Goal: Task Accomplishment & Management: Manage account settings

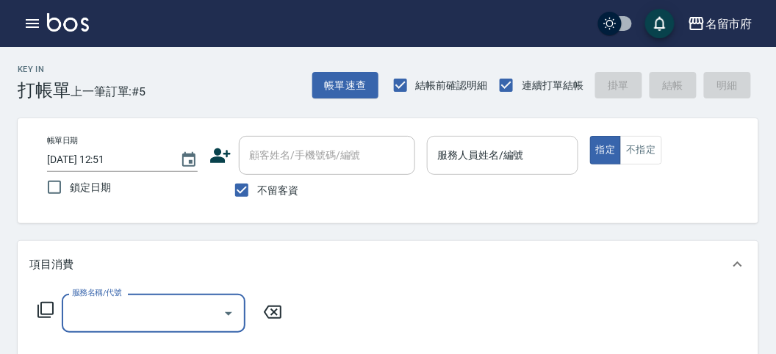
click at [453, 159] on div "服務人員姓名/編號 服務人員姓名/編號" at bounding box center [502, 155] width 151 height 39
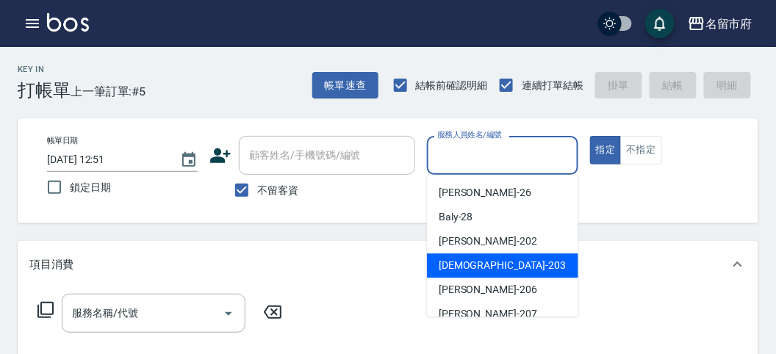
click at [472, 257] on div "聖德 -203" at bounding box center [502, 265] width 151 height 24
type input "聖德-203"
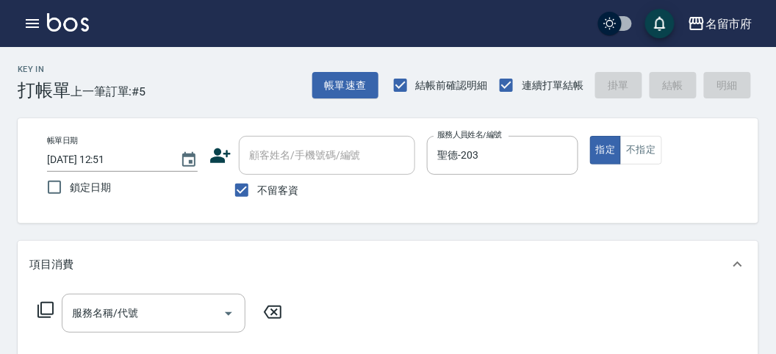
click at [43, 309] on icon at bounding box center [46, 310] width 18 height 18
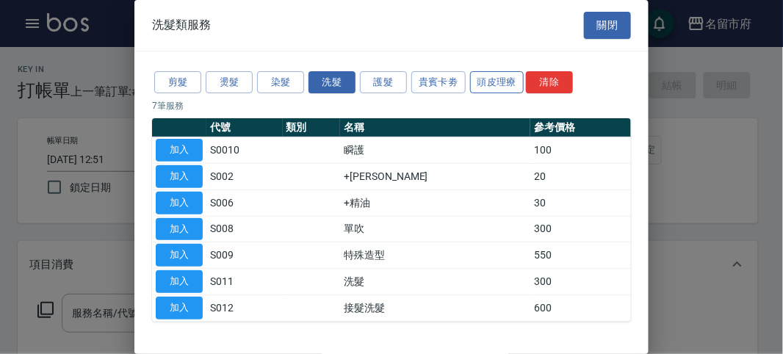
click at [481, 81] on button "頭皮理療" at bounding box center [497, 82] width 54 height 23
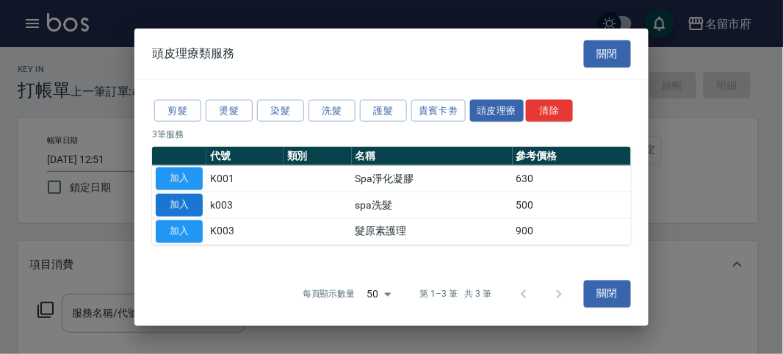
click at [195, 207] on button "加入" at bounding box center [179, 205] width 47 height 23
type input "spa洗髮(k003)"
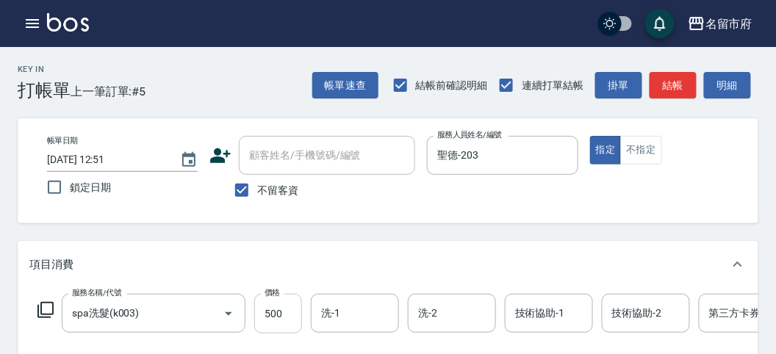
click at [273, 328] on input "500" at bounding box center [278, 314] width 48 height 40
type input "520"
drag, startPoint x: 731, startPoint y: 83, endPoint x: 605, endPoint y: 127, distance: 133.1
click at [732, 88] on button "明細" at bounding box center [727, 85] width 47 height 27
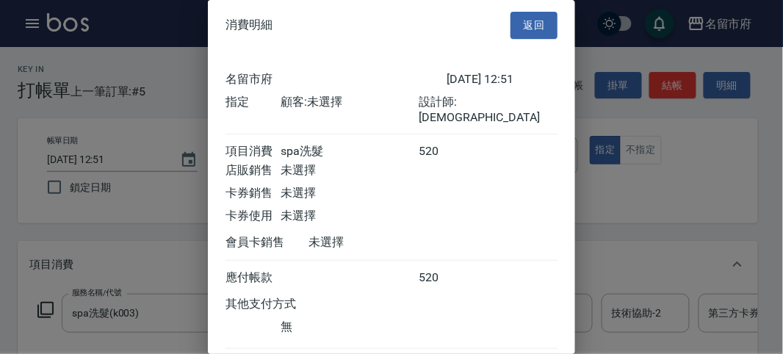
scroll to position [82, 0]
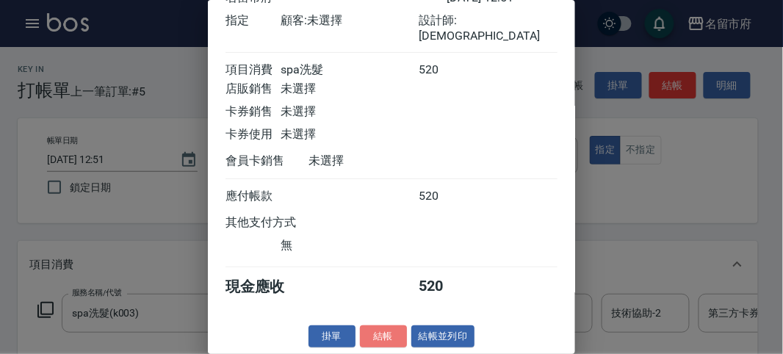
click at [370, 333] on button "結帳" at bounding box center [383, 336] width 47 height 23
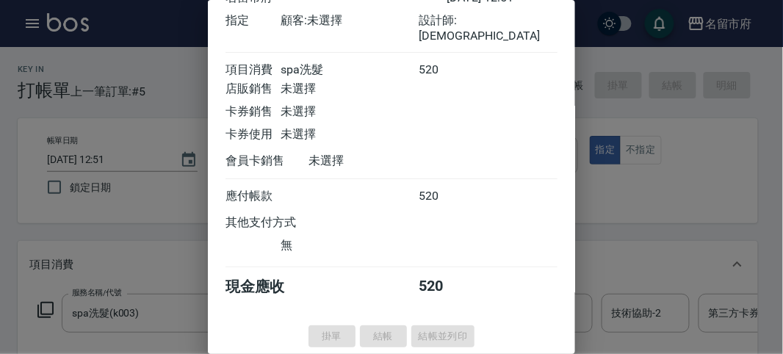
type input "[DATE] 13:52"
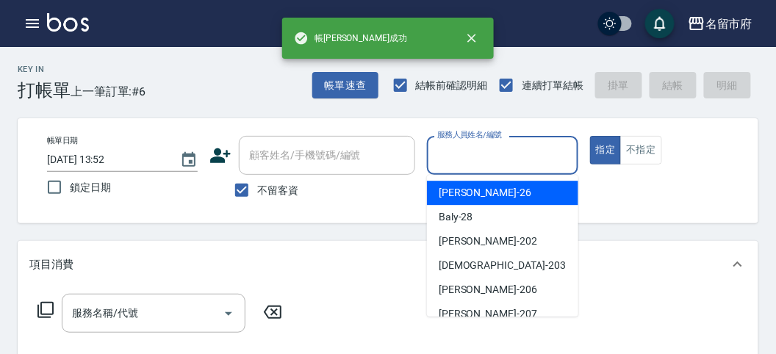
drag, startPoint x: 506, startPoint y: 156, endPoint x: 494, endPoint y: 254, distance: 99.2
click at [501, 159] on input "服務人員姓名/編號" at bounding box center [501, 156] width 137 height 26
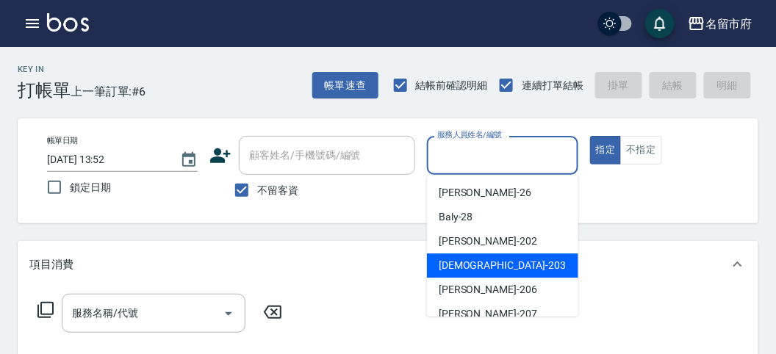
drag, startPoint x: 471, startPoint y: 262, endPoint x: 240, endPoint y: 285, distance: 231.8
click at [470, 262] on span "聖德 -203" at bounding box center [502, 265] width 127 height 15
type input "聖德-203"
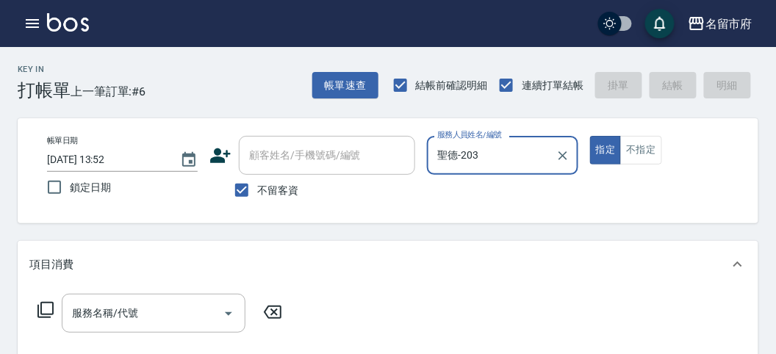
click at [46, 309] on icon at bounding box center [46, 310] width 18 height 18
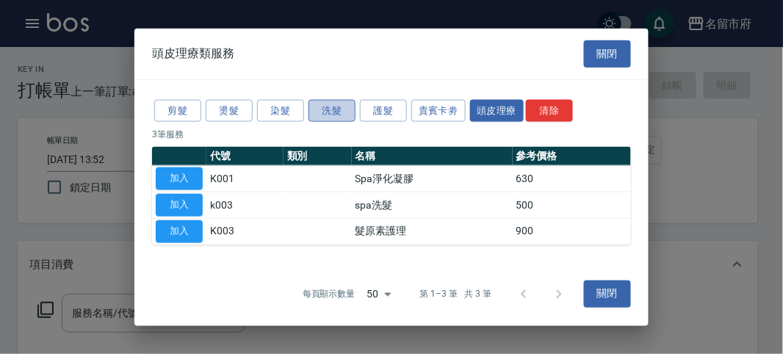
click at [338, 115] on button "洗髮" at bounding box center [332, 110] width 47 height 23
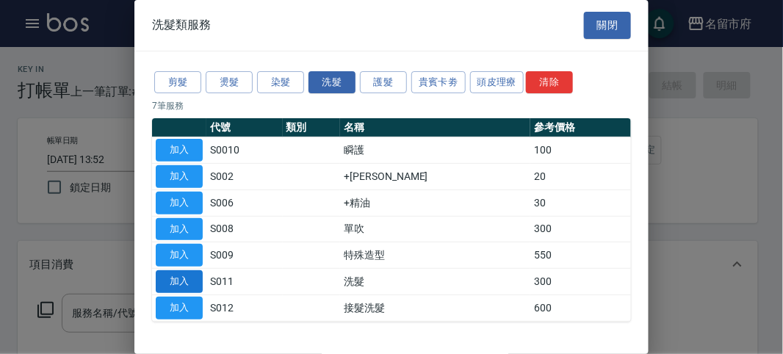
click at [184, 284] on button "加入" at bounding box center [179, 281] width 47 height 23
type input "洗髮(S011)"
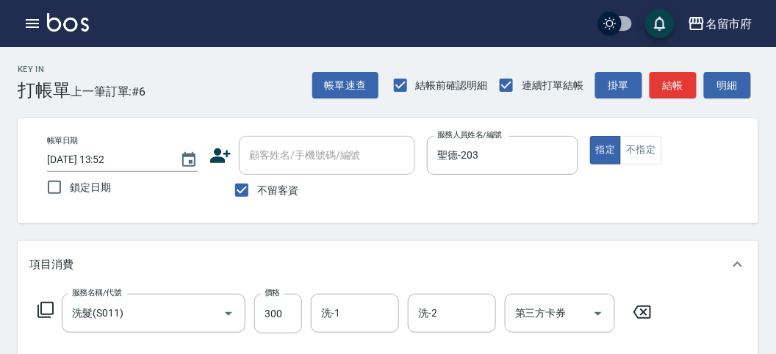
click at [725, 89] on button "明細" at bounding box center [727, 85] width 47 height 27
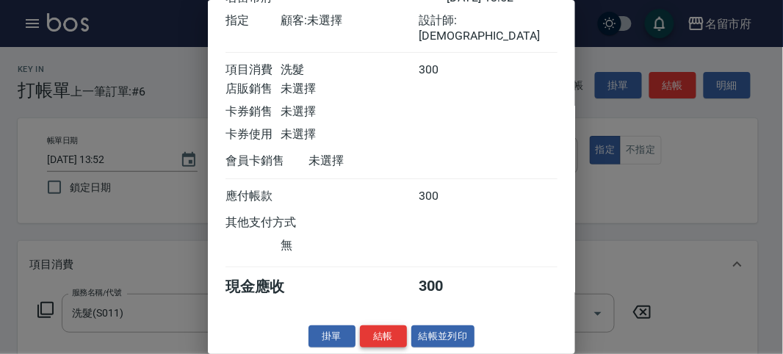
click at [392, 332] on button "結帳" at bounding box center [383, 336] width 47 height 23
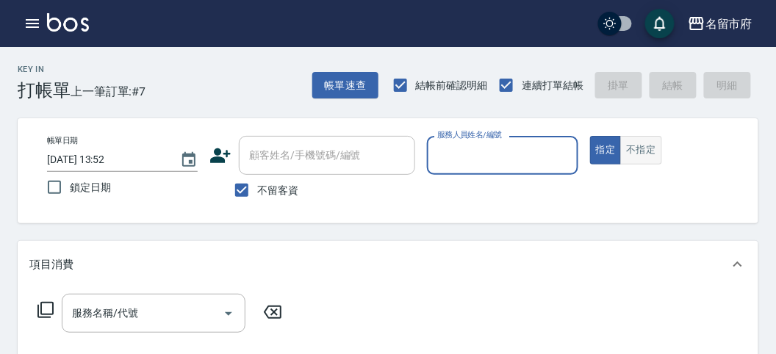
drag, startPoint x: 647, startPoint y: 156, endPoint x: 563, endPoint y: 151, distance: 83.9
click at [645, 156] on button "不指定" at bounding box center [640, 150] width 41 height 29
click at [488, 140] on div "服務人員姓名/編號" at bounding box center [502, 155] width 151 height 39
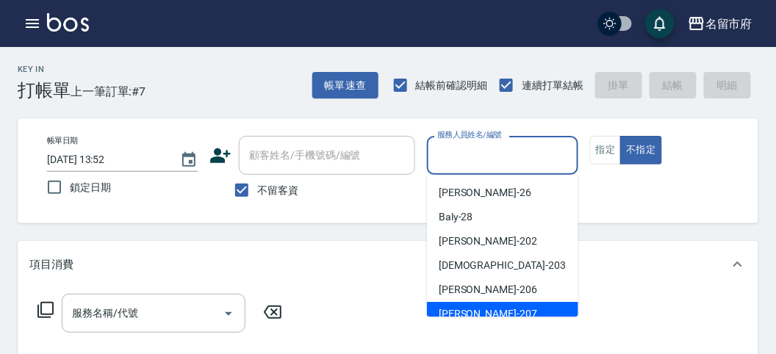
click at [483, 306] on div "[PERSON_NAME] -207" at bounding box center [502, 314] width 151 height 24
type input "[PERSON_NAME]-207"
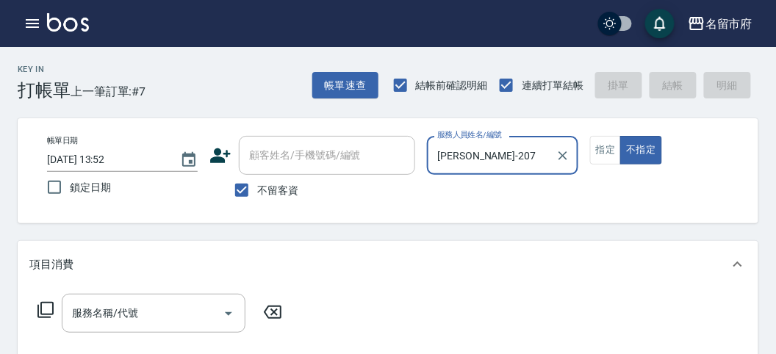
click at [50, 302] on icon at bounding box center [45, 310] width 16 height 16
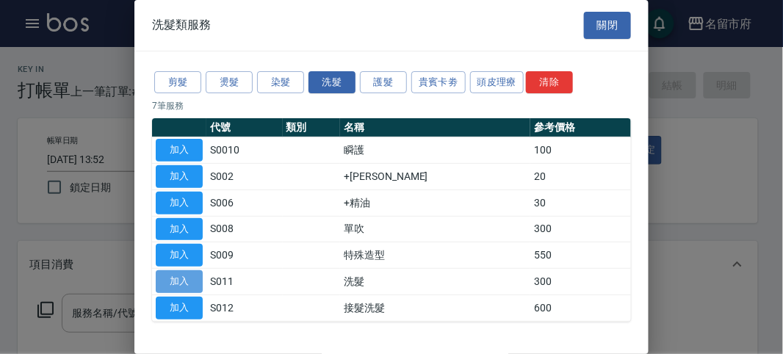
click at [195, 281] on button "加入" at bounding box center [179, 281] width 47 height 23
type input "洗髮(S011)"
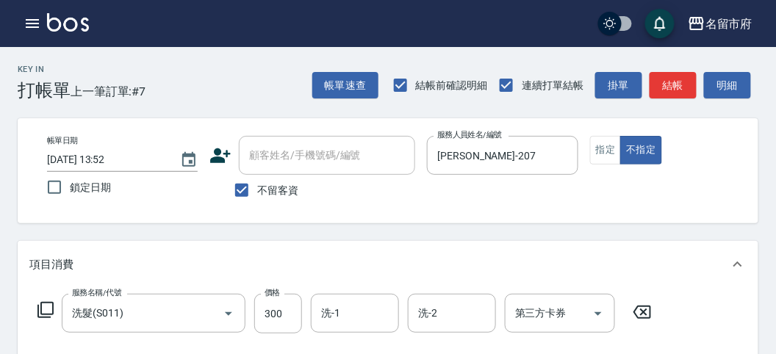
click at [53, 317] on icon at bounding box center [46, 310] width 18 height 18
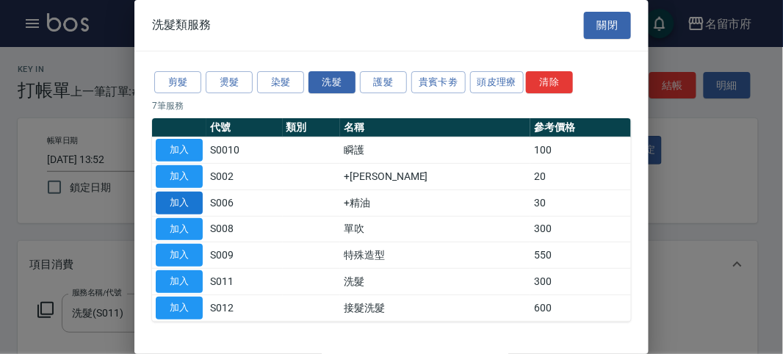
click at [187, 203] on button "加入" at bounding box center [179, 203] width 47 height 23
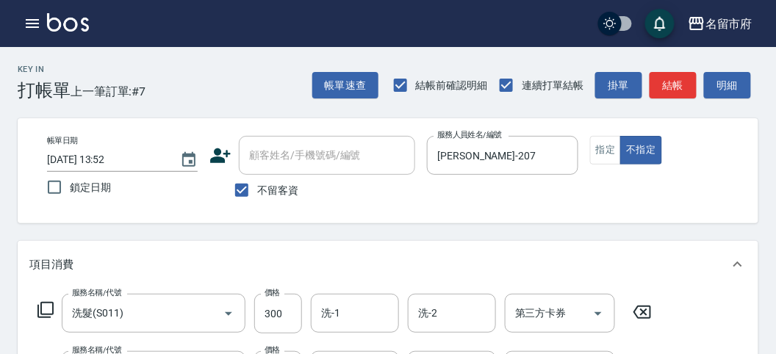
click at [54, 309] on icon at bounding box center [46, 310] width 18 height 18
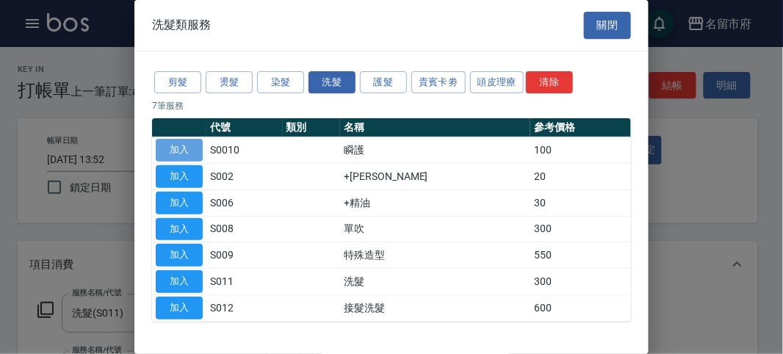
click at [184, 153] on button "加入" at bounding box center [179, 150] width 47 height 23
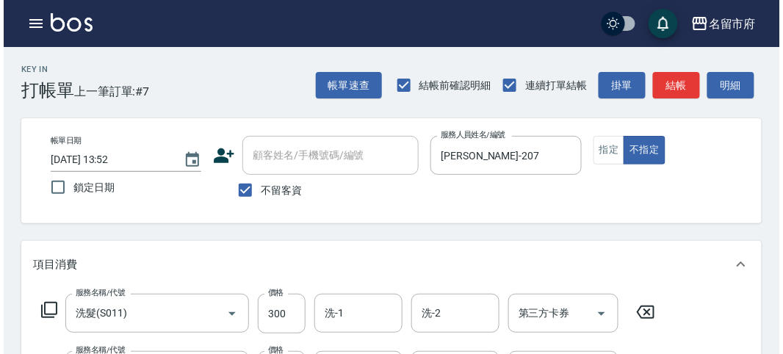
scroll to position [544, 0]
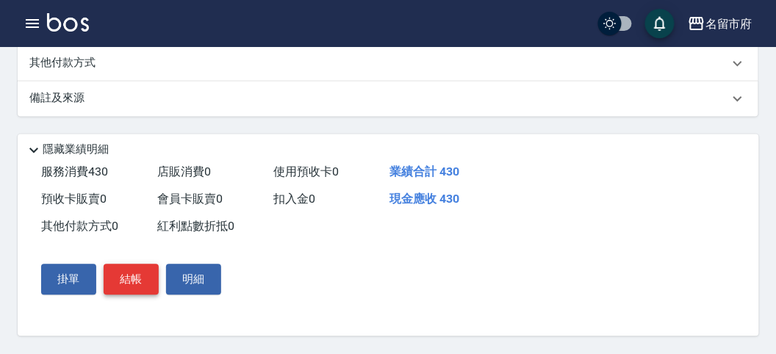
click at [129, 281] on button "結帳" at bounding box center [131, 279] width 55 height 31
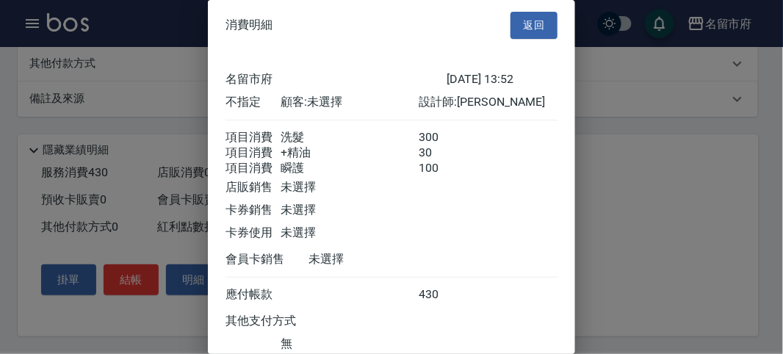
scroll to position [115, 0]
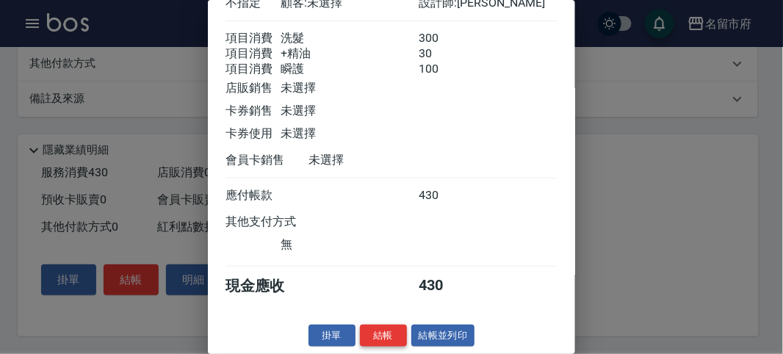
click at [386, 342] on button "結帳" at bounding box center [383, 336] width 47 height 23
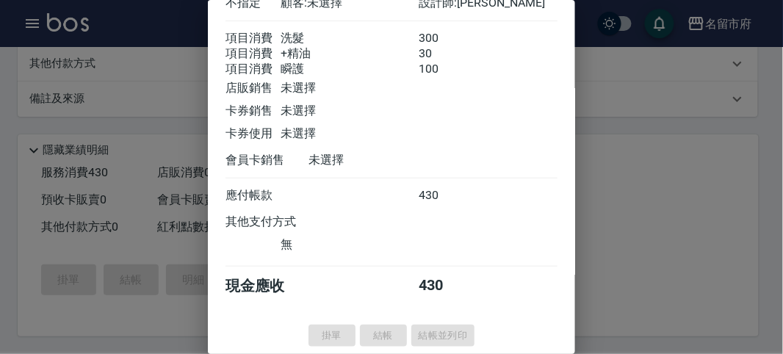
type input "[DATE] 13:55"
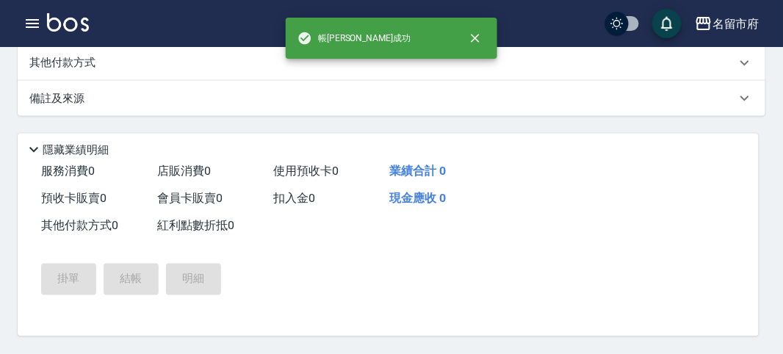
scroll to position [0, 0]
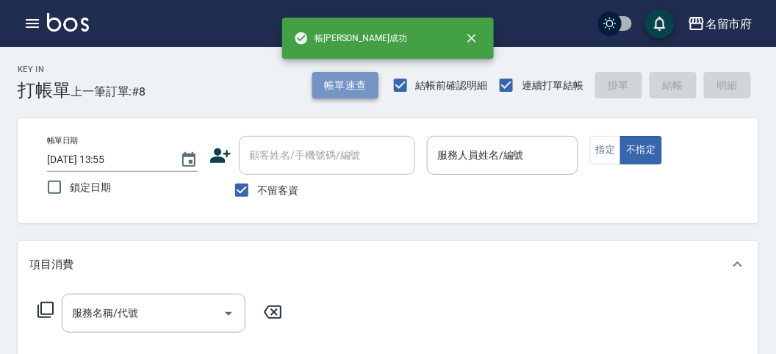
click at [328, 82] on button "帳單速查" at bounding box center [345, 85] width 66 height 27
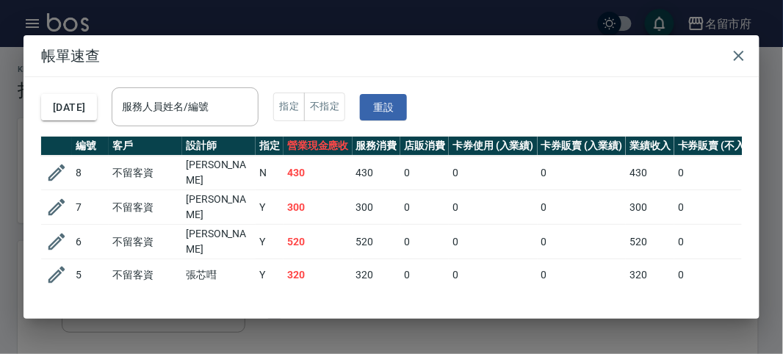
click at [239, 85] on div "[DATE] 服務人員姓名/編號 服務人員姓名/編號 指定 不指定 重設" at bounding box center [391, 107] width 701 height 60
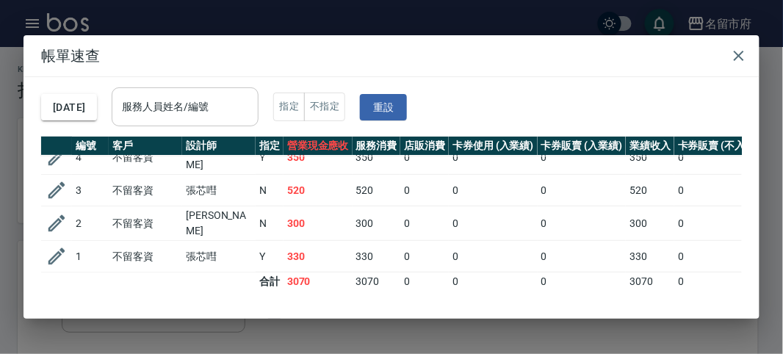
click at [240, 112] on input "服務人員姓名/編號" at bounding box center [185, 107] width 134 height 26
click at [228, 273] on td at bounding box center [218, 282] width 73 height 19
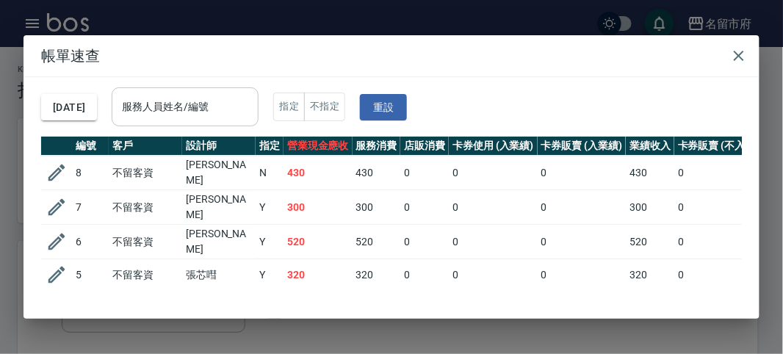
click at [235, 112] on input "服務人員姓名/編號" at bounding box center [185, 107] width 134 height 26
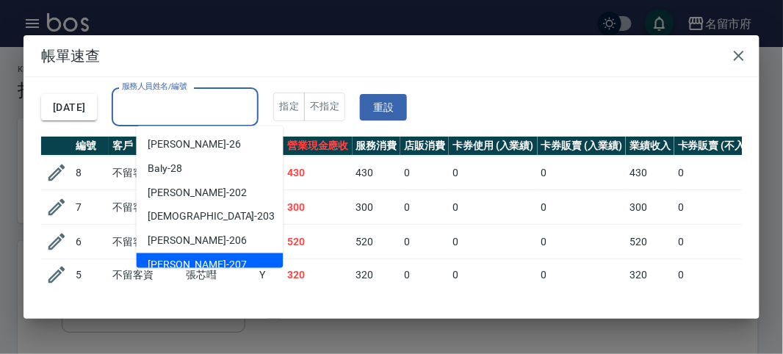
click at [210, 259] on div "[PERSON_NAME] -207" at bounding box center [210, 265] width 147 height 24
type input "[PERSON_NAME]-207"
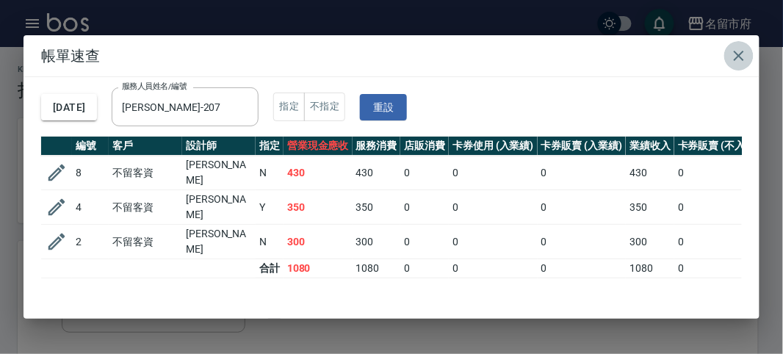
drag, startPoint x: 731, startPoint y: 54, endPoint x: 233, endPoint y: 51, distance: 498.1
click at [732, 53] on icon "button" at bounding box center [739, 56] width 18 height 18
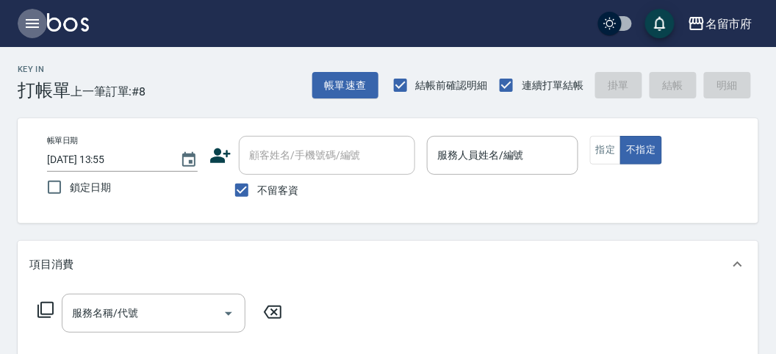
click at [28, 27] on icon "button" at bounding box center [32, 23] width 13 height 9
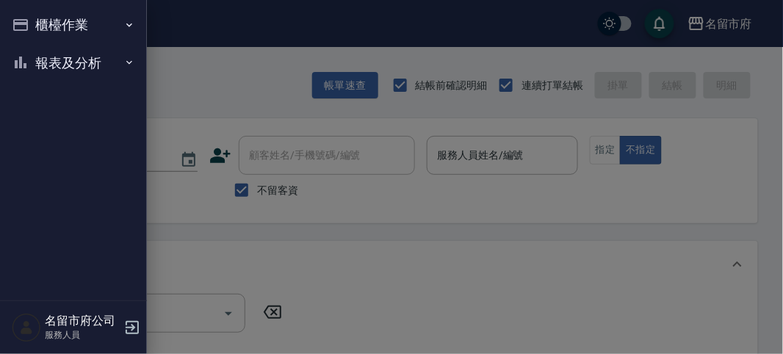
click at [42, 62] on button "報表及分析" at bounding box center [73, 63] width 135 height 38
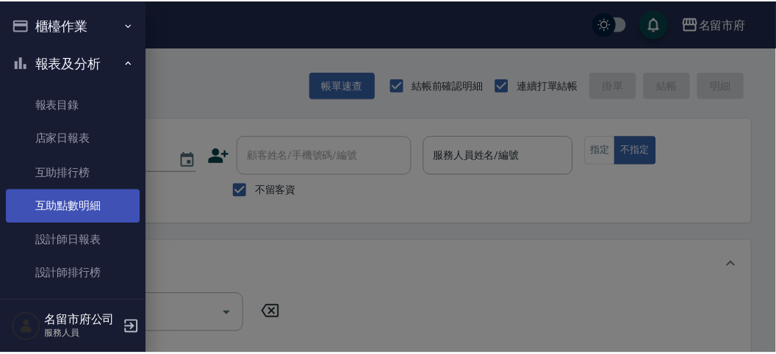
scroll to position [48, 0]
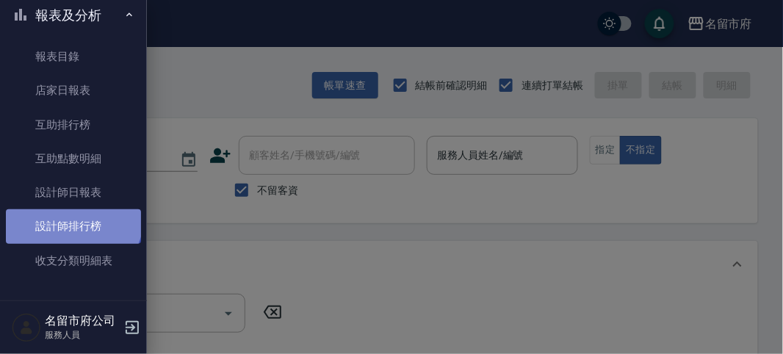
click at [72, 217] on link "設計師排行榜" at bounding box center [73, 226] width 135 height 34
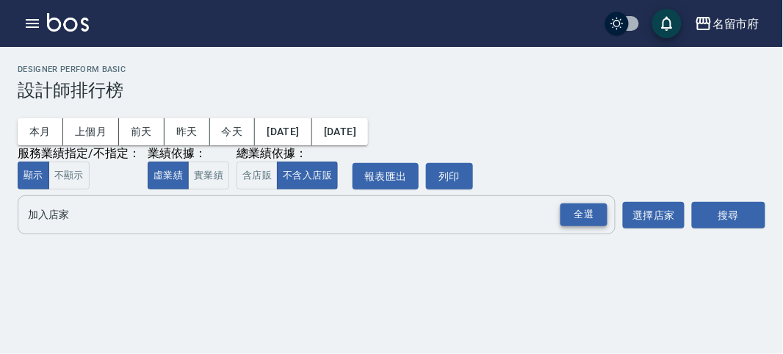
click at [588, 210] on div "全選" at bounding box center [584, 214] width 47 height 23
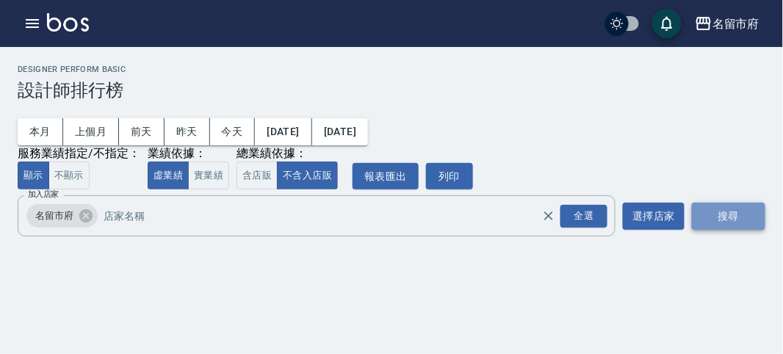
click at [713, 209] on button "搜尋" at bounding box center [728, 216] width 73 height 27
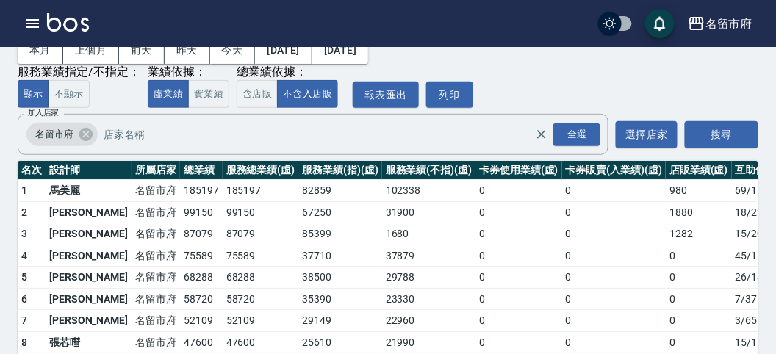
scroll to position [129, 0]
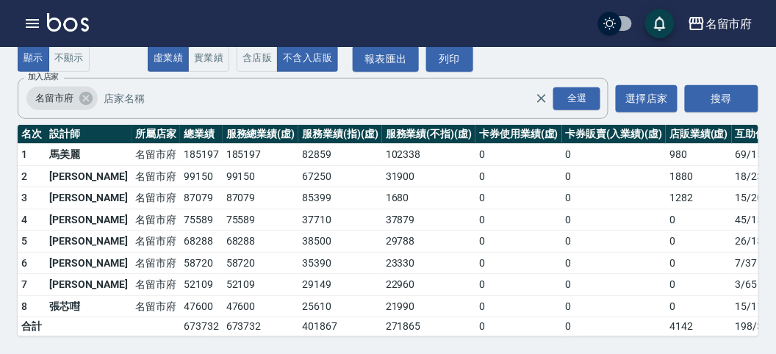
click at [82, 21] on img at bounding box center [68, 22] width 42 height 18
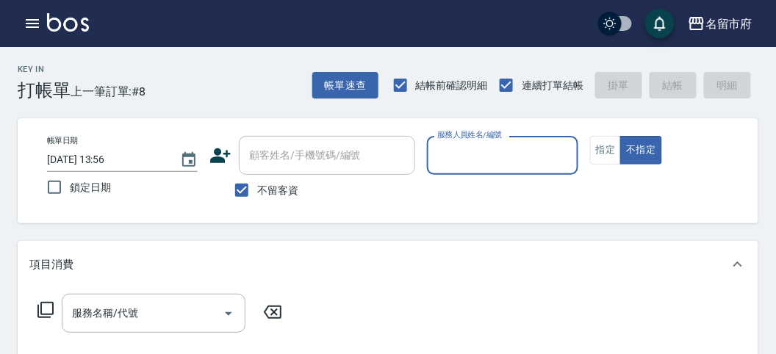
click at [31, 18] on icon "button" at bounding box center [33, 24] width 18 height 18
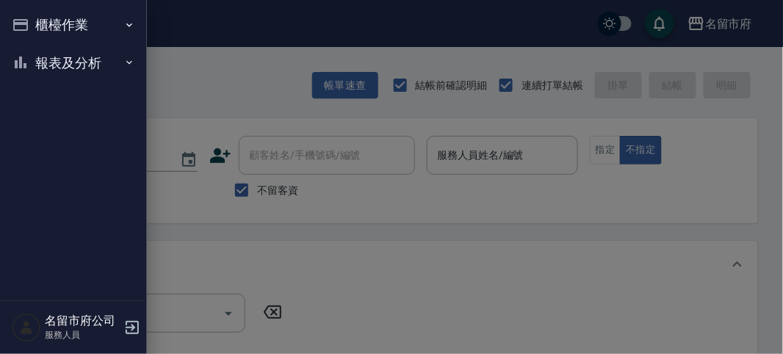
click at [37, 74] on button "報表及分析" at bounding box center [73, 63] width 135 height 38
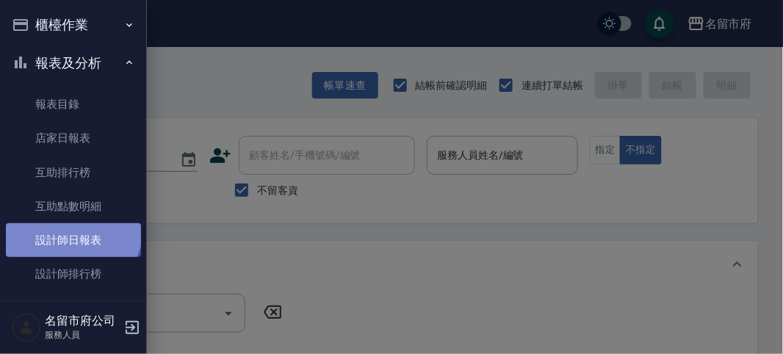
click at [71, 228] on link "設計師日報表" at bounding box center [73, 240] width 135 height 34
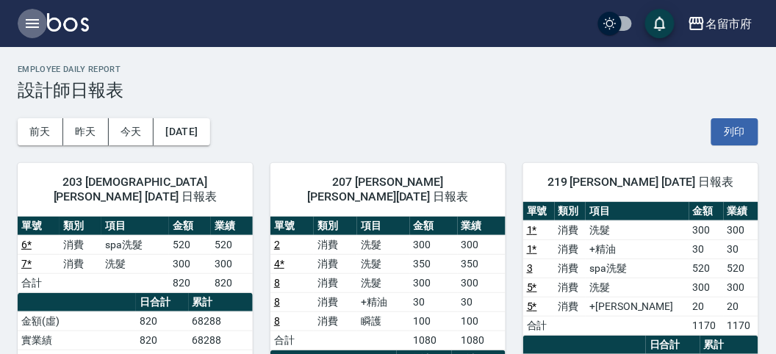
click at [30, 24] on icon "button" at bounding box center [33, 24] width 18 height 18
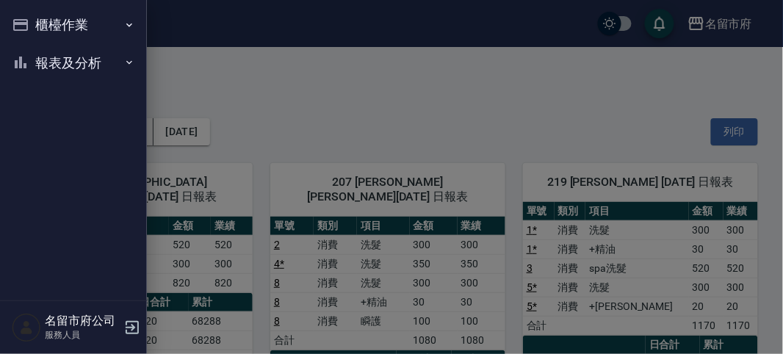
click at [30, 24] on button "櫃檯作業" at bounding box center [73, 25] width 135 height 38
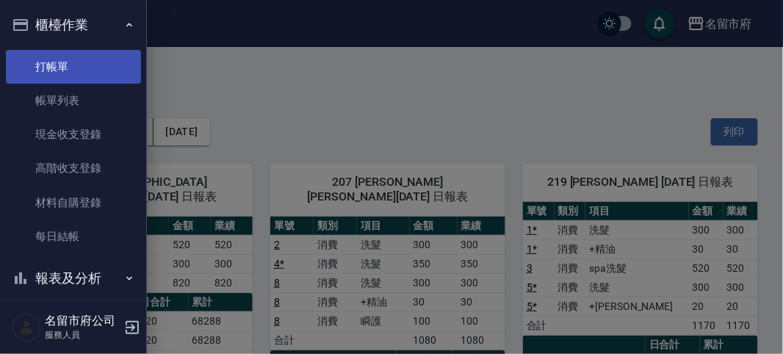
click at [36, 54] on link "打帳單" at bounding box center [73, 67] width 135 height 34
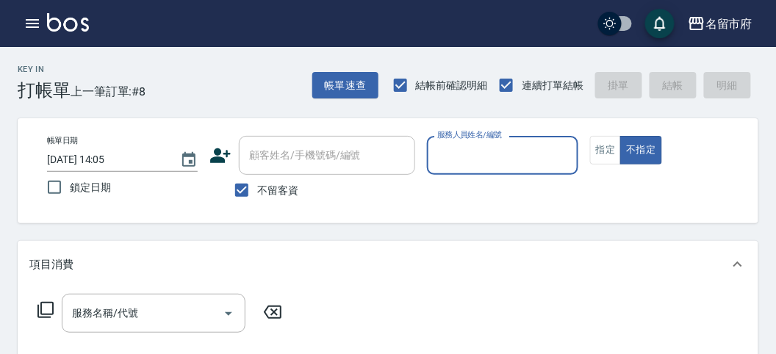
click at [462, 144] on input "服務人員姓名/編號" at bounding box center [501, 156] width 137 height 26
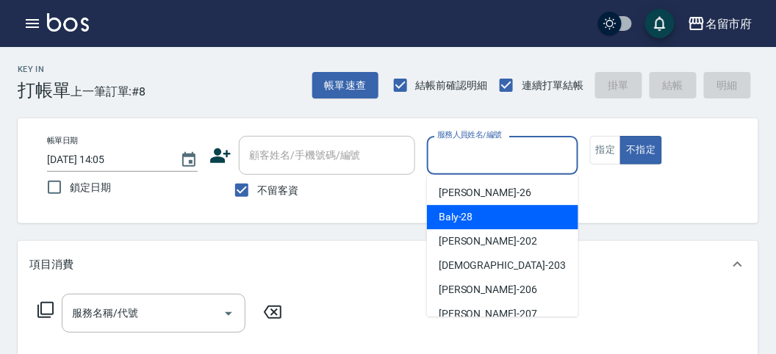
click at [458, 217] on span "Baly -28" at bounding box center [456, 216] width 35 height 15
type input "Baly-28"
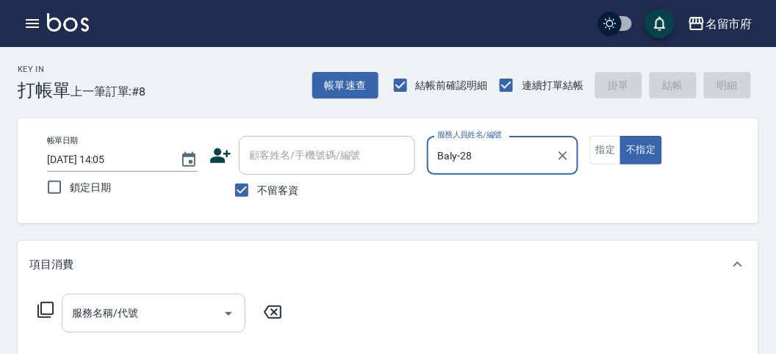
click at [105, 317] on input "服務名稱/代號" at bounding box center [142, 313] width 148 height 26
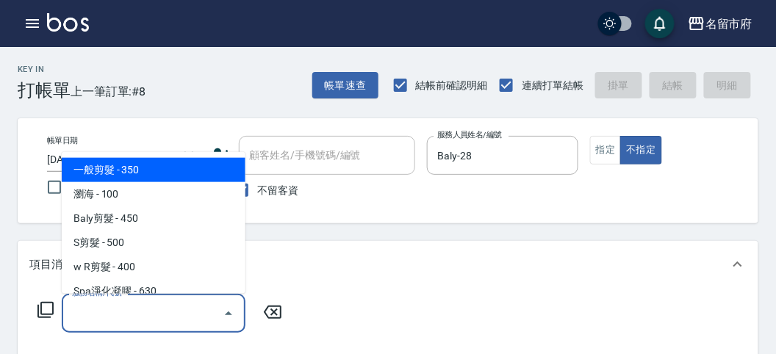
click at [159, 160] on span "一般剪髮 - 350" at bounding box center [154, 170] width 184 height 24
type input "一般剪髮(C001)"
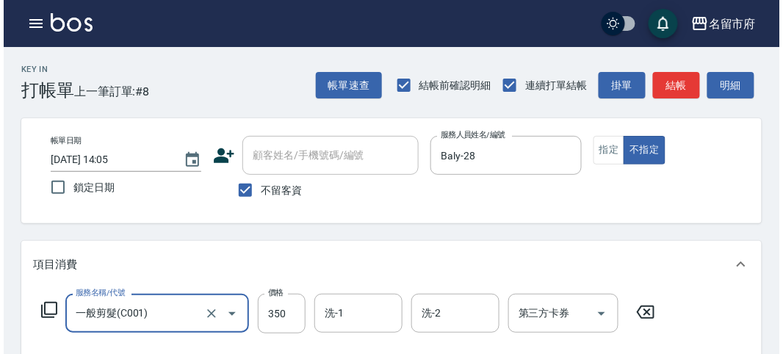
scroll to position [430, 0]
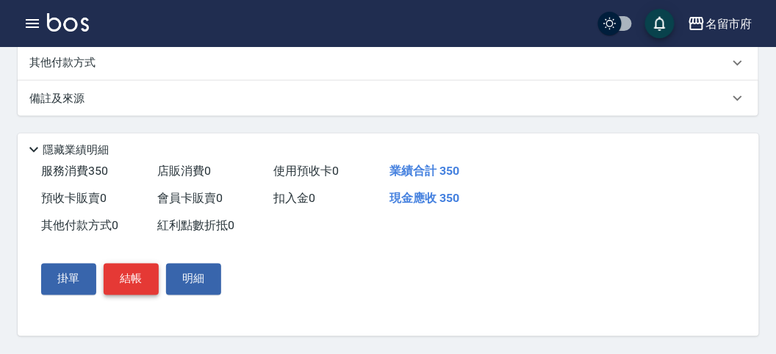
click at [129, 287] on button "結帳" at bounding box center [131, 279] width 55 height 31
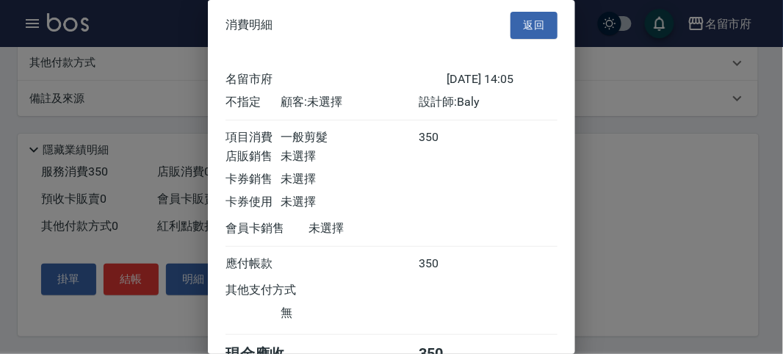
scroll to position [82, 0]
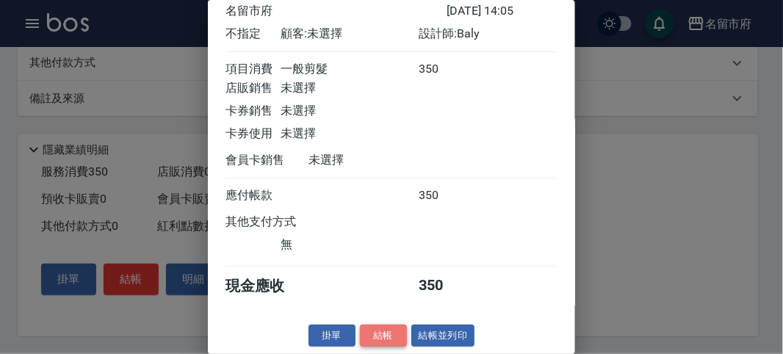
drag, startPoint x: 393, startPoint y: 338, endPoint x: 350, endPoint y: 287, distance: 66.8
click at [387, 336] on button "結帳" at bounding box center [383, 336] width 47 height 23
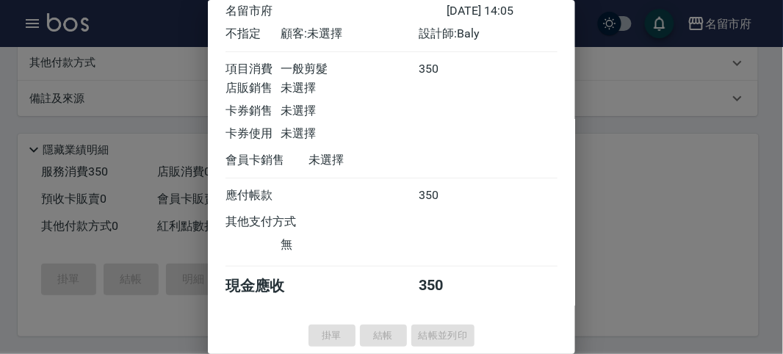
type input "[DATE] 14:13"
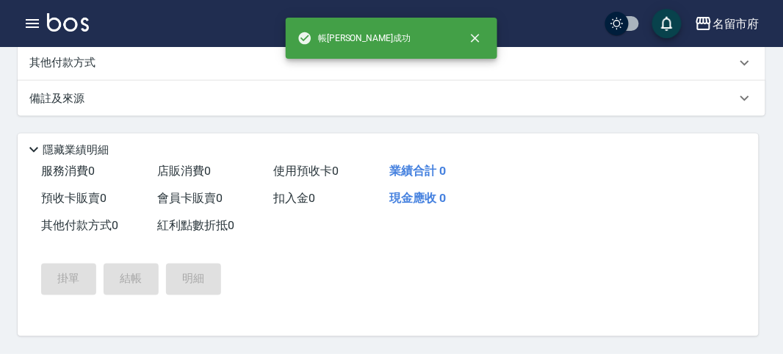
scroll to position [0, 0]
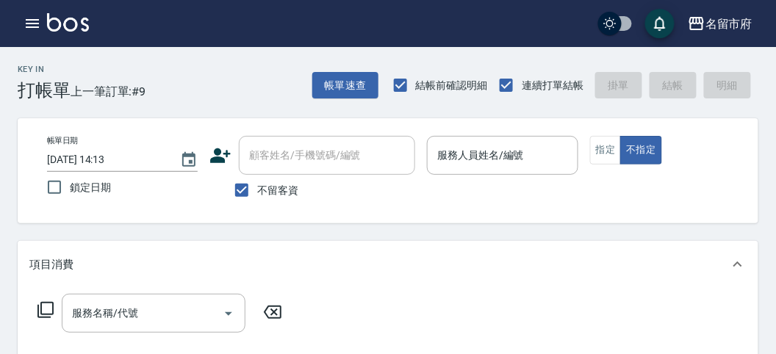
click at [422, 210] on div "帳單日期 [DATE] 14:13 鎖定日期 顧客姓名/手機號碼/編號 顧客姓名/手機號碼/編號 不留客資 服務人員姓名/編號 服務人員姓名/編號 指定 不指定" at bounding box center [388, 170] width 741 height 105
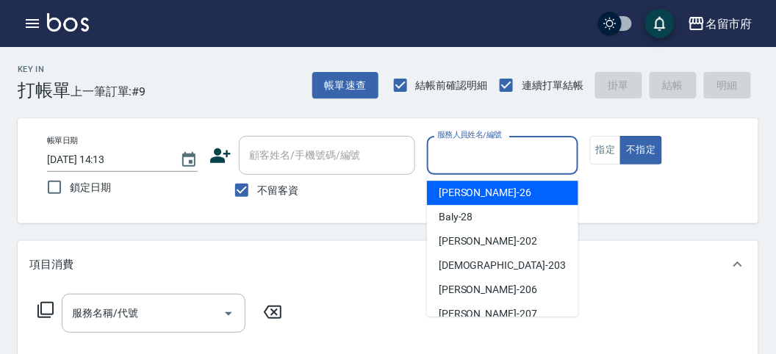
click at [489, 152] on input "服務人員姓名/編號" at bounding box center [501, 156] width 137 height 26
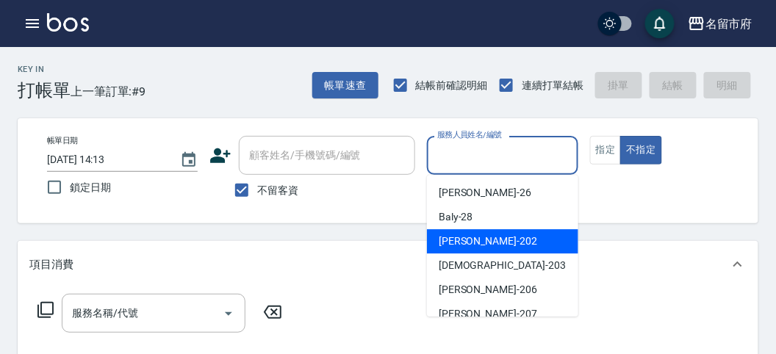
click at [487, 251] on div "[PERSON_NAME] -202" at bounding box center [502, 241] width 151 height 24
type input "[PERSON_NAME]-202"
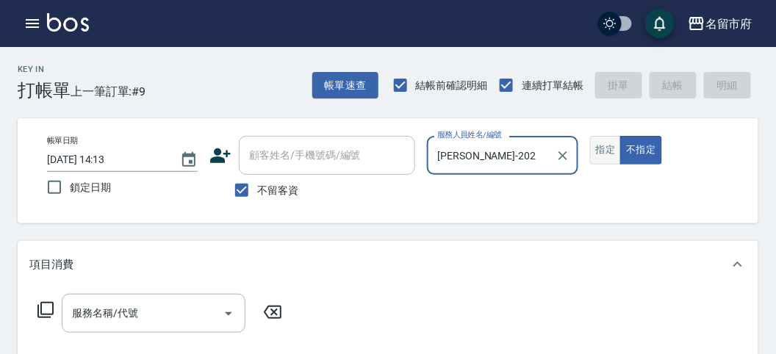
click at [597, 153] on button "指定" at bounding box center [606, 150] width 32 height 29
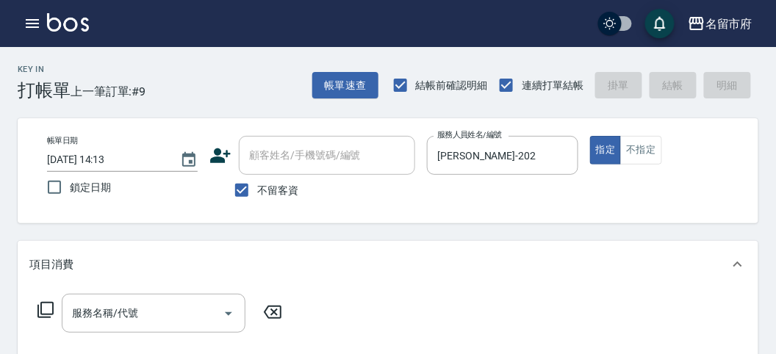
click at [50, 300] on div "服務名稱/代號 服務名稱/代號" at bounding box center [160, 313] width 262 height 39
click at [43, 311] on icon at bounding box center [46, 310] width 18 height 18
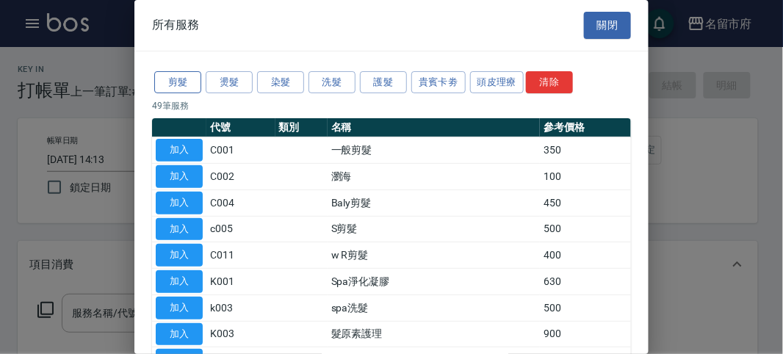
click at [170, 85] on button "剪髮" at bounding box center [177, 82] width 47 height 23
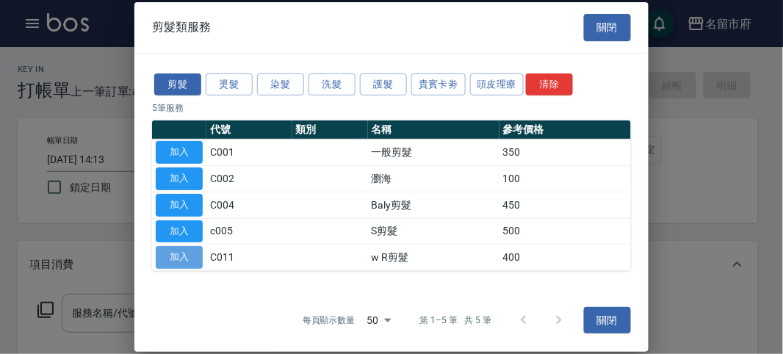
click at [195, 253] on button "加入" at bounding box center [179, 257] width 47 height 23
type input "w R剪髮(C011)"
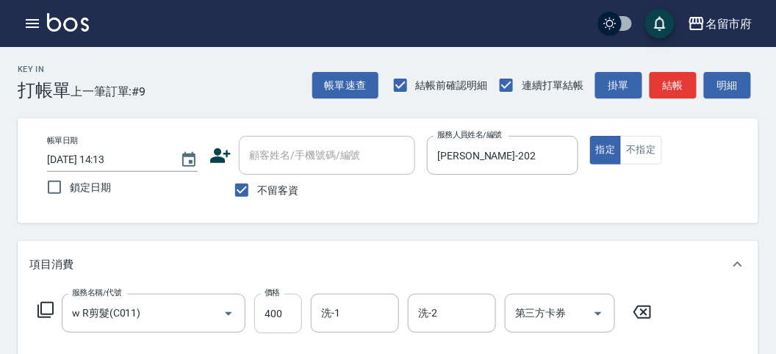
click at [277, 318] on input "400" at bounding box center [278, 314] width 48 height 40
type input "700"
click at [663, 83] on button "結帳" at bounding box center [672, 85] width 47 height 27
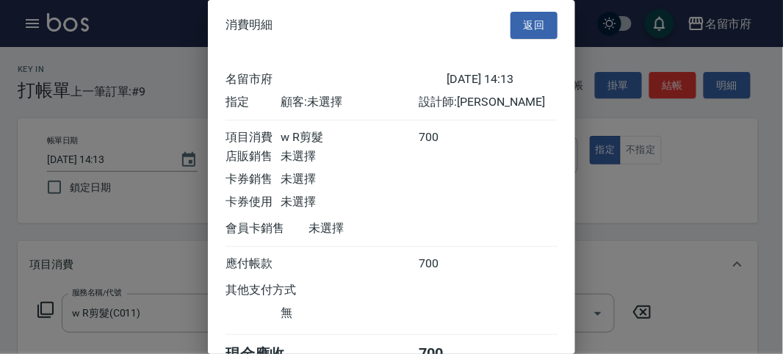
scroll to position [82, 0]
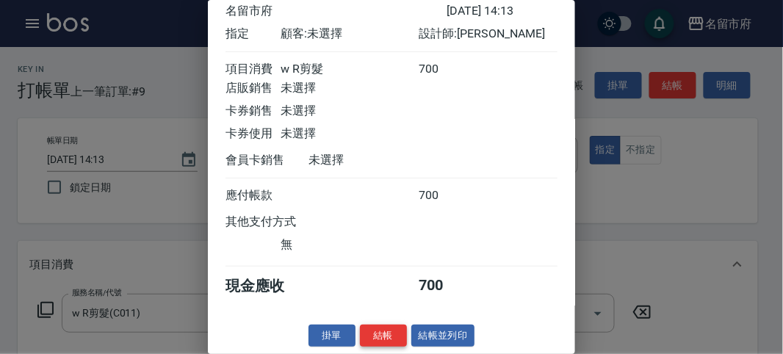
click at [375, 338] on button "結帳" at bounding box center [383, 336] width 47 height 23
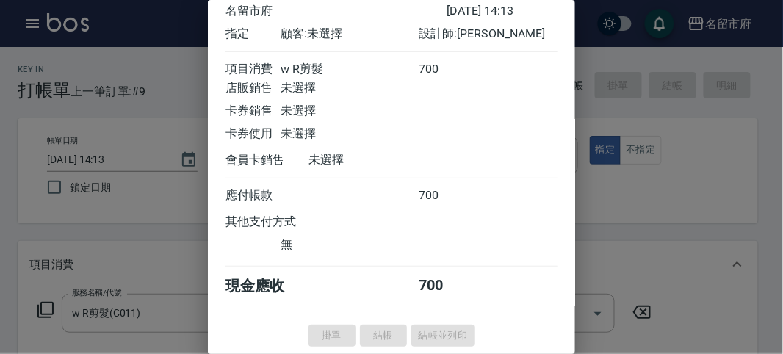
type input "[DATE] 14:47"
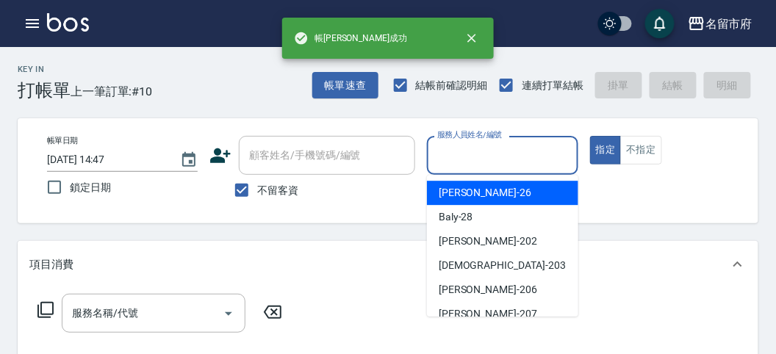
click at [478, 164] on input "服務人員姓名/編號" at bounding box center [501, 156] width 137 height 26
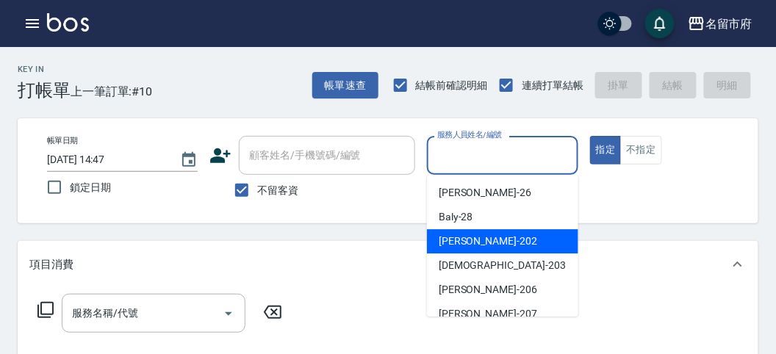
drag, startPoint x: 480, startPoint y: 242, endPoint x: 198, endPoint y: 289, distance: 285.9
click at [480, 242] on div "[PERSON_NAME] -202" at bounding box center [502, 241] width 151 height 24
type input "[PERSON_NAME]-202"
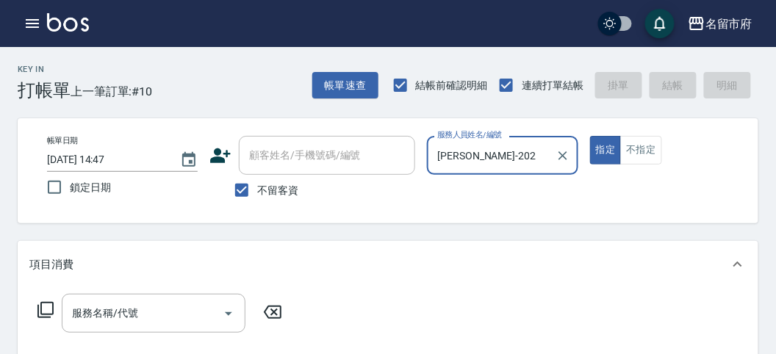
click at [51, 309] on icon at bounding box center [46, 310] width 18 height 18
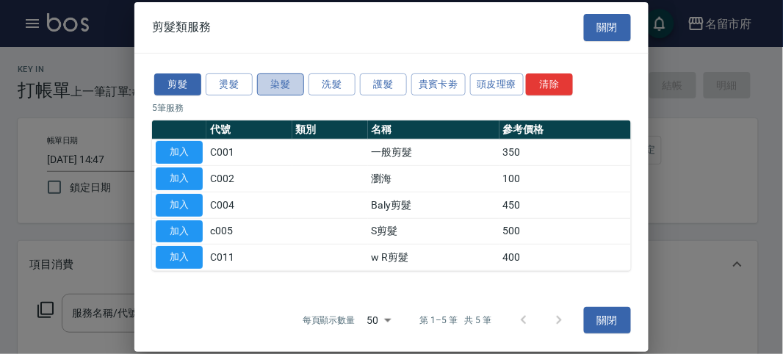
click at [276, 81] on button "染髮" at bounding box center [280, 84] width 47 height 23
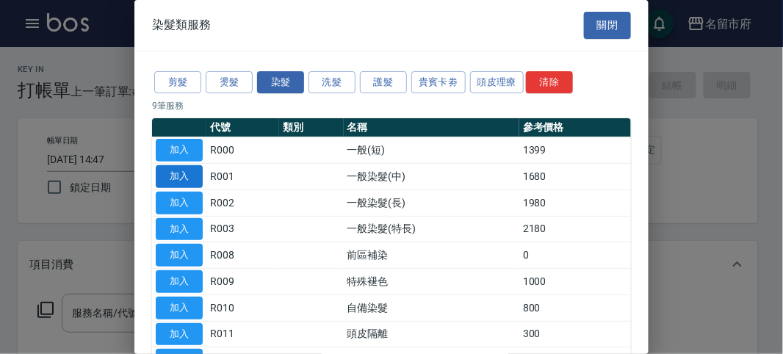
click at [173, 178] on button "加入" at bounding box center [179, 176] width 47 height 23
type input "一般染髮(中)(R001)"
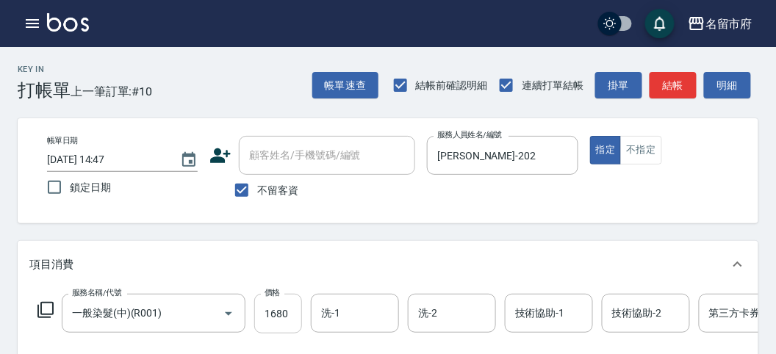
click at [275, 313] on input "1680" at bounding box center [278, 314] width 48 height 40
type input "1600"
click at [680, 92] on button "結帳" at bounding box center [672, 85] width 47 height 27
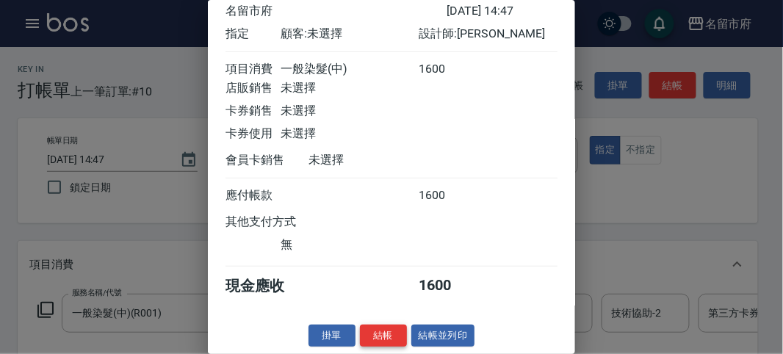
click at [386, 332] on button "結帳" at bounding box center [383, 336] width 47 height 23
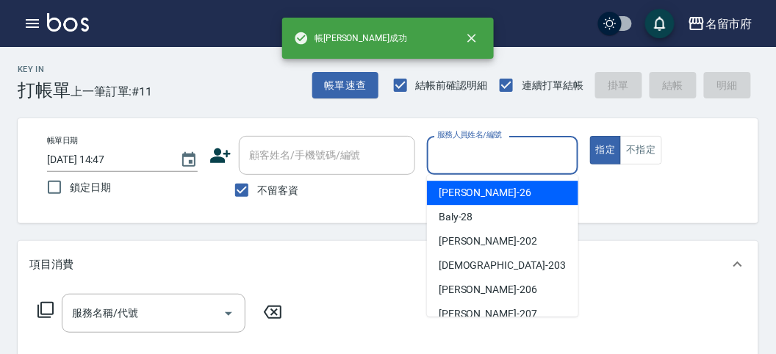
click at [525, 147] on input "服務人員姓名/編號" at bounding box center [501, 156] width 137 height 26
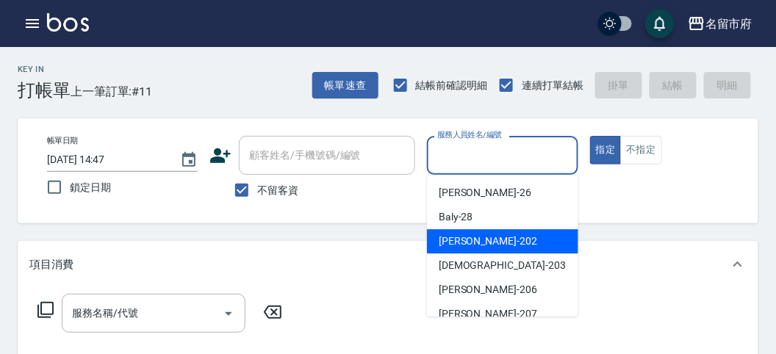
click at [505, 234] on div "[PERSON_NAME] -202" at bounding box center [502, 241] width 151 height 24
type input "[PERSON_NAME]-202"
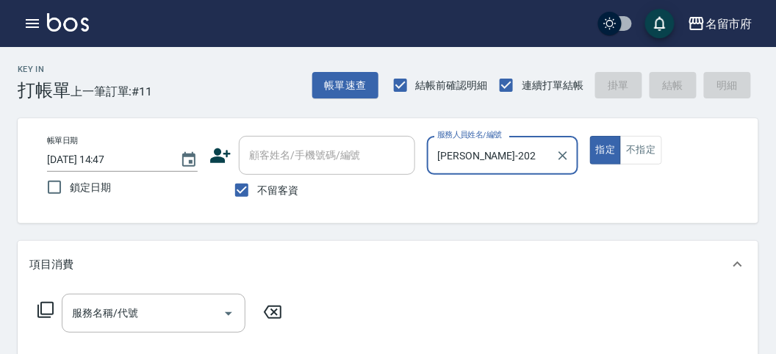
click at [40, 306] on icon at bounding box center [45, 310] width 16 height 16
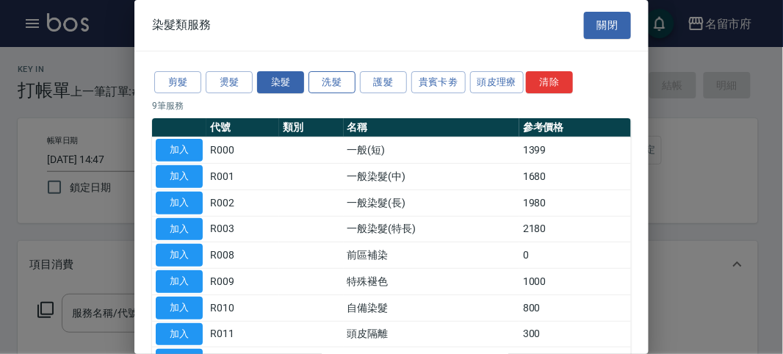
click at [342, 78] on button "洗髮" at bounding box center [332, 82] width 47 height 23
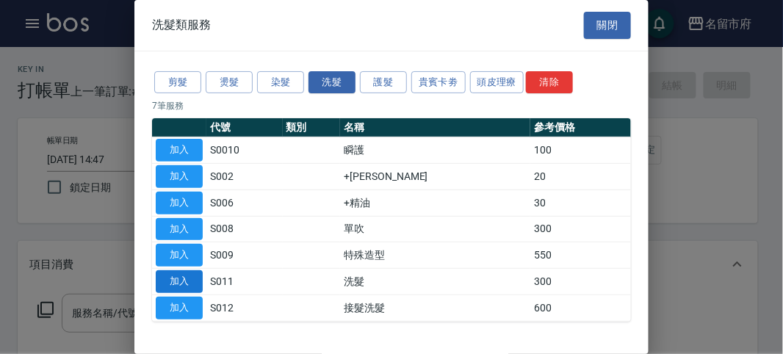
click at [196, 284] on button "加入" at bounding box center [179, 281] width 47 height 23
type input "洗髮(S011)"
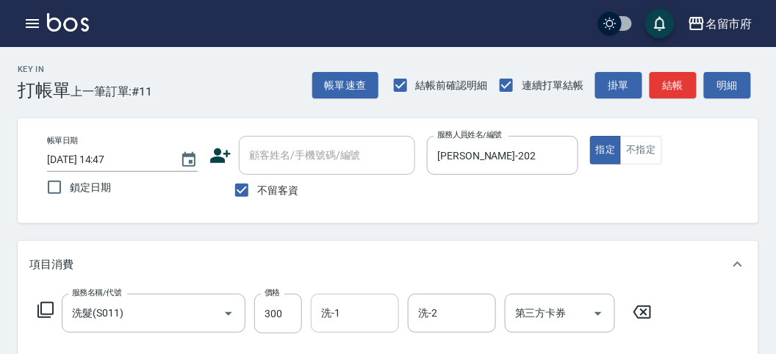
click at [334, 318] on input "洗-1" at bounding box center [354, 313] width 75 height 26
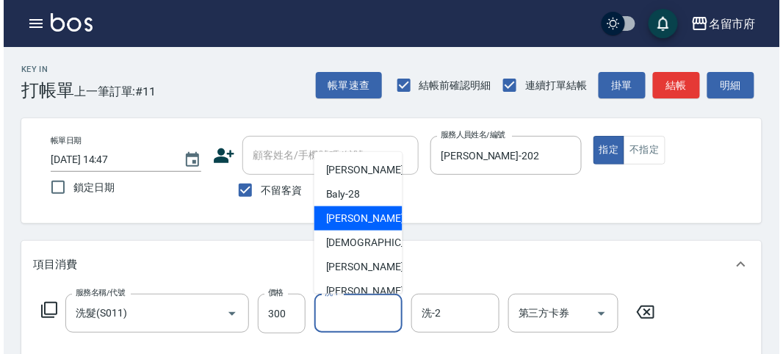
scroll to position [112, 0]
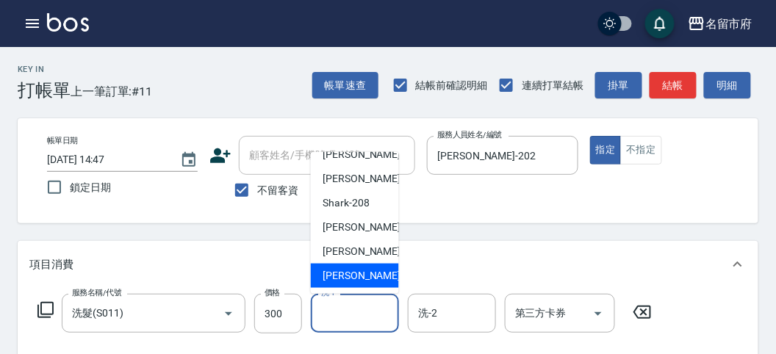
click at [369, 276] on span "[PERSON_NAME] -222" at bounding box center [372, 275] width 98 height 15
type input "[PERSON_NAME]-222"
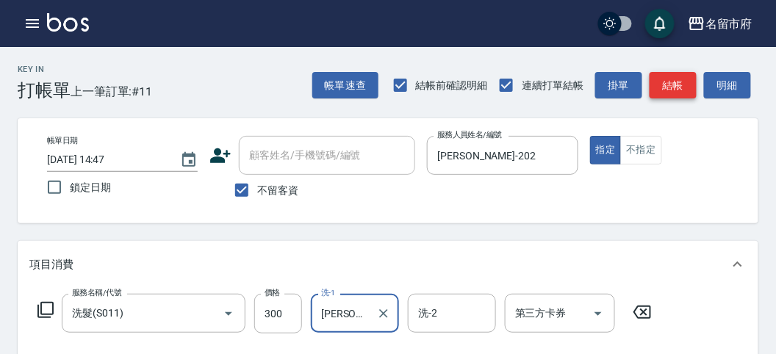
click at [680, 88] on button "結帳" at bounding box center [672, 85] width 47 height 27
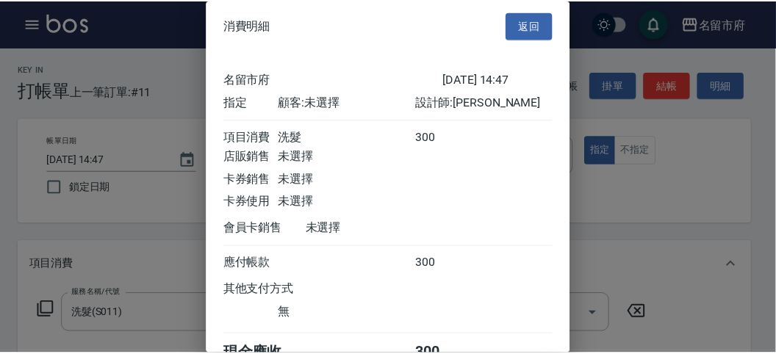
scroll to position [82, 0]
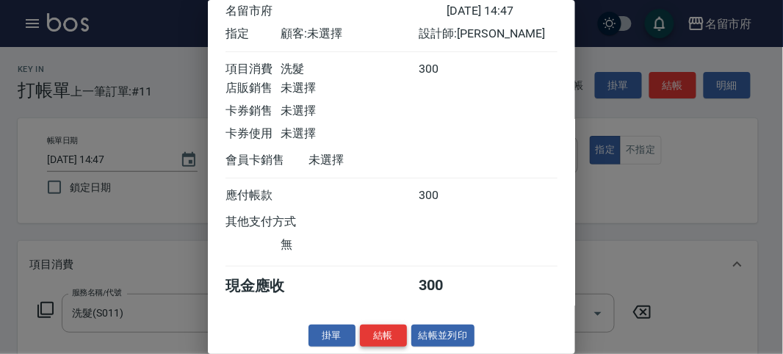
click at [377, 342] on button "結帳" at bounding box center [383, 336] width 47 height 23
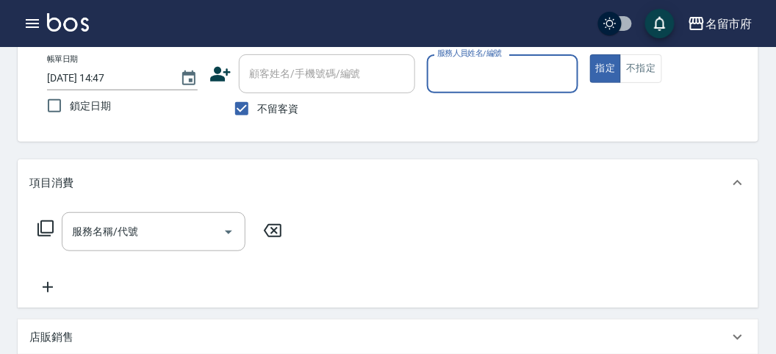
scroll to position [0, 0]
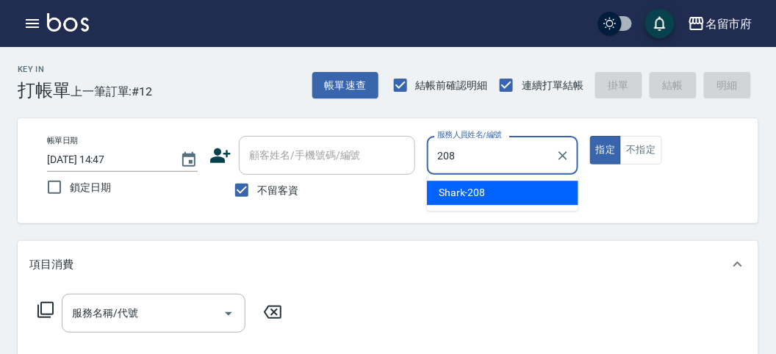
click at [492, 199] on div "Shark -208" at bounding box center [502, 193] width 151 height 24
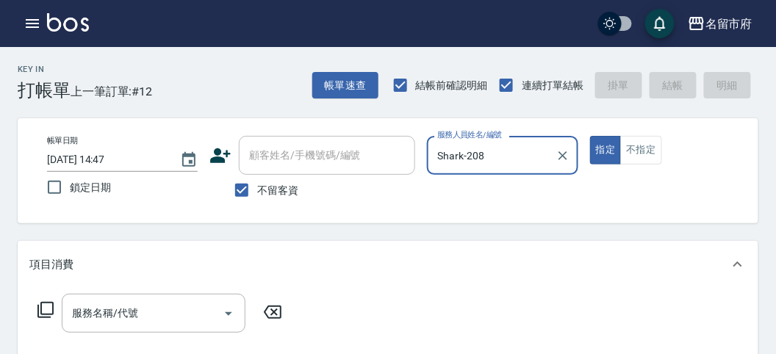
type input "Shark-208"
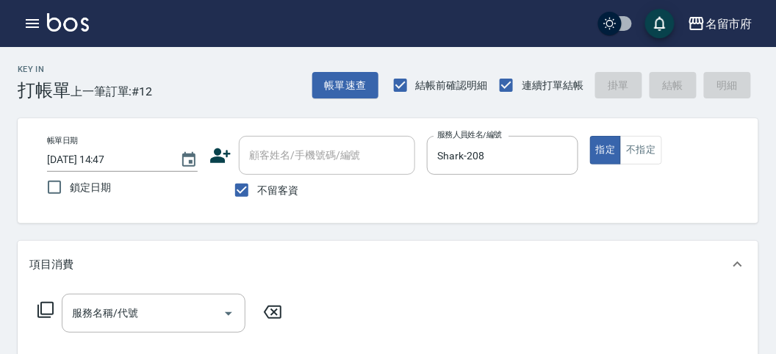
click at [48, 312] on icon at bounding box center [46, 310] width 18 height 18
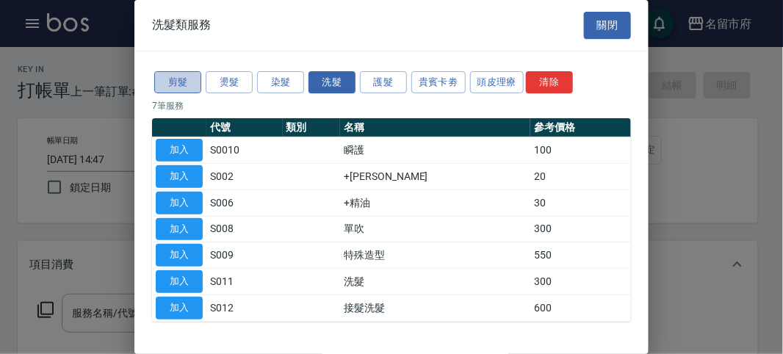
click at [181, 85] on button "剪髮" at bounding box center [177, 82] width 47 height 23
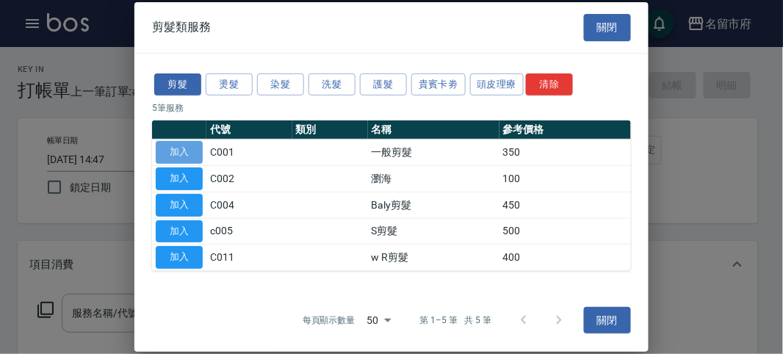
click at [186, 151] on button "加入" at bounding box center [179, 152] width 47 height 23
type input "一般剪髮(C001)"
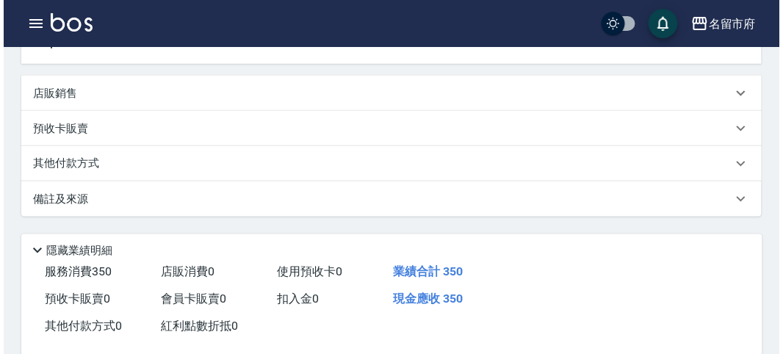
scroll to position [408, 0]
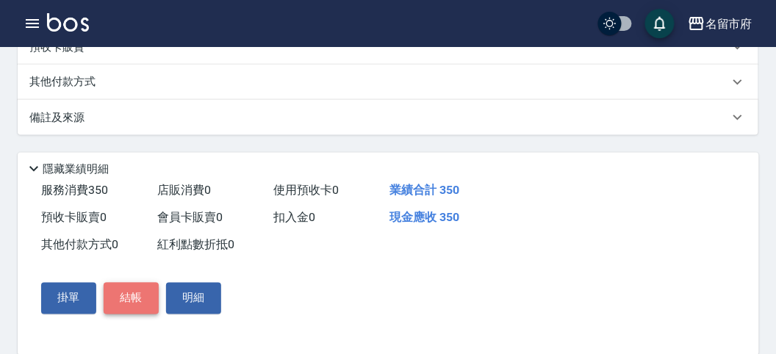
click at [131, 302] on button "結帳" at bounding box center [131, 298] width 55 height 31
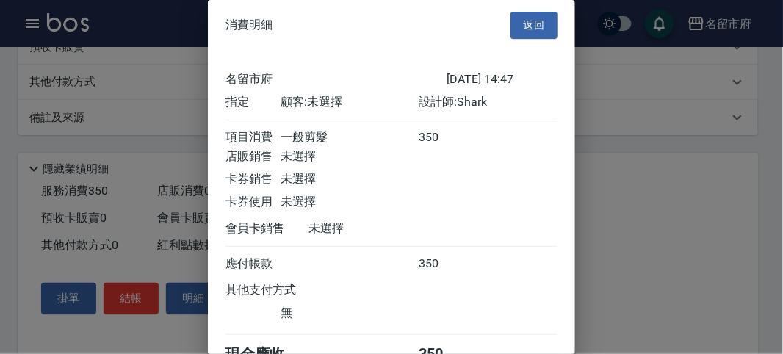
scroll to position [82, 0]
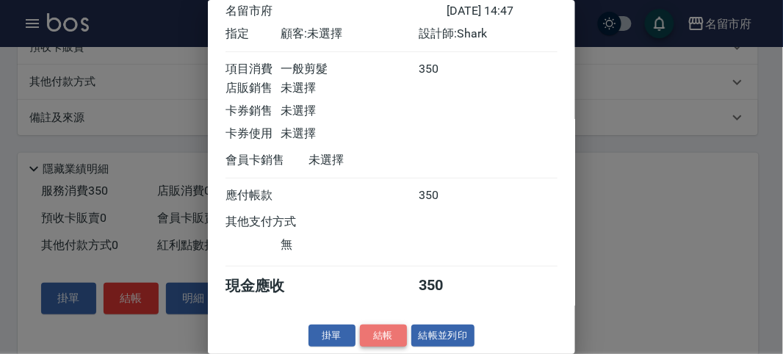
click at [372, 336] on button "結帳" at bounding box center [383, 336] width 47 height 23
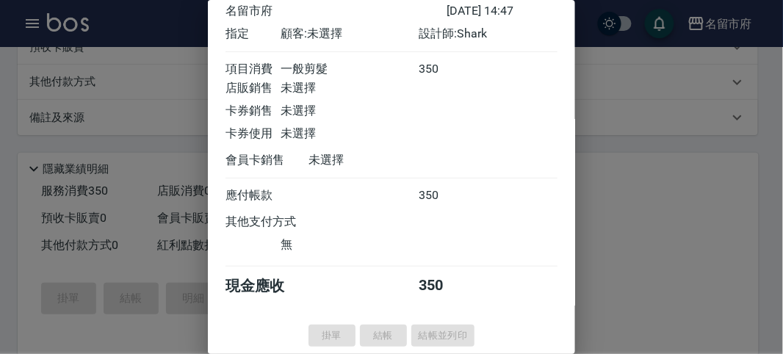
type input "[DATE] 15:03"
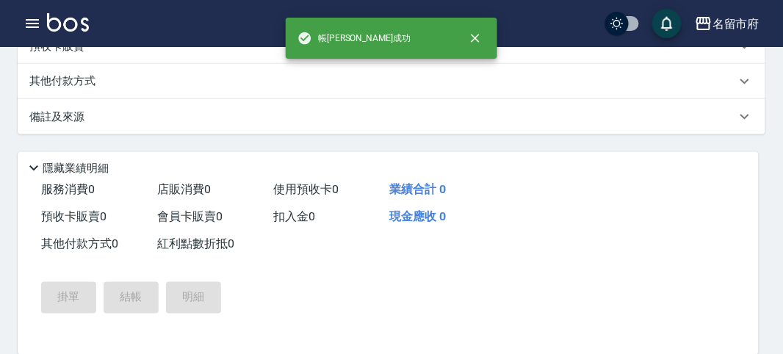
scroll to position [0, 0]
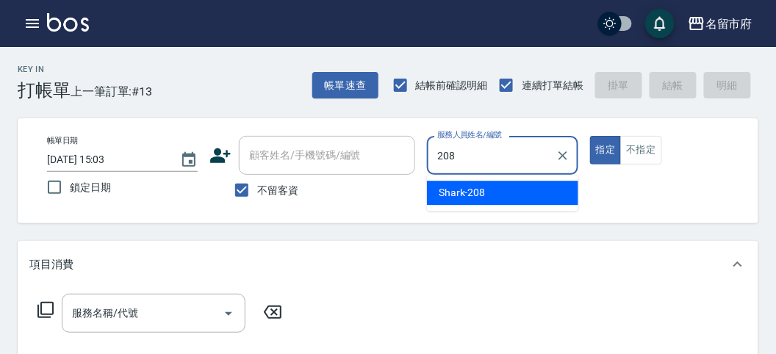
click at [518, 193] on div "Shark -208" at bounding box center [502, 193] width 151 height 24
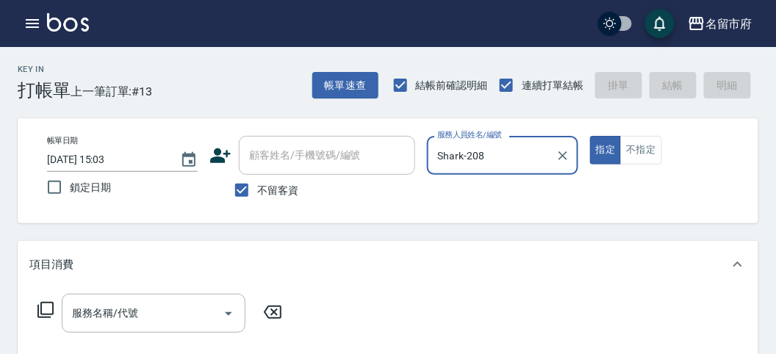
type input "Shark-208"
click at [42, 312] on icon at bounding box center [46, 310] width 18 height 18
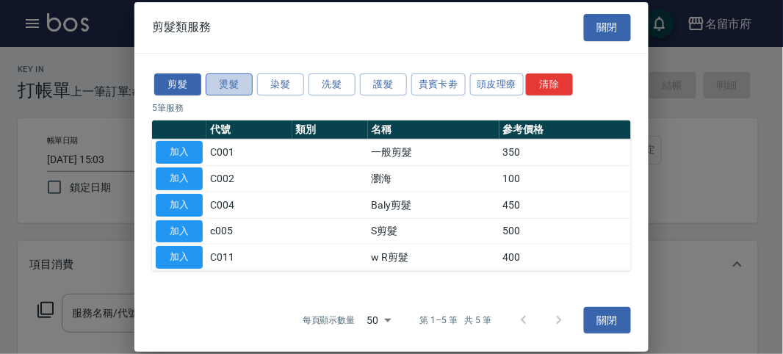
click at [220, 79] on button "燙髮" at bounding box center [229, 84] width 47 height 23
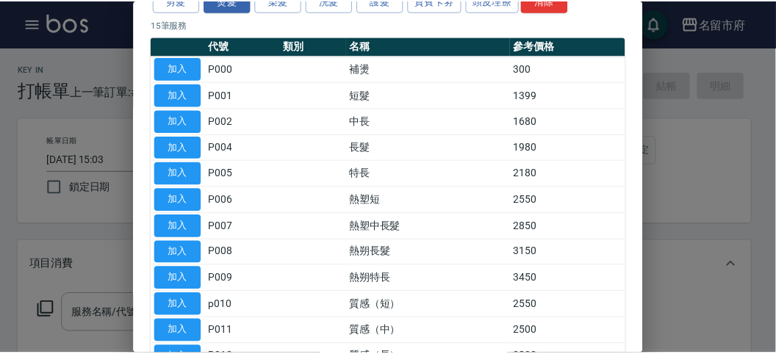
scroll to position [245, 0]
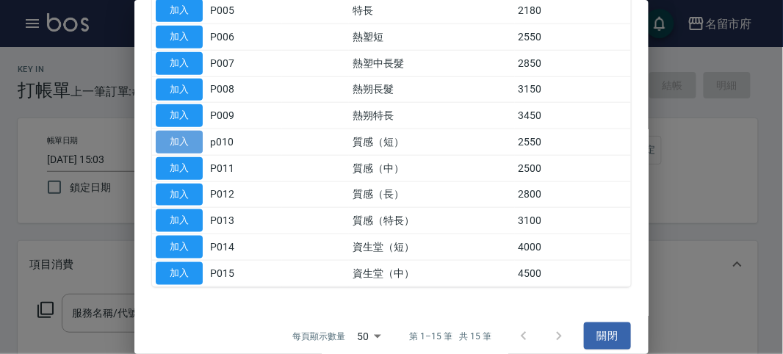
click at [174, 136] on button "加入" at bounding box center [179, 142] width 47 height 23
type input "質感（短）(p010)"
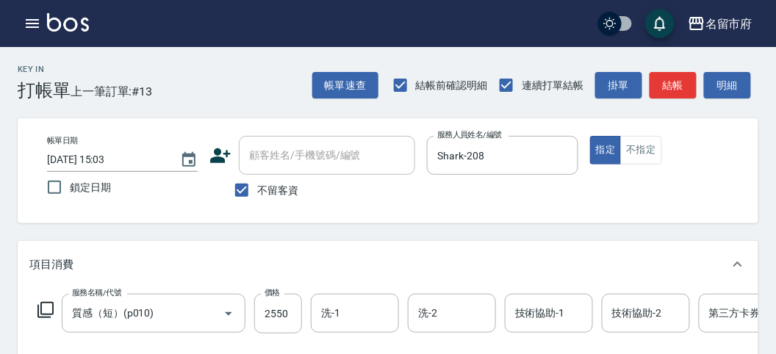
click at [48, 306] on icon at bounding box center [46, 310] width 18 height 18
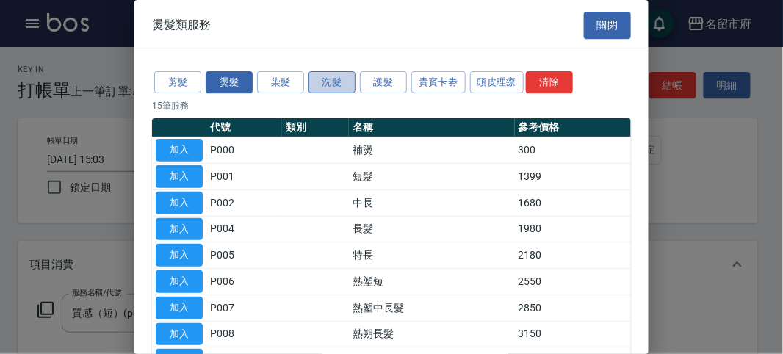
click at [332, 84] on button "洗髮" at bounding box center [332, 82] width 47 height 23
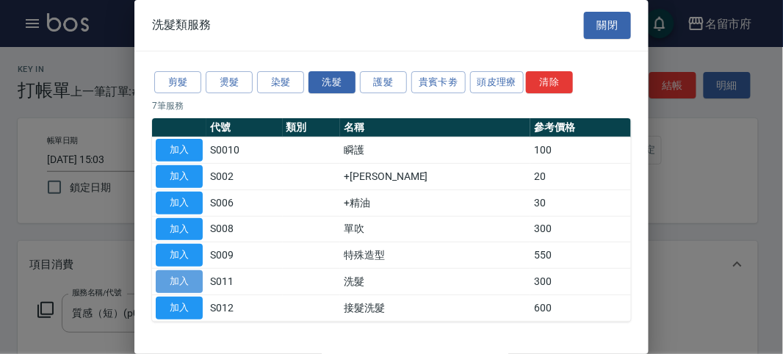
click at [190, 278] on button "加入" at bounding box center [179, 281] width 47 height 23
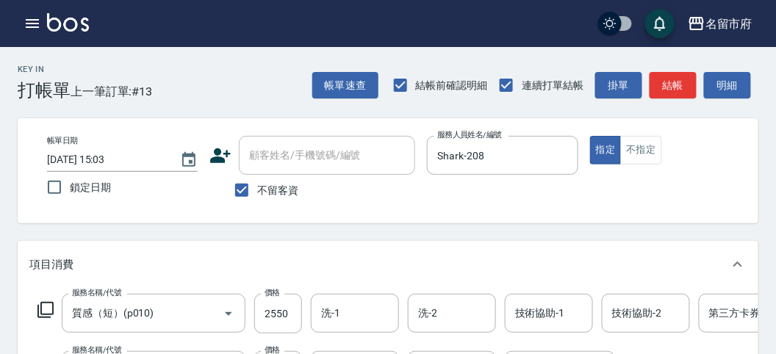
scroll to position [163, 0]
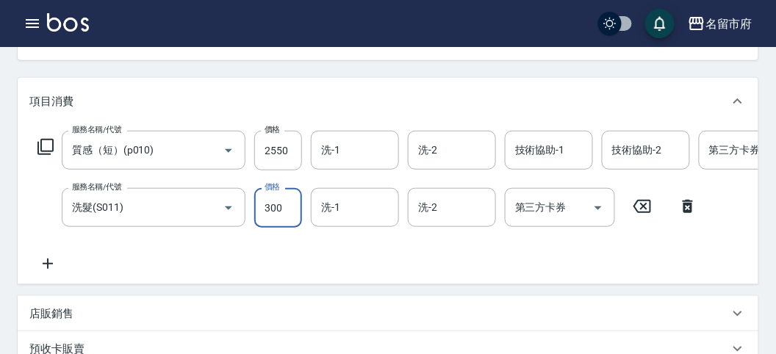
click at [282, 207] on input "300" at bounding box center [278, 208] width 48 height 40
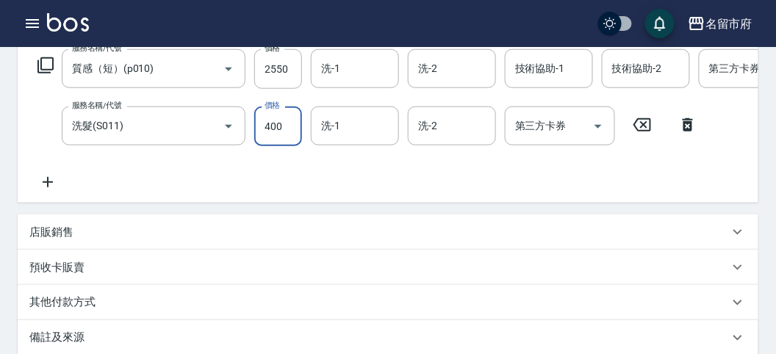
scroll to position [408, 0]
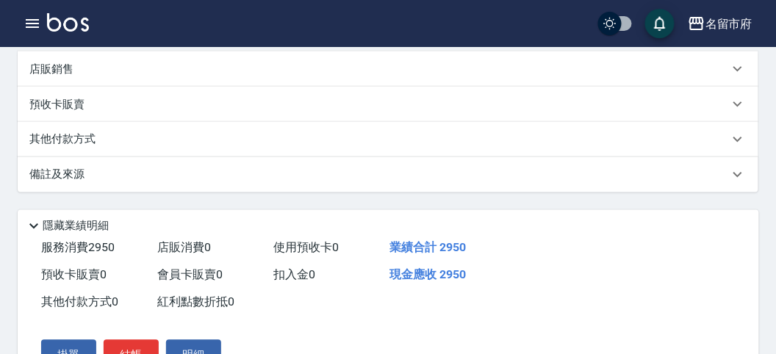
type input "400"
click at [67, 148] on p "其他付款方式" at bounding box center [65, 139] width 73 height 16
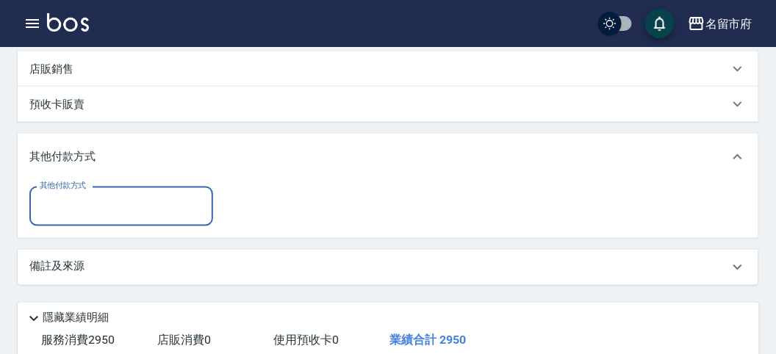
scroll to position [0, 0]
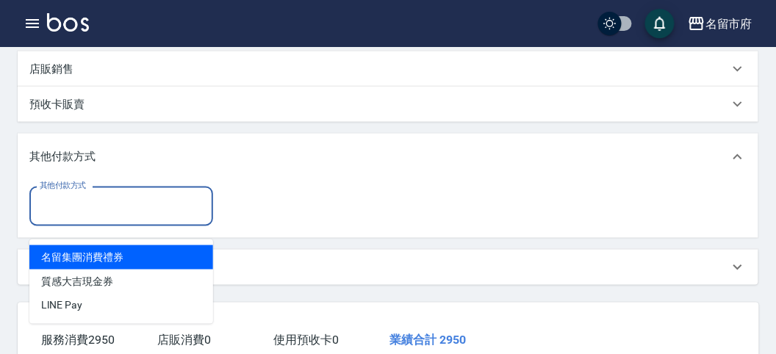
click at [75, 215] on input "其他付款方式" at bounding box center [121, 206] width 170 height 26
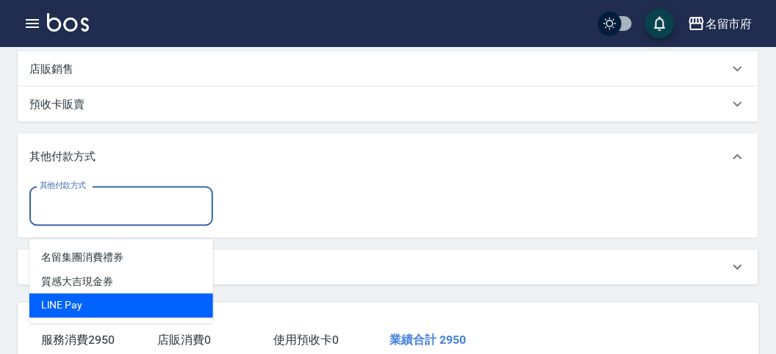
click at [85, 306] on span "LlNE Pay" at bounding box center [121, 306] width 184 height 24
type input "LlNE Pay"
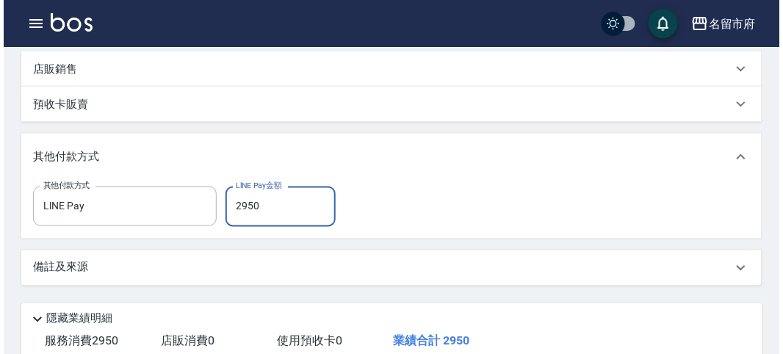
scroll to position [594, 0]
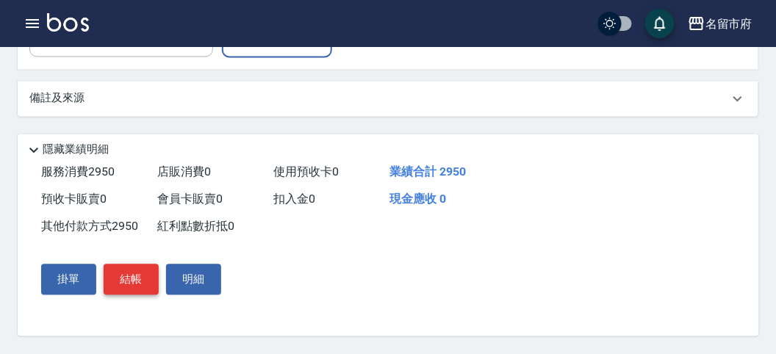
type input "2950"
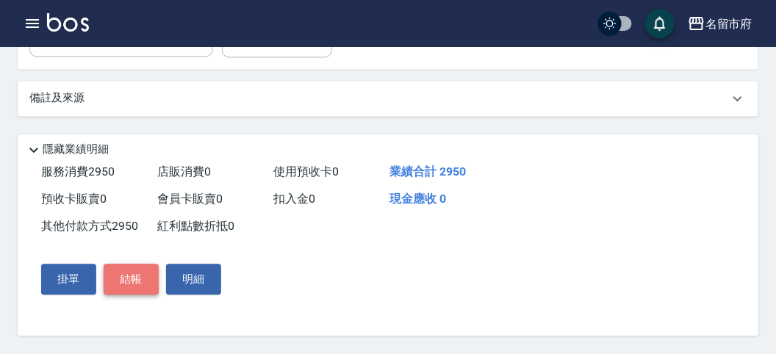
click at [126, 283] on button "結帳" at bounding box center [131, 279] width 55 height 31
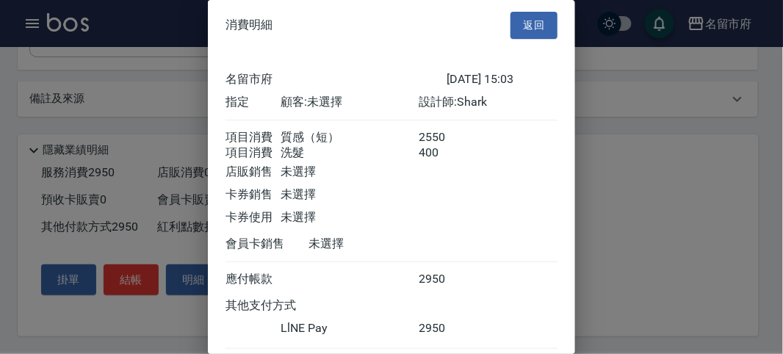
scroll to position [96, 0]
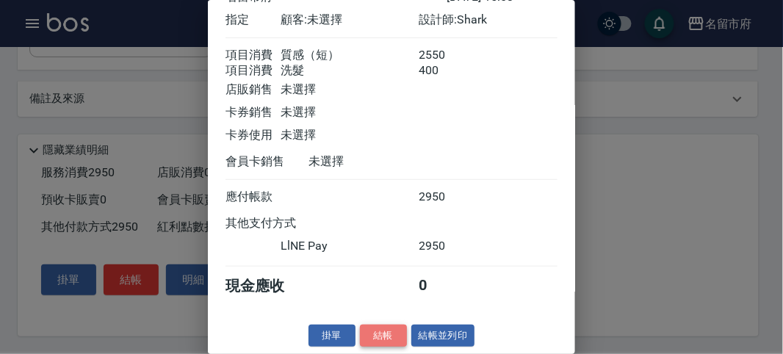
click at [381, 335] on button "結帳" at bounding box center [383, 336] width 47 height 23
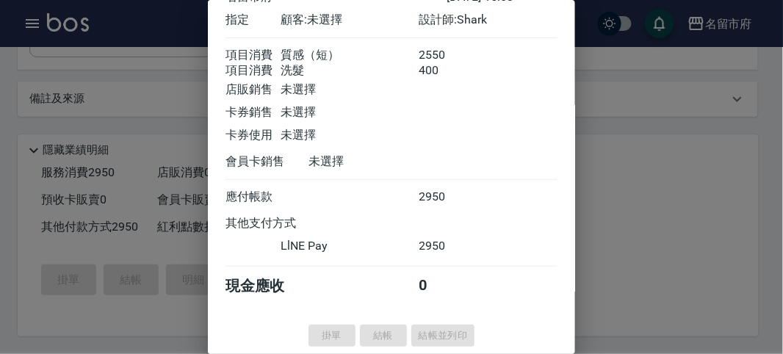
type input "[DATE] 15:04"
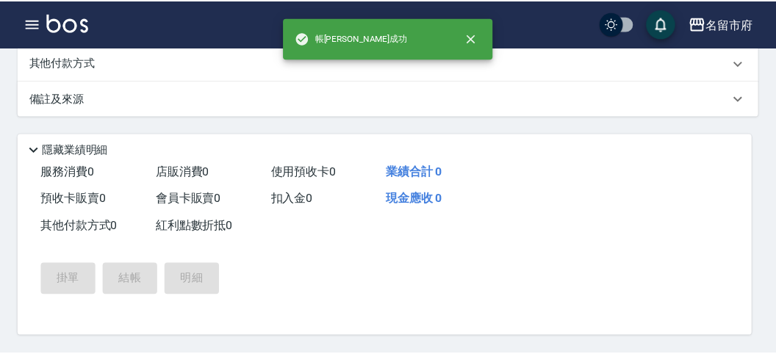
scroll to position [0, 0]
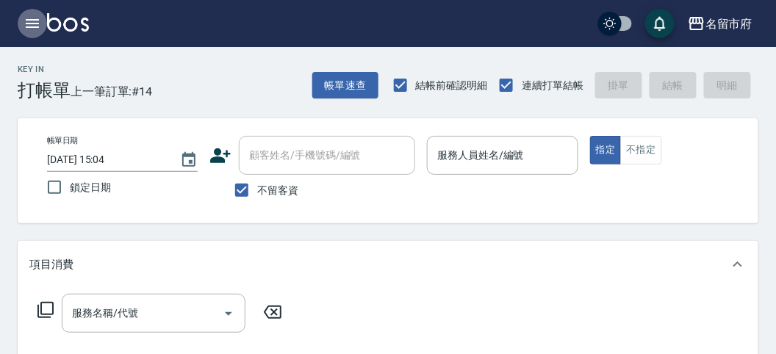
click at [34, 26] on icon "button" at bounding box center [33, 24] width 18 height 18
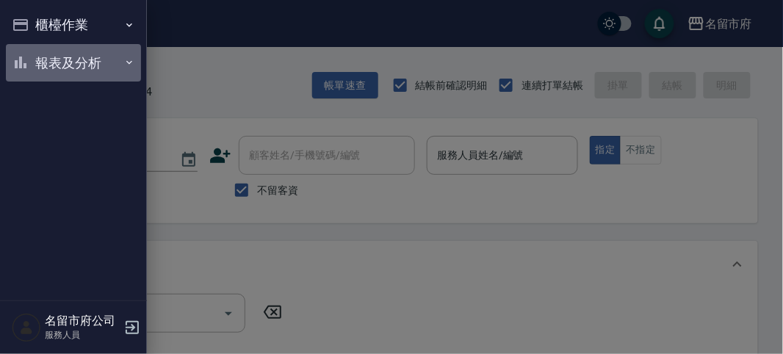
click at [46, 57] on button "報表及分析" at bounding box center [73, 63] width 135 height 38
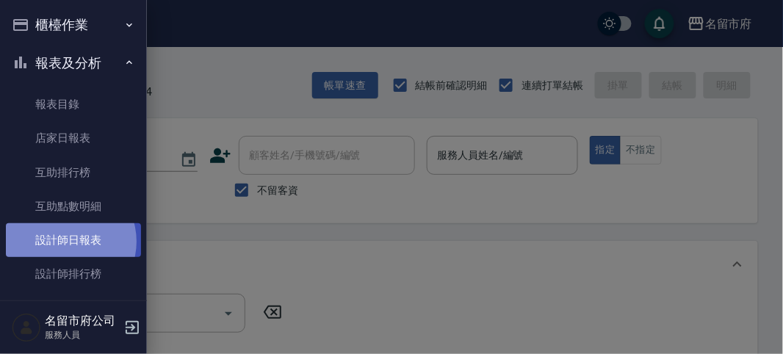
click at [65, 242] on link "設計師日報表" at bounding box center [73, 240] width 135 height 34
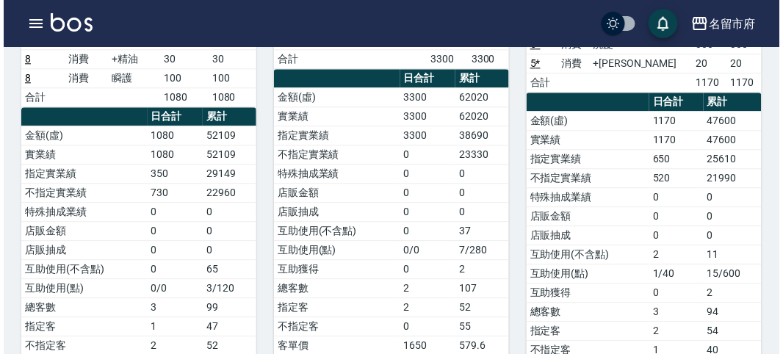
scroll to position [570, 0]
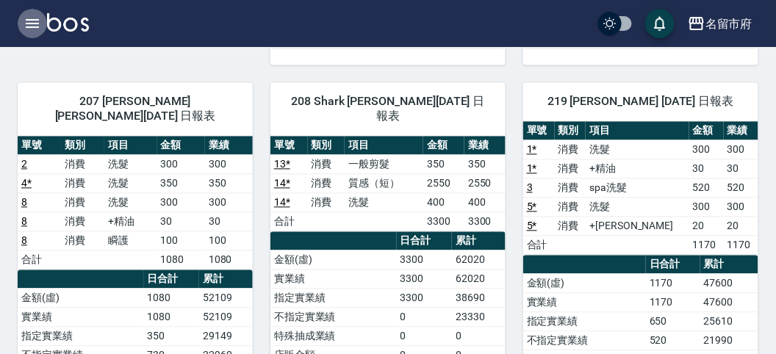
click at [29, 19] on icon "button" at bounding box center [32, 23] width 13 height 9
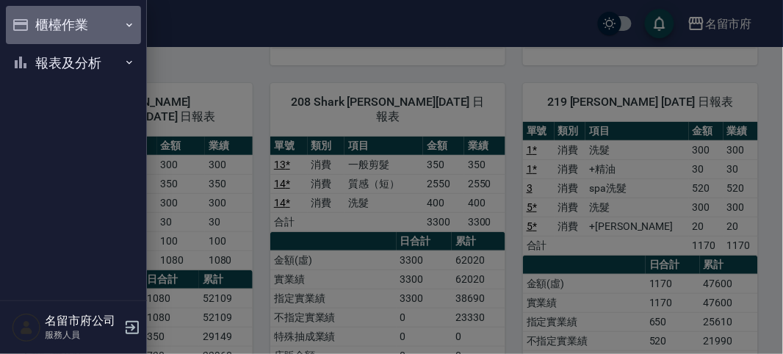
click at [60, 22] on button "櫃檯作業" at bounding box center [73, 25] width 135 height 38
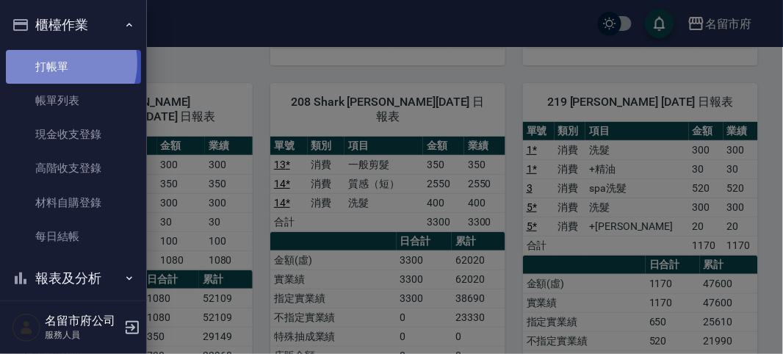
click at [61, 62] on link "打帳單" at bounding box center [73, 67] width 135 height 34
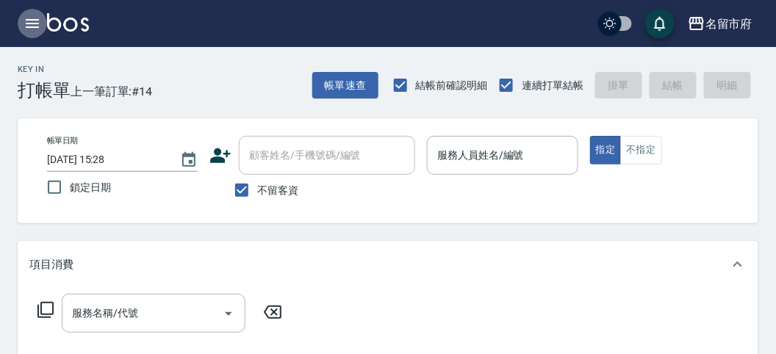
click at [33, 22] on icon "button" at bounding box center [33, 24] width 18 height 18
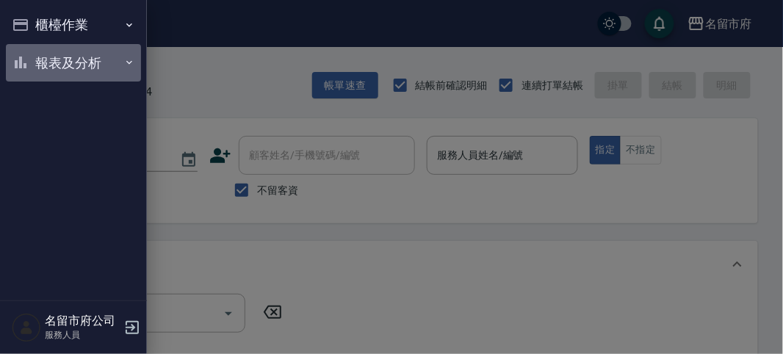
click at [48, 57] on button "報表及分析" at bounding box center [73, 63] width 135 height 38
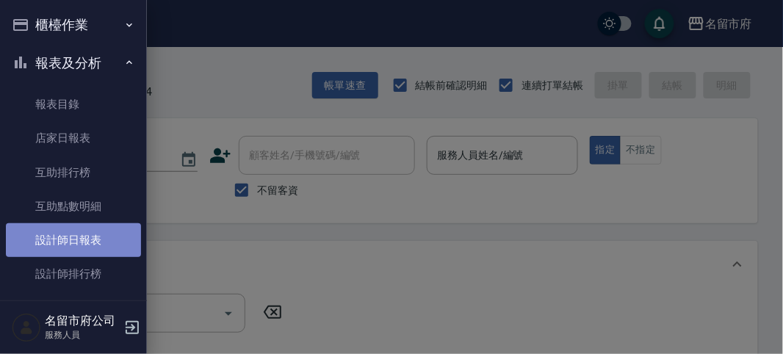
click at [81, 244] on link "設計師日報表" at bounding box center [73, 240] width 135 height 34
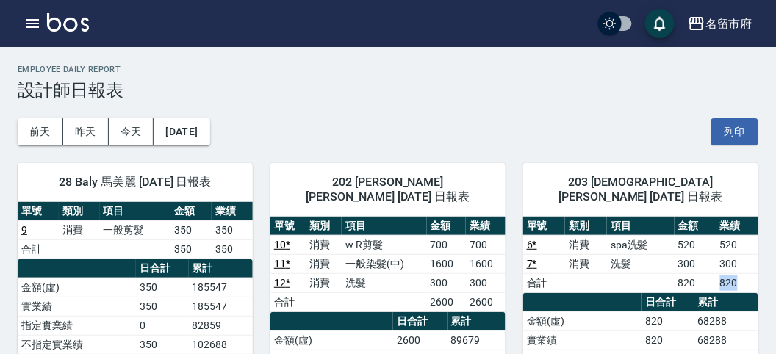
drag, startPoint x: 718, startPoint y: 261, endPoint x: 748, endPoint y: 262, distance: 30.1
click at [748, 273] on td "820" at bounding box center [737, 282] width 42 height 19
drag, startPoint x: 716, startPoint y: 270, endPoint x: 750, endPoint y: 271, distance: 34.5
click at [750, 273] on tr "合計 820 820" at bounding box center [640, 282] width 235 height 19
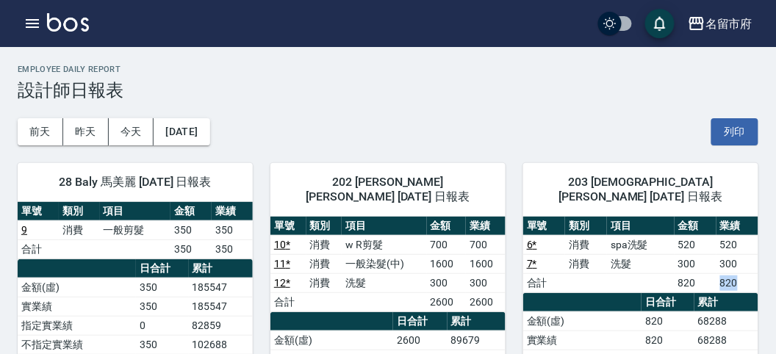
click at [750, 273] on td "820" at bounding box center [737, 282] width 42 height 19
drag, startPoint x: 716, startPoint y: 264, endPoint x: 749, endPoint y: 270, distance: 33.7
click at [749, 273] on td "820" at bounding box center [737, 282] width 42 height 19
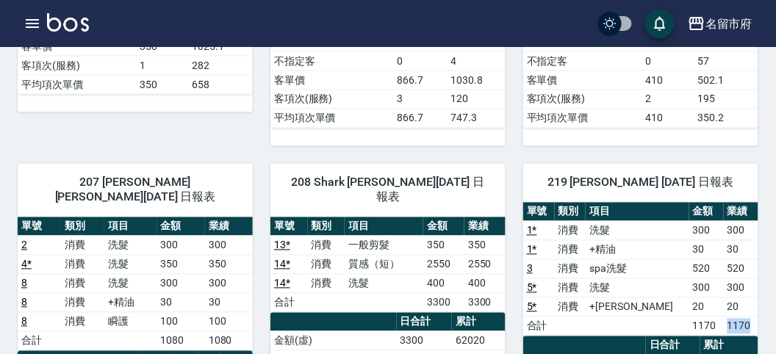
drag, startPoint x: 713, startPoint y: 317, endPoint x: 741, endPoint y: 320, distance: 28.8
click at [741, 320] on tr "合計 1170 1170" at bounding box center [640, 326] width 235 height 19
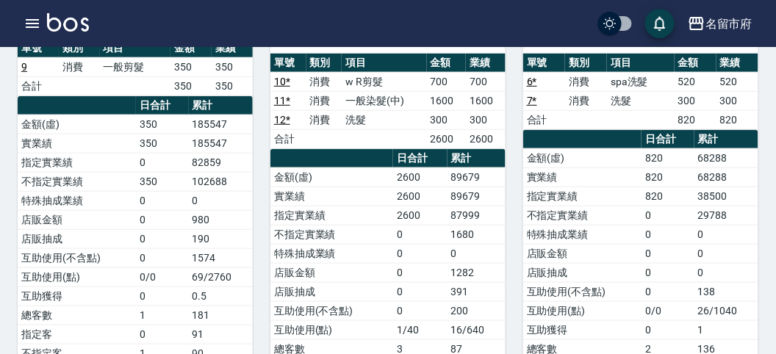
scroll to position [652, 0]
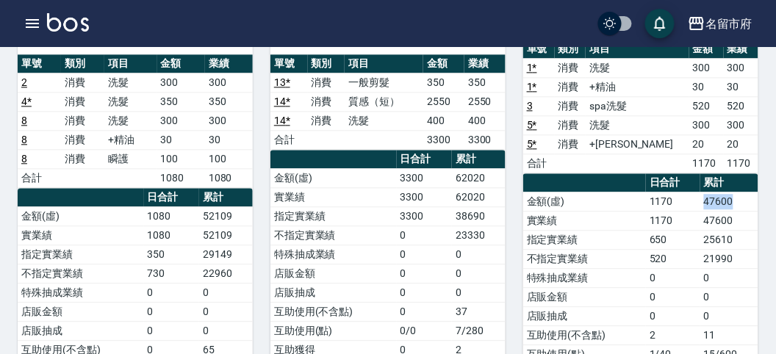
drag, startPoint x: 698, startPoint y: 184, endPoint x: 738, endPoint y: 196, distance: 41.6
click at [738, 196] on tr "金額(虛) 1170 47600" at bounding box center [640, 201] width 235 height 19
click at [690, 192] on td "1170" at bounding box center [673, 201] width 54 height 19
drag, startPoint x: 692, startPoint y: 189, endPoint x: 732, endPoint y: 191, distance: 40.5
click at [731, 192] on tr "金額(虛) 1170 47600" at bounding box center [640, 201] width 235 height 19
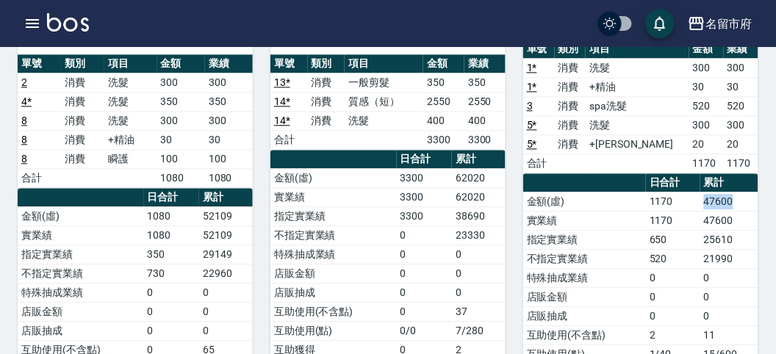
click at [732, 192] on td "47600" at bounding box center [729, 201] width 58 height 19
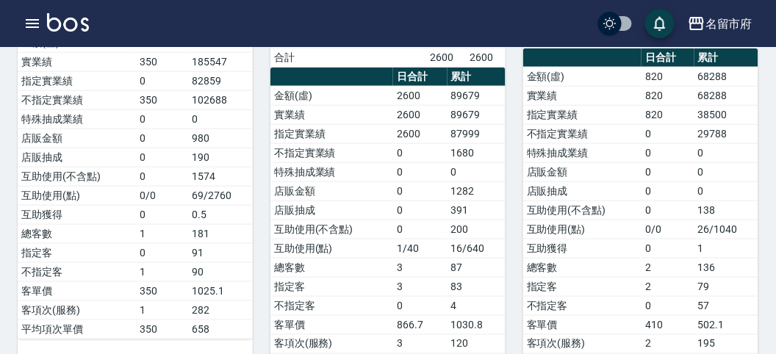
scroll to position [163, 0]
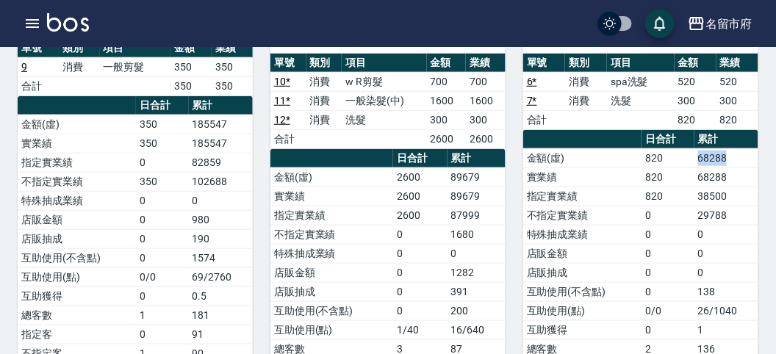
drag, startPoint x: 693, startPoint y: 144, endPoint x: 757, endPoint y: 140, distance: 64.1
click at [757, 148] on tr "金額(虛) 820 68288" at bounding box center [640, 157] width 235 height 19
click at [731, 148] on td "68288" at bounding box center [726, 157] width 64 height 19
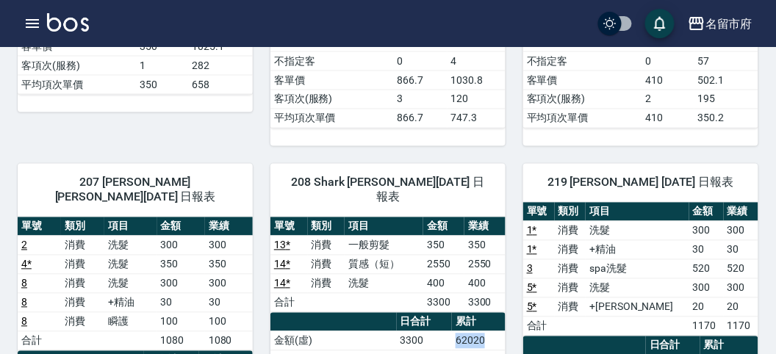
drag, startPoint x: 452, startPoint y: 298, endPoint x: 494, endPoint y: 296, distance: 42.7
click at [494, 331] on tr "金額(虛) 3300 62020" at bounding box center [387, 340] width 235 height 19
click at [485, 350] on td "62020" at bounding box center [479, 359] width 54 height 19
drag, startPoint x: 442, startPoint y: 297, endPoint x: 489, endPoint y: 303, distance: 46.8
click at [489, 331] on tr "金額(虛) 3300 62020" at bounding box center [387, 340] width 235 height 19
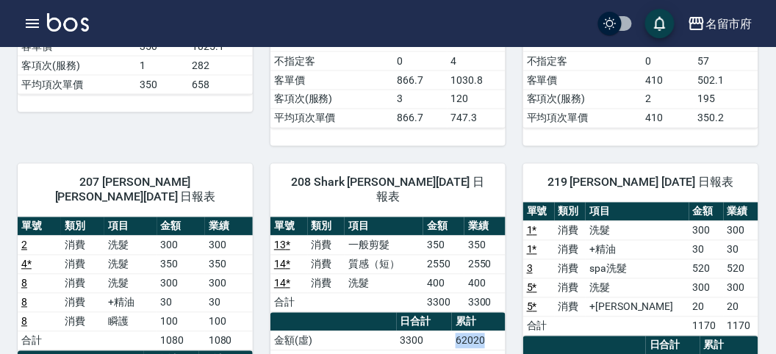
click at [489, 331] on td "62020" at bounding box center [479, 340] width 54 height 19
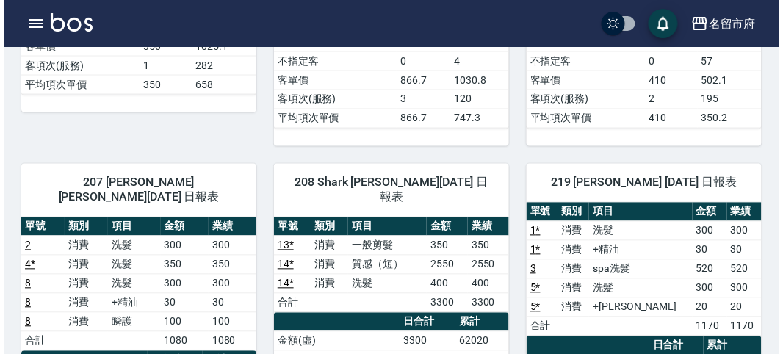
scroll to position [571, 0]
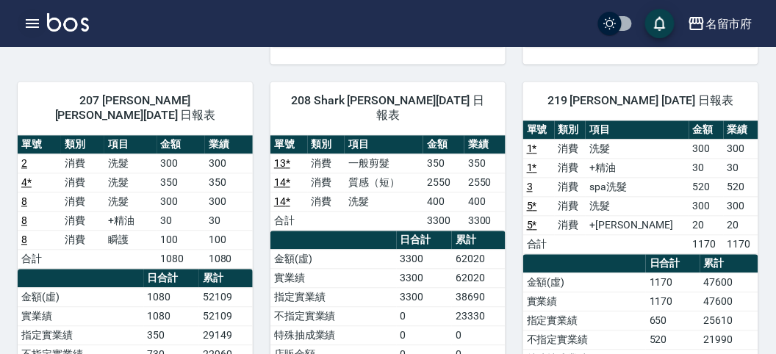
click at [32, 23] on icon "button" at bounding box center [32, 23] width 13 height 9
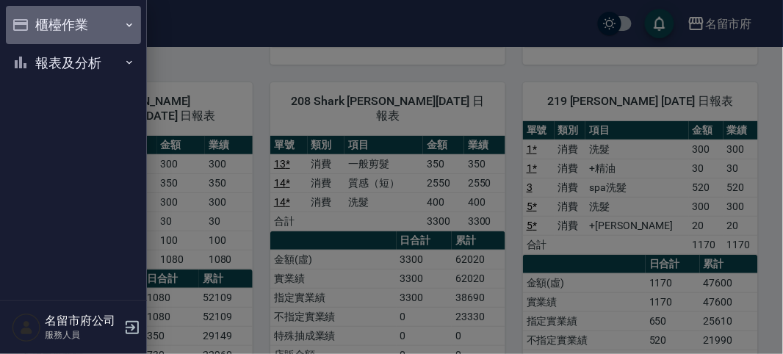
click at [32, 24] on button "櫃檯作業" at bounding box center [73, 25] width 135 height 38
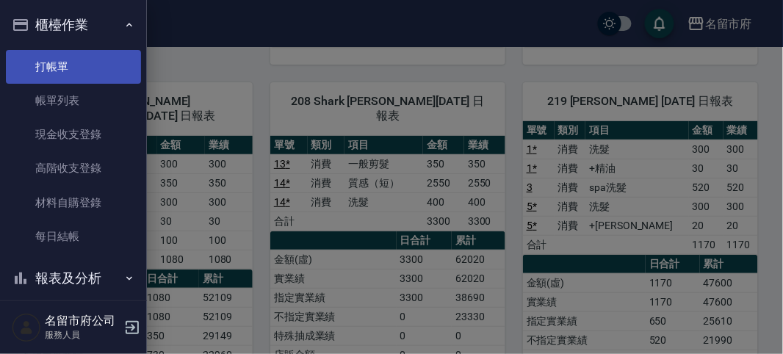
click at [98, 72] on link "打帳單" at bounding box center [73, 67] width 135 height 34
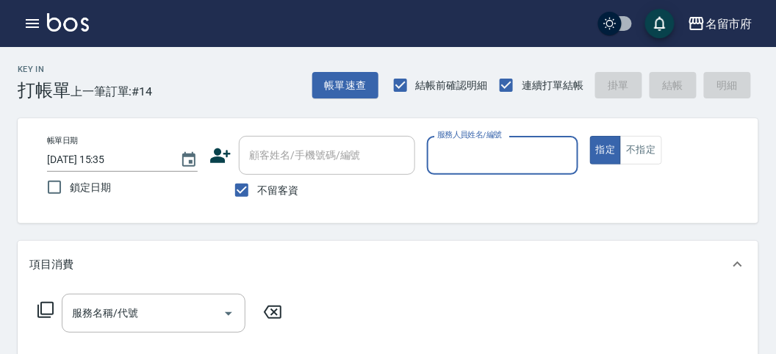
click at [173, 87] on div "Key In 打帳單 上一筆訂單:#14 帳單速查 結帳前確認明細 連續打單結帳 掛單 結帳 明細" at bounding box center [379, 74] width 758 height 54
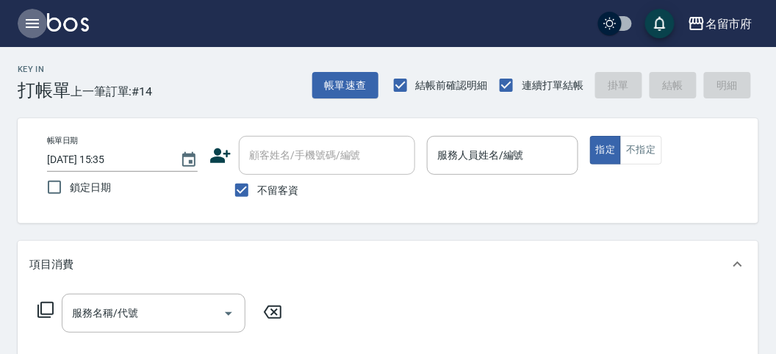
click at [27, 28] on icon "button" at bounding box center [33, 24] width 18 height 18
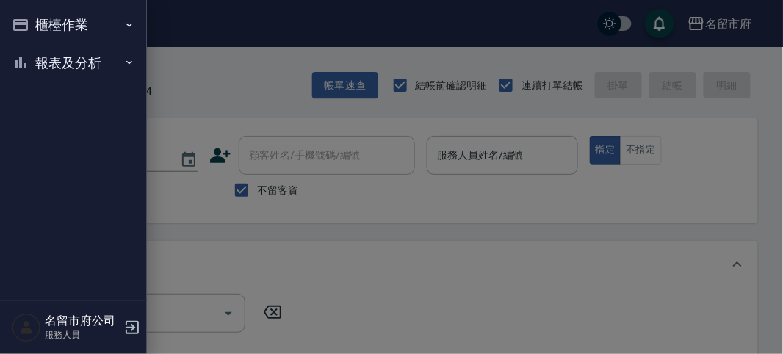
click at [41, 64] on button "報表及分析" at bounding box center [73, 63] width 135 height 38
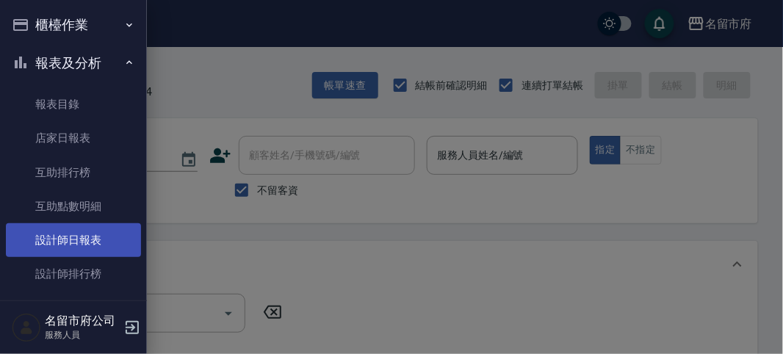
click at [76, 246] on link "設計師日報表" at bounding box center [73, 240] width 135 height 34
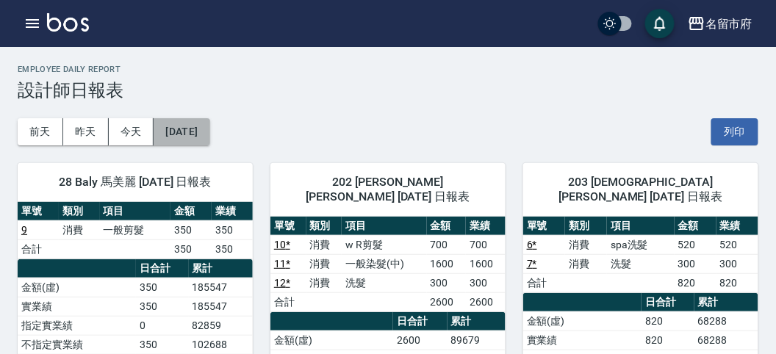
click at [183, 132] on button "[DATE]" at bounding box center [182, 131] width 56 height 27
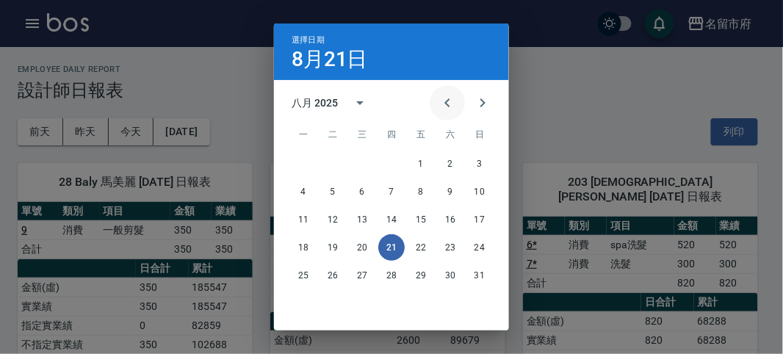
click at [443, 106] on icon "Previous month" at bounding box center [448, 103] width 18 height 18
click at [392, 275] on button "31" at bounding box center [391, 275] width 26 height 26
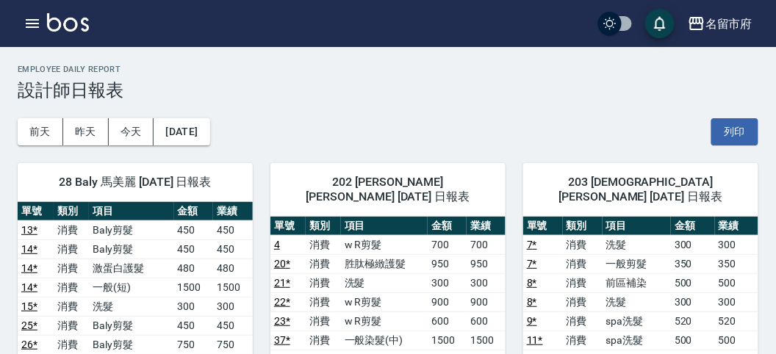
scroll to position [408, 0]
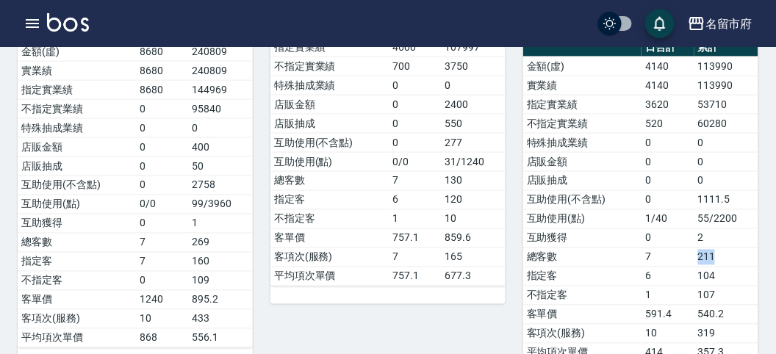
drag, startPoint x: 685, startPoint y: 228, endPoint x: 727, endPoint y: 228, distance: 42.6
click at [727, 248] on tr "總客數 7 211" at bounding box center [640, 257] width 235 height 19
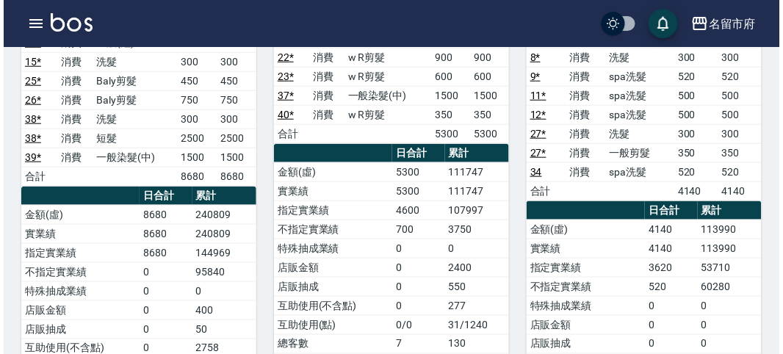
scroll to position [82, 0]
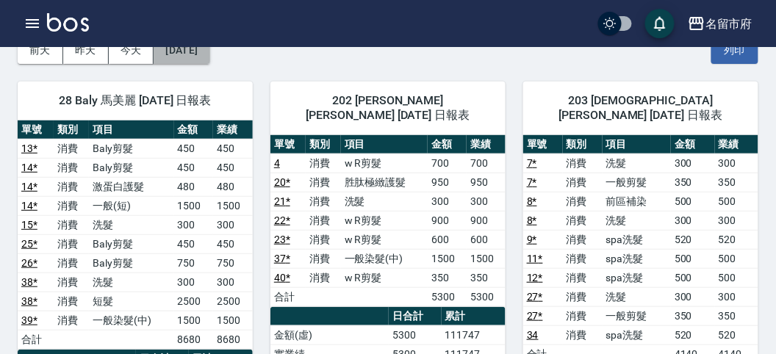
click at [191, 57] on button "[DATE]" at bounding box center [182, 50] width 56 height 27
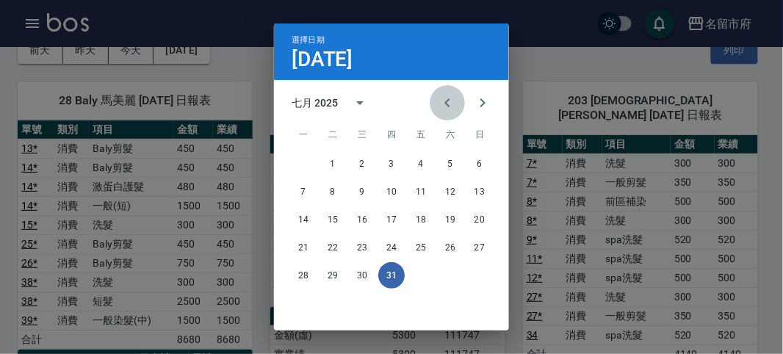
click at [447, 104] on icon "Previous month" at bounding box center [448, 103] width 18 height 18
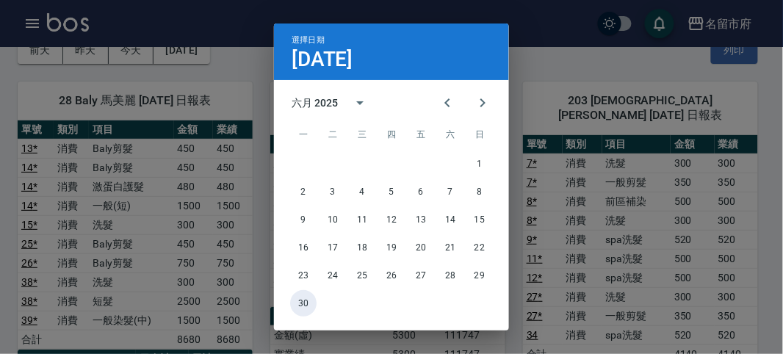
click at [303, 300] on button "30" at bounding box center [303, 303] width 26 height 26
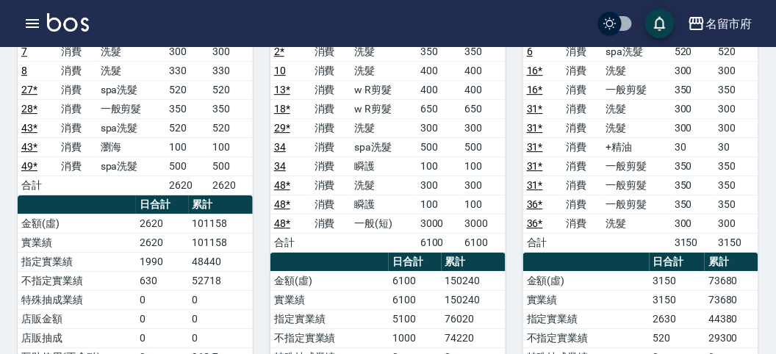
scroll to position [979, 0]
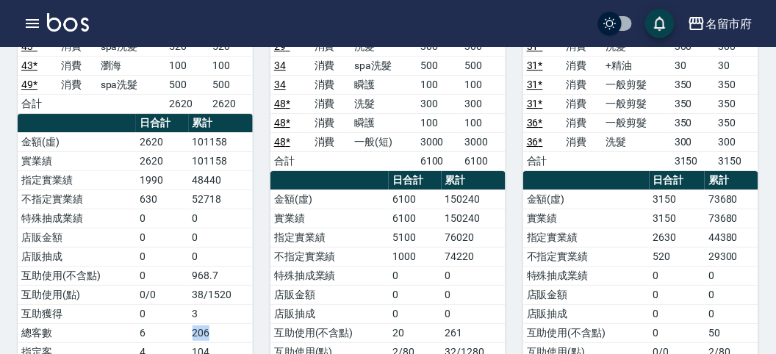
drag, startPoint x: 189, startPoint y: 300, endPoint x: 215, endPoint y: 299, distance: 26.5
click at [214, 323] on td "206" at bounding box center [221, 332] width 64 height 19
click at [231, 323] on td "206" at bounding box center [221, 332] width 64 height 19
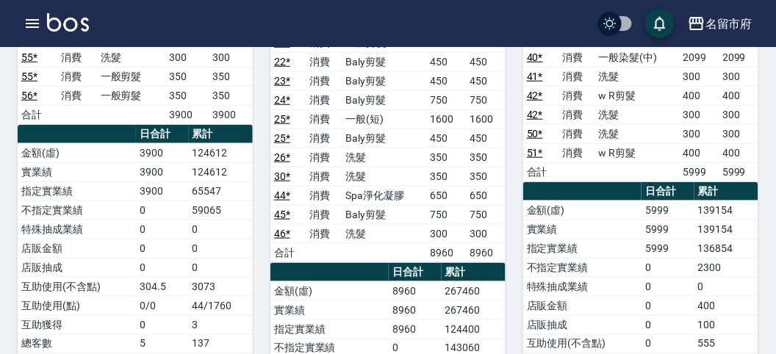
scroll to position [0, 0]
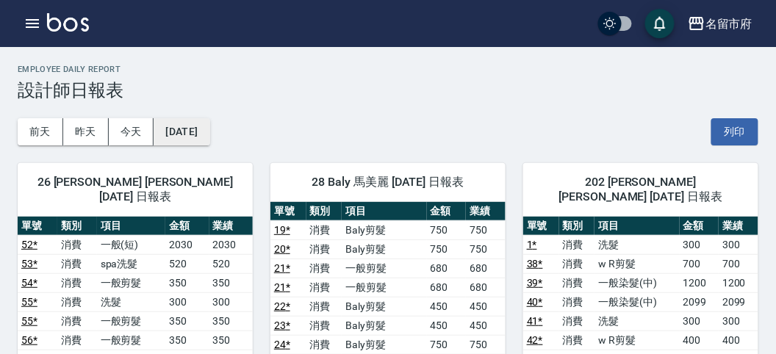
drag, startPoint x: 162, startPoint y: 149, endPoint x: 183, endPoint y: 136, distance: 24.5
click at [184, 136] on button "[DATE]" at bounding box center [182, 131] width 56 height 27
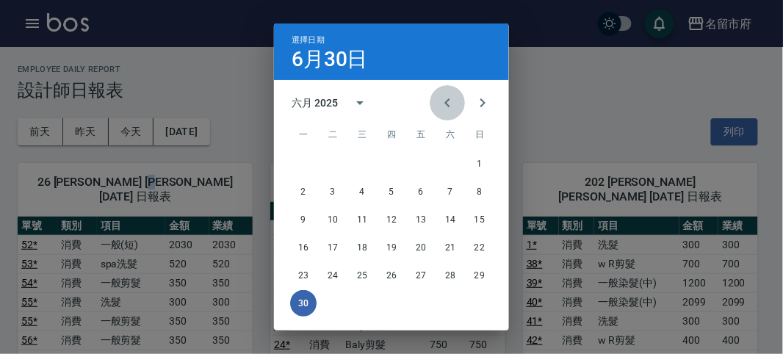
click at [447, 108] on icon "Previous month" at bounding box center [448, 103] width 18 height 18
click at [443, 273] on button "31" at bounding box center [450, 275] width 26 height 26
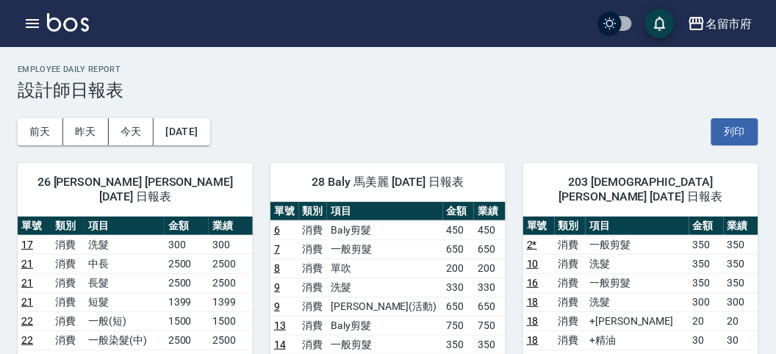
scroll to position [408, 0]
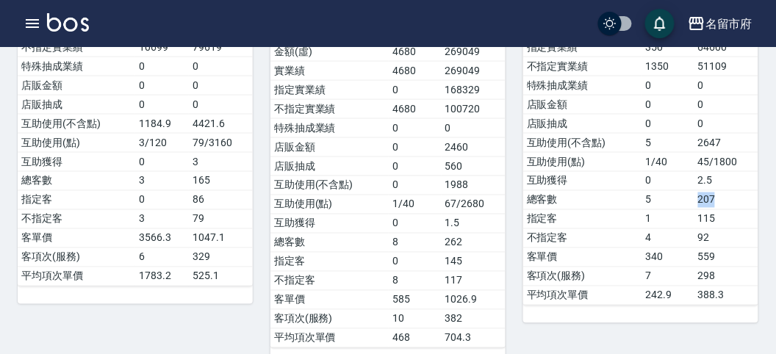
drag, startPoint x: 686, startPoint y: 180, endPoint x: 726, endPoint y: 178, distance: 39.7
click at [726, 190] on tr "總客數 5 207" at bounding box center [640, 199] width 235 height 19
click at [726, 190] on td "207" at bounding box center [726, 199] width 64 height 19
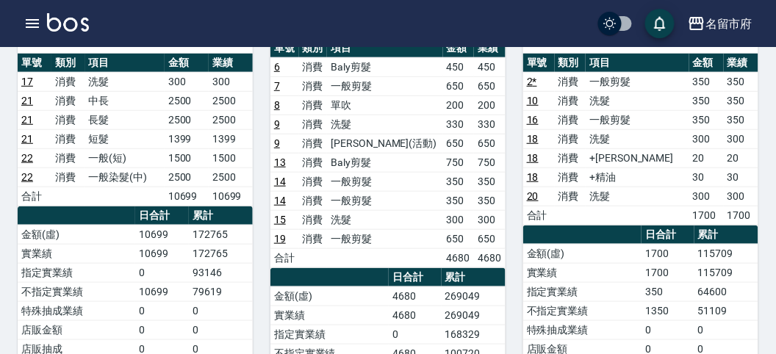
scroll to position [0, 0]
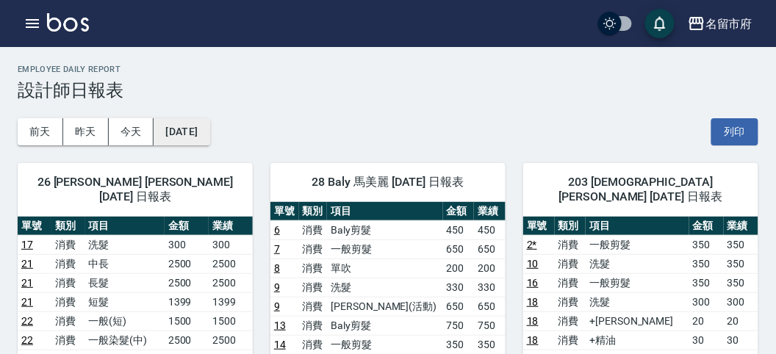
drag, startPoint x: 181, startPoint y: 145, endPoint x: 197, endPoint y: 134, distance: 19.6
click at [197, 134] on button "[DATE]" at bounding box center [182, 131] width 56 height 27
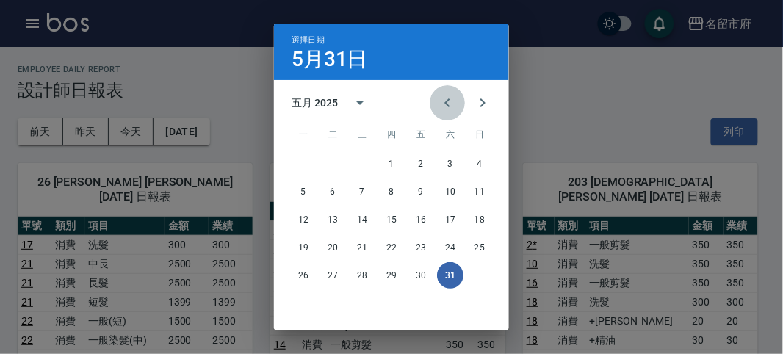
click at [452, 100] on icon "Previous month" at bounding box center [448, 103] width 18 height 18
click at [358, 277] on button "30" at bounding box center [362, 275] width 26 height 26
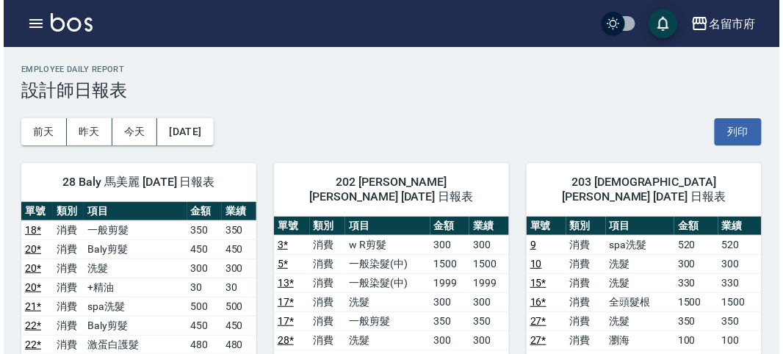
scroll to position [82, 0]
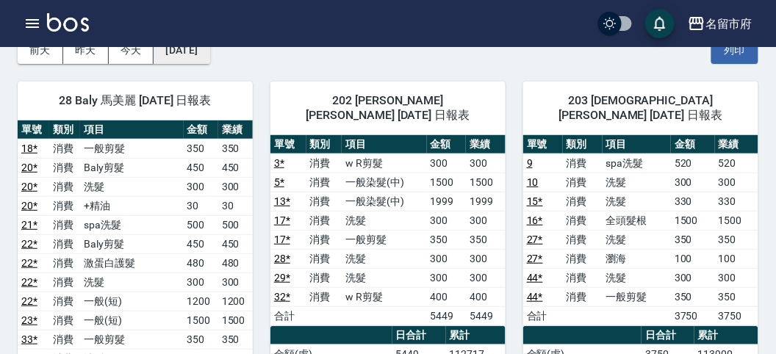
click at [205, 51] on button "[DATE]" at bounding box center [182, 50] width 56 height 27
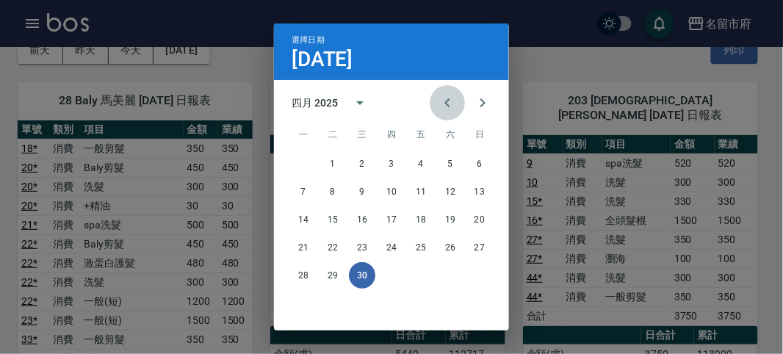
drag, startPoint x: 453, startPoint y: 98, endPoint x: 435, endPoint y: 138, distance: 43.4
click at [452, 99] on button "Previous month" at bounding box center [447, 102] width 35 height 35
click at [300, 308] on button "31" at bounding box center [303, 303] width 26 height 26
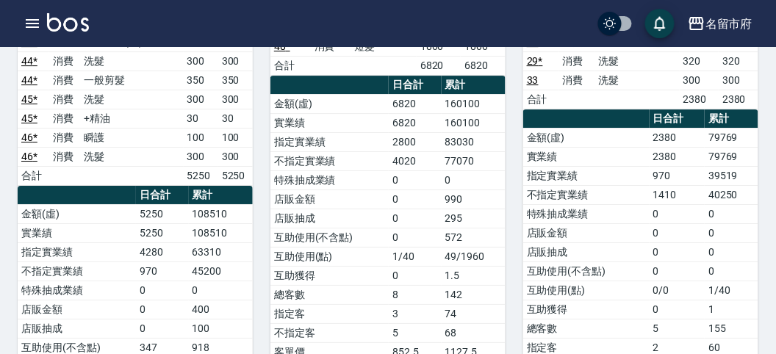
scroll to position [1061, 0]
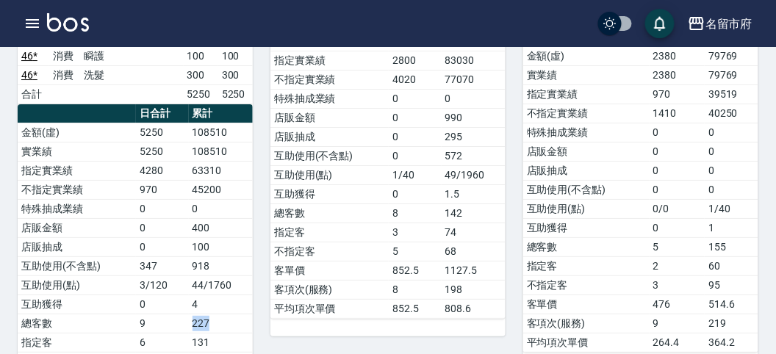
drag, startPoint x: 185, startPoint y: 276, endPoint x: 224, endPoint y: 275, distance: 39.0
click at [224, 314] on tr "總客數 9 227" at bounding box center [135, 323] width 235 height 19
click at [229, 314] on td "227" at bounding box center [221, 323] width 64 height 19
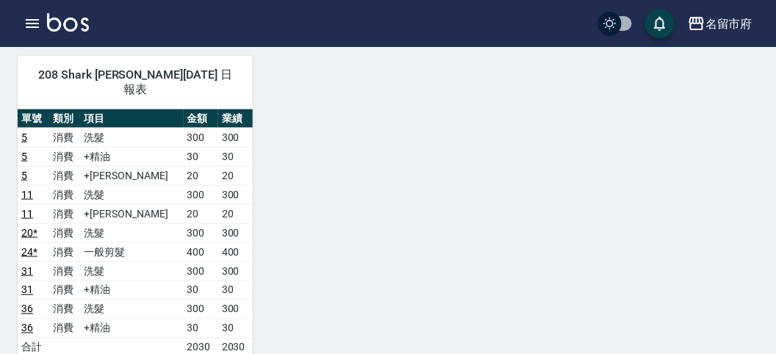
scroll to position [1632, 0]
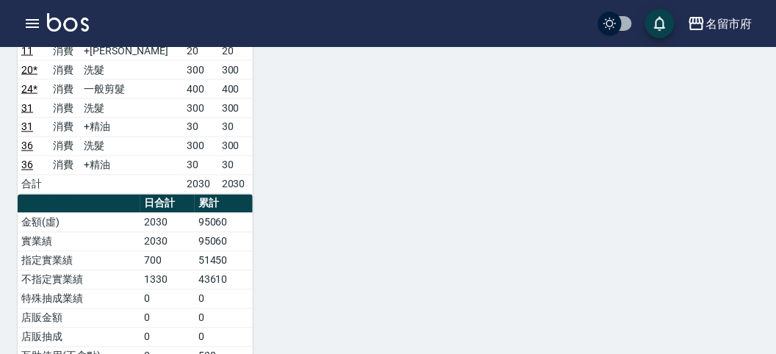
drag, startPoint x: 197, startPoint y: 334, endPoint x: 229, endPoint y: 333, distance: 32.4
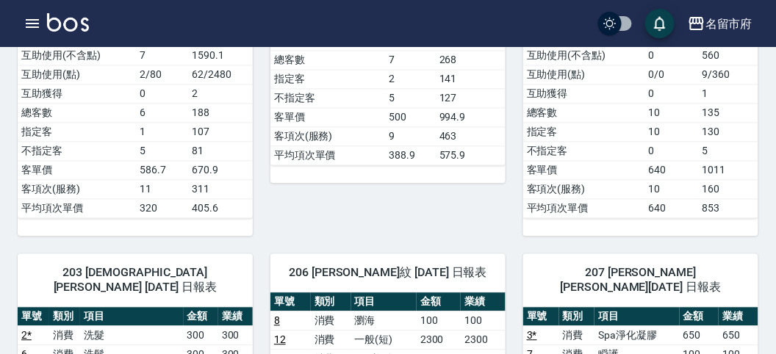
scroll to position [0, 0]
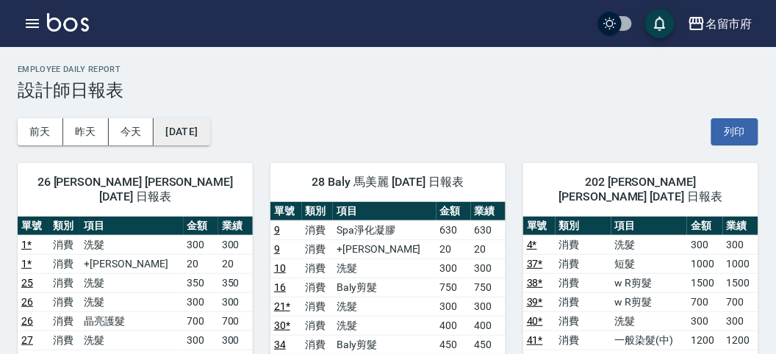
click at [187, 142] on button "[DATE]" at bounding box center [182, 131] width 56 height 27
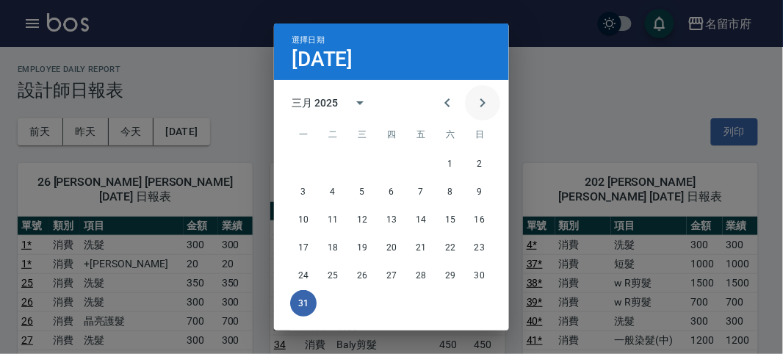
click at [484, 99] on icon "Next month" at bounding box center [483, 103] width 18 height 18
click at [357, 274] on button "30" at bounding box center [362, 275] width 26 height 26
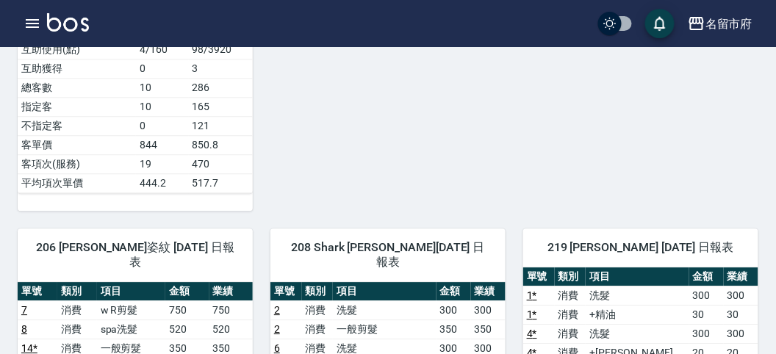
scroll to position [1142, 0]
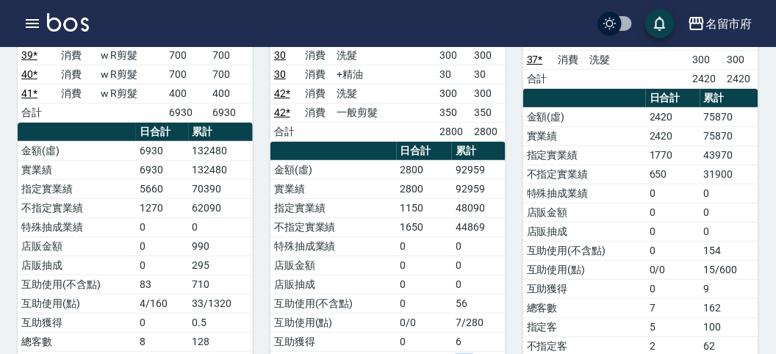
drag, startPoint x: 457, startPoint y: 322, endPoint x: 490, endPoint y: 320, distance: 33.1
click at [489, 351] on td "168" at bounding box center [479, 360] width 54 height 19
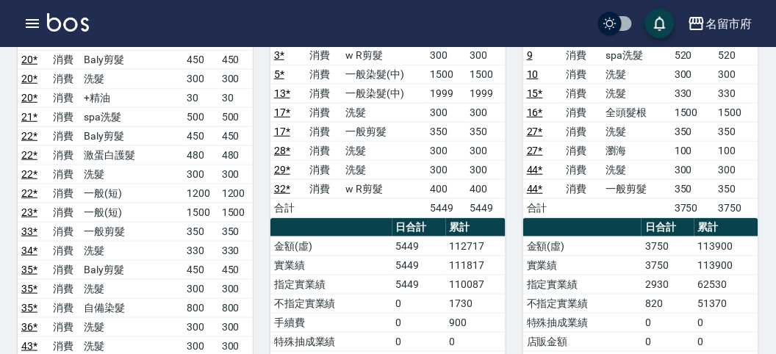
scroll to position [0, 0]
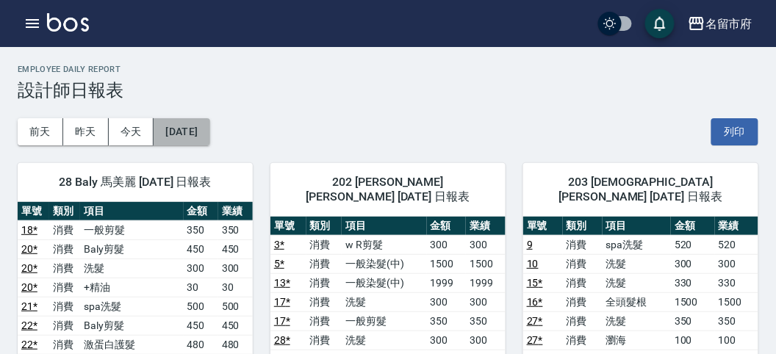
click at [185, 136] on button "[DATE]" at bounding box center [182, 131] width 56 height 27
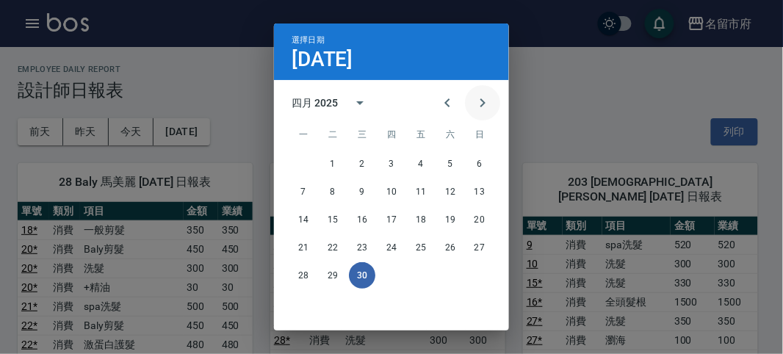
click at [480, 105] on icon "Next month" at bounding box center [482, 102] width 5 height 9
click at [444, 270] on button "31" at bounding box center [450, 275] width 26 height 26
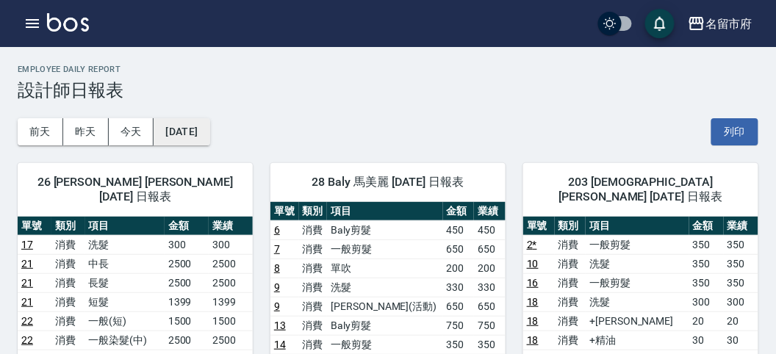
click at [209, 131] on button "[DATE]" at bounding box center [182, 131] width 56 height 27
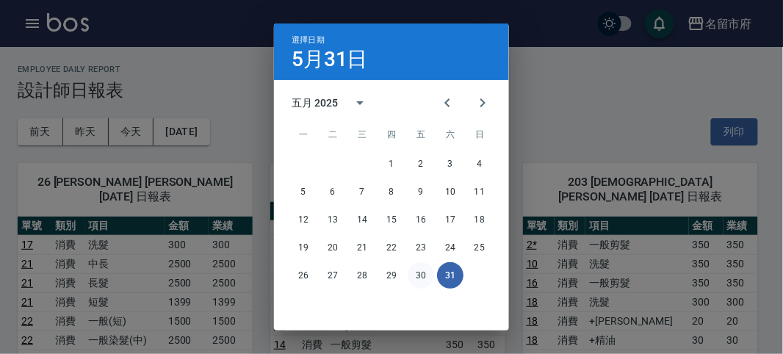
click at [417, 278] on button "30" at bounding box center [421, 275] width 26 height 26
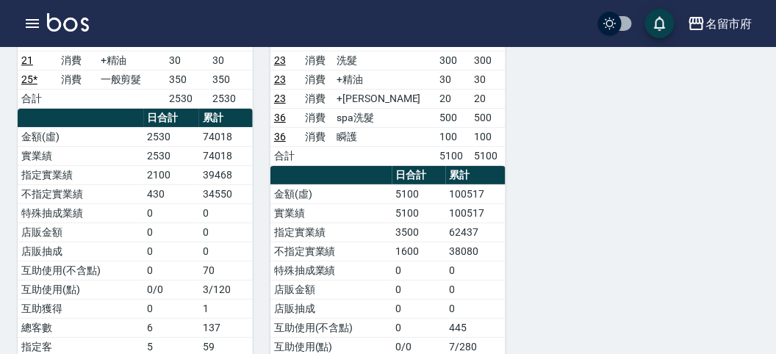
scroll to position [1142, 0]
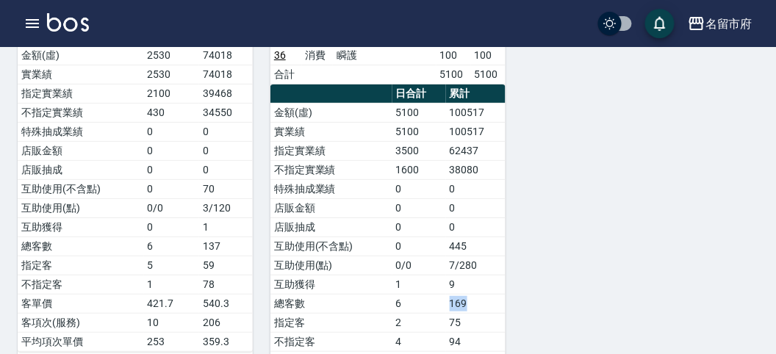
drag, startPoint x: 444, startPoint y: 272, endPoint x: 490, endPoint y: 271, distance: 45.6
click at [478, 294] on tr "總客數 6 169" at bounding box center [387, 303] width 235 height 19
click at [490, 294] on td "169" at bounding box center [476, 303] width 60 height 19
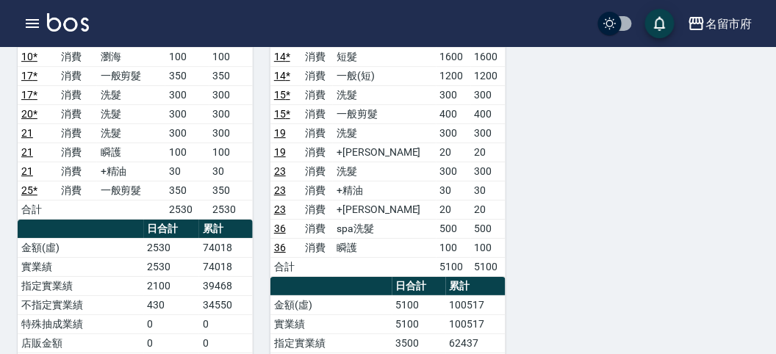
scroll to position [1113, 0]
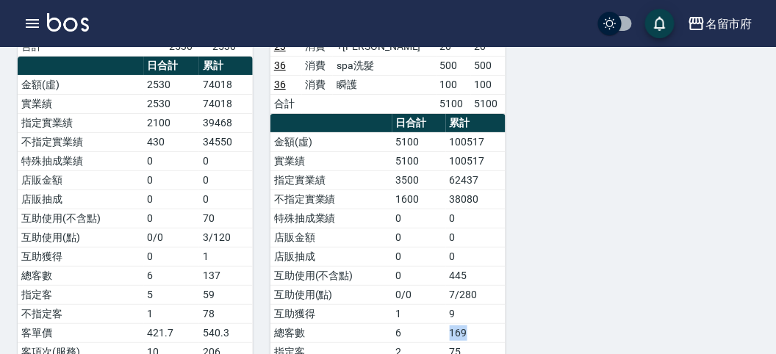
drag, startPoint x: 448, startPoint y: 295, endPoint x: 478, endPoint y: 294, distance: 30.2
click at [478, 323] on td "169" at bounding box center [476, 332] width 60 height 19
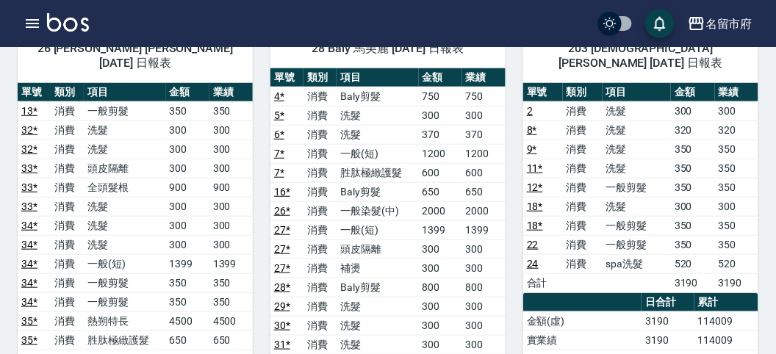
scroll to position [0, 0]
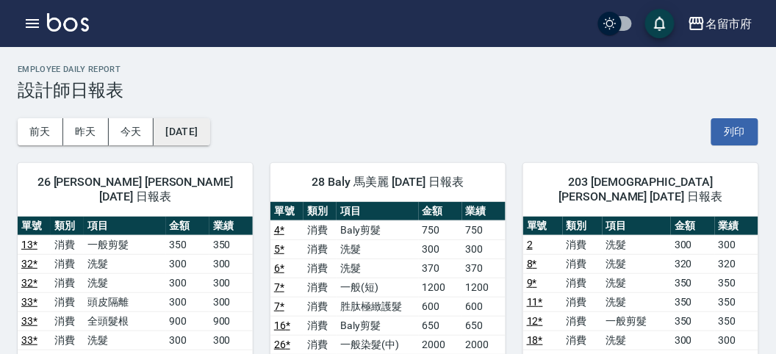
click at [209, 135] on button "[DATE]" at bounding box center [182, 131] width 56 height 27
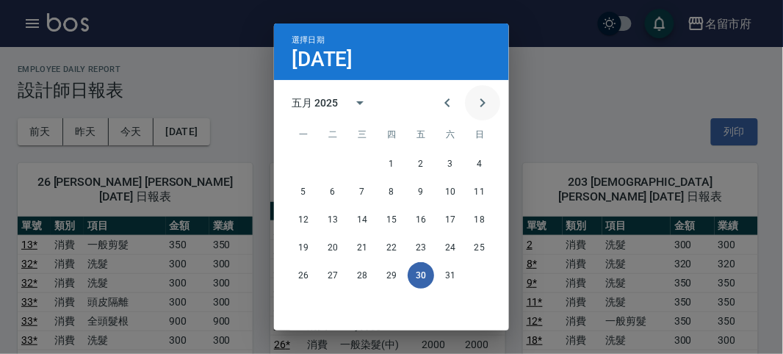
click at [474, 107] on icon "Next month" at bounding box center [483, 103] width 18 height 18
click at [300, 301] on button "30" at bounding box center [303, 303] width 26 height 26
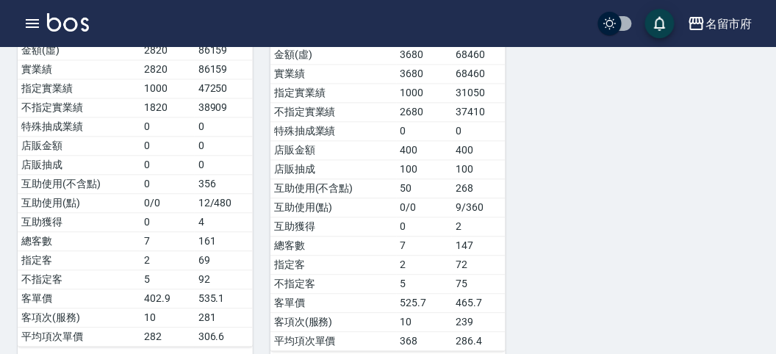
scroll to position [1690, 0]
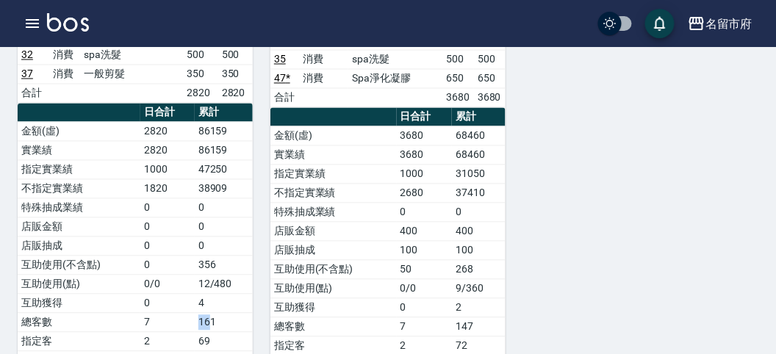
drag, startPoint x: 195, startPoint y: 263, endPoint x: 223, endPoint y: 262, distance: 27.2
click at [217, 313] on td "161" at bounding box center [224, 322] width 58 height 19
click at [223, 313] on td "161" at bounding box center [224, 322] width 58 height 19
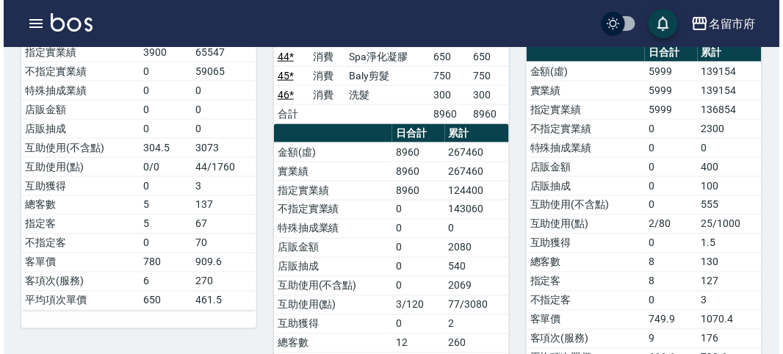
scroll to position [57, 0]
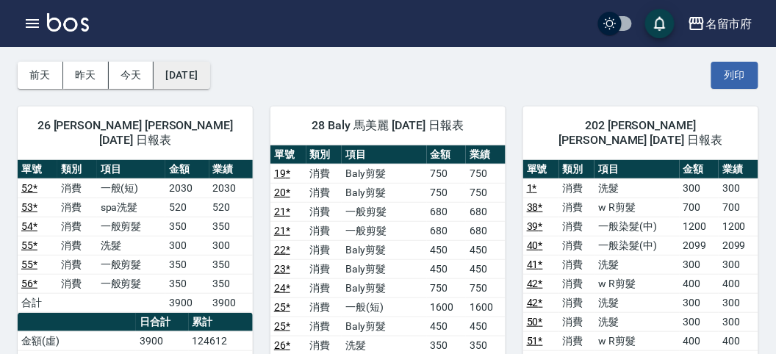
click at [209, 79] on button "[DATE]" at bounding box center [182, 75] width 56 height 27
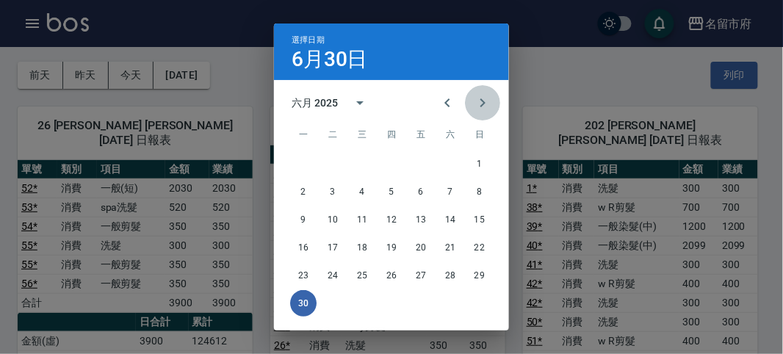
click at [480, 97] on icon "Next month" at bounding box center [483, 103] width 18 height 18
click at [378, 278] on button "31" at bounding box center [391, 275] width 26 height 26
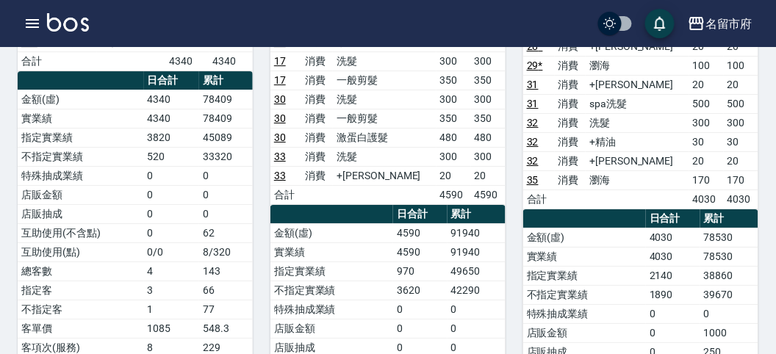
scroll to position [1061, 0]
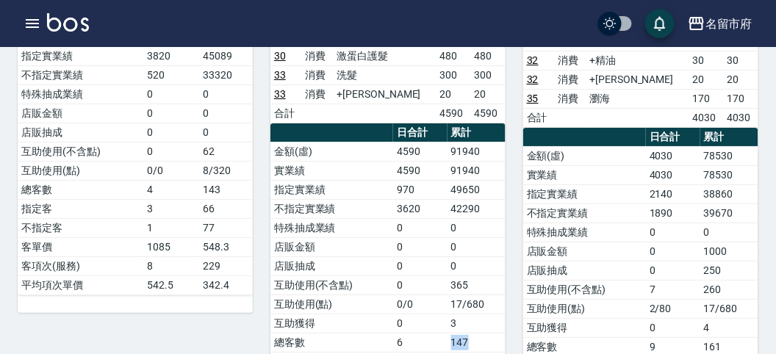
drag, startPoint x: 454, startPoint y: 289, endPoint x: 472, endPoint y: 287, distance: 17.8
click at [472, 333] on td "147" at bounding box center [476, 342] width 58 height 19
click at [541, 261] on td "店販抽成" at bounding box center [584, 270] width 123 height 19
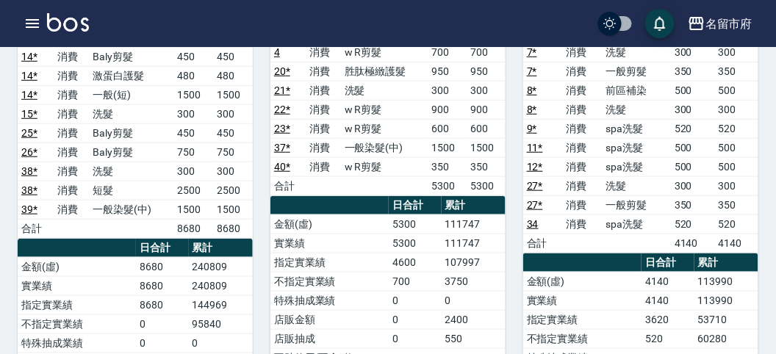
scroll to position [0, 0]
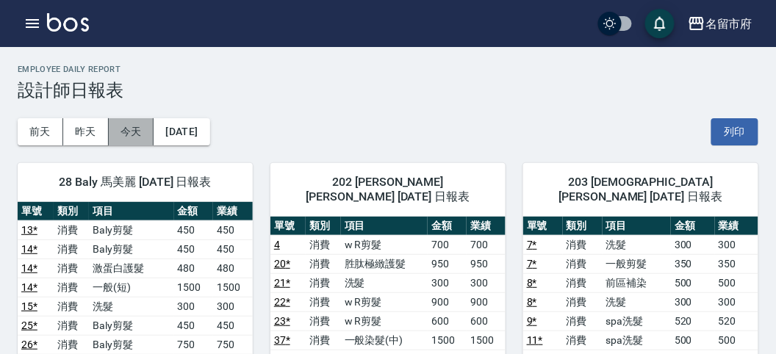
click at [125, 130] on button "今天" at bounding box center [132, 131] width 46 height 27
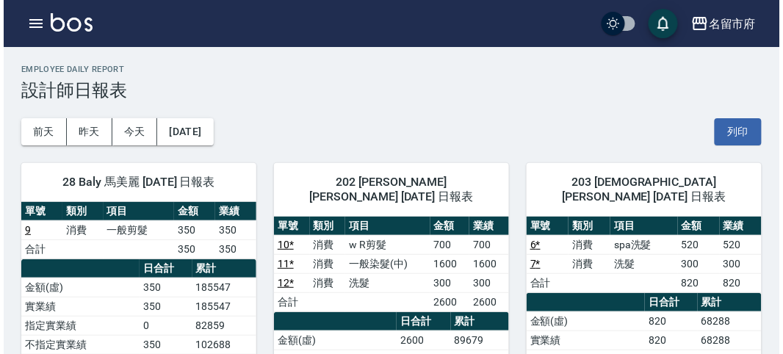
scroll to position [163, 0]
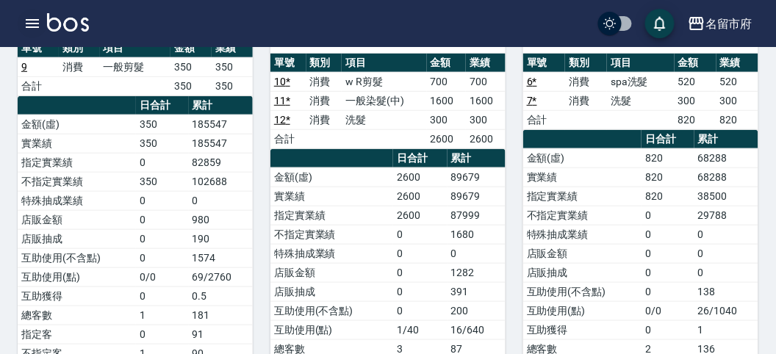
click at [35, 21] on icon "button" at bounding box center [33, 24] width 18 height 18
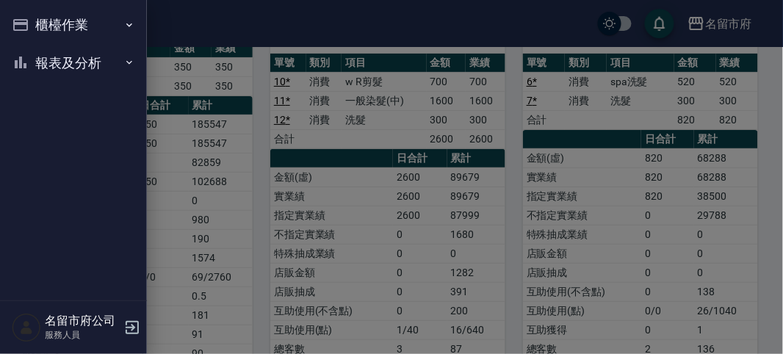
drag, startPoint x: 35, startPoint y: 21, endPoint x: 37, endPoint y: 29, distance: 7.9
click at [34, 23] on button "櫃檯作業" at bounding box center [73, 25] width 135 height 38
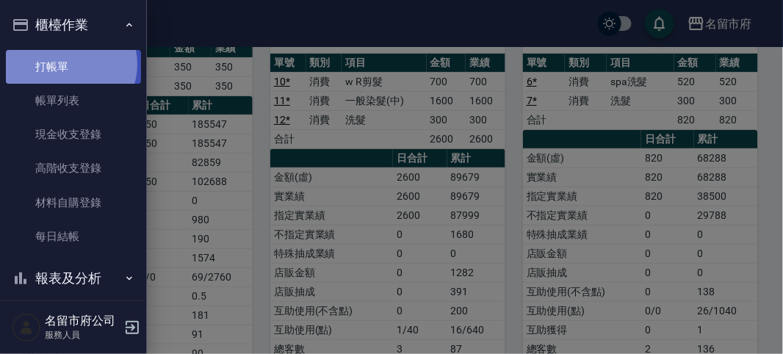
click at [70, 64] on link "打帳單" at bounding box center [73, 67] width 135 height 34
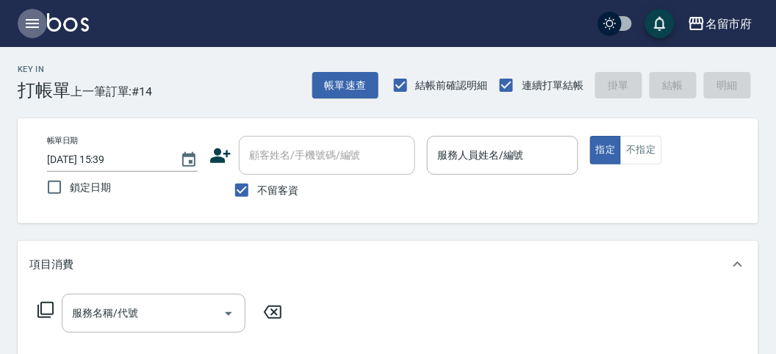
click at [31, 17] on icon "button" at bounding box center [33, 24] width 18 height 18
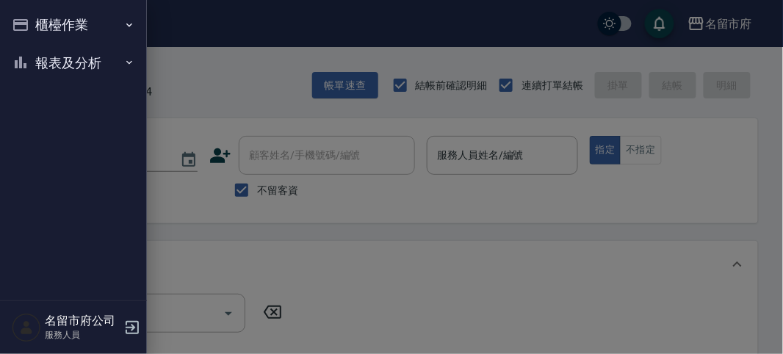
click at [48, 61] on button "報表及分析" at bounding box center [73, 63] width 135 height 38
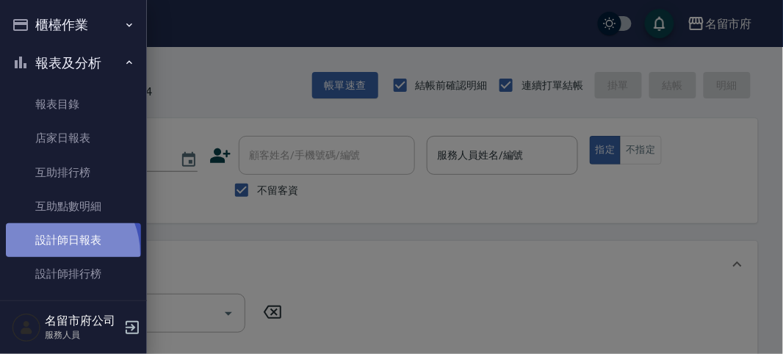
click at [52, 255] on link "設計師日報表" at bounding box center [73, 240] width 135 height 34
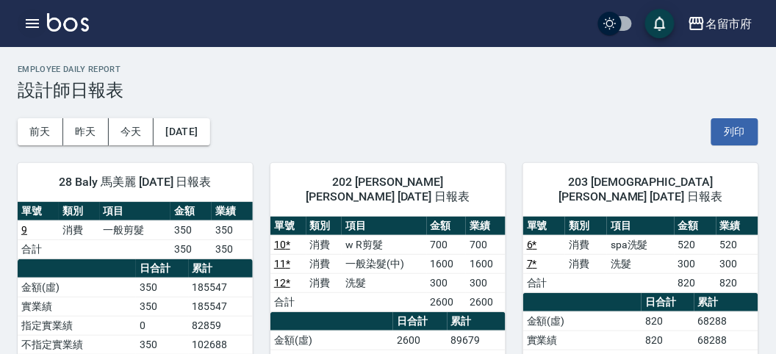
click at [42, 18] on button "button" at bounding box center [32, 23] width 29 height 29
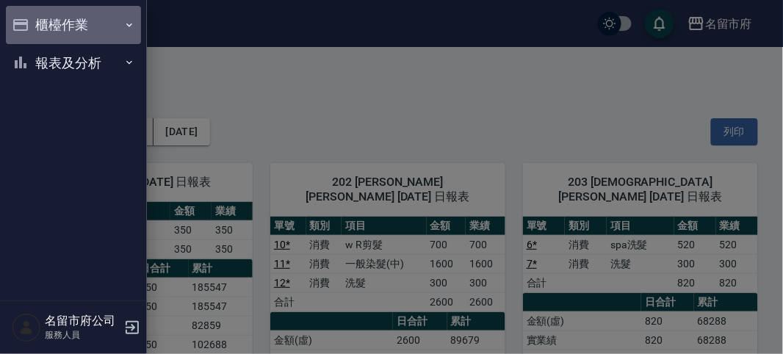
click at [37, 24] on button "櫃檯作業" at bounding box center [73, 25] width 135 height 38
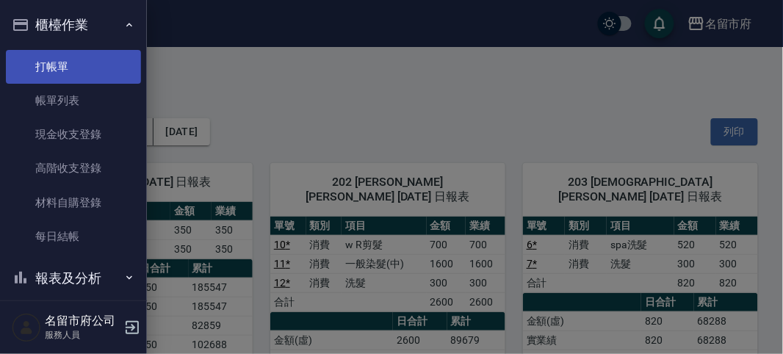
drag, startPoint x: 60, startPoint y: 48, endPoint x: 59, endPoint y: 57, distance: 8.1
click at [59, 55] on ul "打帳單 帳單列表 現金收支登錄 高階收支登錄 材料自購登錄 每日結帳" at bounding box center [73, 152] width 135 height 216
click at [59, 61] on link "打帳單" at bounding box center [73, 67] width 135 height 34
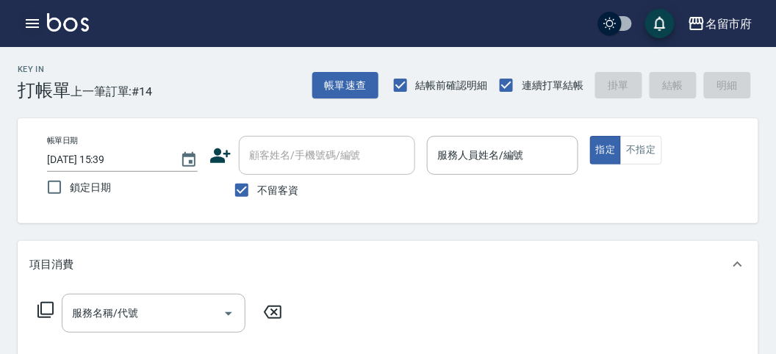
click at [31, 18] on icon "button" at bounding box center [33, 24] width 18 height 18
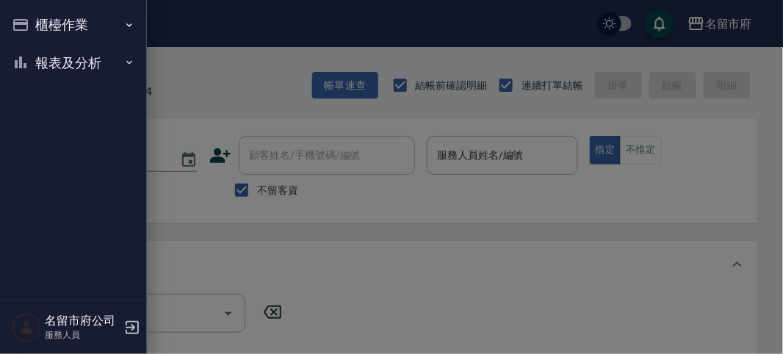
click at [46, 68] on button "報表及分析" at bounding box center [73, 63] width 135 height 38
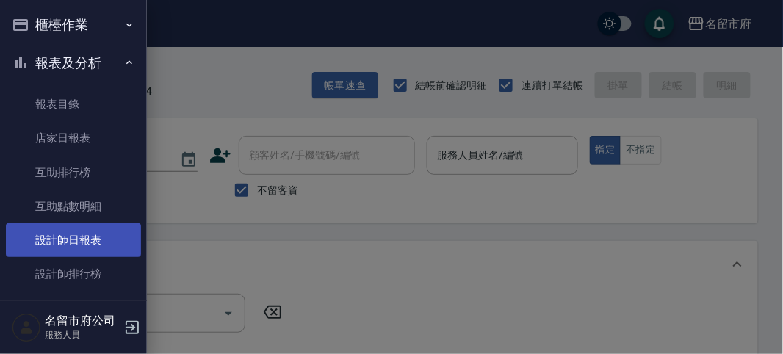
click at [117, 235] on link "設計師日報表" at bounding box center [73, 240] width 135 height 34
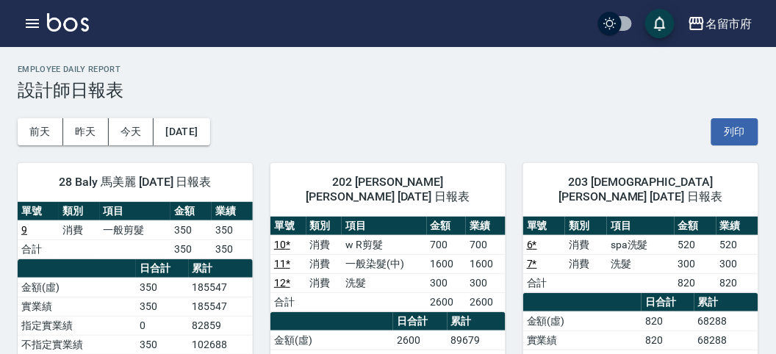
click at [442, 104] on div "[DATE] [DATE] [DATE] [DATE] 列印" at bounding box center [388, 132] width 741 height 62
click at [32, 22] on icon "button" at bounding box center [33, 24] width 18 height 18
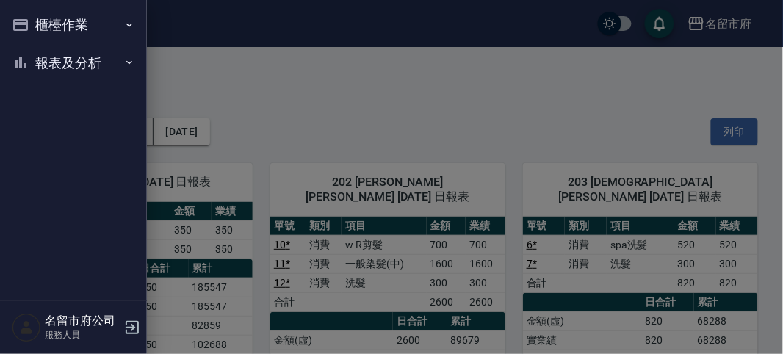
click at [32, 22] on button "櫃檯作業" at bounding box center [73, 25] width 135 height 38
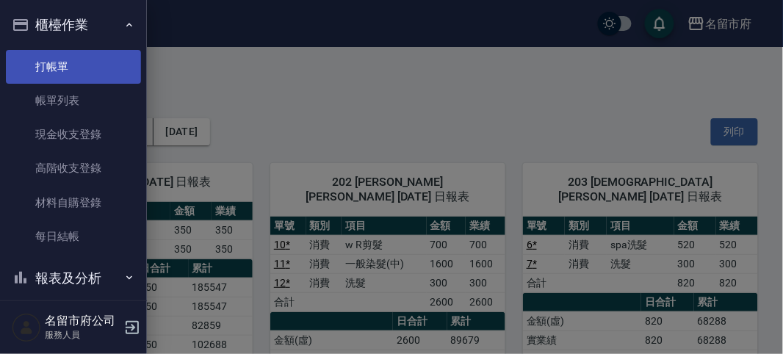
click at [48, 60] on link "打帳單" at bounding box center [73, 67] width 135 height 34
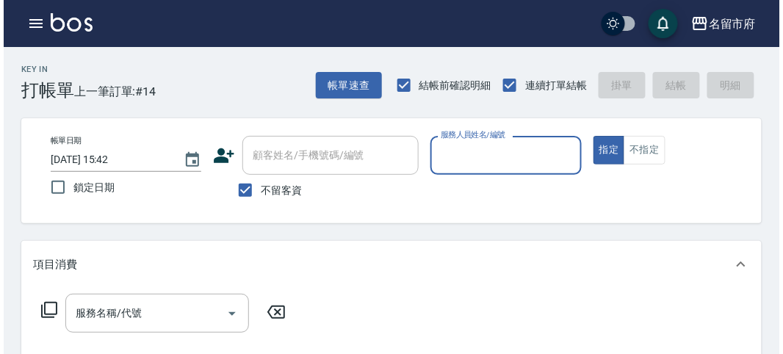
scroll to position [82, 0]
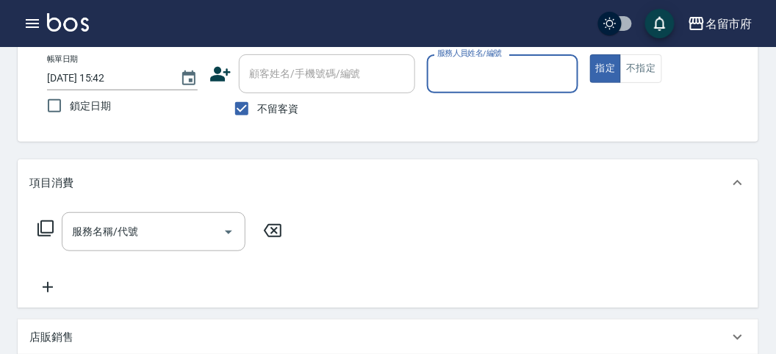
click at [480, 86] on input "服務人員姓名/編號" at bounding box center [501, 74] width 137 height 26
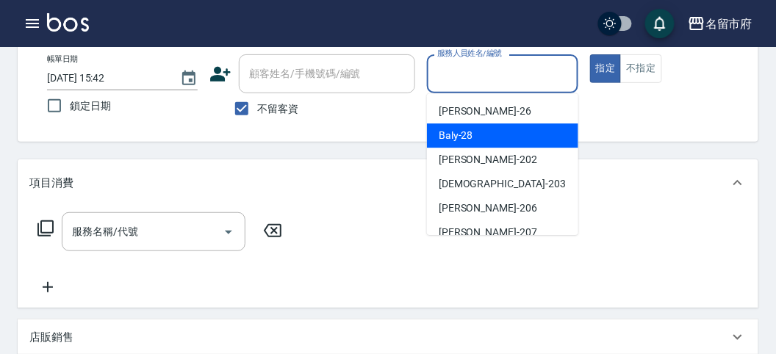
click at [479, 142] on div "Baly -28" at bounding box center [502, 135] width 151 height 24
type input "Baly-28"
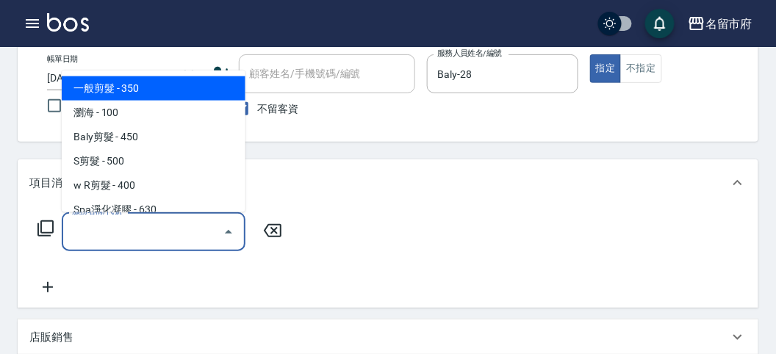
click at [96, 238] on input "服務名稱/代號" at bounding box center [142, 232] width 148 height 26
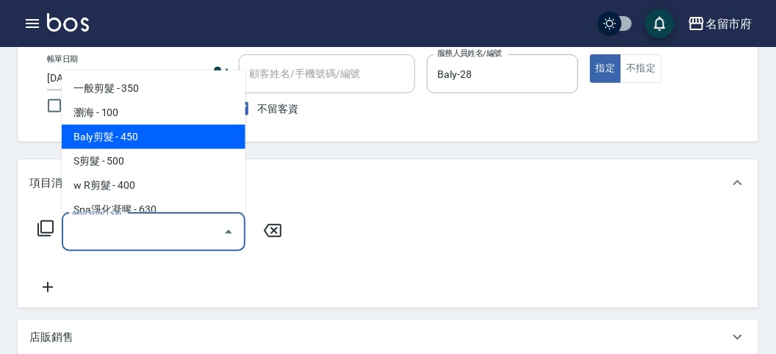
drag, startPoint x: 160, startPoint y: 138, endPoint x: 140, endPoint y: 148, distance: 23.0
click at [157, 139] on span "Baly剪髮 - 450" at bounding box center [154, 137] width 184 height 24
type input "Baly剪髮(C004)"
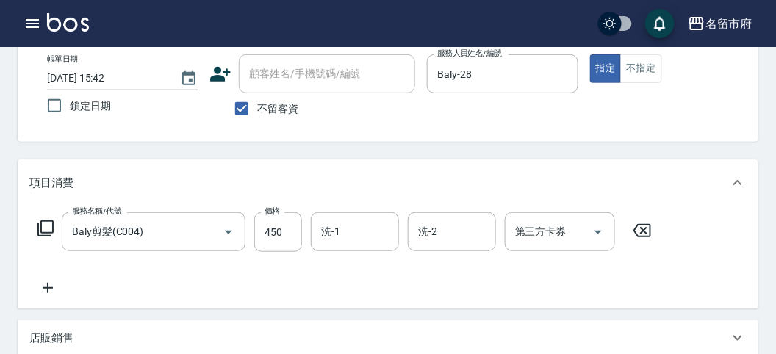
click at [45, 224] on icon at bounding box center [46, 229] width 18 height 18
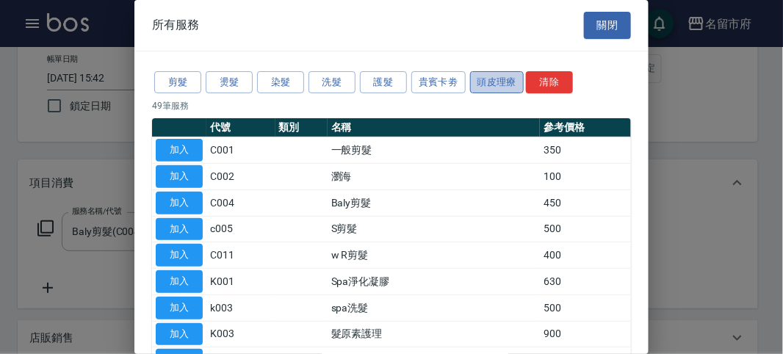
drag, startPoint x: 494, startPoint y: 79, endPoint x: 476, endPoint y: 87, distance: 19.1
click at [489, 79] on button "頭皮理療" at bounding box center [497, 82] width 54 height 23
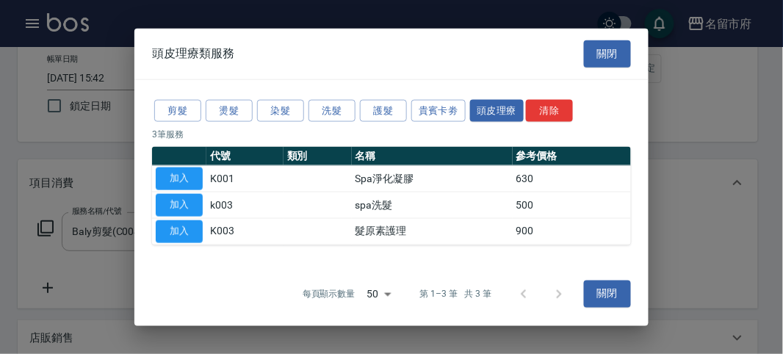
click at [190, 203] on button "加入" at bounding box center [179, 205] width 47 height 23
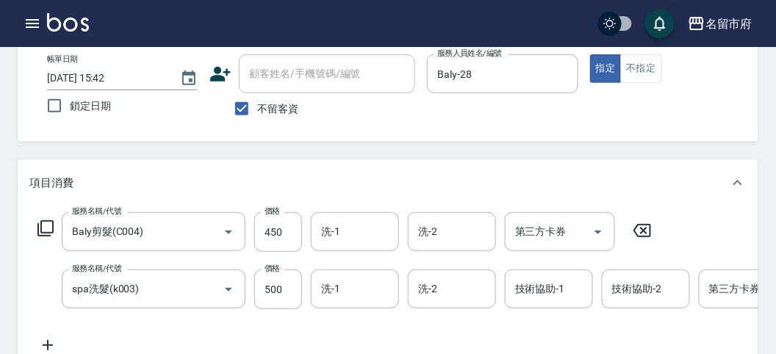
click at [42, 229] on icon at bounding box center [46, 229] width 18 height 18
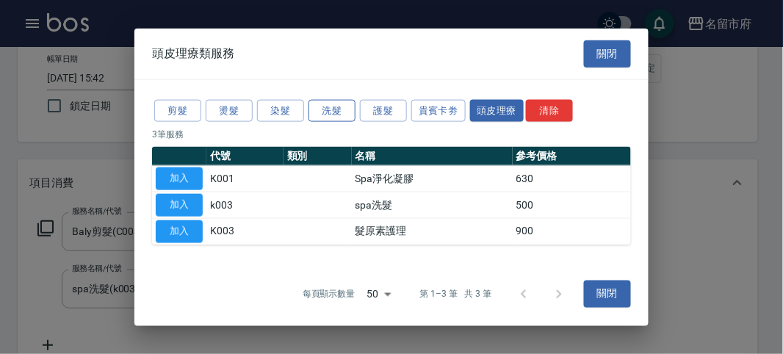
click at [323, 107] on button "洗髮" at bounding box center [332, 110] width 47 height 23
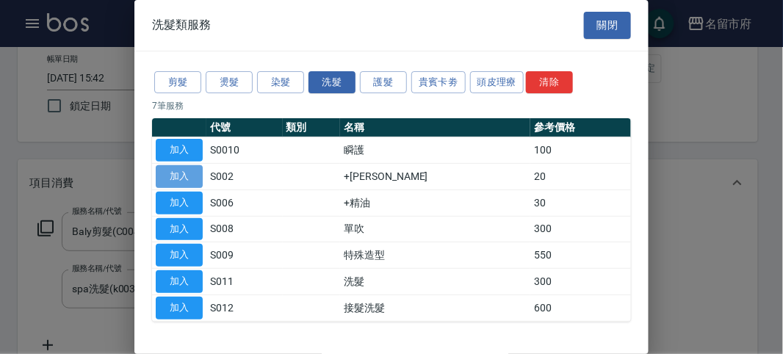
click at [198, 179] on button "加入" at bounding box center [179, 176] width 47 height 23
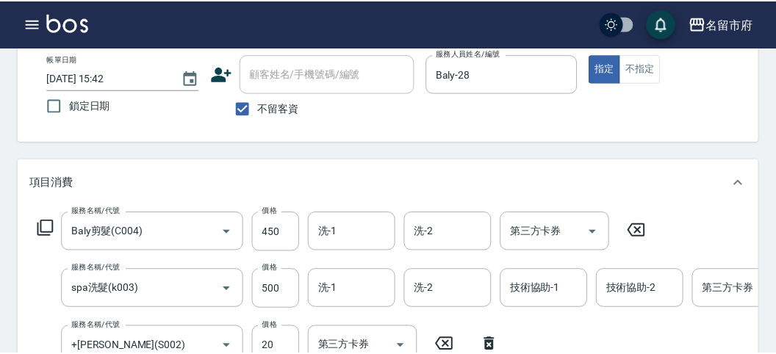
scroll to position [86, 0]
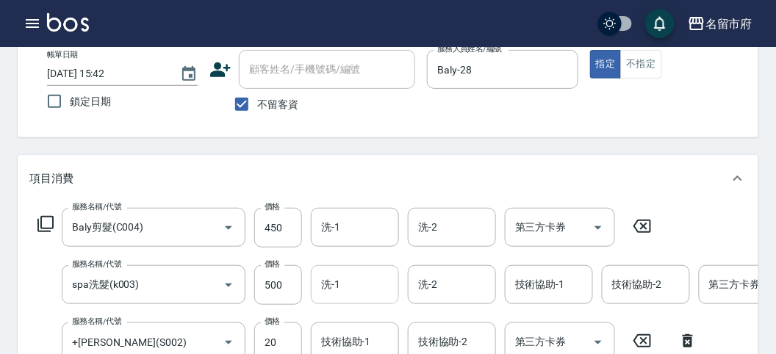
click at [341, 289] on input "洗-1" at bounding box center [354, 285] width 75 height 26
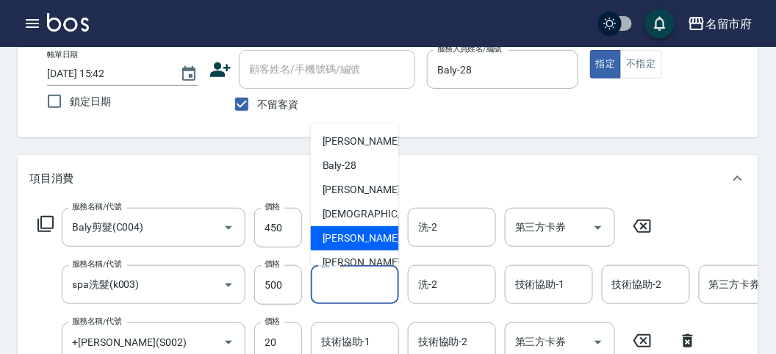
scroll to position [112, 0]
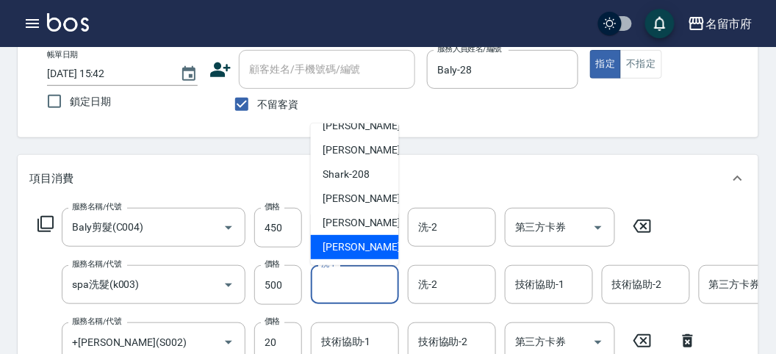
click at [347, 253] on span "[PERSON_NAME] -222" at bounding box center [372, 246] width 98 height 15
type input "[PERSON_NAME]-222"
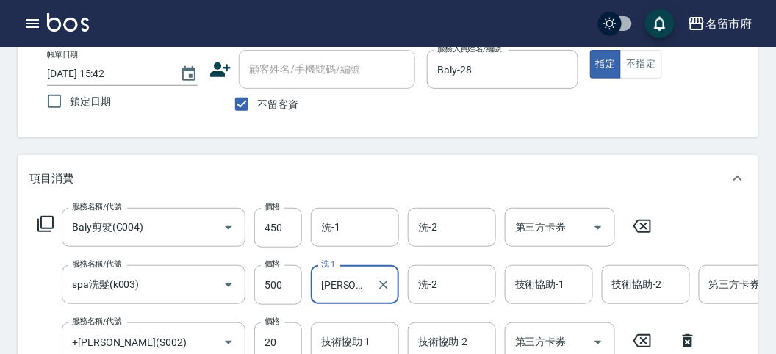
drag, startPoint x: 339, startPoint y: 328, endPoint x: 339, endPoint y: 336, distance: 8.8
click at [339, 336] on div "技術協助-1" at bounding box center [355, 342] width 88 height 39
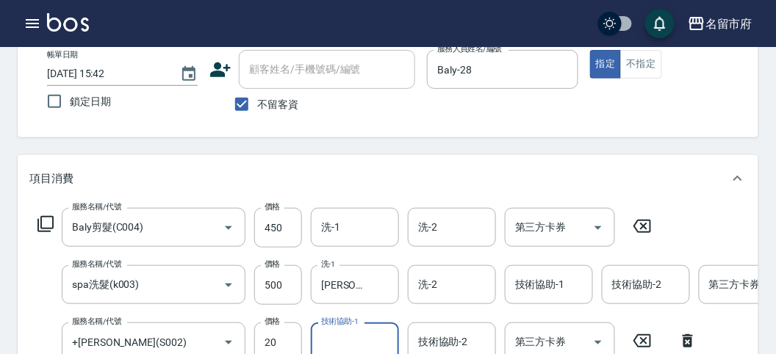
click at [339, 336] on input "技術協助-1" at bounding box center [354, 342] width 75 height 26
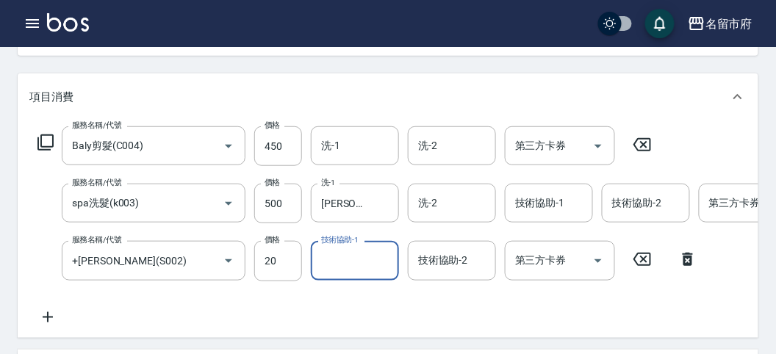
click at [352, 269] on input "技術協助-1" at bounding box center [354, 261] width 75 height 26
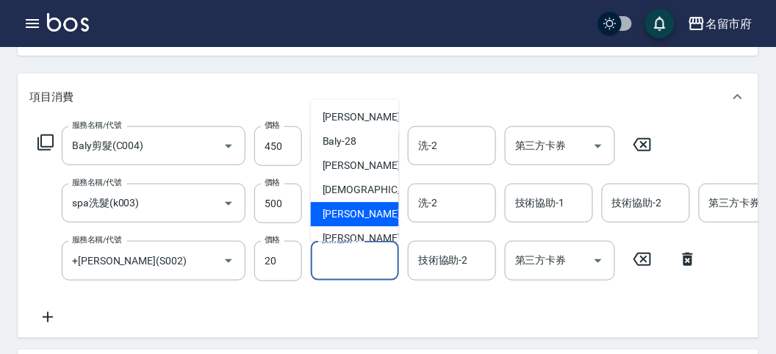
scroll to position [112, 0]
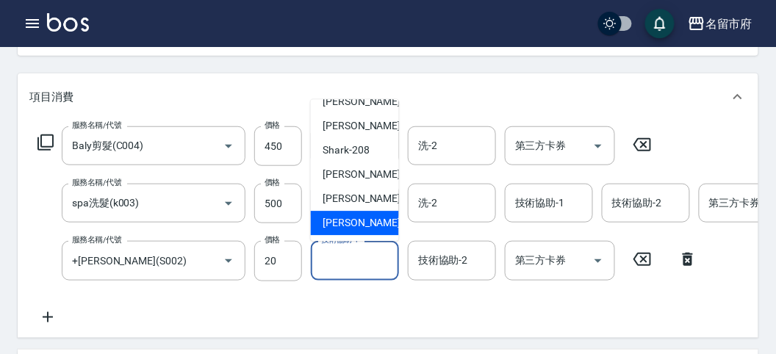
click at [366, 217] on span "[PERSON_NAME] -222" at bounding box center [372, 223] width 98 height 15
type input "[PERSON_NAME]-222"
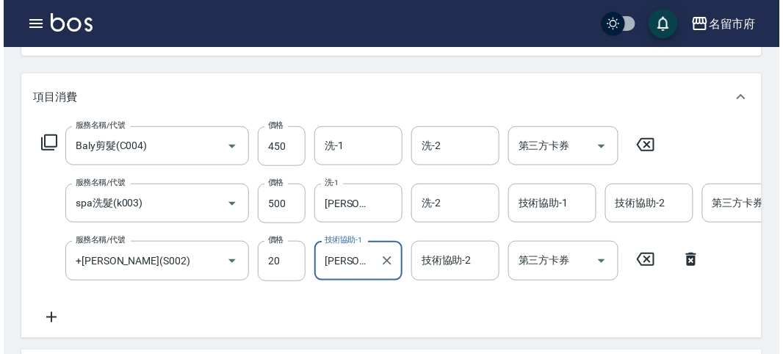
scroll to position [558, 0]
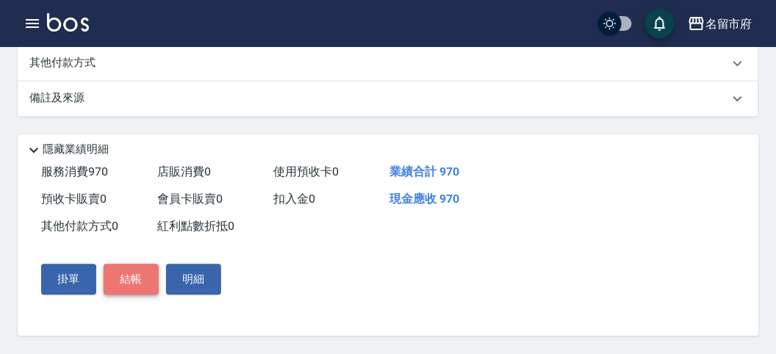
click at [135, 275] on button "結帳" at bounding box center [131, 279] width 55 height 31
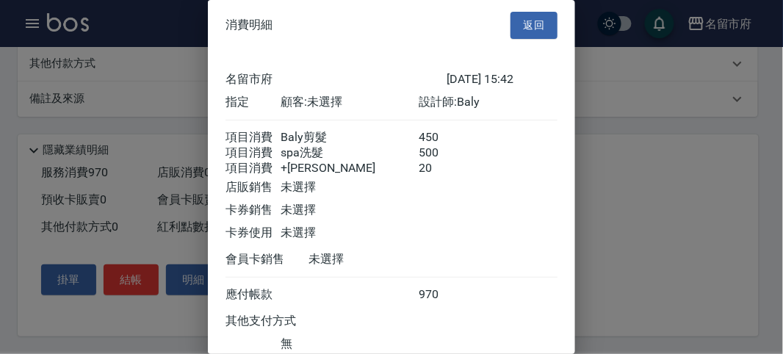
scroll to position [115, 0]
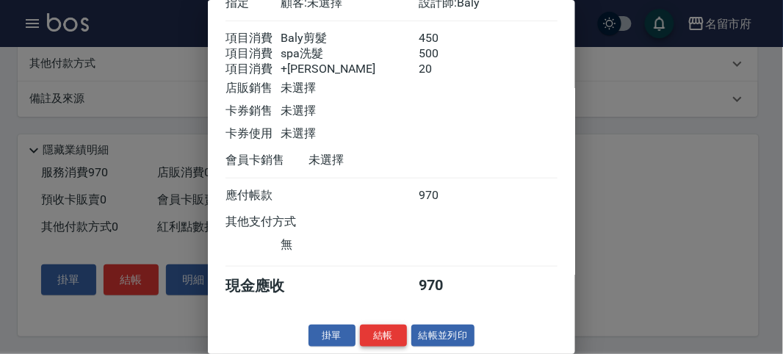
click at [379, 331] on button "結帳" at bounding box center [383, 336] width 47 height 23
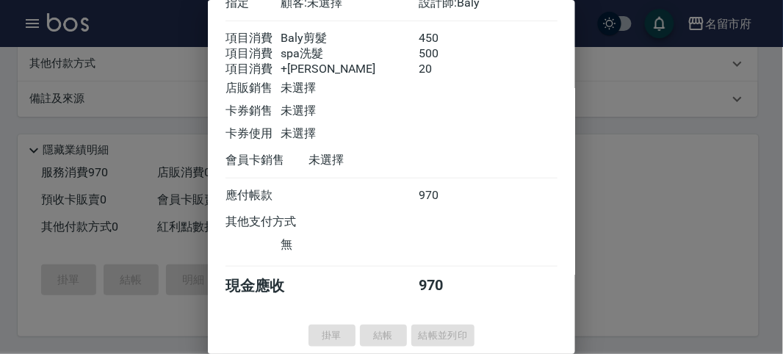
type input "[DATE] 15:44"
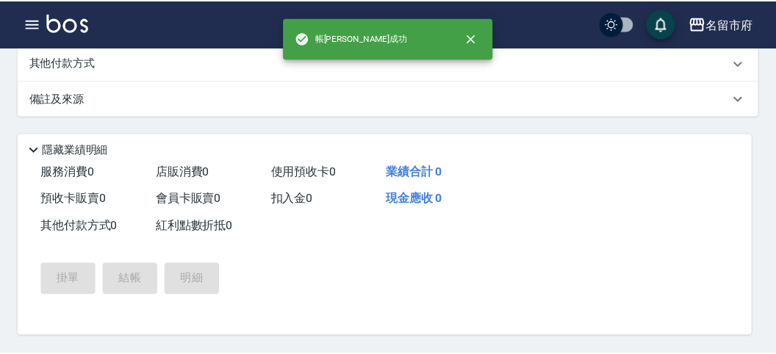
scroll to position [0, 0]
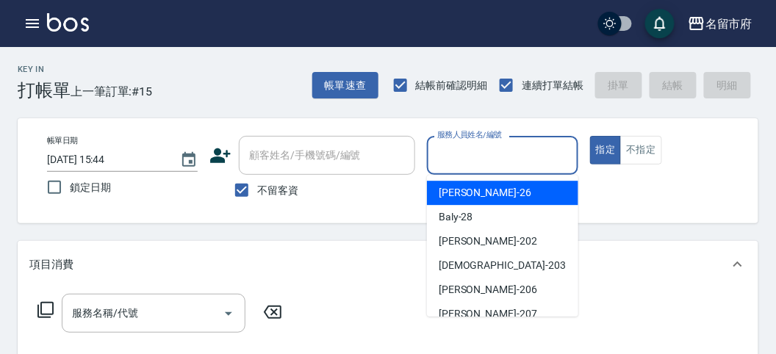
click at [490, 156] on input "服務人員姓名/編號" at bounding box center [501, 156] width 137 height 26
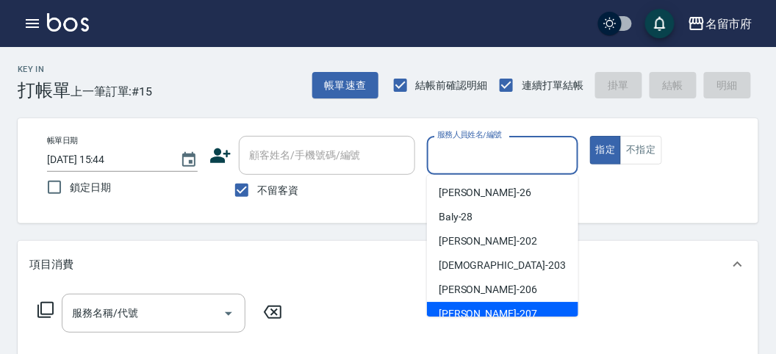
click at [487, 305] on div "[PERSON_NAME] -207" at bounding box center [502, 314] width 151 height 24
type input "[PERSON_NAME]-207"
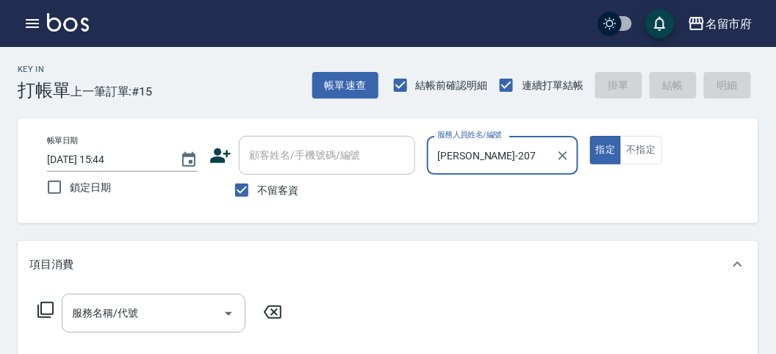
click at [43, 308] on icon at bounding box center [46, 310] width 18 height 18
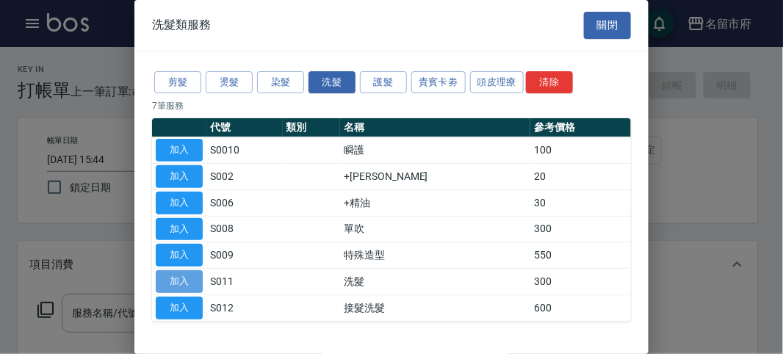
click at [201, 282] on button "加入" at bounding box center [179, 281] width 47 height 23
type input "洗髮(S011)"
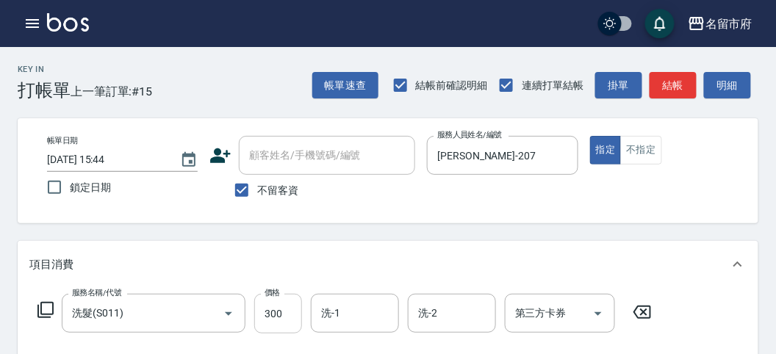
click at [281, 311] on input "300" at bounding box center [278, 314] width 48 height 40
type input "320"
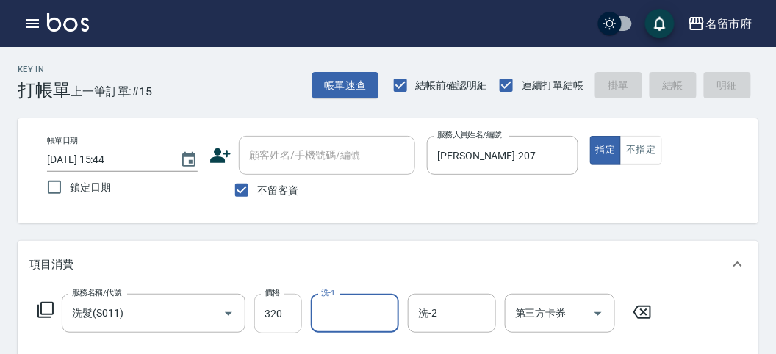
type input "[DATE] 16:03"
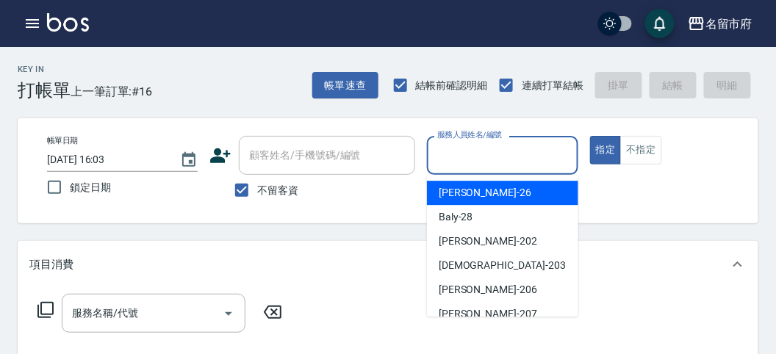
click at [541, 158] on input "服務人員姓名/編號" at bounding box center [501, 156] width 137 height 26
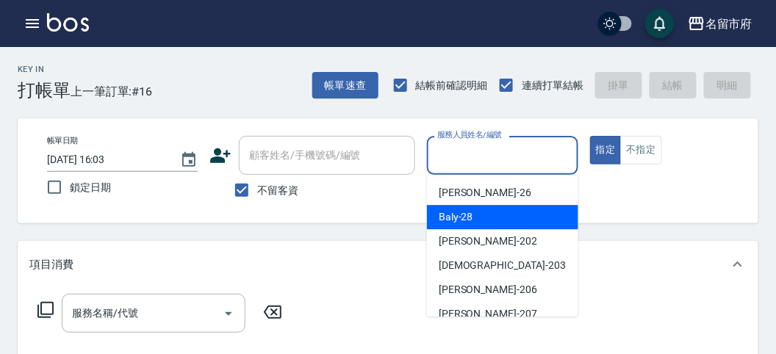
click at [530, 217] on div "Baly -28" at bounding box center [502, 217] width 151 height 24
type input "Baly-28"
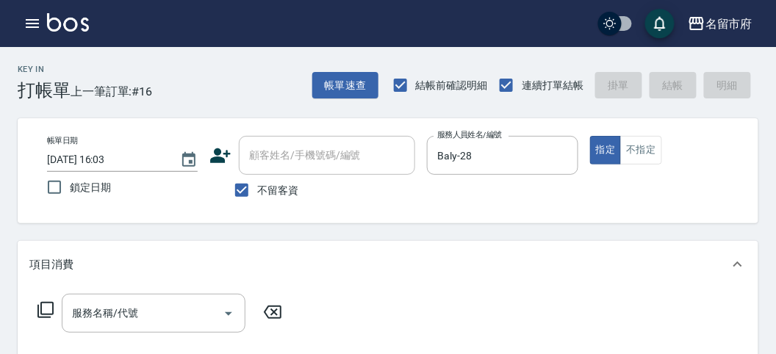
click at [43, 307] on icon at bounding box center [46, 310] width 18 height 18
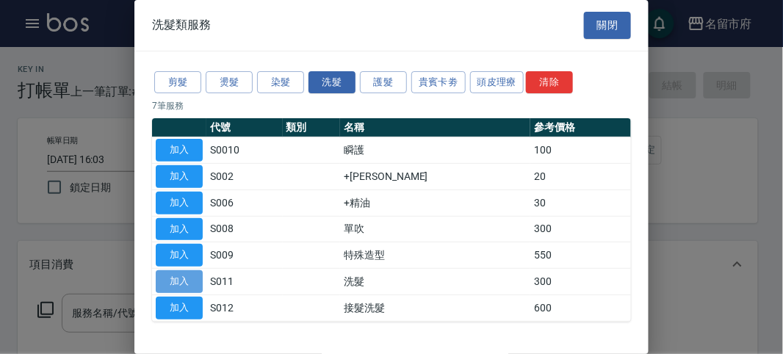
click at [175, 273] on button "加入" at bounding box center [179, 281] width 47 height 23
type input "洗髮(S011)"
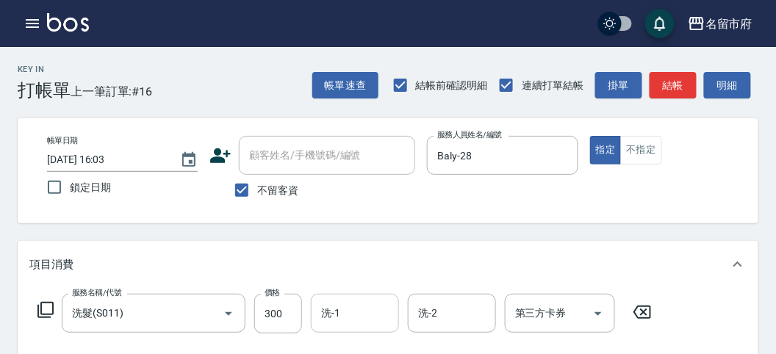
click at [341, 320] on input "洗-1" at bounding box center [354, 313] width 75 height 26
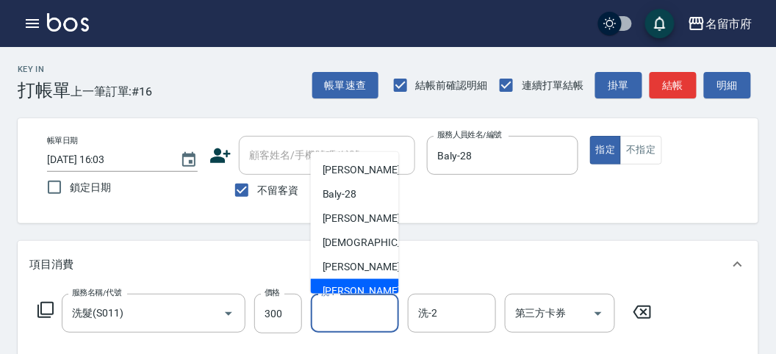
scroll to position [112, 0]
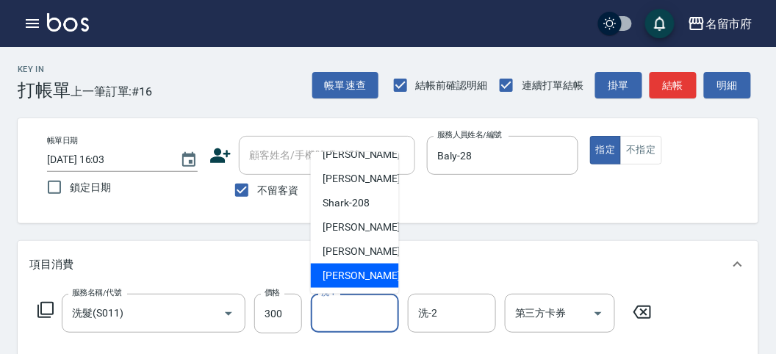
click at [353, 274] on span "[PERSON_NAME] -222" at bounding box center [372, 275] width 98 height 15
type input "[PERSON_NAME]-222"
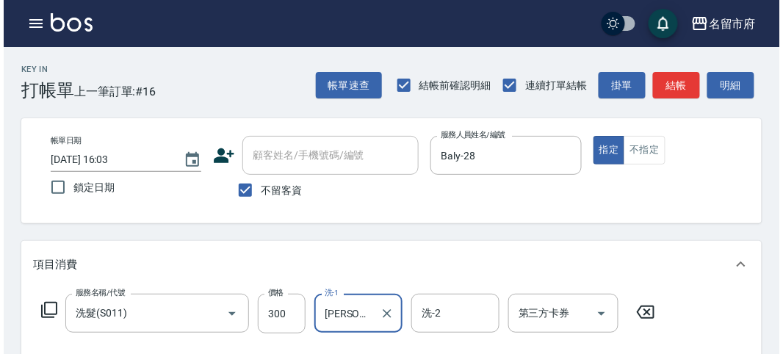
scroll to position [430, 0]
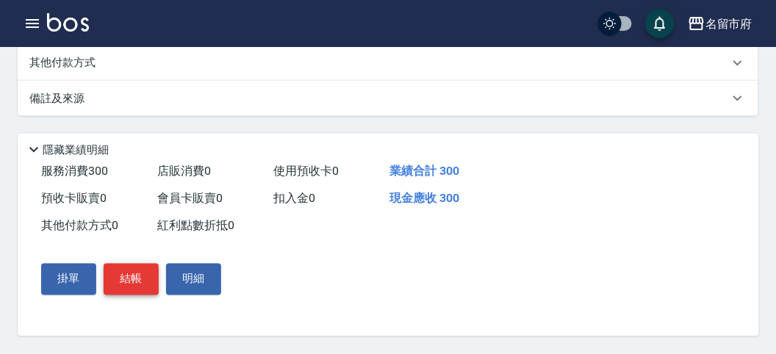
click at [155, 267] on button "結帳" at bounding box center [131, 279] width 55 height 31
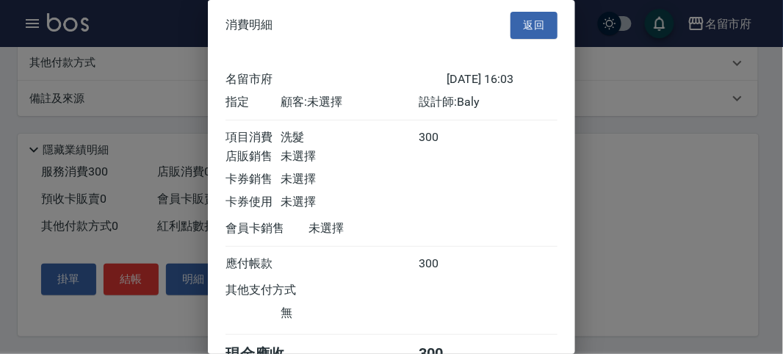
scroll to position [82, 0]
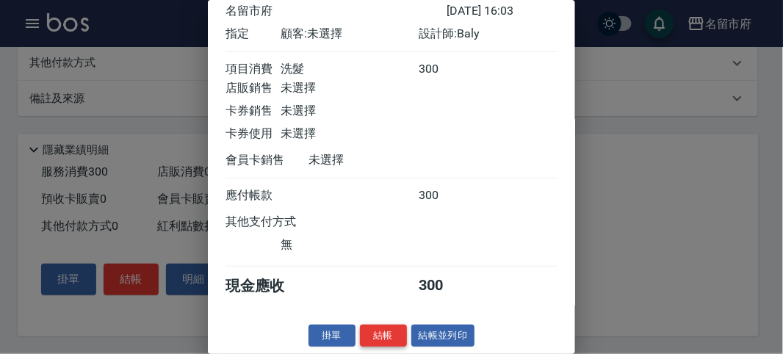
click at [387, 341] on button "結帳" at bounding box center [383, 336] width 47 height 23
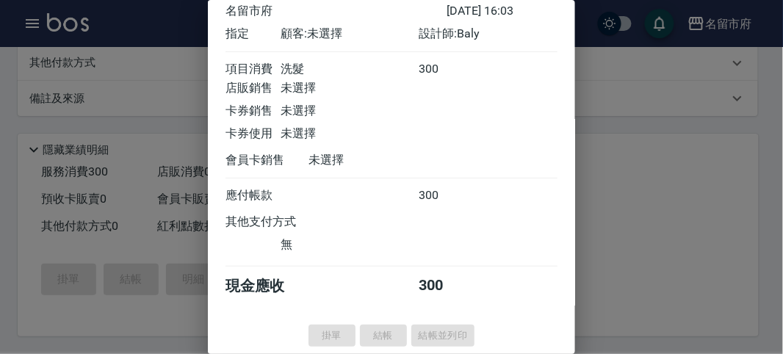
type input "[DATE] 16:04"
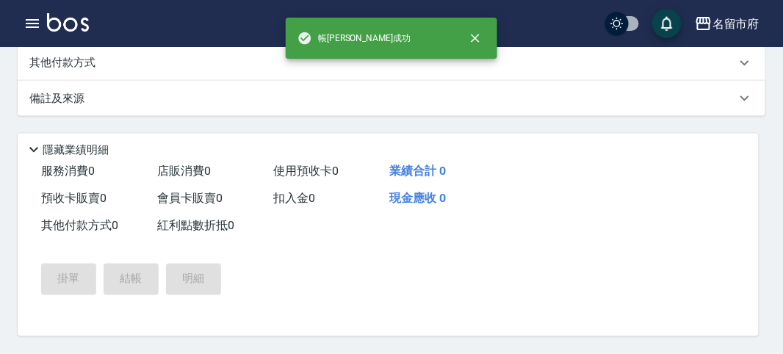
scroll to position [0, 0]
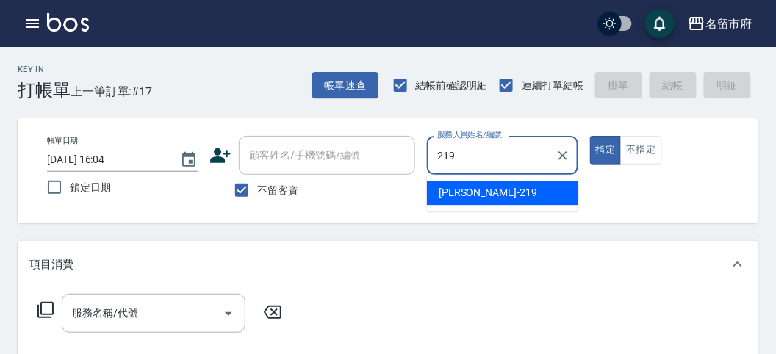
type input "[PERSON_NAME]-219"
type button "true"
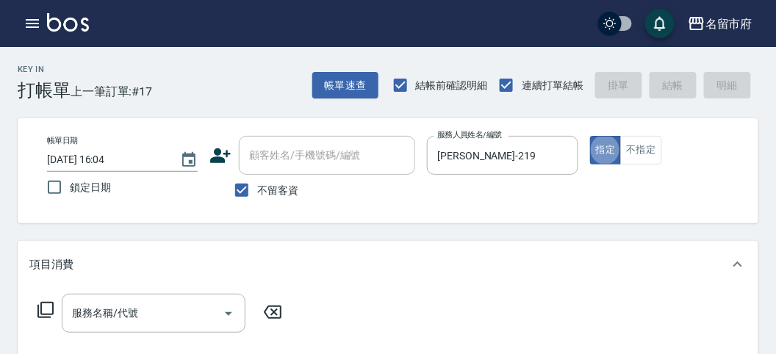
click at [42, 311] on icon at bounding box center [46, 310] width 18 height 18
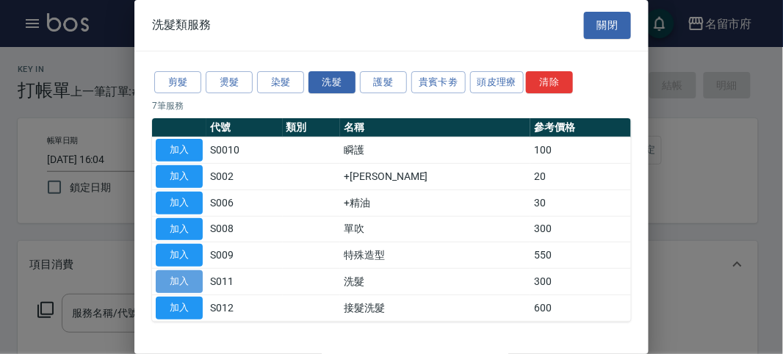
drag, startPoint x: 190, startPoint y: 275, endPoint x: 108, endPoint y: 291, distance: 83.0
click at [190, 276] on button "加入" at bounding box center [179, 281] width 47 height 23
type input "洗髮(S011)"
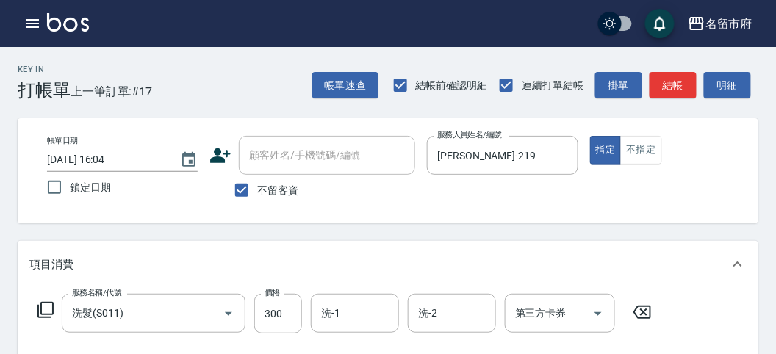
click at [48, 306] on icon at bounding box center [46, 310] width 18 height 18
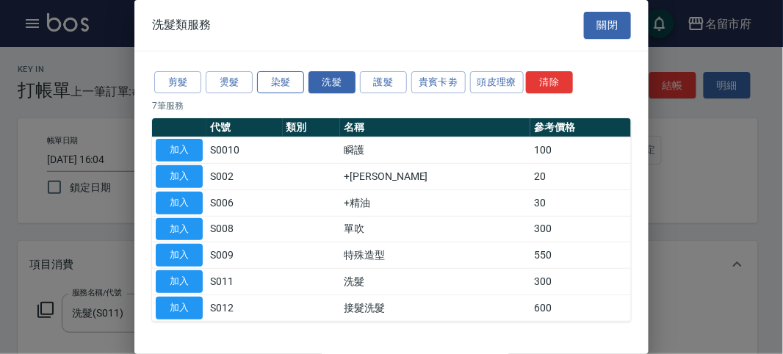
drag, startPoint x: 288, startPoint y: 82, endPoint x: 286, endPoint y: 90, distance: 7.7
click at [289, 83] on button "染髮" at bounding box center [280, 82] width 47 height 23
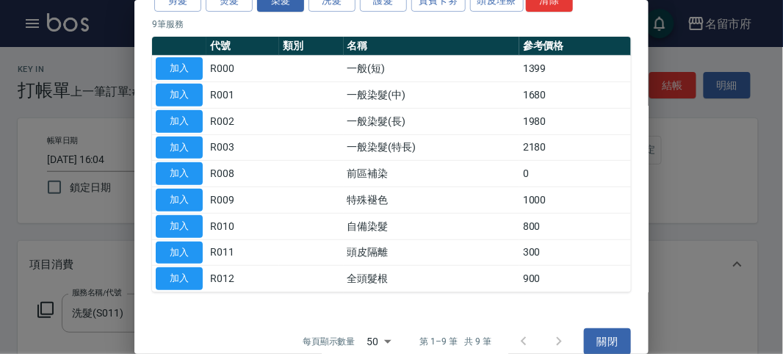
scroll to position [96, 0]
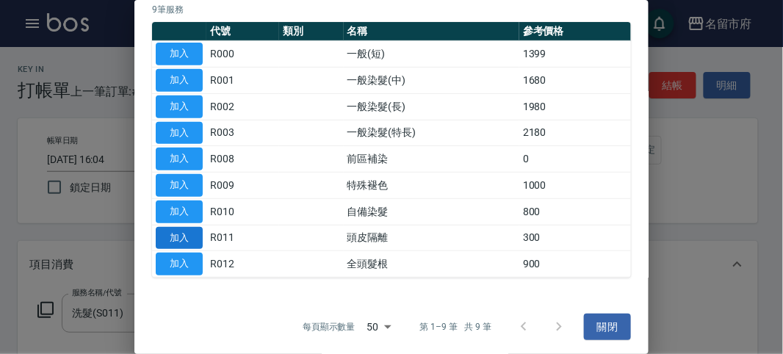
click at [184, 240] on button "加入" at bounding box center [179, 238] width 47 height 23
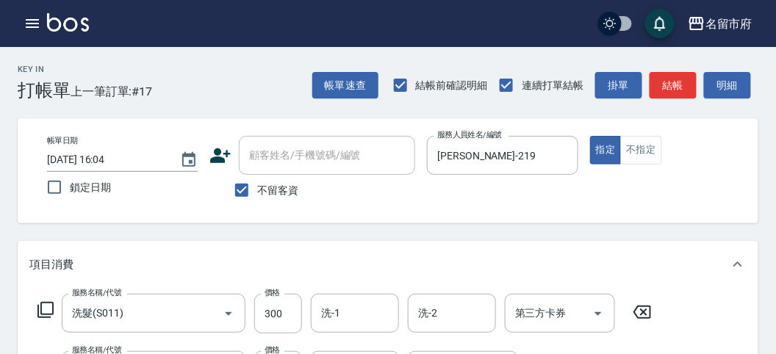
click at [42, 310] on icon at bounding box center [46, 310] width 18 height 18
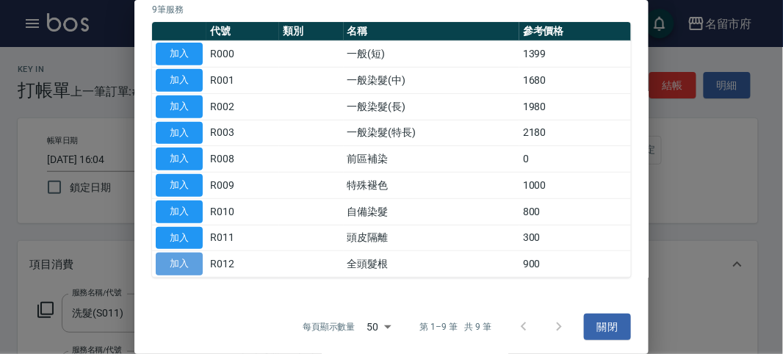
click at [194, 259] on button "加入" at bounding box center [179, 264] width 47 height 23
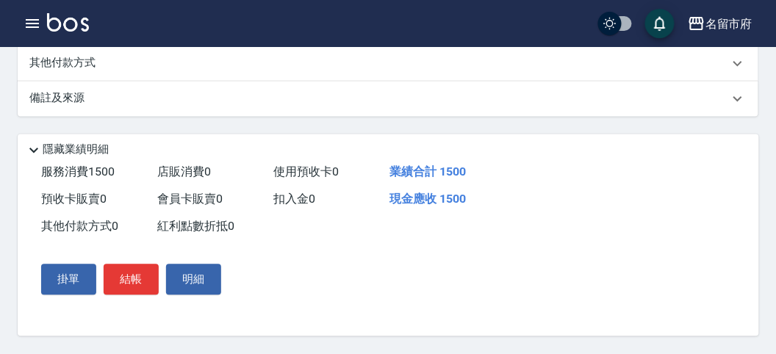
scroll to position [232, 0]
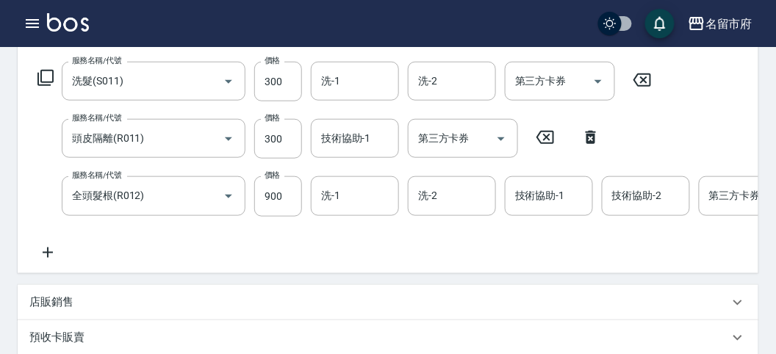
type input "[DATE] 16:33"
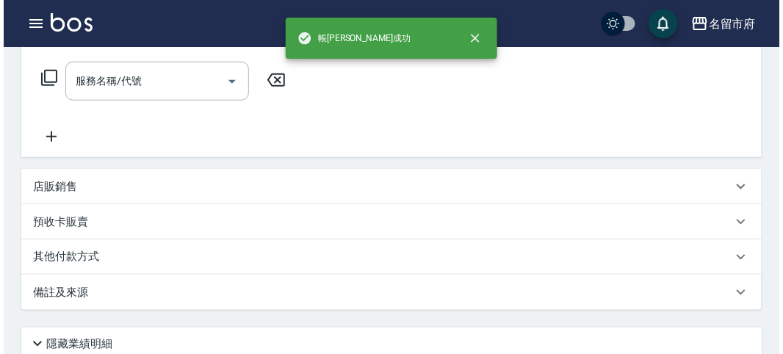
scroll to position [0, 0]
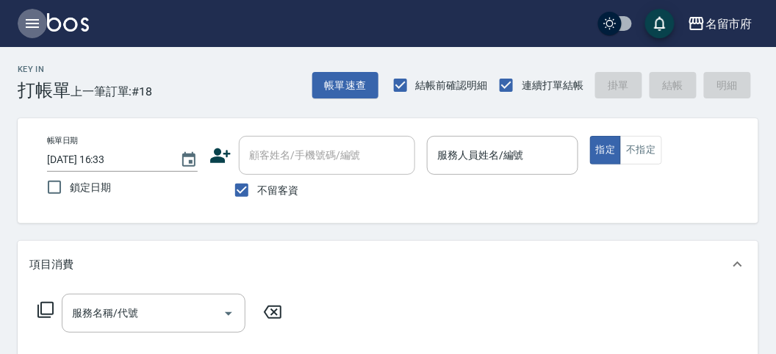
click at [32, 12] on button "button" at bounding box center [32, 23] width 29 height 29
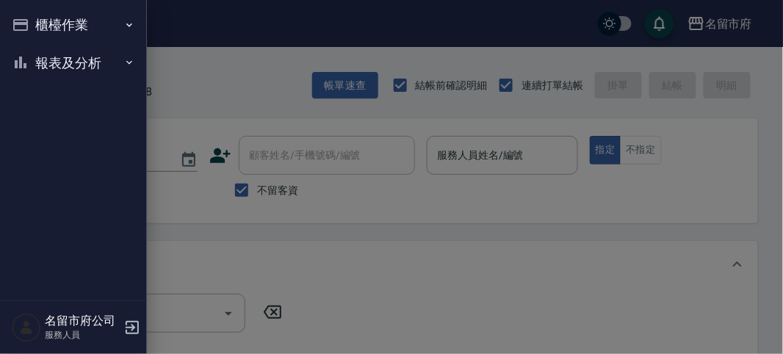
click at [54, 87] on nav "櫃檯作業 打帳單 帳單列表 現金收支登錄 高階收支登錄 材料自購登錄 每日結帳 報表及分析 報表目錄 店家日報表 互助排行榜 互助點數明細 設計師日報表 設計…" at bounding box center [73, 150] width 147 height 300
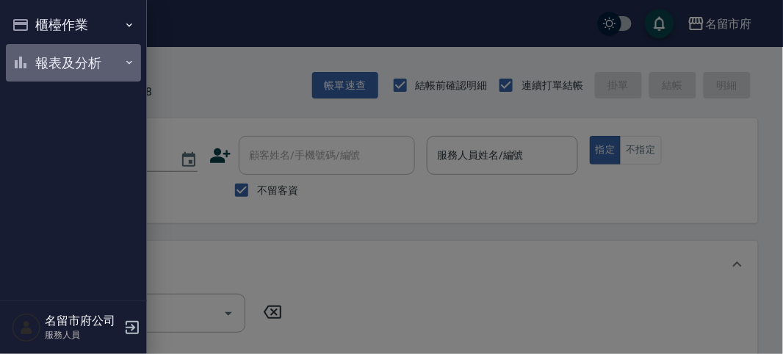
click at [58, 72] on button "報表及分析" at bounding box center [73, 63] width 135 height 38
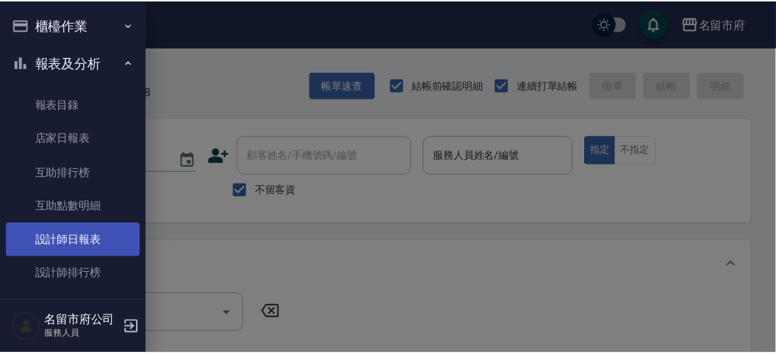
scroll to position [48, 0]
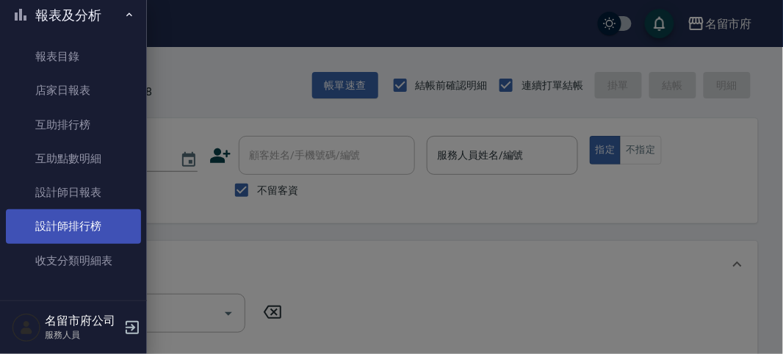
click at [104, 216] on link "設計師排行榜" at bounding box center [73, 226] width 135 height 34
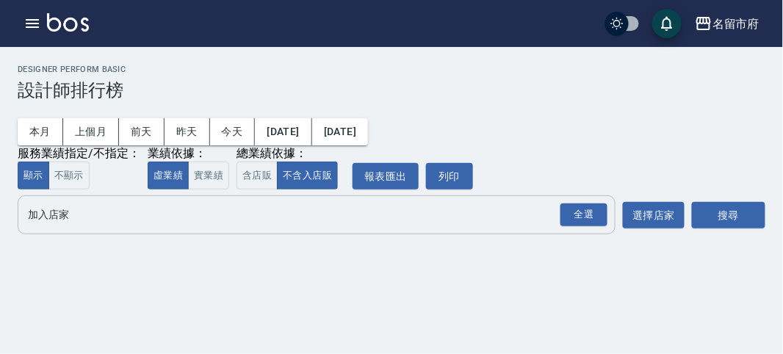
click at [578, 202] on button "全選" at bounding box center [584, 215] width 53 height 29
click at [742, 220] on button "搜尋" at bounding box center [728, 215] width 73 height 27
click at [600, 213] on div "全選" at bounding box center [584, 214] width 47 height 23
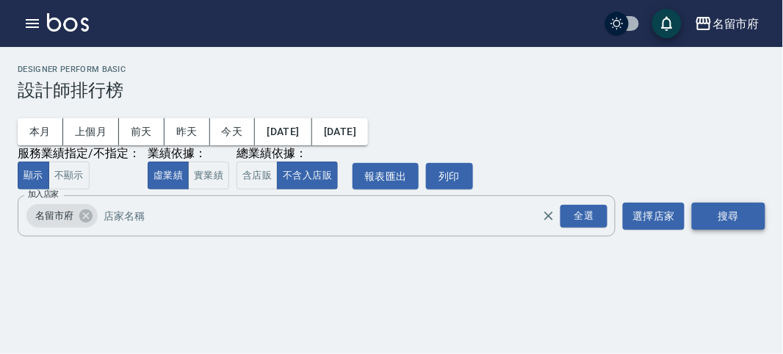
click at [747, 208] on button "搜尋" at bounding box center [728, 216] width 73 height 27
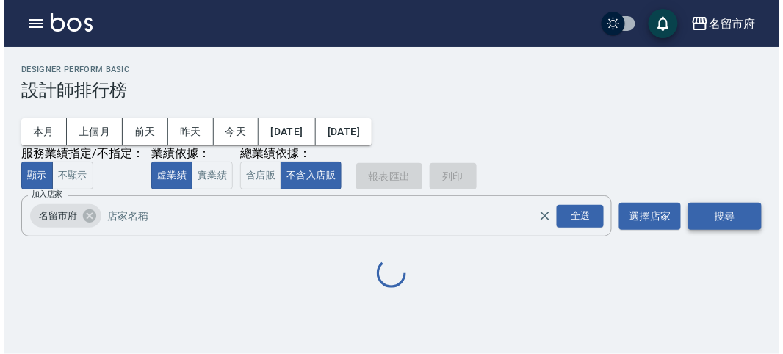
scroll to position [129, 0]
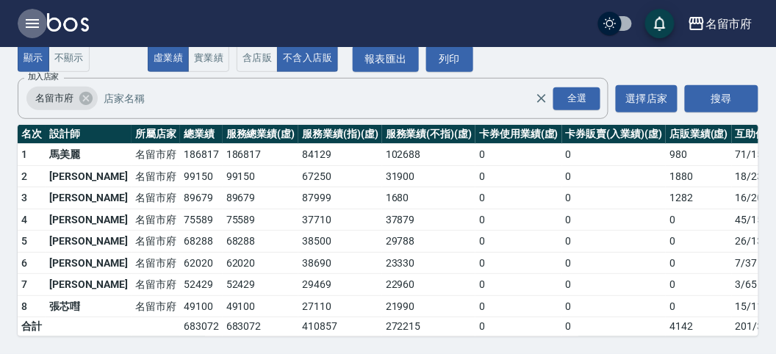
click at [29, 21] on icon "button" at bounding box center [33, 24] width 18 height 18
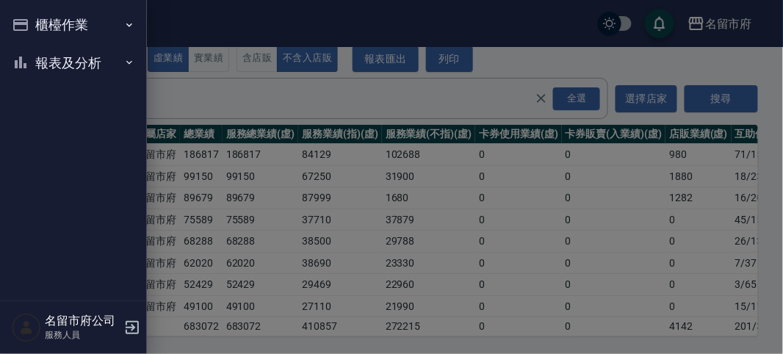
click at [60, 68] on button "報表及分析" at bounding box center [73, 63] width 135 height 38
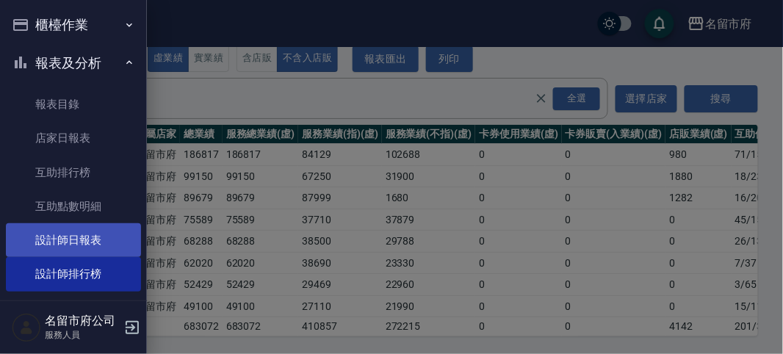
scroll to position [48, 0]
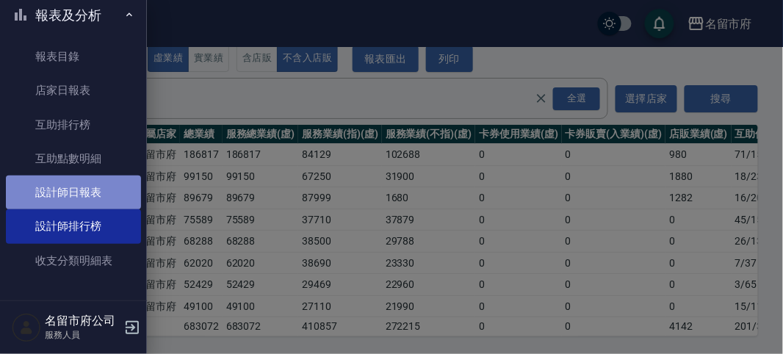
click at [125, 184] on link "設計師日報表" at bounding box center [73, 193] width 135 height 34
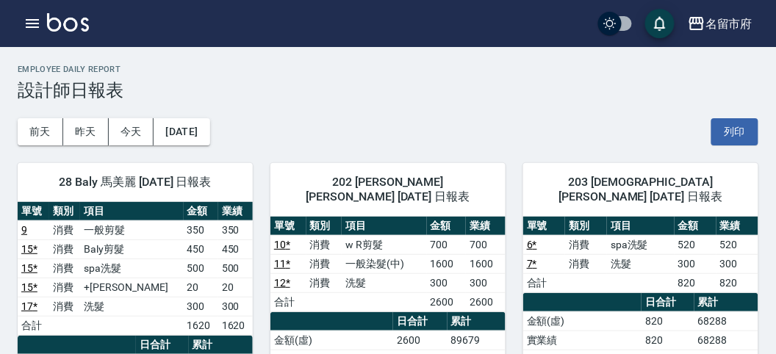
click at [57, 13] on img at bounding box center [68, 22] width 42 height 18
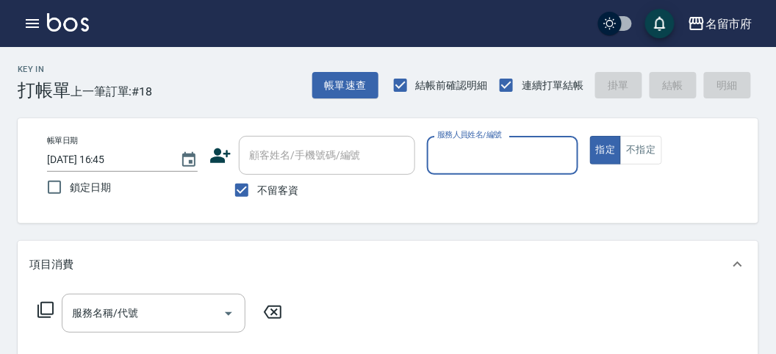
click at [460, 164] on input "服務人員姓名/編號" at bounding box center [501, 156] width 137 height 26
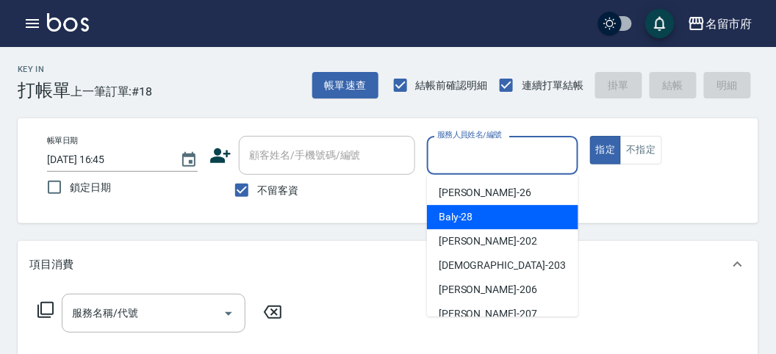
click at [444, 214] on span "Baly -28" at bounding box center [456, 216] width 35 height 15
type input "Baly-28"
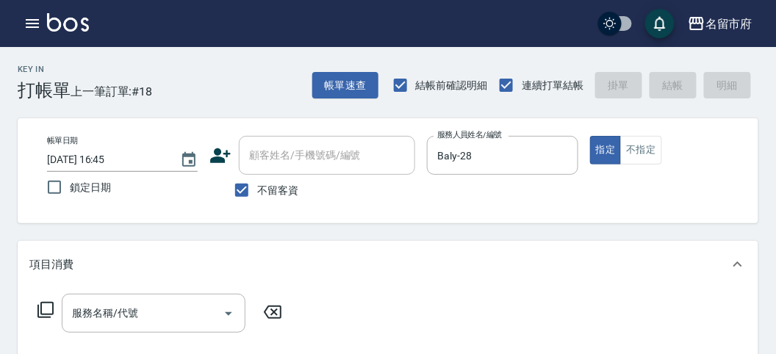
click at [45, 313] on icon at bounding box center [46, 310] width 18 height 18
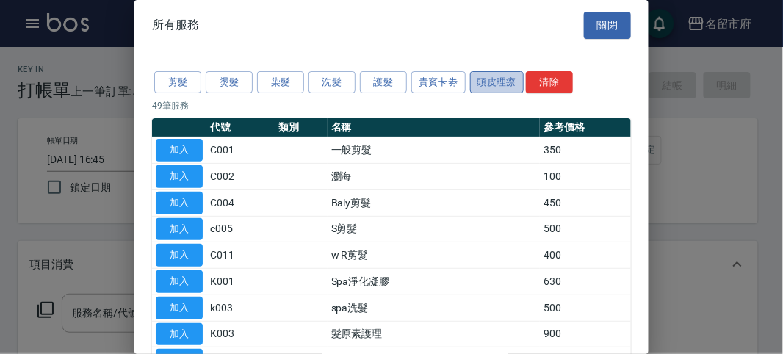
click at [490, 89] on button "頭皮理療" at bounding box center [497, 82] width 54 height 23
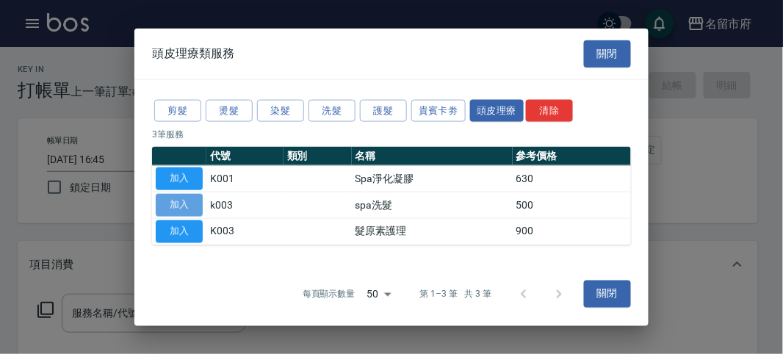
click at [186, 198] on button "加入" at bounding box center [179, 205] width 47 height 23
type input "spa洗髮(k003)"
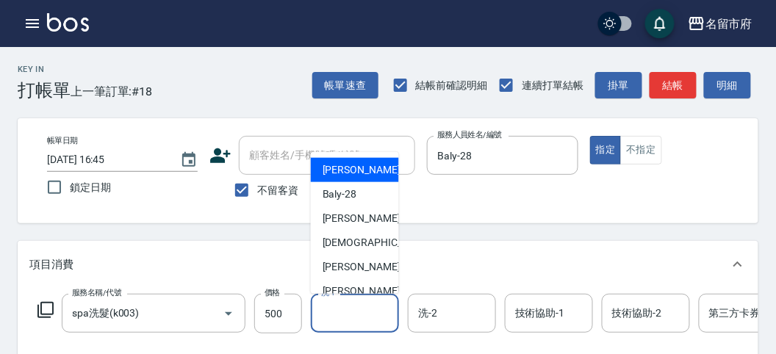
drag, startPoint x: 346, startPoint y: 309, endPoint x: 361, endPoint y: 261, distance: 50.0
click at [346, 307] on input "洗-1" at bounding box center [354, 313] width 75 height 26
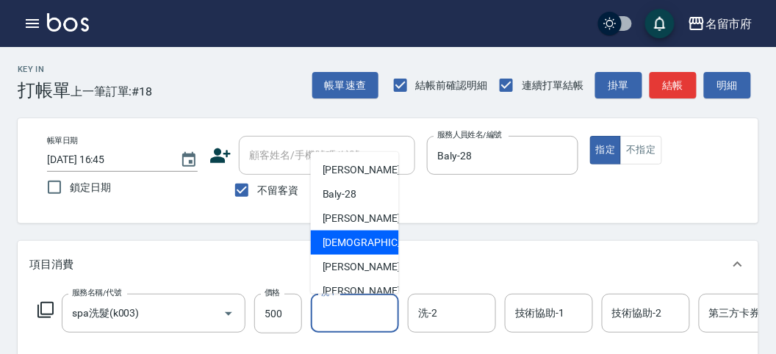
scroll to position [112, 0]
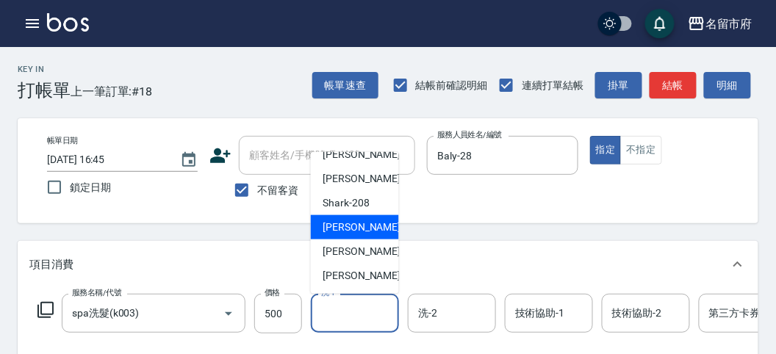
click at [366, 226] on div "小雲 -214" at bounding box center [355, 227] width 88 height 24
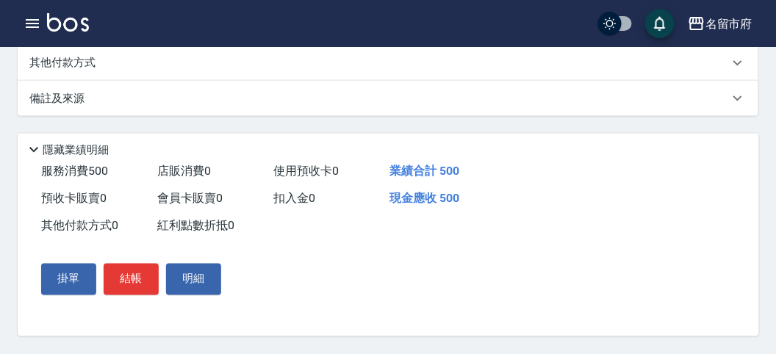
scroll to position [35, 0]
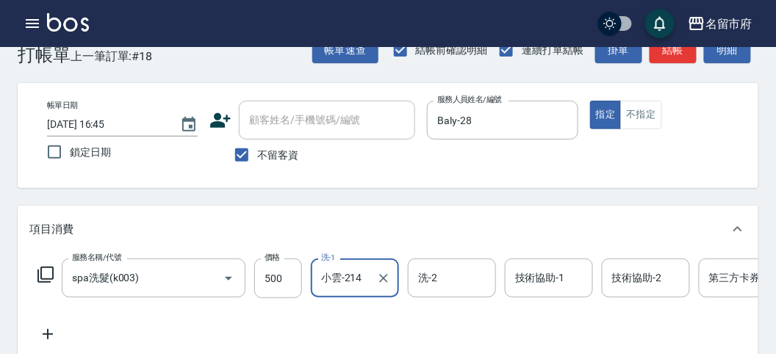
click at [347, 273] on input "小雲-214" at bounding box center [343, 278] width 53 height 26
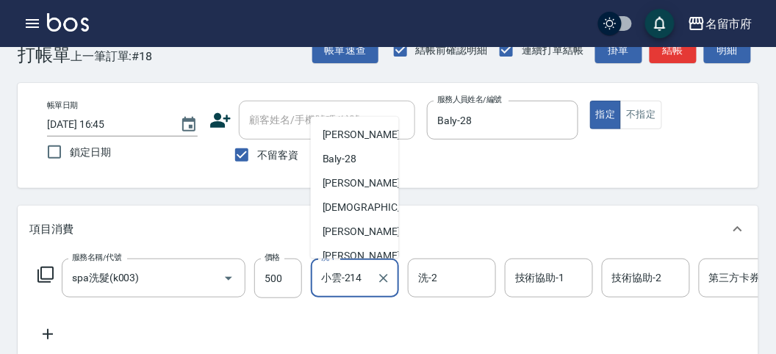
scroll to position [112, 0]
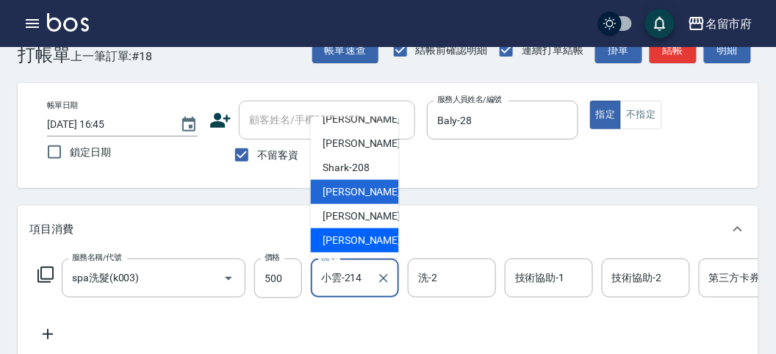
click at [353, 240] on span "[PERSON_NAME] -222" at bounding box center [372, 240] width 98 height 15
type input "[PERSON_NAME]-222"
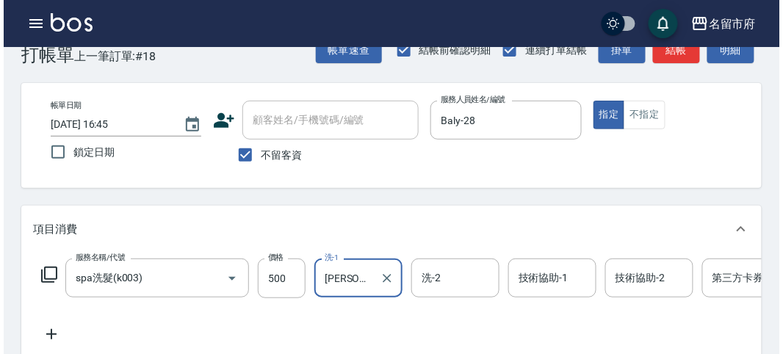
scroll to position [444, 0]
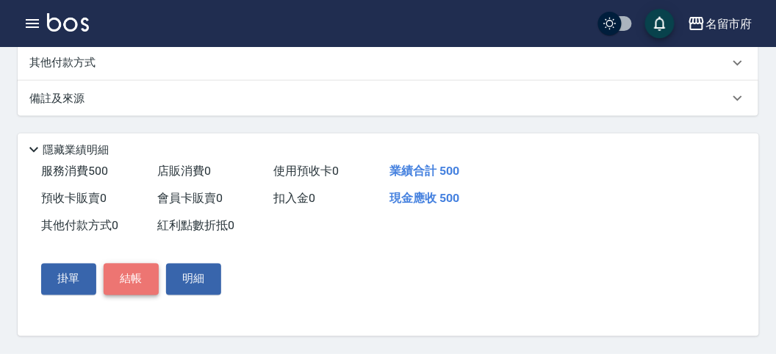
click at [126, 281] on button "結帳" at bounding box center [131, 279] width 55 height 31
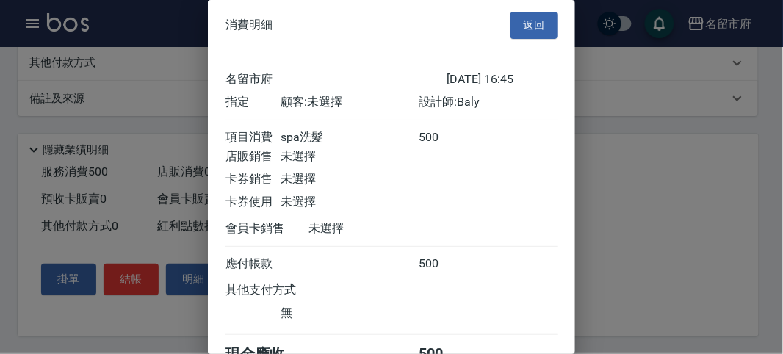
scroll to position [82, 0]
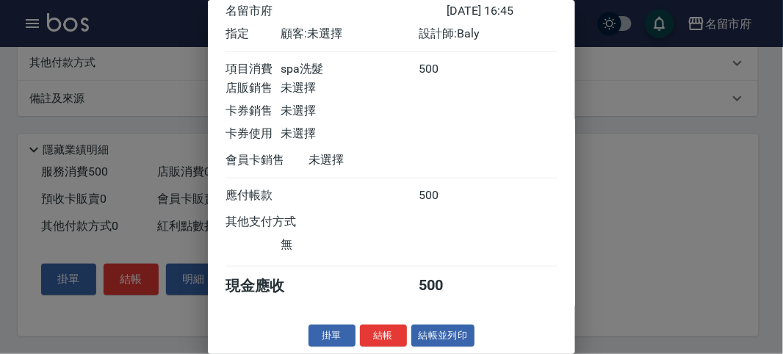
drag, startPoint x: 386, startPoint y: 336, endPoint x: 386, endPoint y: 324, distance: 12.5
click at [386, 329] on button "結帳" at bounding box center [383, 336] width 47 height 23
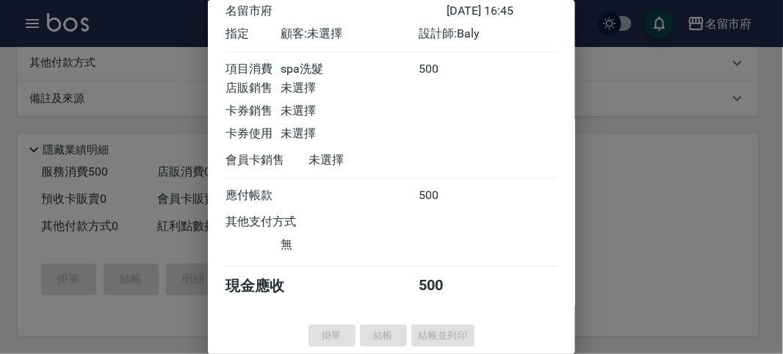
type input "[DATE] 17:11"
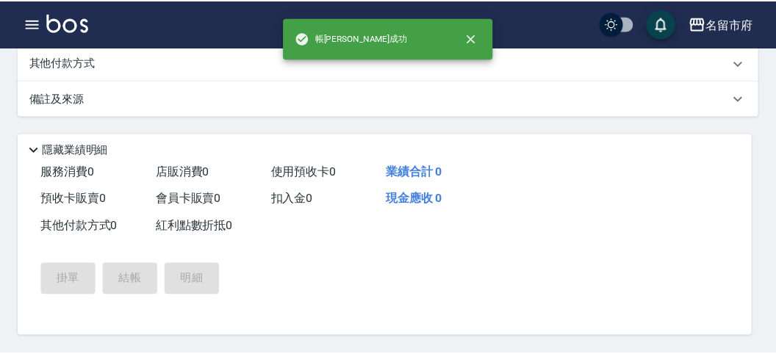
scroll to position [0, 0]
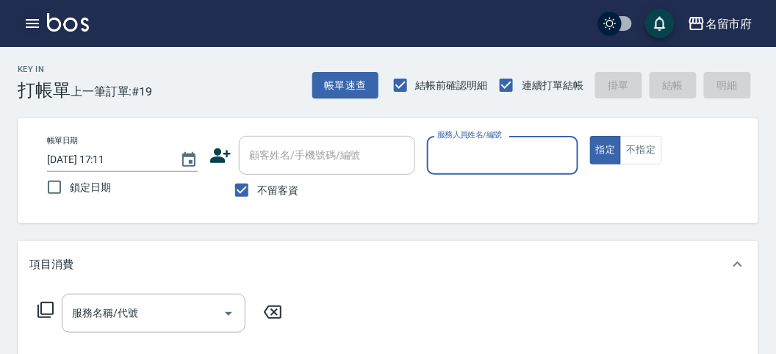
click at [37, 21] on icon "button" at bounding box center [33, 24] width 18 height 18
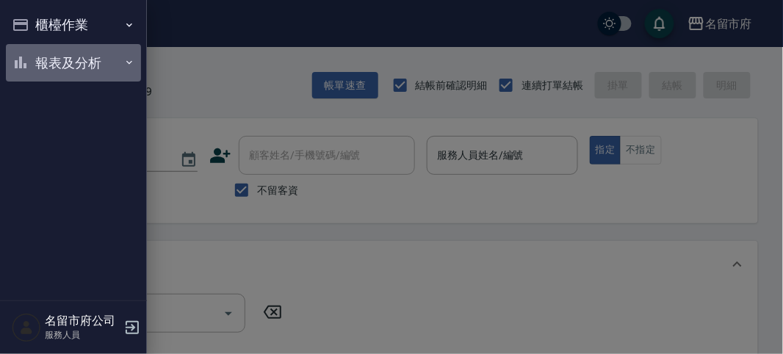
click at [53, 62] on button "報表及分析" at bounding box center [73, 63] width 135 height 38
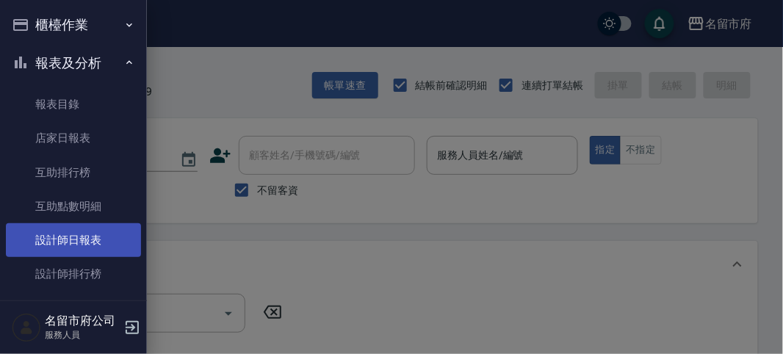
click at [48, 238] on link "設計師日報表" at bounding box center [73, 240] width 135 height 34
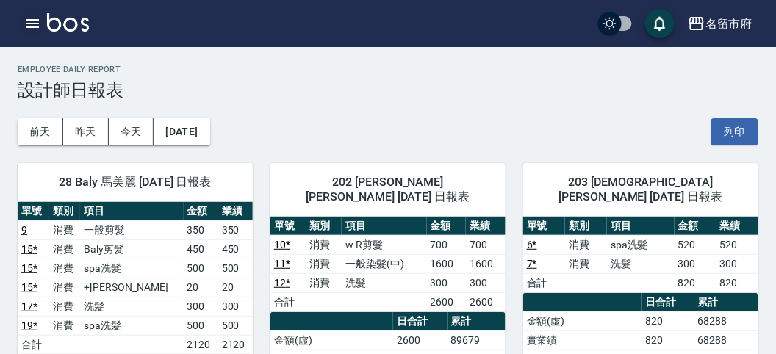
click at [34, 25] on icon "button" at bounding box center [33, 24] width 18 height 18
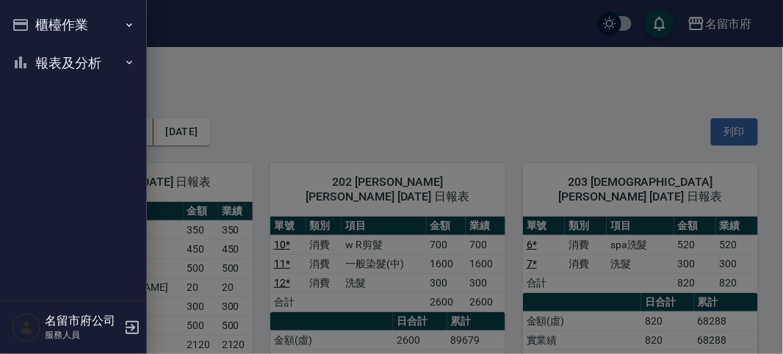
click at [34, 25] on div "櫃檯作業 打帳單 帳單列表 現金收支登錄 高階收支登錄 材料自購登錄 每日結帳 報表及分析 報表目錄 店家日報表 互助排行榜 互助點數明細 設計師日報表 設計…" at bounding box center [73, 177] width 147 height 354
click at [39, 30] on button "櫃檯作業" at bounding box center [73, 25] width 135 height 38
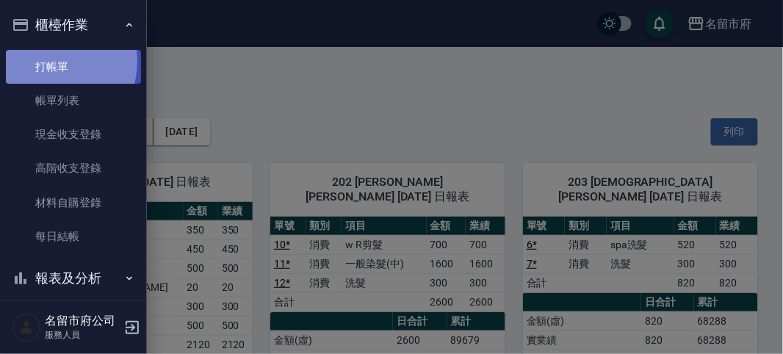
click at [46, 61] on link "打帳單" at bounding box center [73, 67] width 135 height 34
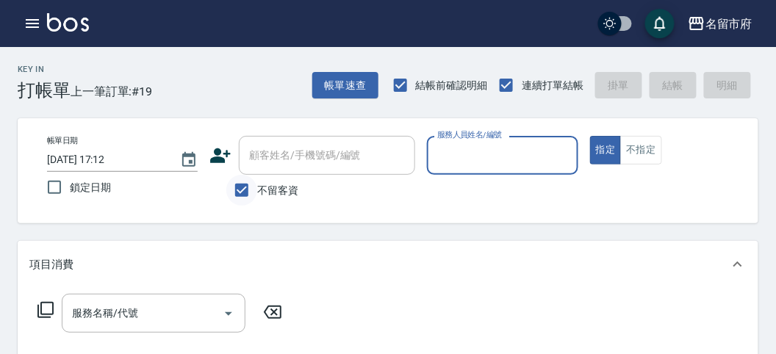
click at [250, 189] on input "不留客資" at bounding box center [241, 190] width 31 height 31
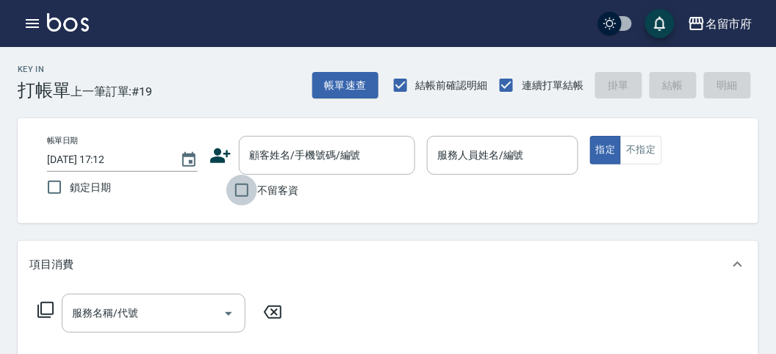
click at [240, 192] on input "不留客資" at bounding box center [241, 190] width 31 height 31
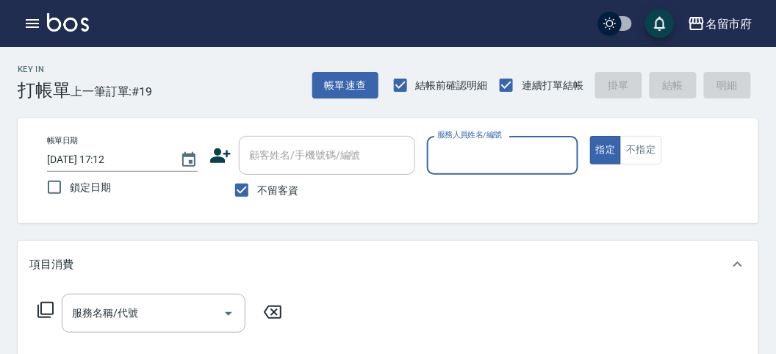
click at [277, 164] on input "顧客姓名/手機號碼/編號" at bounding box center [326, 156] width 163 height 26
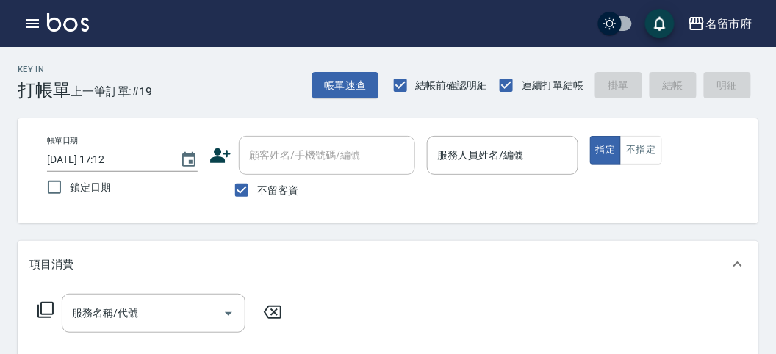
click at [277, 163] on input "顧客姓名/手機號碼/編號" at bounding box center [326, 156] width 163 height 26
click at [247, 187] on input "不留客資" at bounding box center [241, 190] width 31 height 31
checkbox input "false"
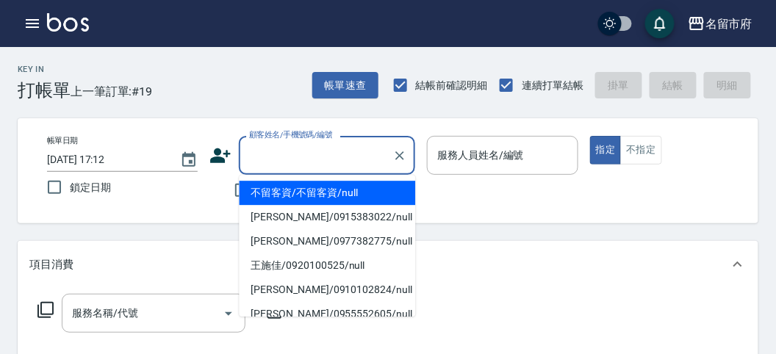
click at [328, 162] on input "顧客姓名/手機號碼/編號" at bounding box center [315, 156] width 141 height 26
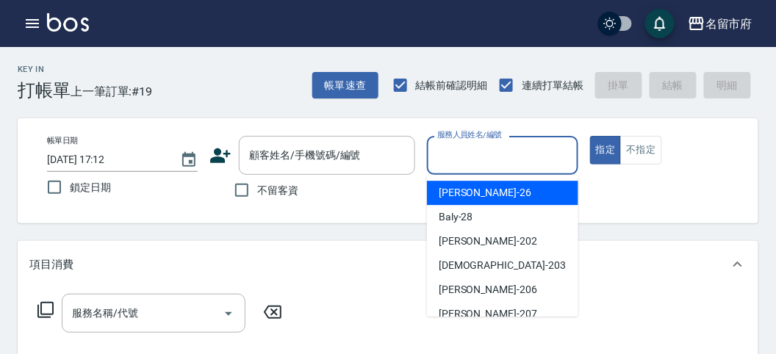
click at [471, 159] on input "服務人員姓名/編號" at bounding box center [501, 156] width 137 height 26
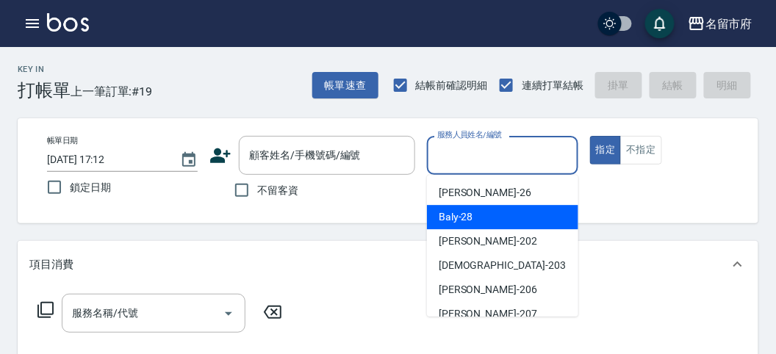
click at [459, 223] on span "Baly -28" at bounding box center [456, 216] width 35 height 15
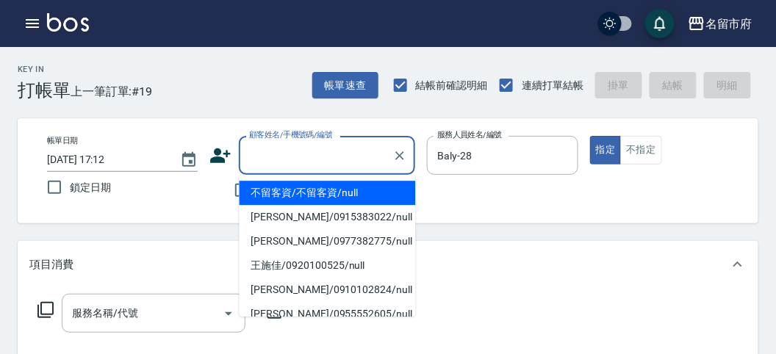
click at [309, 149] on input "顧客姓名/手機號碼/編號" at bounding box center [315, 156] width 141 height 26
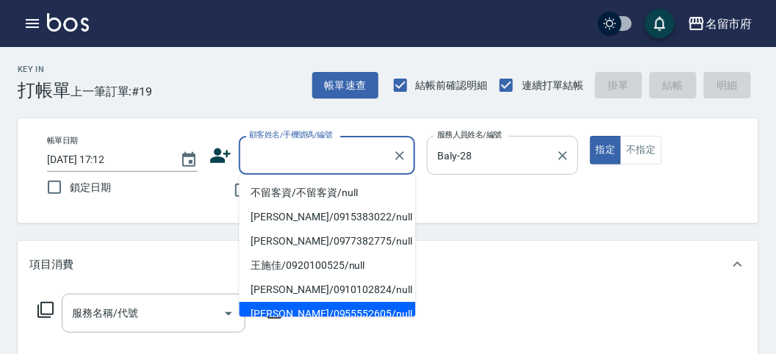
click at [504, 162] on input "Baly-28" at bounding box center [490, 156] width 115 height 26
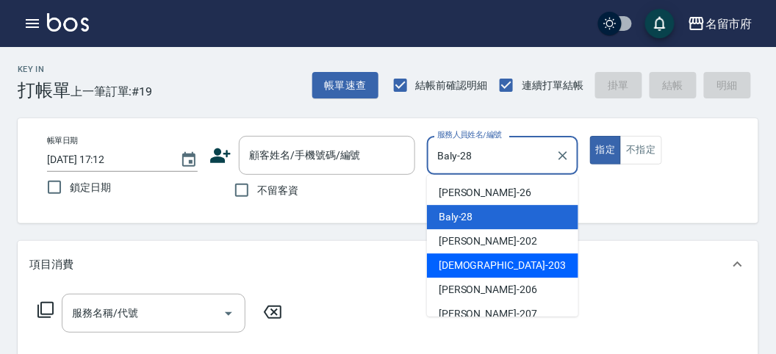
click at [497, 263] on div "聖德 -203" at bounding box center [502, 265] width 151 height 24
type input "聖德-203"
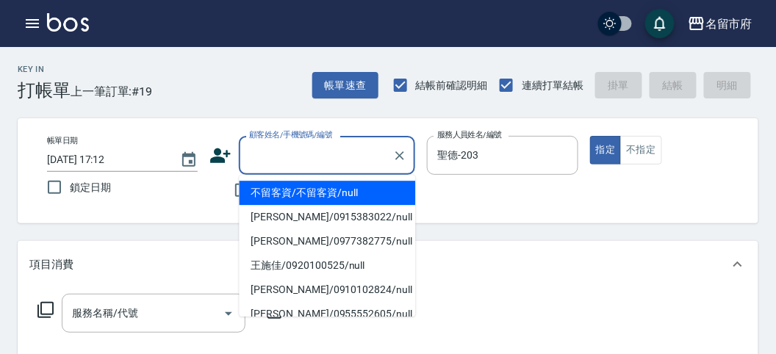
click at [335, 154] on input "顧客姓名/手機號碼/編號" at bounding box center [315, 156] width 141 height 26
click at [400, 160] on icon "Clear" at bounding box center [399, 155] width 15 height 15
click at [563, 156] on icon "Clear" at bounding box center [562, 155] width 9 height 9
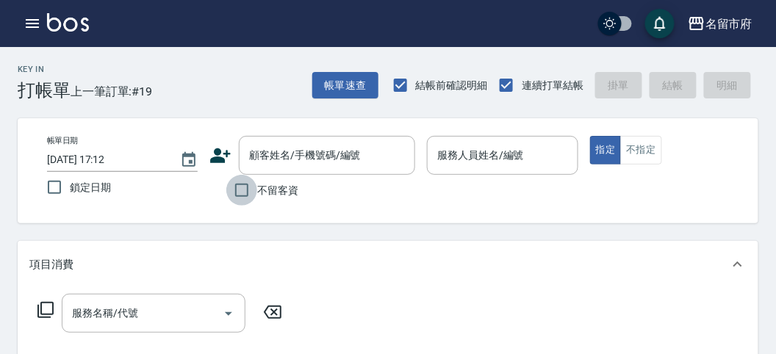
click at [242, 193] on input "不留客資" at bounding box center [241, 190] width 31 height 31
checkbox input "true"
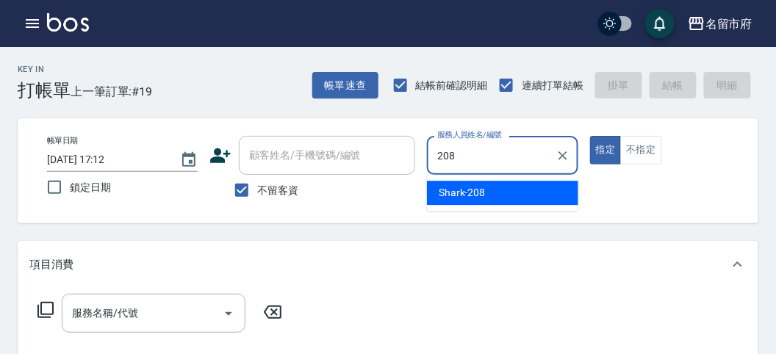
click at [455, 198] on span "Shark -208" at bounding box center [462, 192] width 47 height 15
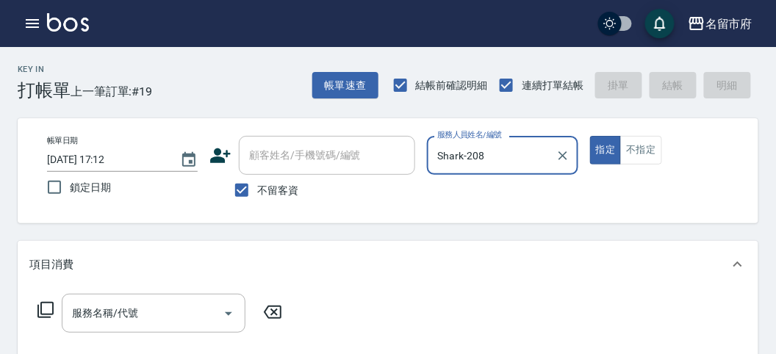
type input "Shark-208"
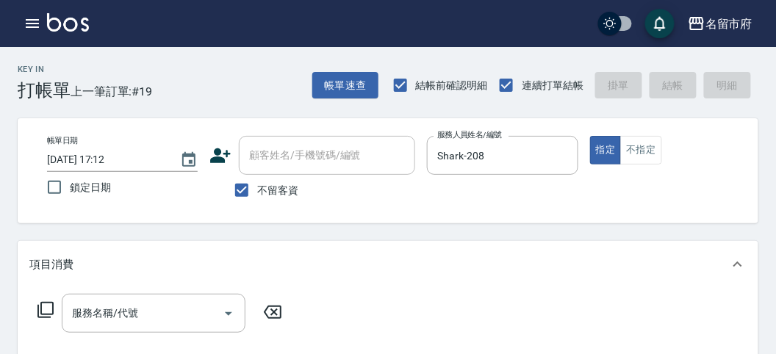
click at [42, 309] on icon at bounding box center [46, 310] width 18 height 18
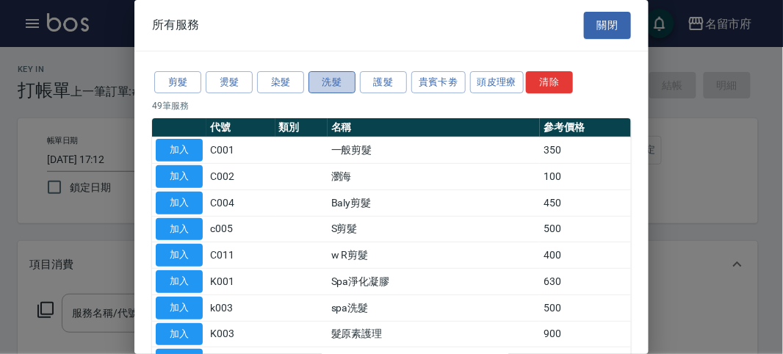
click at [334, 77] on button "洗髮" at bounding box center [332, 82] width 47 height 23
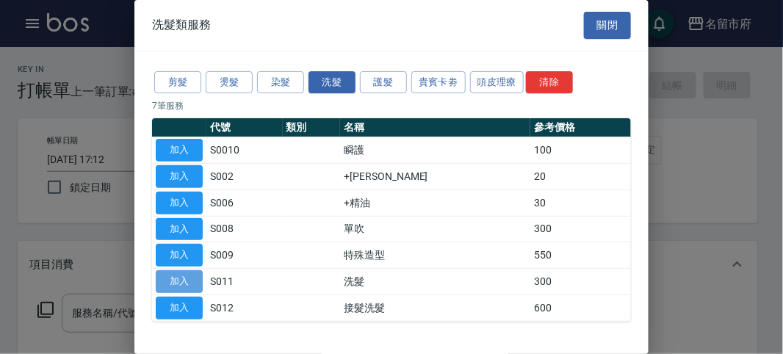
click at [184, 283] on button "加入" at bounding box center [179, 281] width 47 height 23
type input "洗髮(S011)"
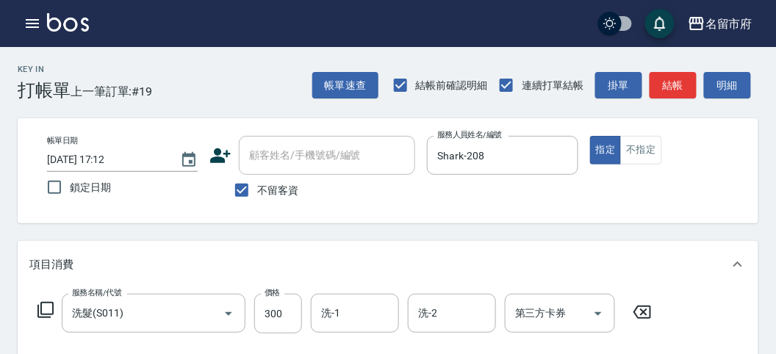
click at [43, 307] on icon at bounding box center [46, 310] width 18 height 18
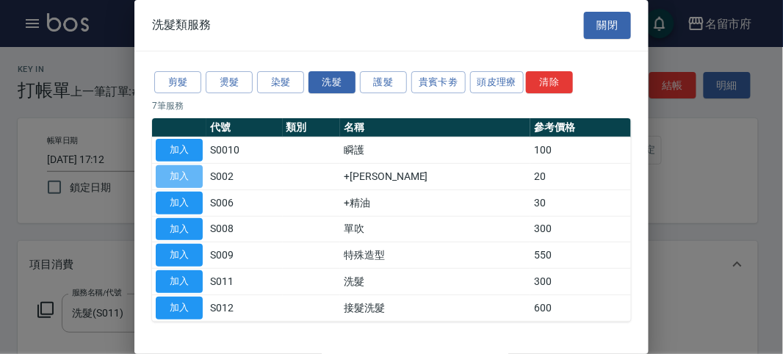
click at [175, 173] on button "加入" at bounding box center [179, 176] width 47 height 23
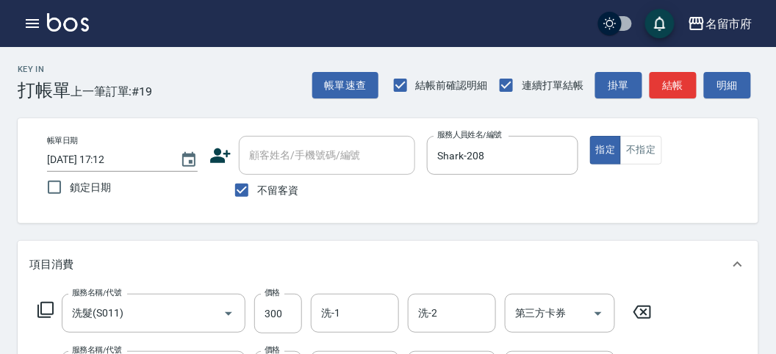
click at [49, 311] on icon at bounding box center [46, 310] width 18 height 18
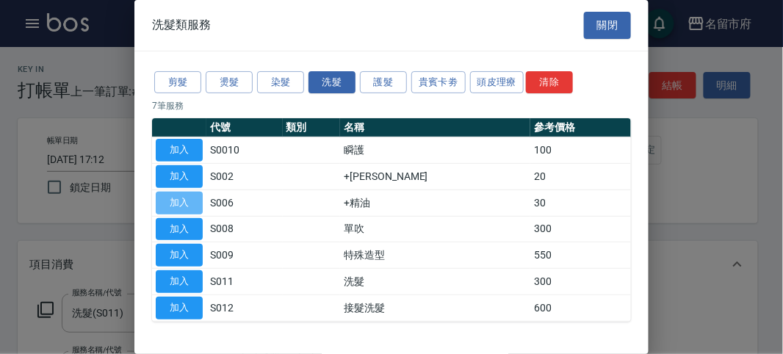
click at [200, 197] on button "加入" at bounding box center [179, 203] width 47 height 23
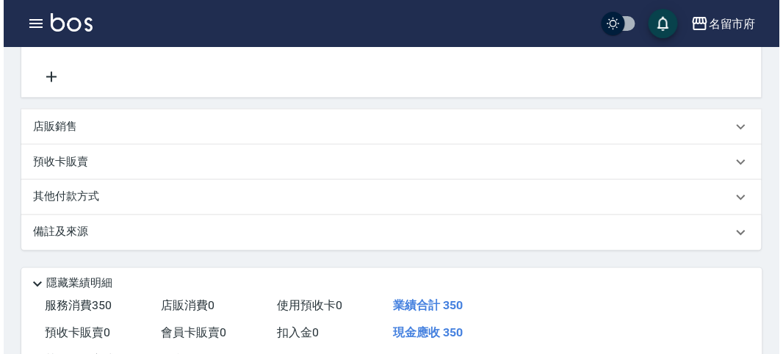
scroll to position [489, 0]
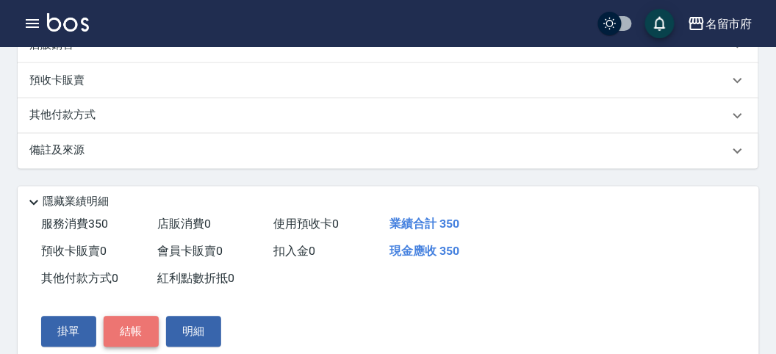
click at [148, 333] on button "結帳" at bounding box center [131, 332] width 55 height 31
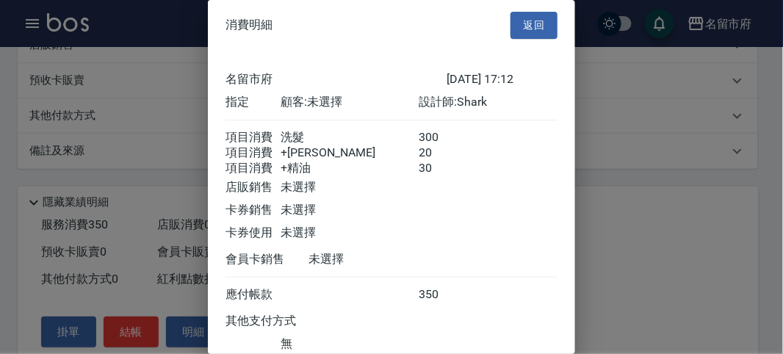
scroll to position [115, 0]
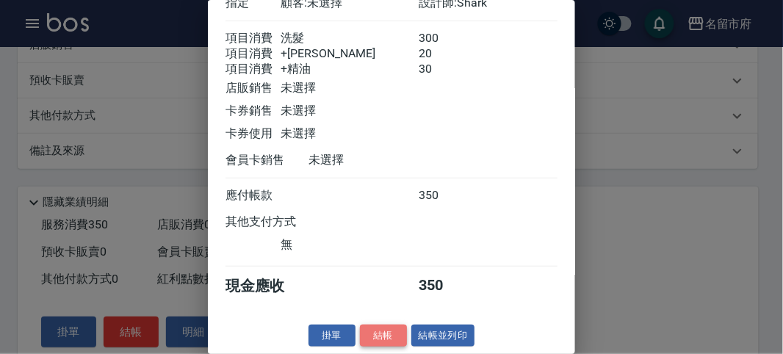
click at [372, 334] on button "結帳" at bounding box center [383, 336] width 47 height 23
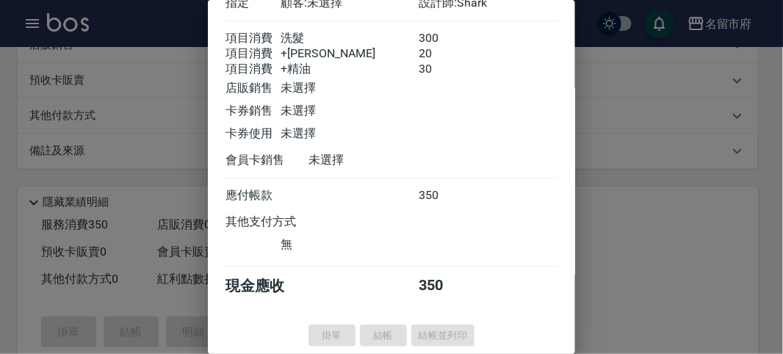
type input "[DATE] 17:54"
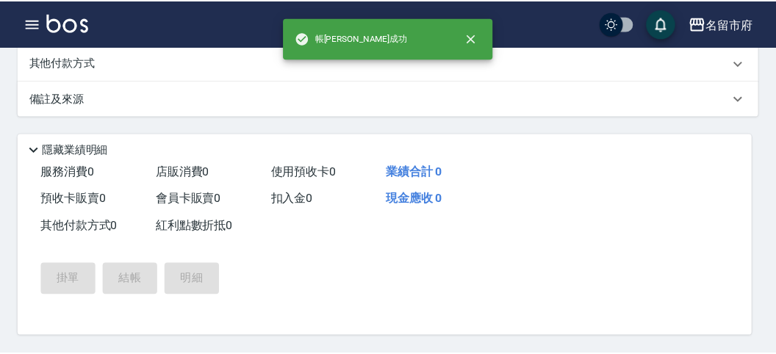
scroll to position [0, 0]
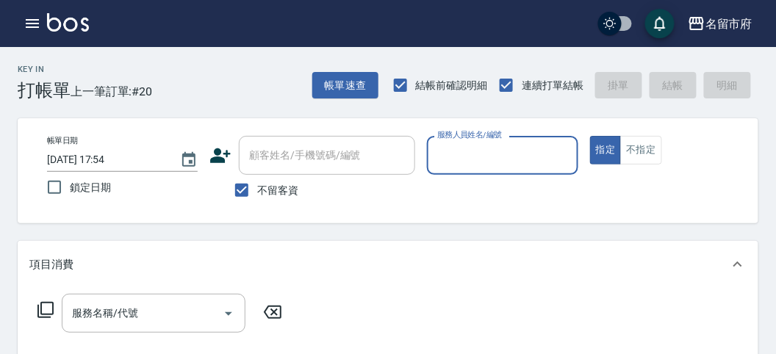
drag, startPoint x: 524, startPoint y: 151, endPoint x: 513, endPoint y: 170, distance: 22.7
click at [519, 163] on input "服務人員姓名/編號" at bounding box center [501, 156] width 137 height 26
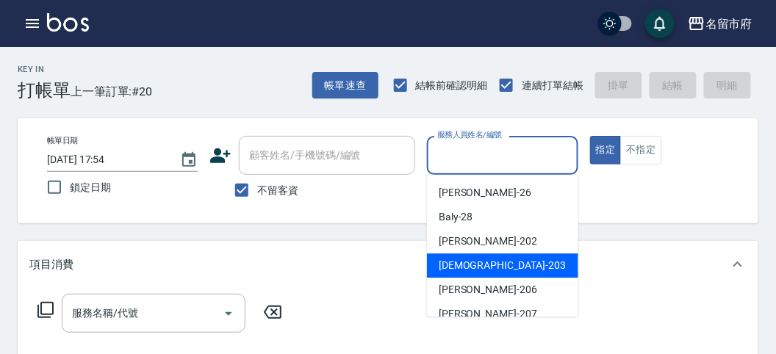
click at [483, 263] on div "聖德 -203" at bounding box center [502, 265] width 151 height 24
type input "聖德-203"
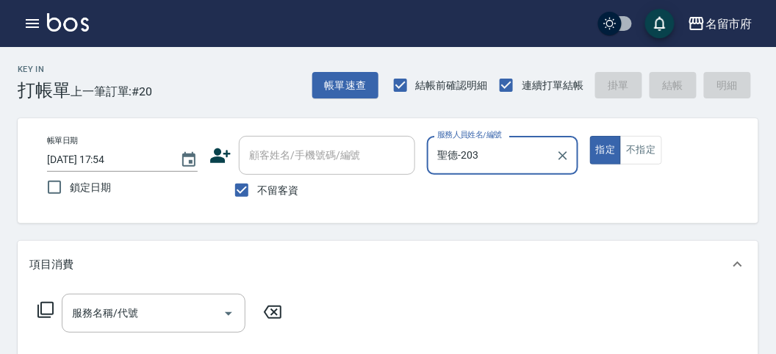
click at [40, 309] on icon at bounding box center [45, 310] width 16 height 16
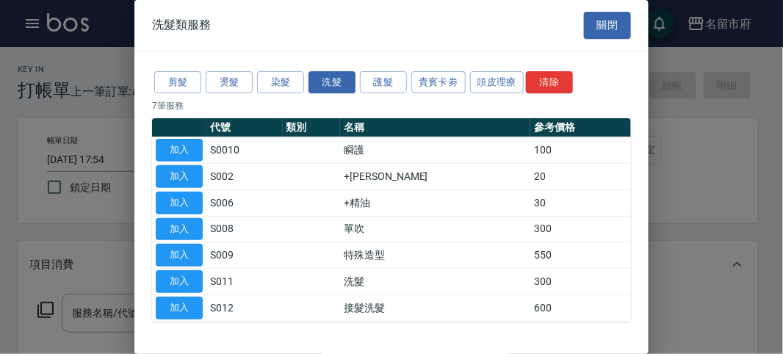
drag, startPoint x: 197, startPoint y: 280, endPoint x: 29, endPoint y: 295, distance: 168.9
click at [190, 281] on button "加入" at bounding box center [179, 281] width 47 height 23
type input "洗髮(S011)"
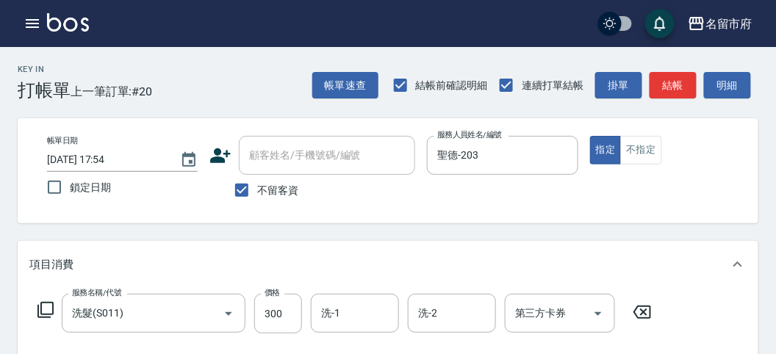
click at [40, 306] on icon at bounding box center [45, 310] width 16 height 16
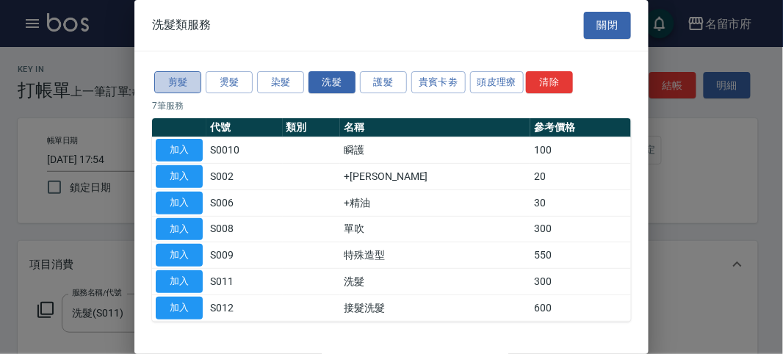
click at [185, 77] on button "剪髮" at bounding box center [177, 82] width 47 height 23
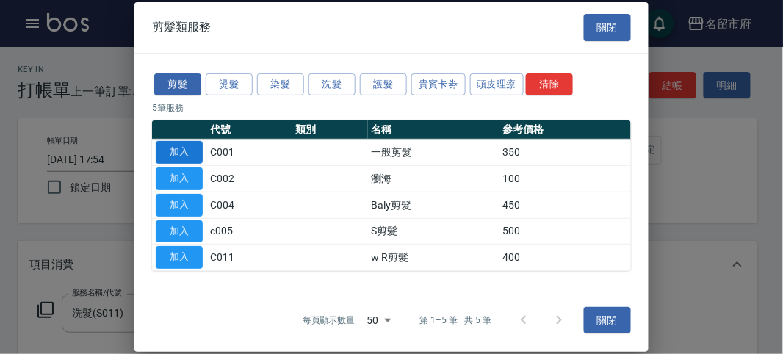
click at [182, 154] on button "加入" at bounding box center [179, 152] width 47 height 23
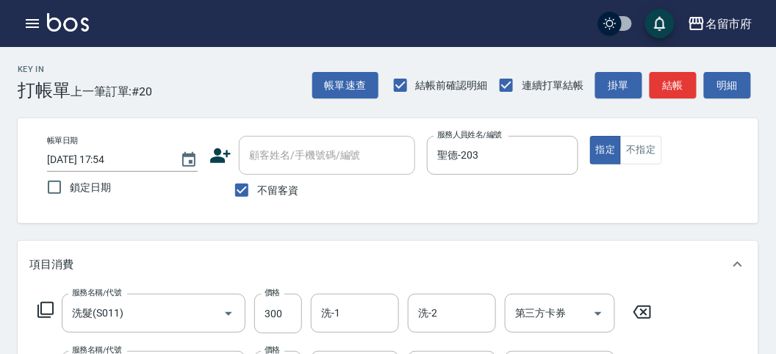
scroll to position [82, 0]
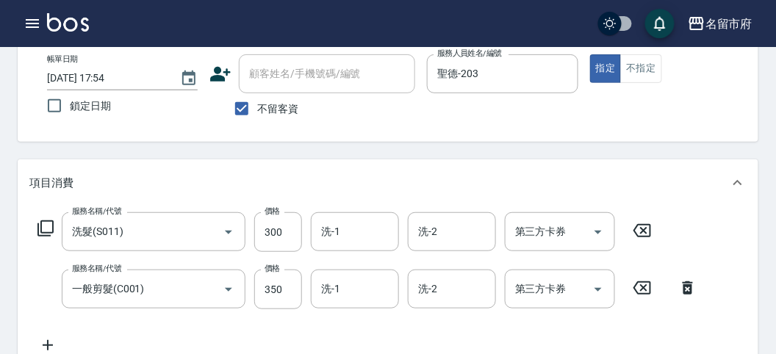
click at [685, 284] on icon at bounding box center [687, 288] width 37 height 18
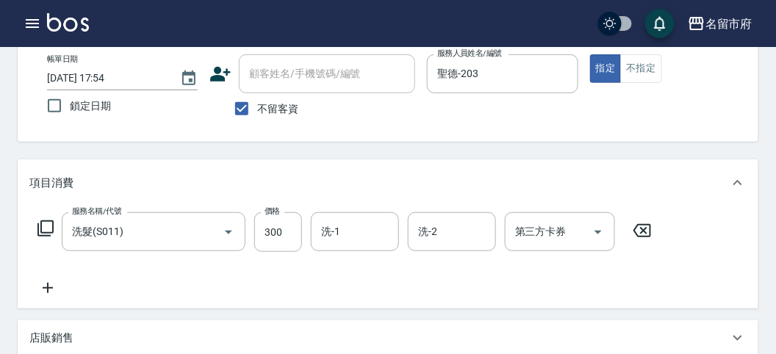
click at [40, 232] on icon at bounding box center [46, 229] width 18 height 18
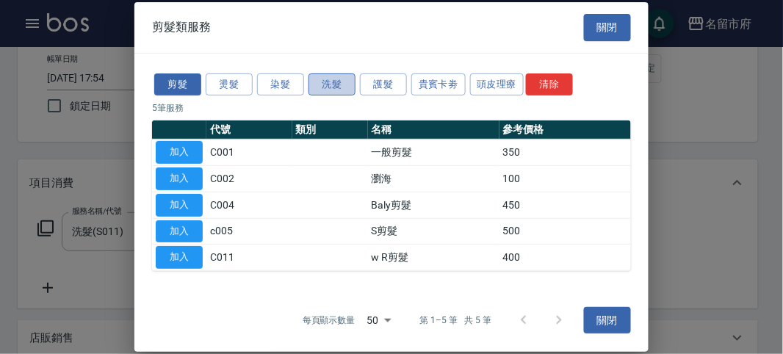
click at [320, 91] on button "洗髮" at bounding box center [332, 84] width 47 height 23
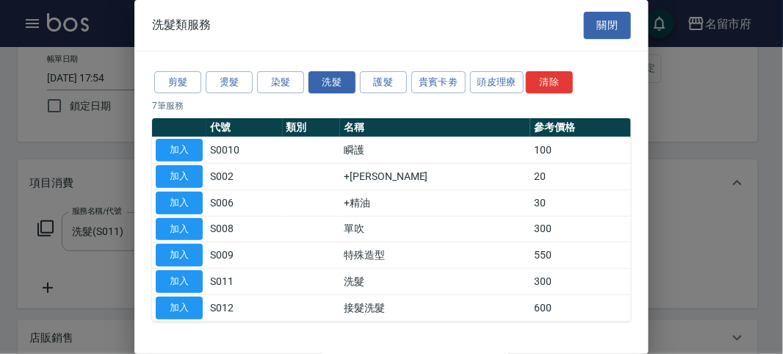
click at [179, 145] on button "加入" at bounding box center [179, 150] width 47 height 23
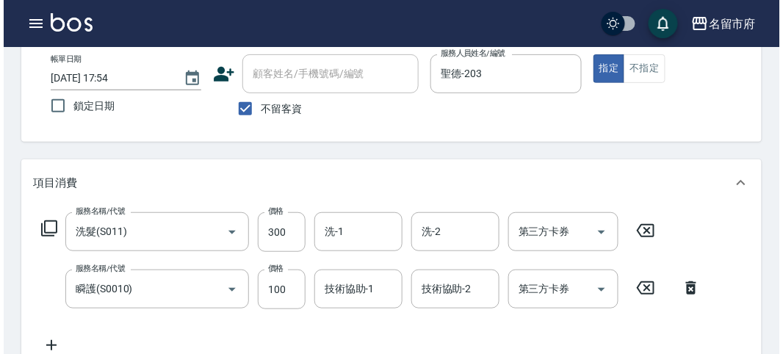
scroll to position [0, 0]
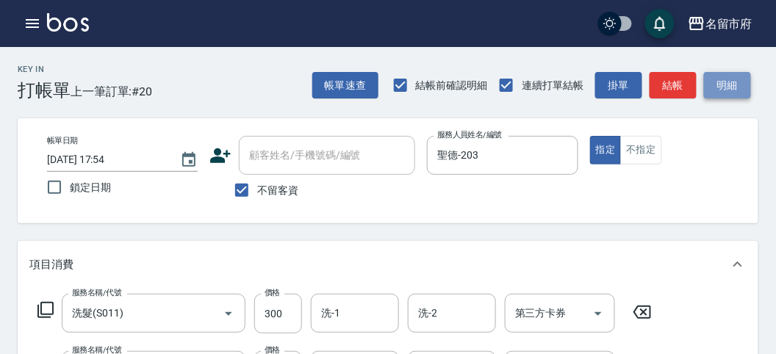
click at [731, 86] on button "明細" at bounding box center [727, 85] width 47 height 27
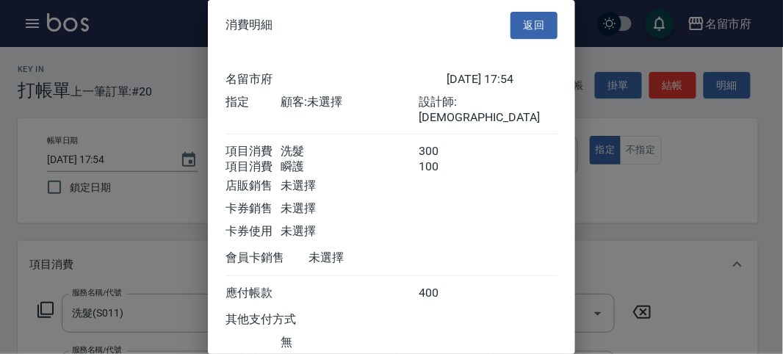
scroll to position [98, 0]
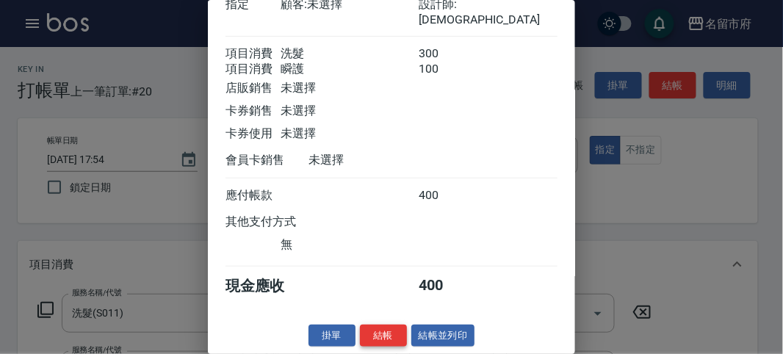
click at [386, 331] on button "結帳" at bounding box center [383, 336] width 47 height 23
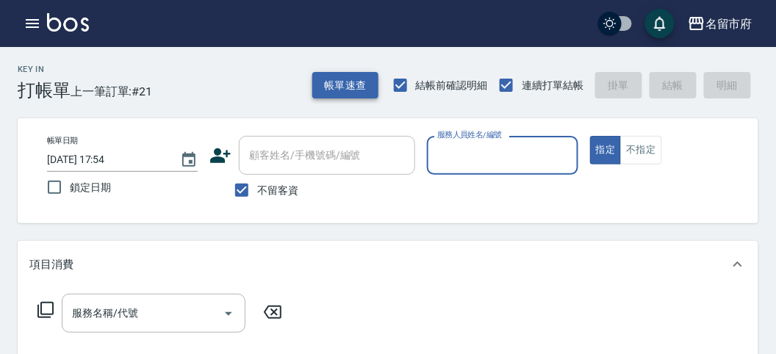
click at [365, 82] on button "帳單速查" at bounding box center [345, 85] width 66 height 27
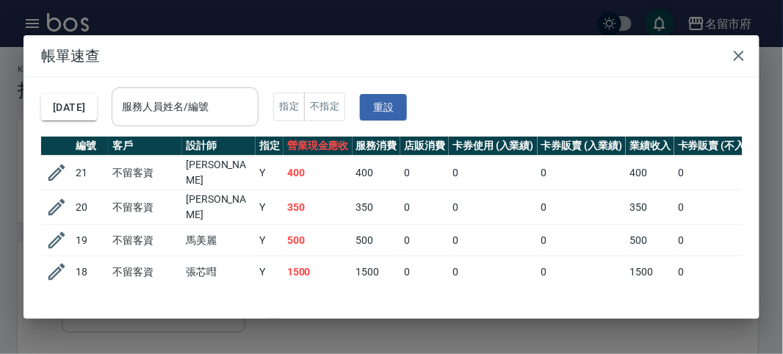
click at [251, 96] on input "服務人員姓名/編號" at bounding box center [185, 107] width 134 height 26
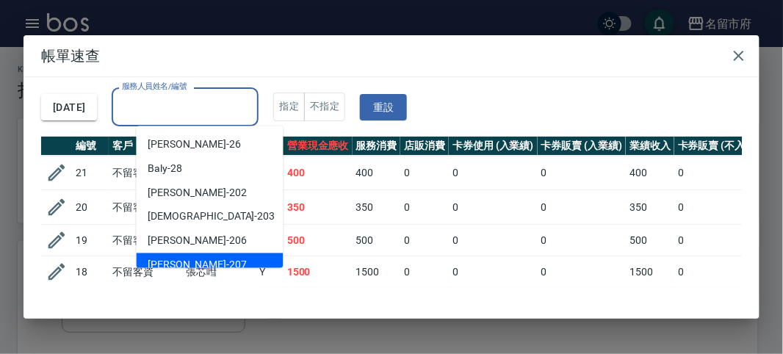
click at [237, 253] on div "[PERSON_NAME] -207" at bounding box center [210, 265] width 147 height 24
type input "[PERSON_NAME]-207"
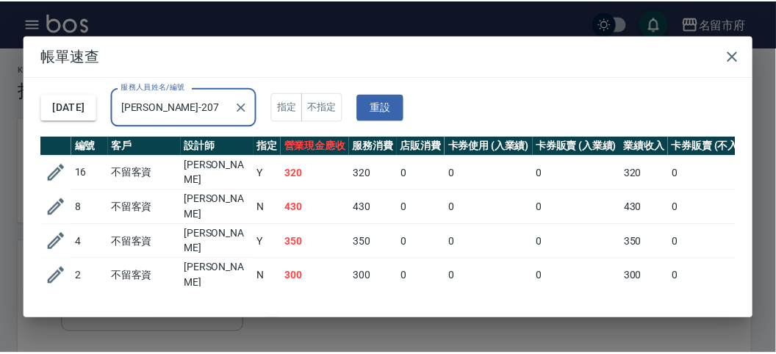
scroll to position [26, 0]
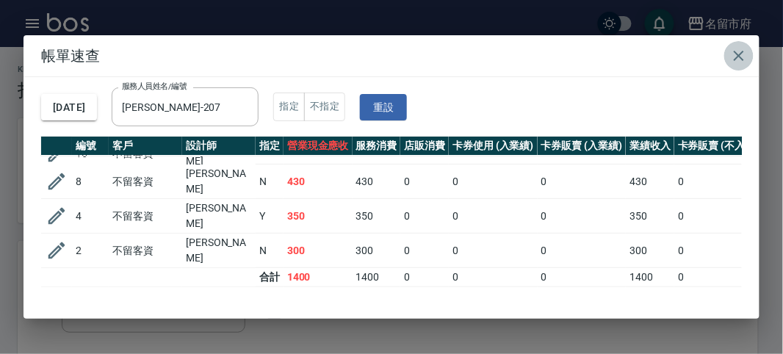
click at [742, 57] on icon "button" at bounding box center [739, 56] width 18 height 18
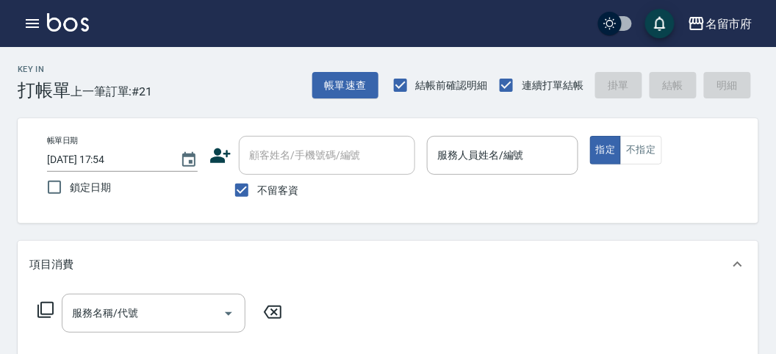
click at [450, 176] on p at bounding box center [502, 182] width 151 height 15
click at [452, 162] on input "服務人員姓名/編號" at bounding box center [501, 156] width 137 height 26
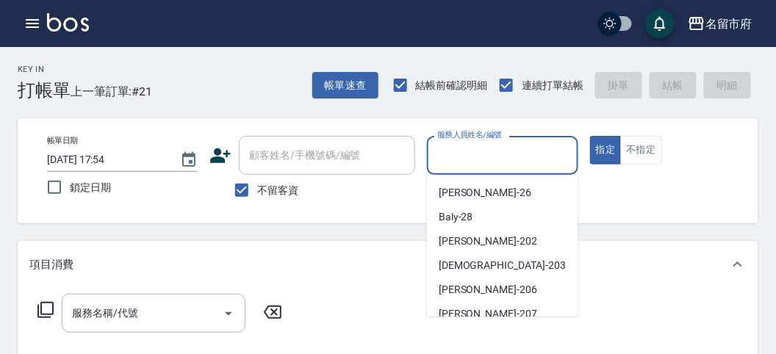
scroll to position [112, 0]
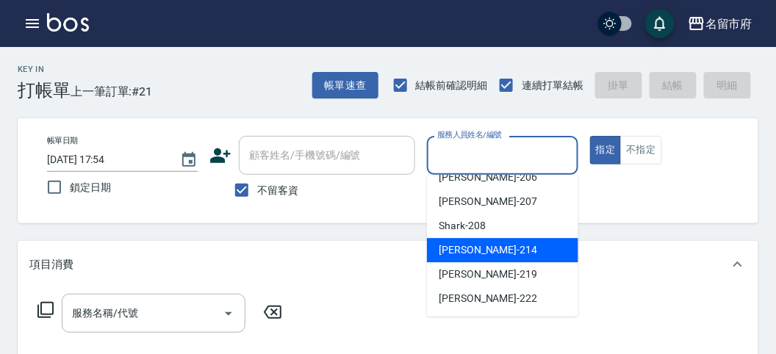
click at [488, 265] on div "[PERSON_NAME] -219" at bounding box center [502, 274] width 151 height 24
type input "[PERSON_NAME]-219"
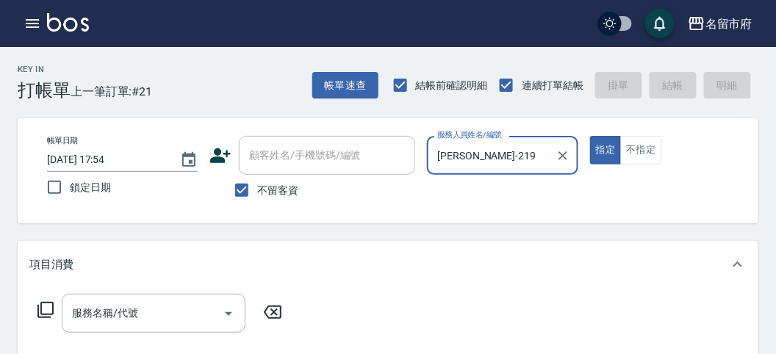
click at [44, 313] on icon at bounding box center [46, 310] width 18 height 18
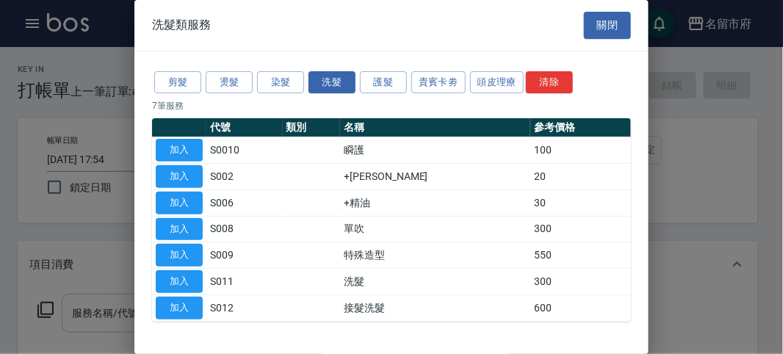
click at [195, 273] on button "加入" at bounding box center [179, 281] width 47 height 23
type input "洗髮(S011)"
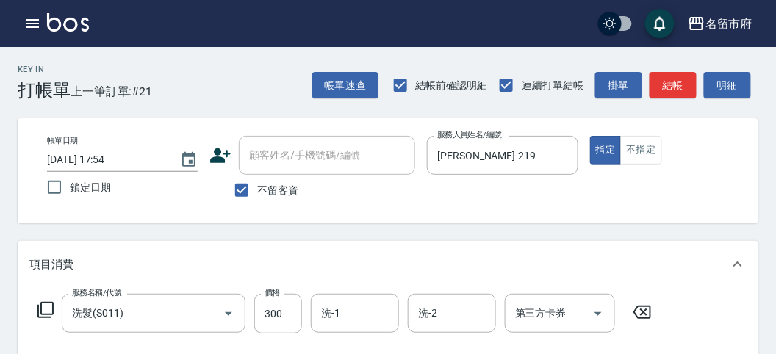
click at [40, 307] on icon at bounding box center [46, 310] width 18 height 18
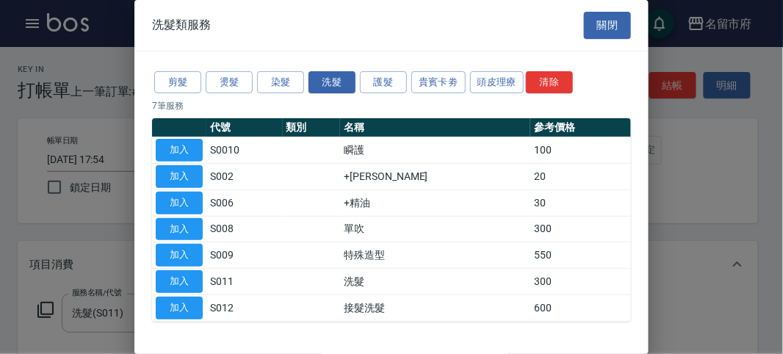
click at [182, 94] on div "剪髮 燙髮 染髮 洗髮 護髮 貴賓卡劵 頭皮理療 清除" at bounding box center [391, 82] width 479 height 27
click at [280, 84] on button "染髮" at bounding box center [280, 82] width 47 height 23
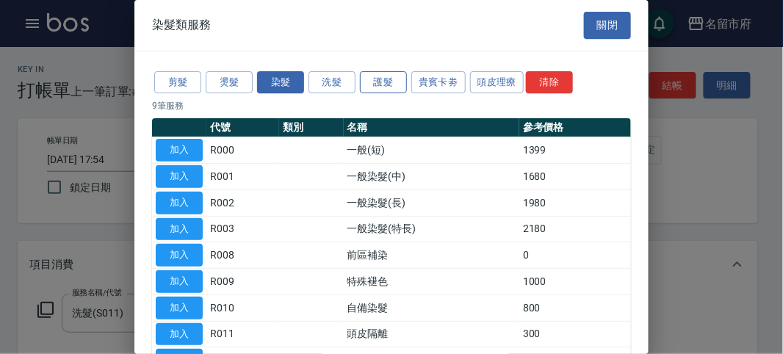
click at [394, 84] on button "護髮" at bounding box center [383, 82] width 47 height 23
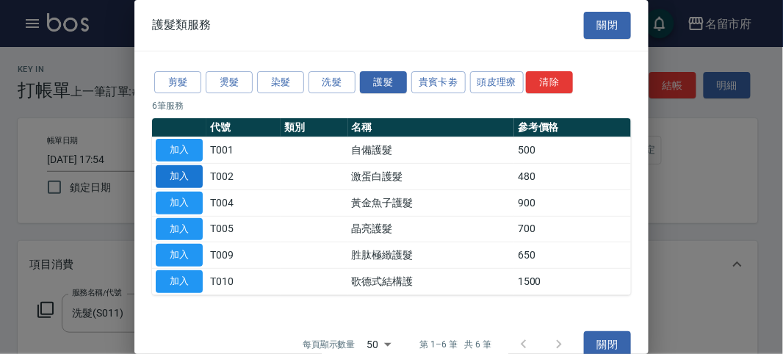
click at [174, 167] on button "加入" at bounding box center [179, 176] width 47 height 23
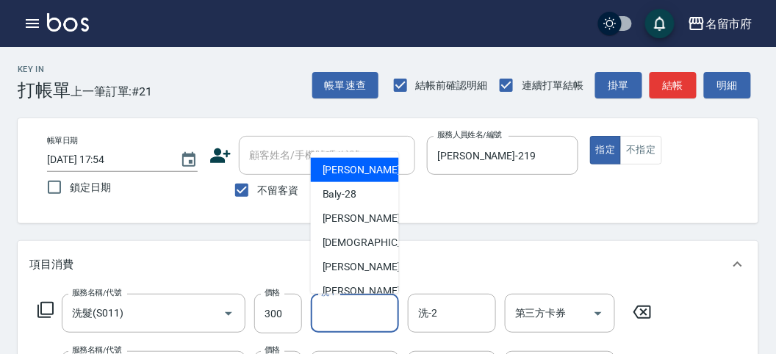
click at [343, 314] on input "洗-1" at bounding box center [354, 313] width 75 height 26
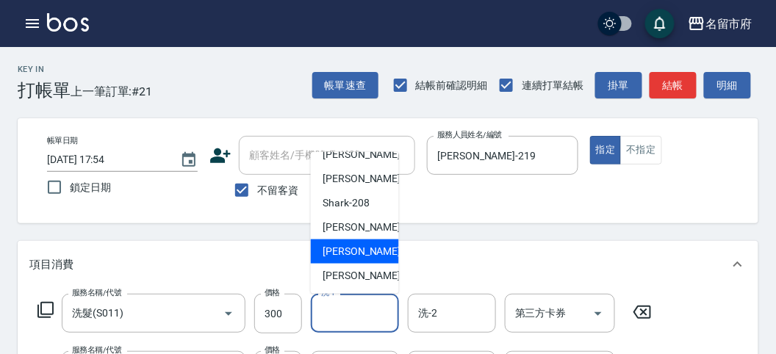
click at [343, 275] on span "[PERSON_NAME] -222" at bounding box center [372, 275] width 98 height 15
type input "[PERSON_NAME]-222"
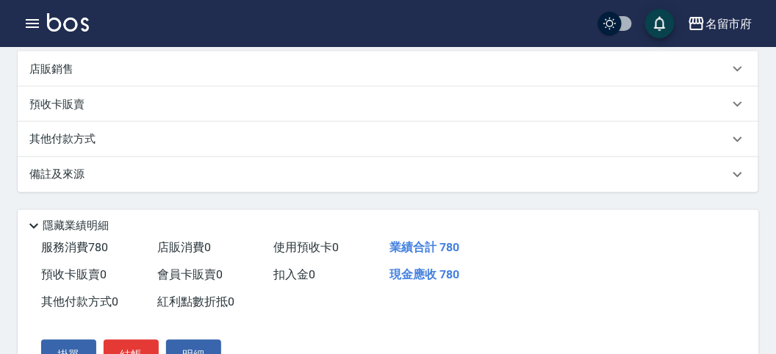
scroll to position [163, 0]
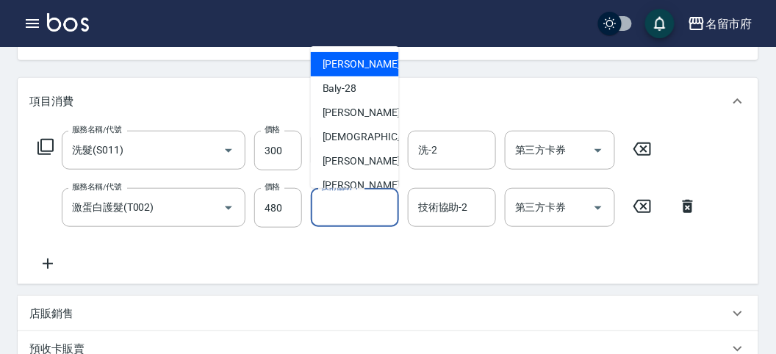
click at [321, 204] on div "技術協助-1 技術協助-1" at bounding box center [355, 207] width 88 height 39
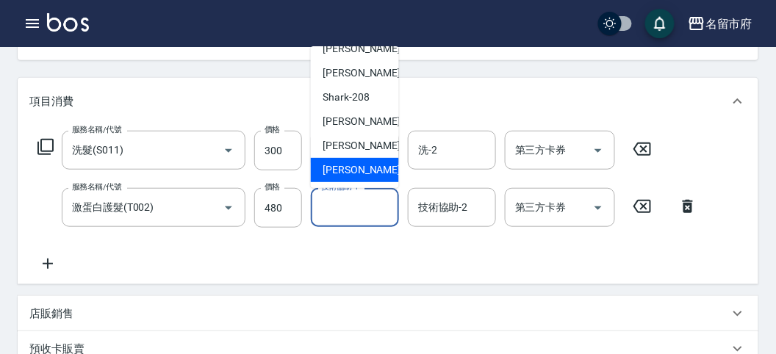
click at [337, 169] on span "[PERSON_NAME] -222" at bounding box center [372, 169] width 98 height 15
type input "[PERSON_NAME]-222"
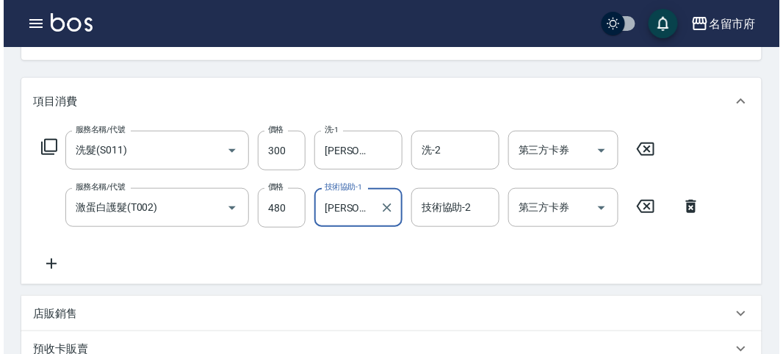
scroll to position [487, 0]
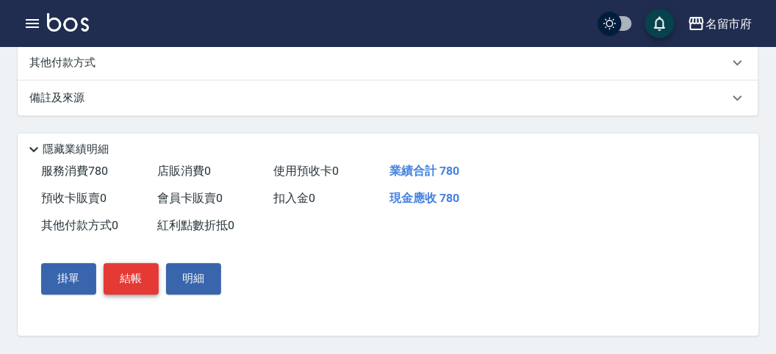
click at [114, 271] on button "結帳" at bounding box center [131, 279] width 55 height 31
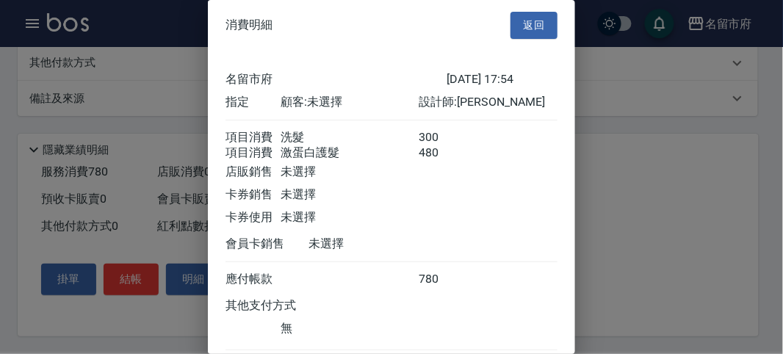
scroll to position [98, 0]
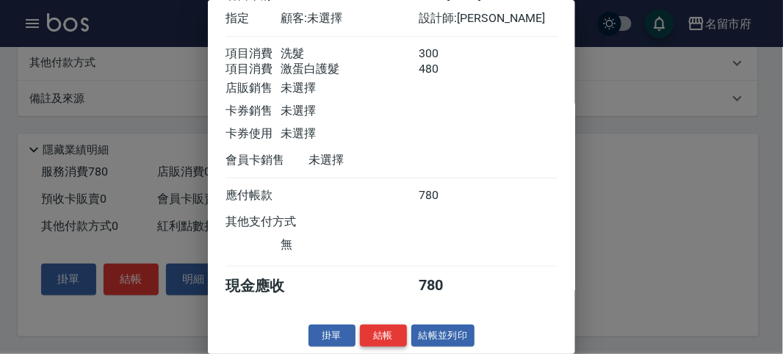
click at [386, 336] on button "結帳" at bounding box center [383, 336] width 47 height 23
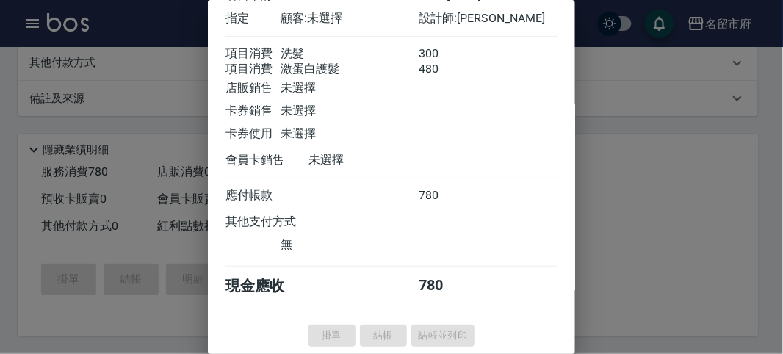
type input "[DATE] 18:16"
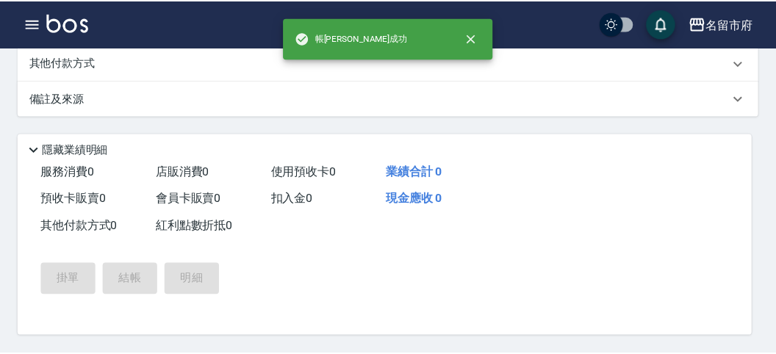
scroll to position [0, 0]
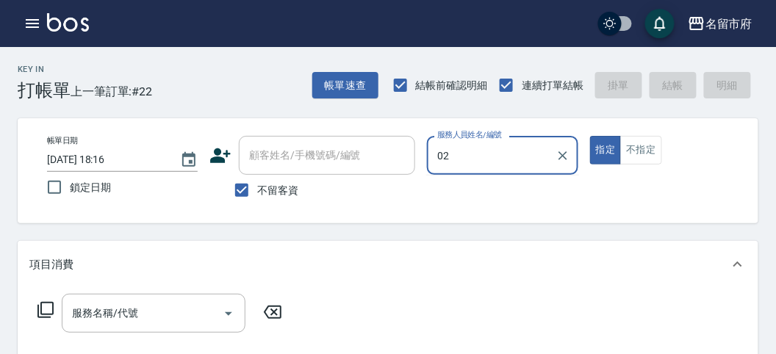
type input "0"
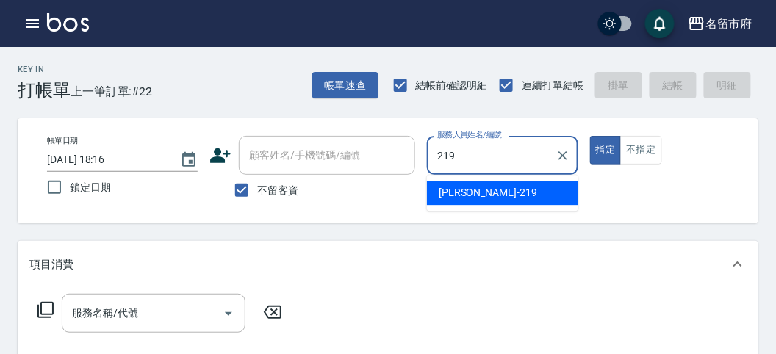
type input "[PERSON_NAME]-219"
type button "true"
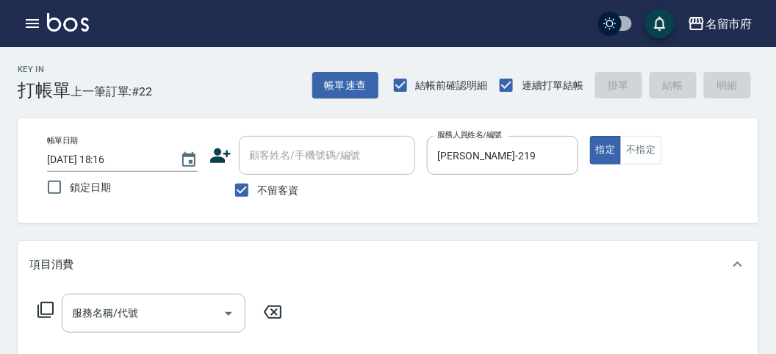
drag, startPoint x: 57, startPoint y: 317, endPoint x: 31, endPoint y: 314, distance: 25.8
click at [50, 317] on div "服務名稱/代號 服務名稱/代號" at bounding box center [160, 313] width 262 height 39
click at [31, 314] on div "服務名稱/代號 服務名稱/代號" at bounding box center [160, 313] width 262 height 39
click at [42, 314] on icon at bounding box center [45, 310] width 16 height 16
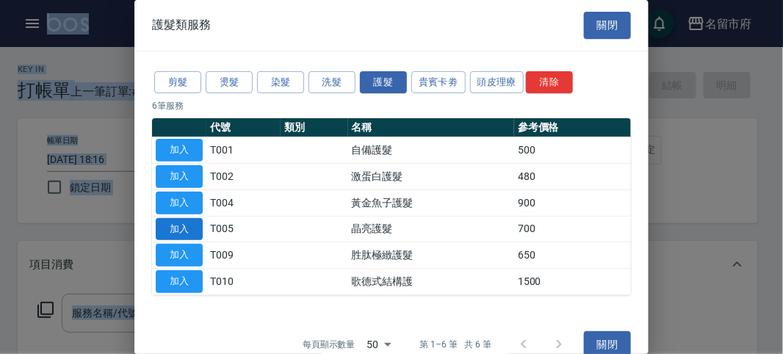
click at [191, 231] on button "加入" at bounding box center [179, 229] width 47 height 23
type input "晶亮護髮(T005)"
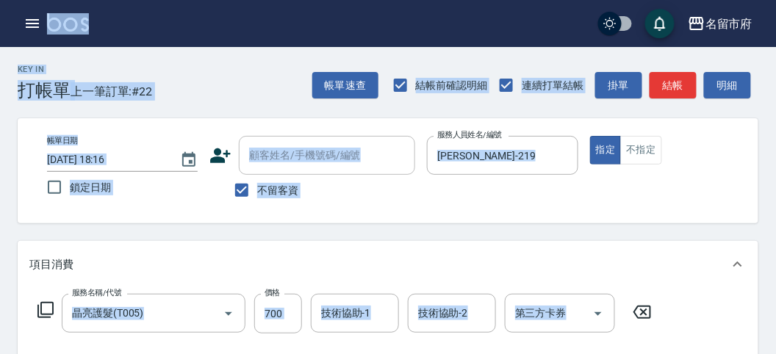
click at [41, 307] on icon at bounding box center [45, 310] width 16 height 16
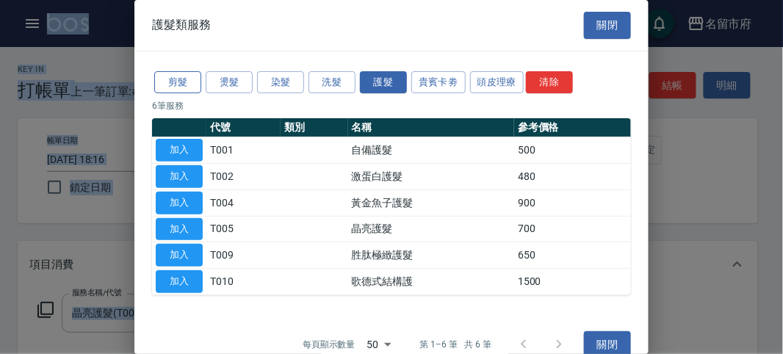
click at [167, 83] on button "剪髮" at bounding box center [177, 82] width 47 height 23
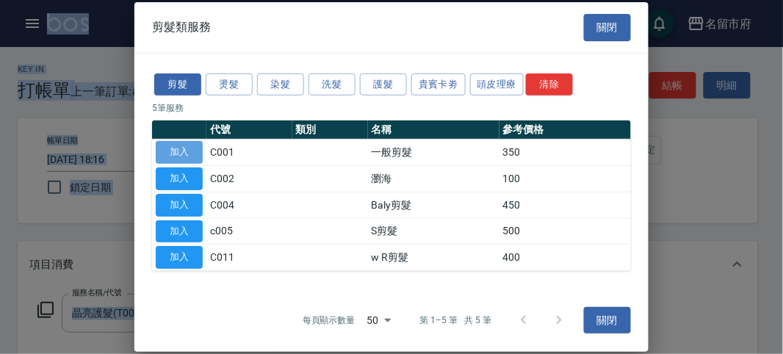
click at [173, 156] on button "加入" at bounding box center [179, 152] width 47 height 23
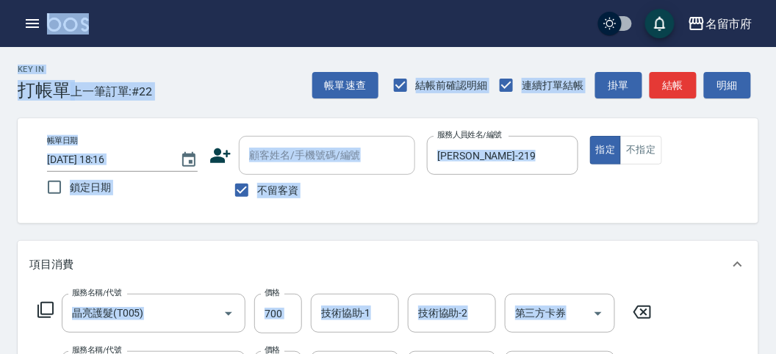
click at [51, 314] on icon at bounding box center [45, 310] width 16 height 16
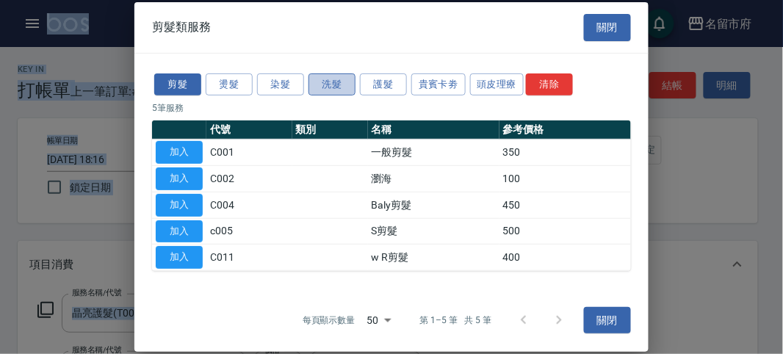
click at [330, 84] on button "洗髮" at bounding box center [332, 84] width 47 height 23
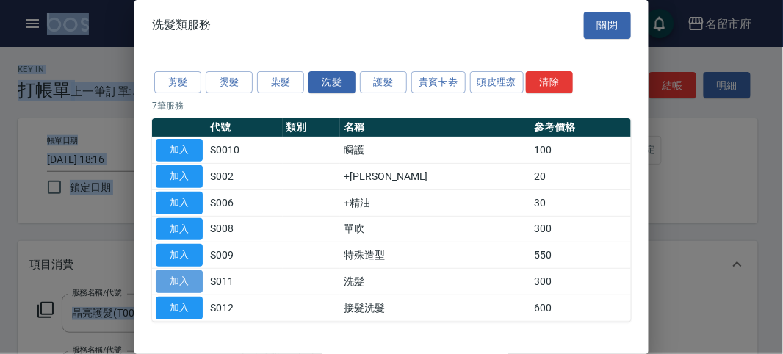
click at [181, 275] on button "加入" at bounding box center [179, 281] width 47 height 23
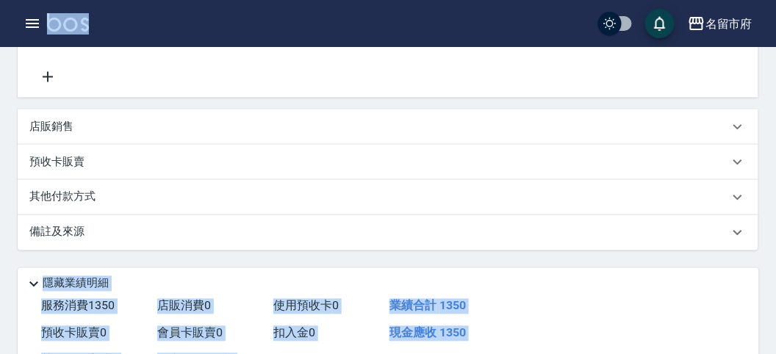
scroll to position [544, 0]
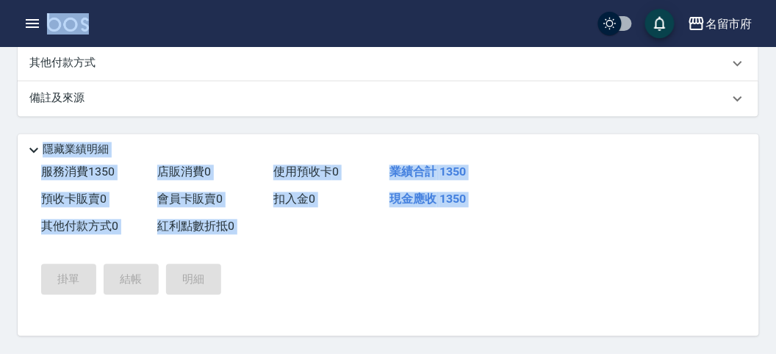
type input "[DATE] 18:17"
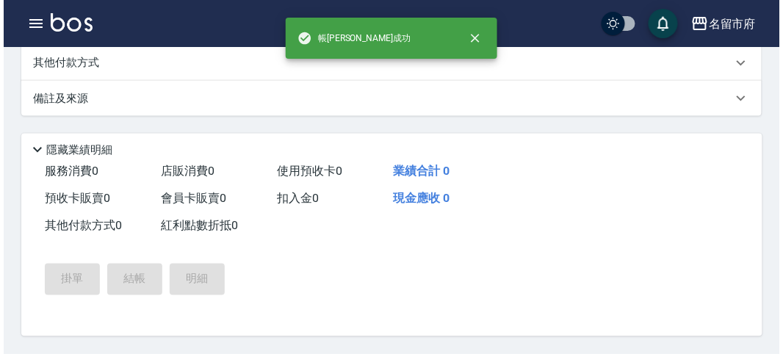
scroll to position [0, 0]
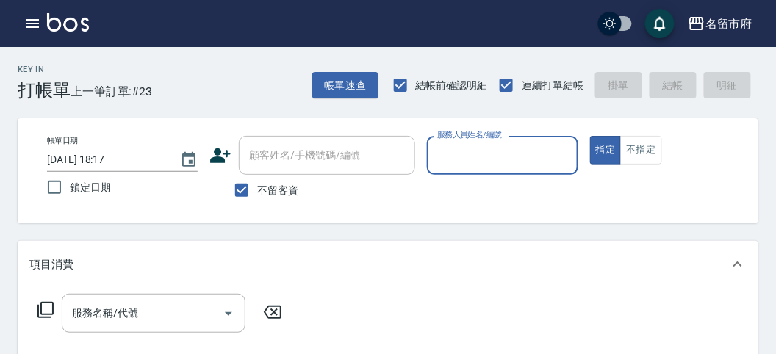
click at [477, 165] on input "服務人員姓名/編號" at bounding box center [501, 156] width 137 height 26
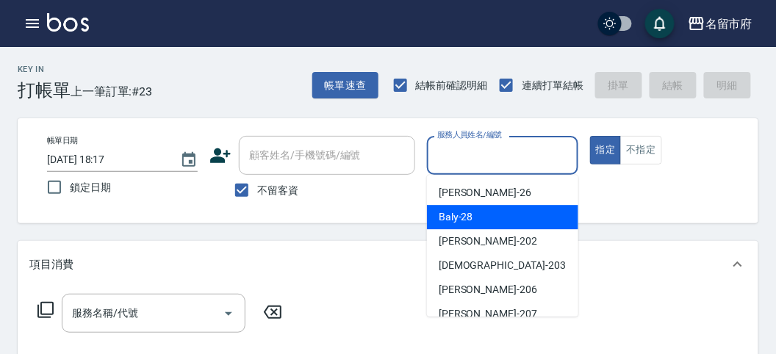
click at [472, 224] on div "Baly -28" at bounding box center [502, 217] width 151 height 24
type input "Baly-28"
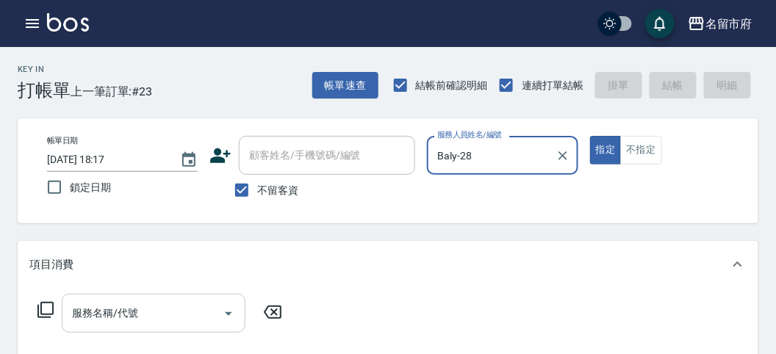
click at [87, 320] on input "服務名稱/代號" at bounding box center [142, 313] width 148 height 26
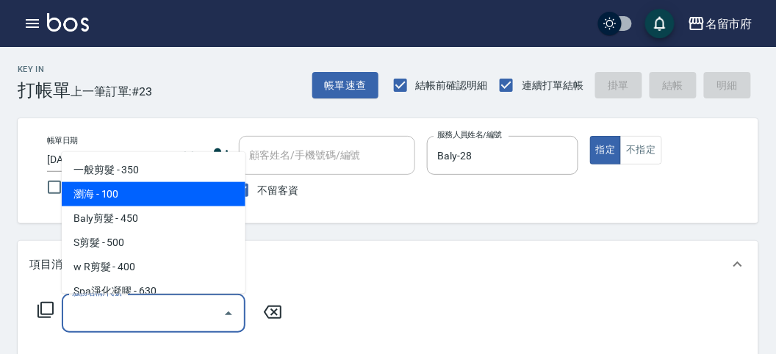
click at [86, 198] on span "瀏海 - 100" at bounding box center [154, 194] width 184 height 24
type input "瀏海(C002)"
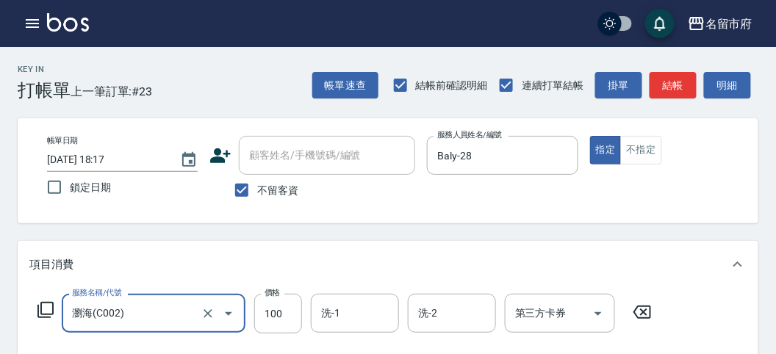
click at [46, 311] on icon at bounding box center [46, 310] width 18 height 18
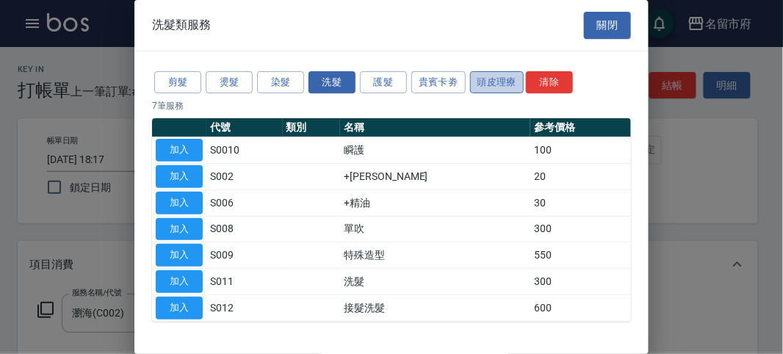
click at [489, 79] on button "頭皮理療" at bounding box center [497, 82] width 54 height 23
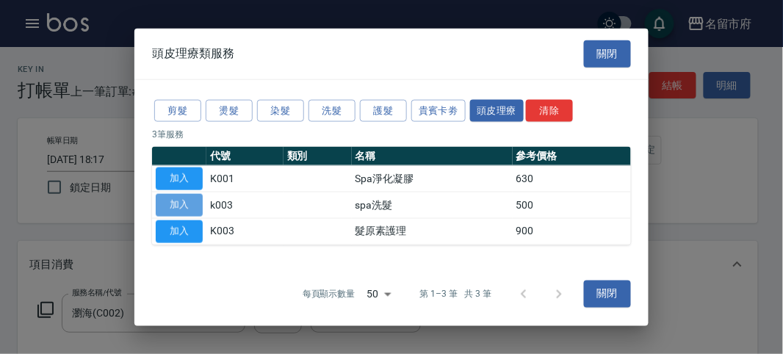
click at [168, 203] on button "加入" at bounding box center [179, 205] width 47 height 23
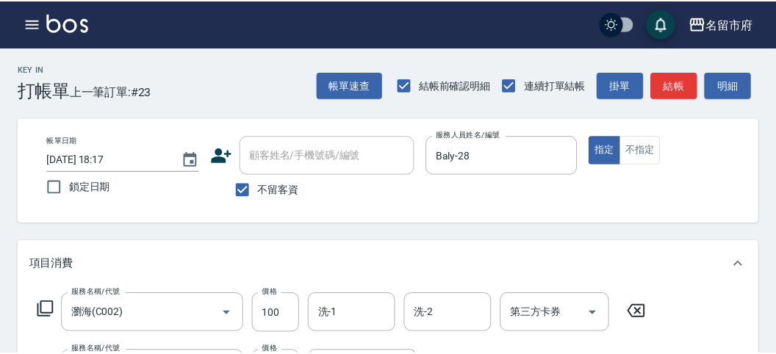
scroll to position [193, 0]
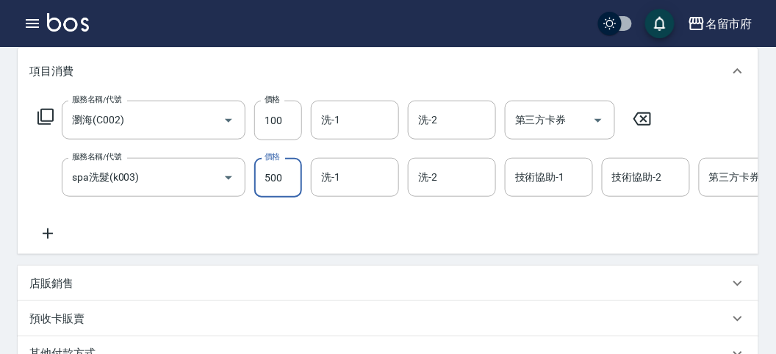
click at [283, 176] on input "500" at bounding box center [278, 178] width 48 height 40
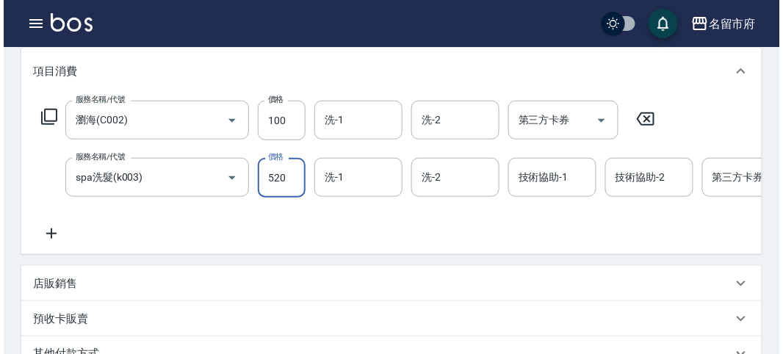
scroll to position [501, 0]
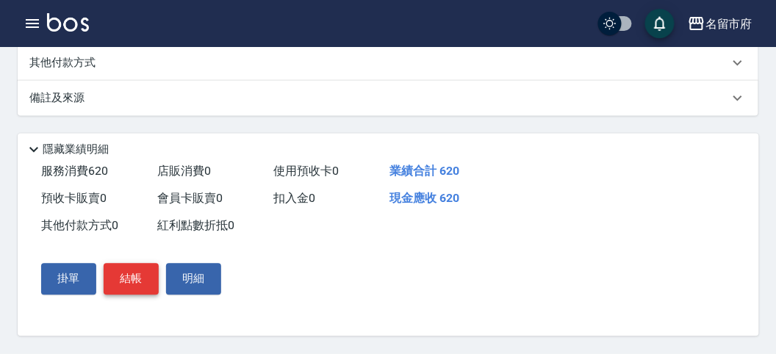
type input "520"
click at [134, 275] on button "結帳" at bounding box center [131, 279] width 55 height 31
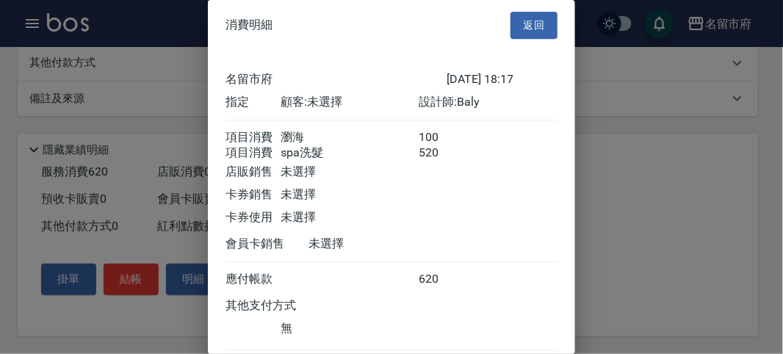
scroll to position [98, 0]
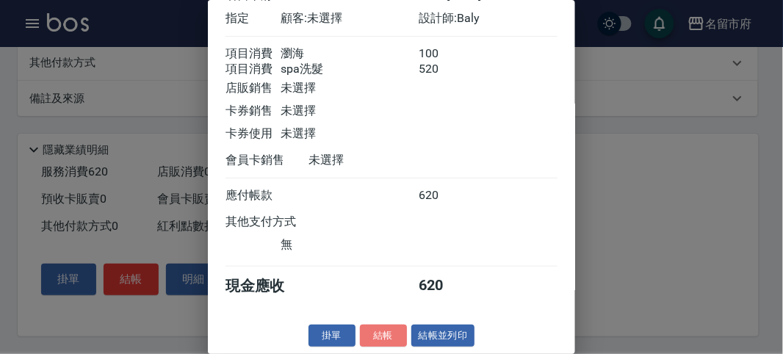
click at [376, 342] on button "結帳" at bounding box center [383, 336] width 47 height 23
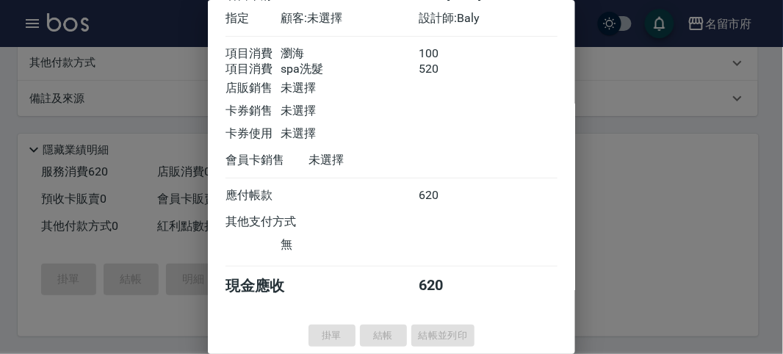
type input "[DATE] 18:38"
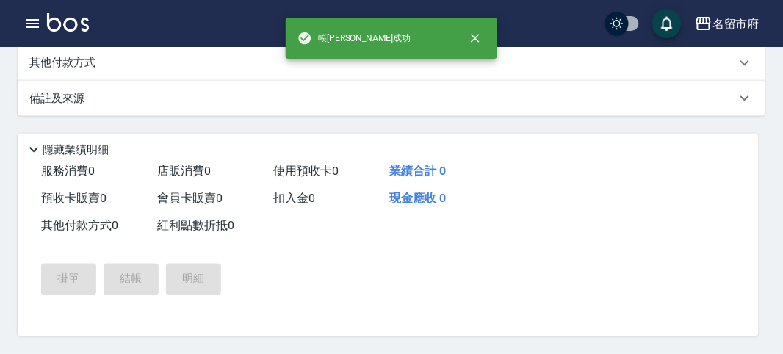
scroll to position [0, 0]
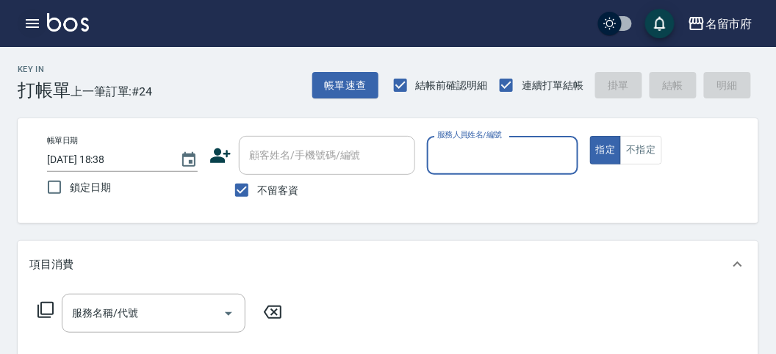
click at [39, 28] on icon "button" at bounding box center [33, 24] width 18 height 18
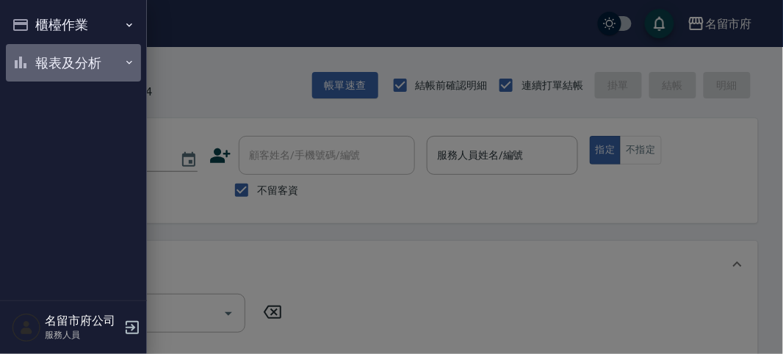
drag, startPoint x: 46, startPoint y: 59, endPoint x: 48, endPoint y: 68, distance: 9.3
click at [46, 60] on button "報表及分析" at bounding box center [73, 63] width 135 height 38
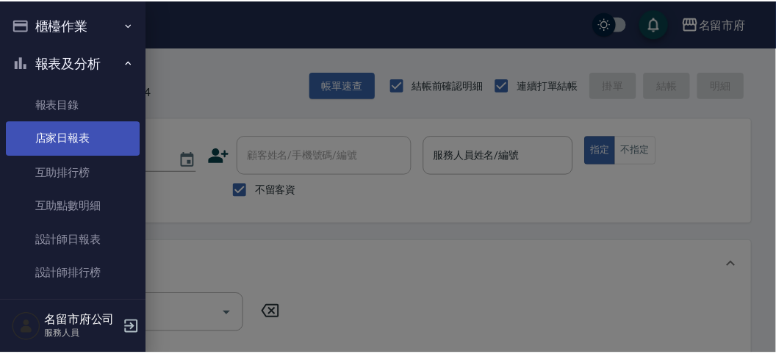
scroll to position [40, 0]
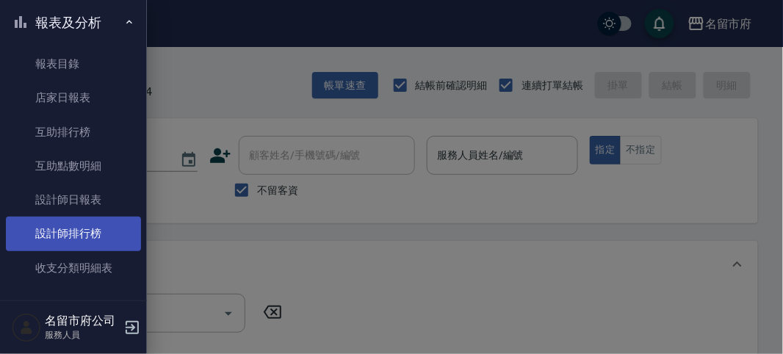
click at [82, 246] on link "設計師排行榜" at bounding box center [73, 234] width 135 height 34
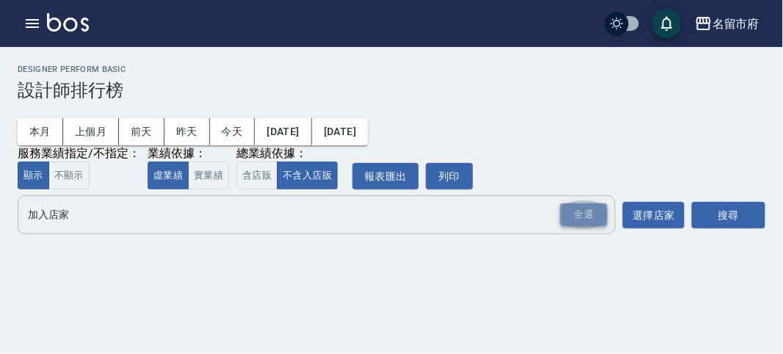
click at [584, 215] on div "全選" at bounding box center [584, 214] width 47 height 23
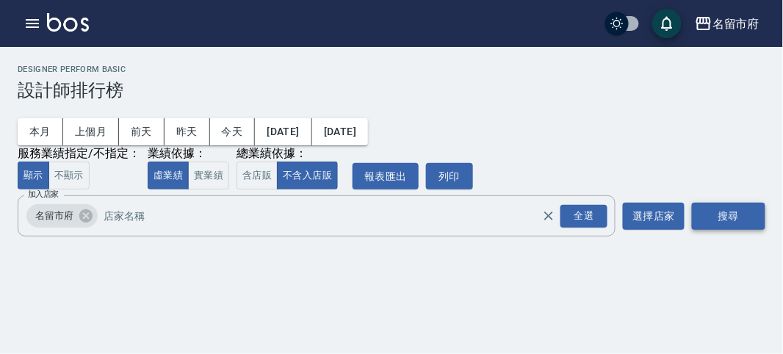
click at [729, 210] on button "搜尋" at bounding box center [728, 216] width 73 height 27
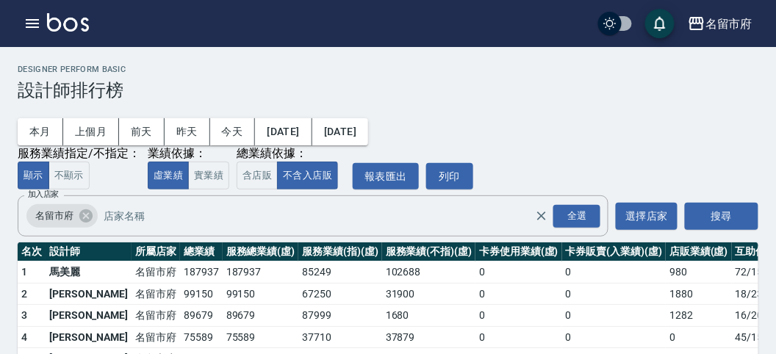
scroll to position [129, 0]
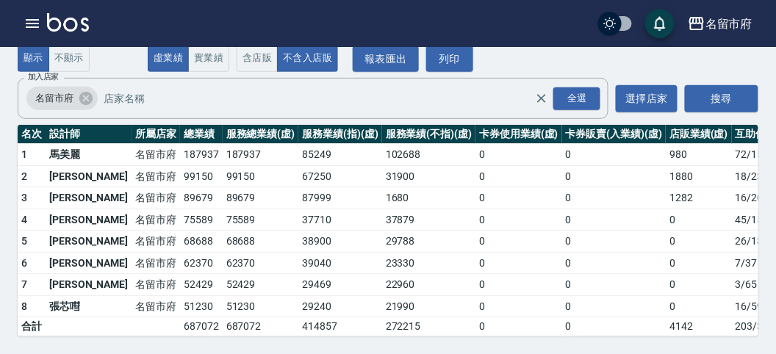
click at [76, 18] on img at bounding box center [68, 22] width 42 height 18
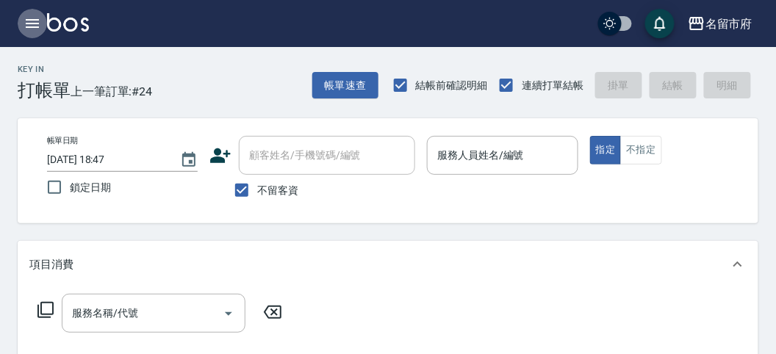
click at [32, 25] on icon "button" at bounding box center [33, 24] width 18 height 18
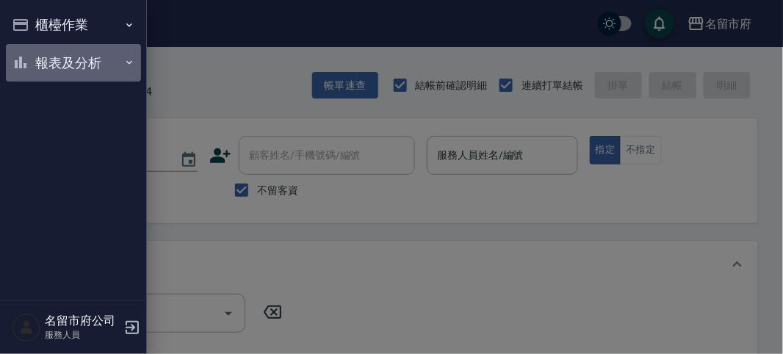
click at [74, 58] on button "報表及分析" at bounding box center [73, 63] width 135 height 38
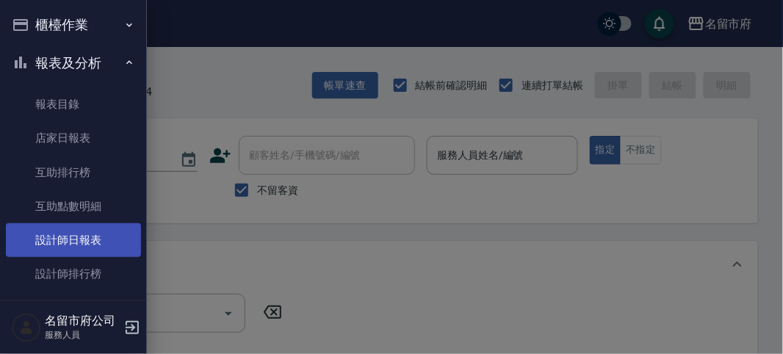
click at [90, 231] on link "設計師日報表" at bounding box center [73, 240] width 135 height 34
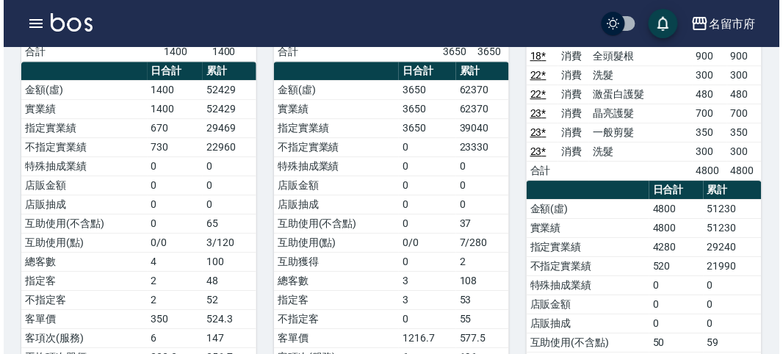
scroll to position [816, 0]
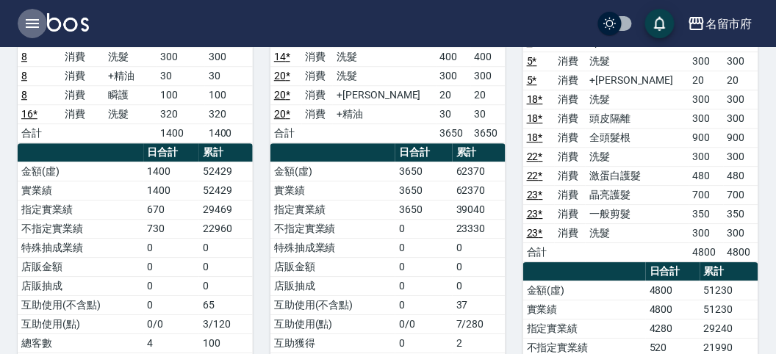
click at [30, 22] on icon "button" at bounding box center [33, 24] width 18 height 18
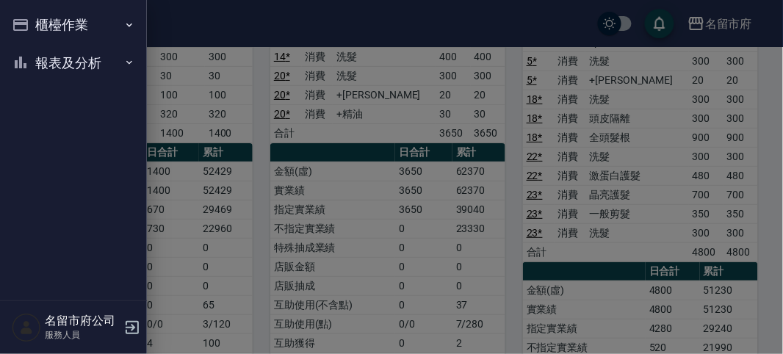
click at [43, 21] on button "櫃檯作業" at bounding box center [73, 25] width 135 height 38
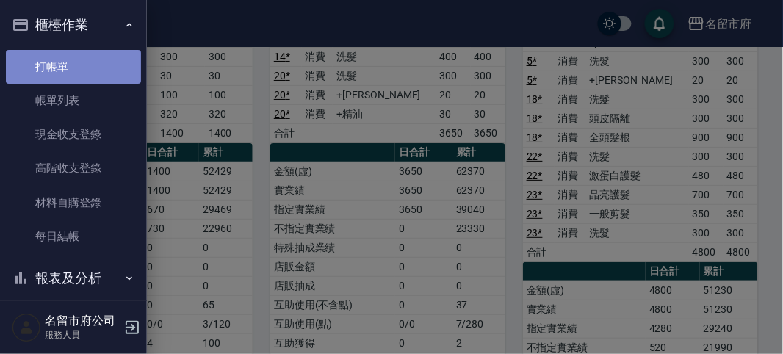
click at [82, 68] on link "打帳單" at bounding box center [73, 67] width 135 height 34
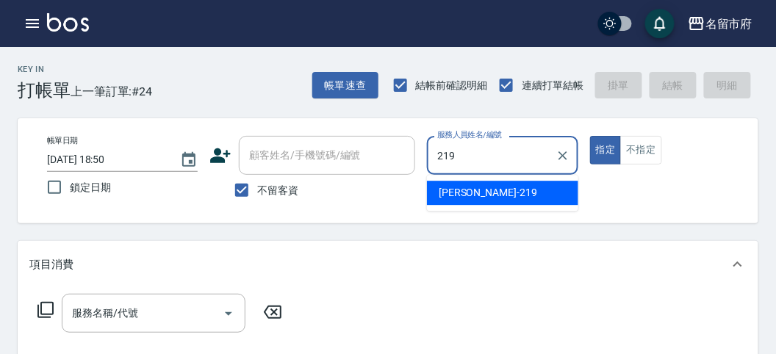
type input "[PERSON_NAME]-219"
type button "true"
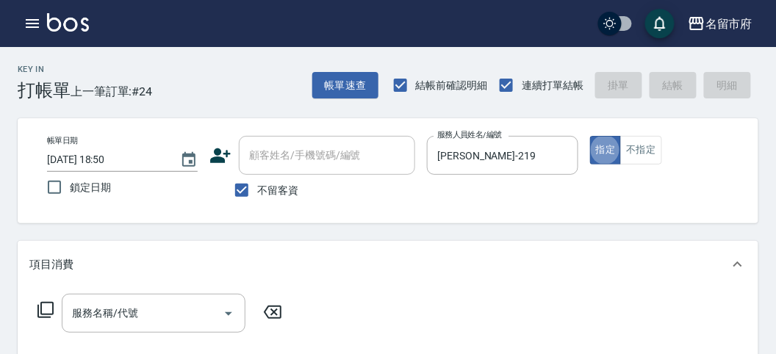
click at [51, 308] on icon at bounding box center [46, 310] width 18 height 18
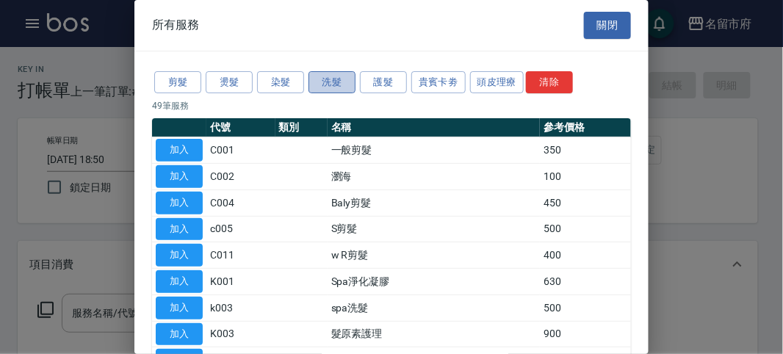
click at [351, 79] on button "洗髮" at bounding box center [332, 82] width 47 height 23
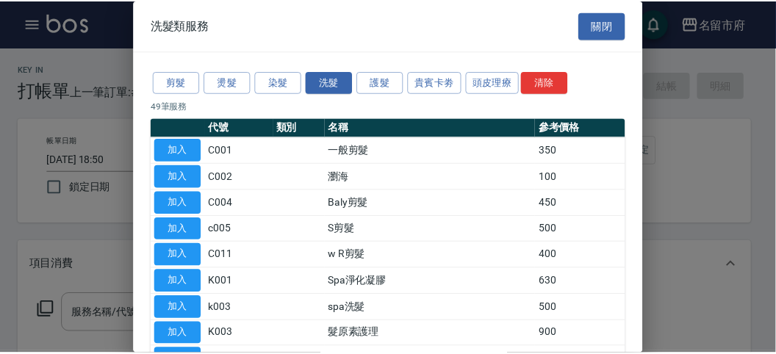
scroll to position [45, 0]
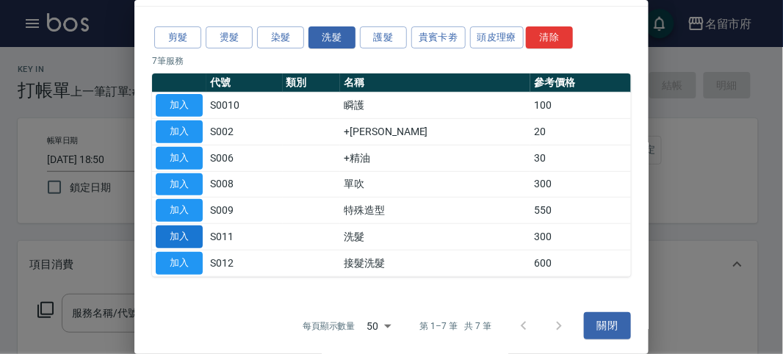
click at [189, 228] on button "加入" at bounding box center [179, 237] width 47 height 23
type input "洗髮(S011)"
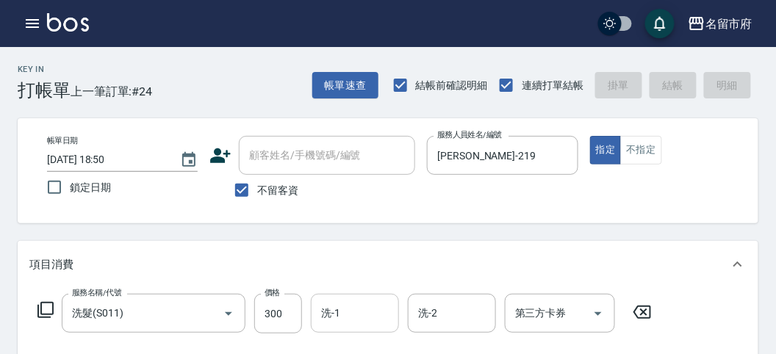
type input "[DATE] 19:01"
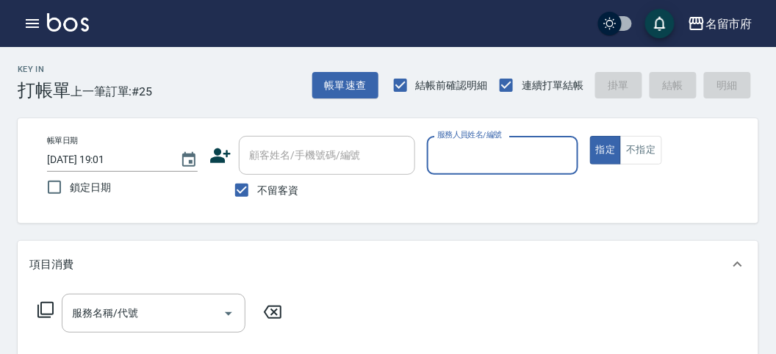
click at [457, 141] on div "服務人員姓名/編號" at bounding box center [502, 155] width 151 height 39
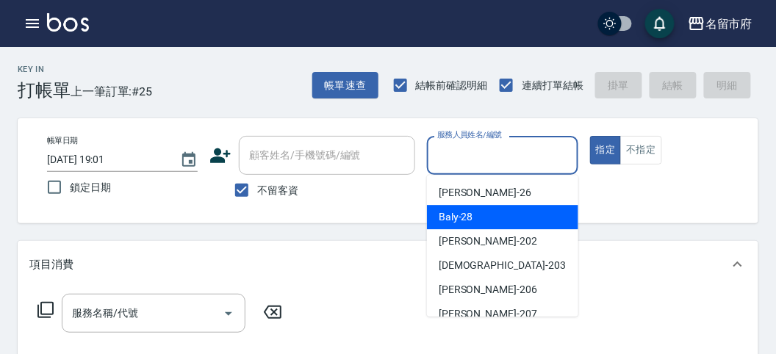
click at [456, 222] on span "Baly -28" at bounding box center [456, 216] width 35 height 15
type input "Baly-28"
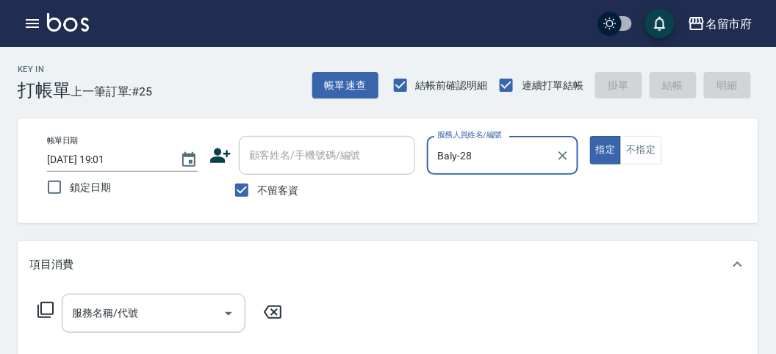
click at [43, 306] on icon at bounding box center [46, 310] width 18 height 18
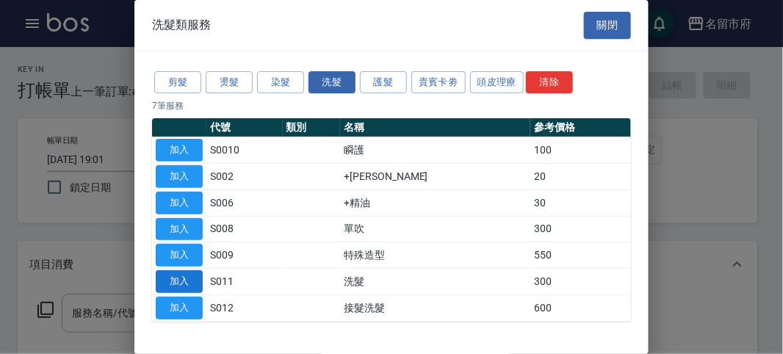
click at [171, 276] on button "加入" at bounding box center [179, 281] width 47 height 23
type input "洗髮(S011)"
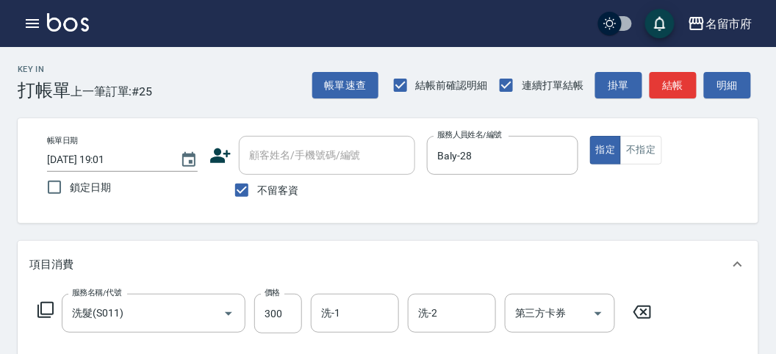
drag, startPoint x: 338, startPoint y: 328, endPoint x: 336, endPoint y: 317, distance: 11.2
click at [336, 317] on div "洗-1" at bounding box center [355, 313] width 88 height 39
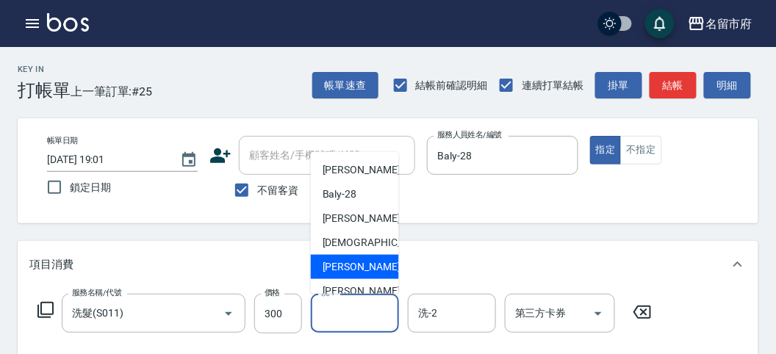
scroll to position [112, 0]
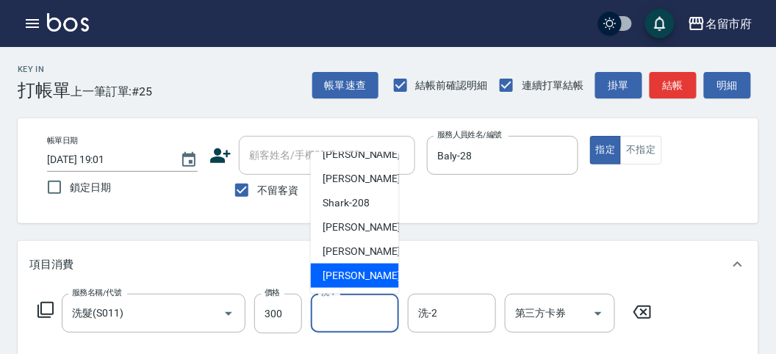
click at [331, 269] on span "[PERSON_NAME] -222" at bounding box center [372, 275] width 98 height 15
type input "[PERSON_NAME]-222"
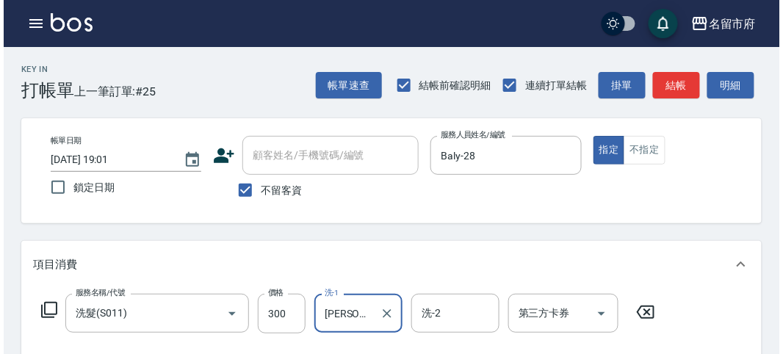
scroll to position [430, 0]
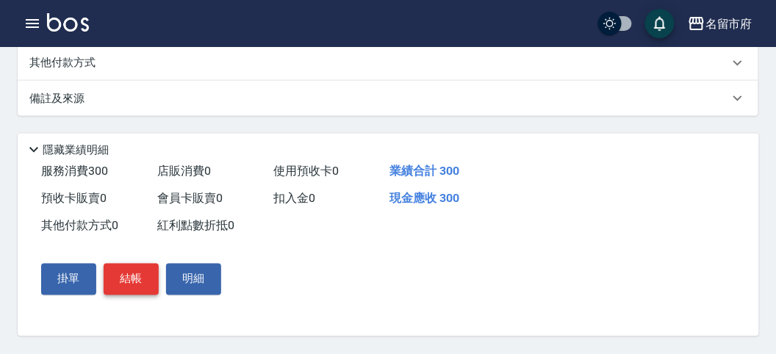
click at [129, 283] on button "結帳" at bounding box center [131, 279] width 55 height 31
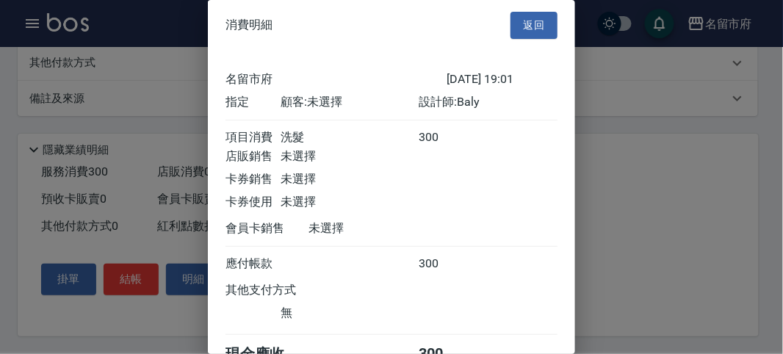
scroll to position [82, 0]
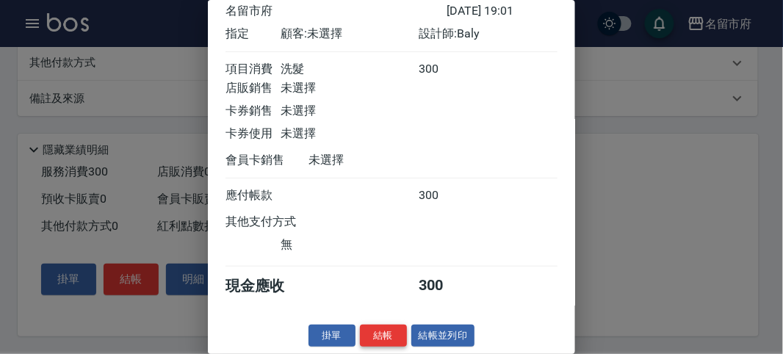
click at [385, 329] on button "結帳" at bounding box center [383, 336] width 47 height 23
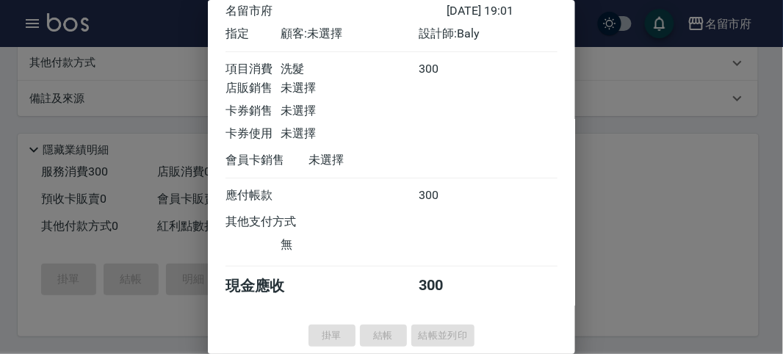
type input "[DATE] 19:04"
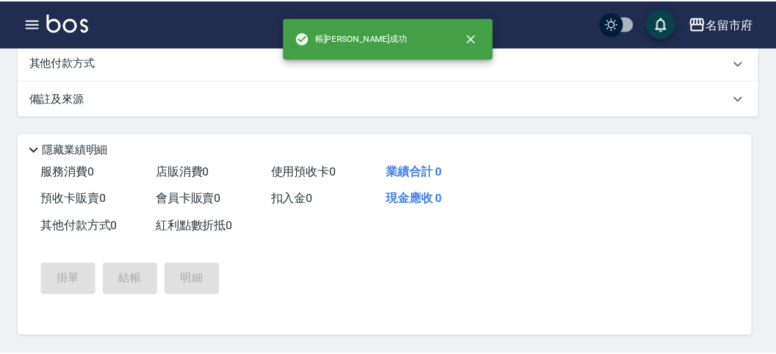
scroll to position [0, 0]
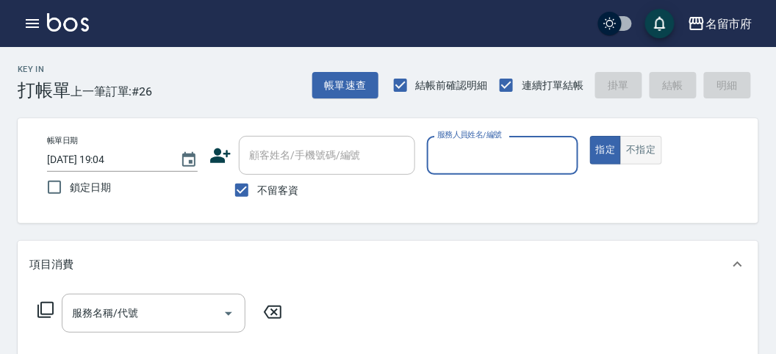
click at [632, 154] on button "不指定" at bounding box center [640, 150] width 41 height 29
click at [481, 165] on input "服務人員姓名/編號" at bounding box center [501, 156] width 137 height 26
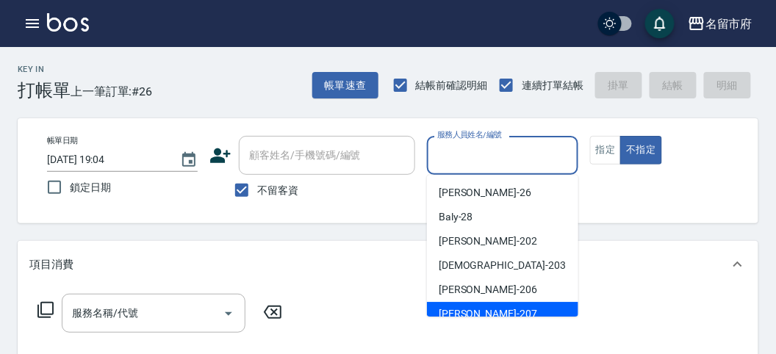
click at [479, 313] on span "[PERSON_NAME] -207" at bounding box center [488, 313] width 98 height 15
type input "[PERSON_NAME]-207"
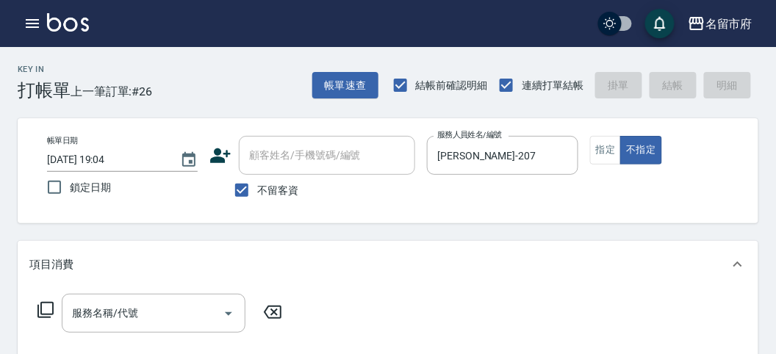
click at [46, 310] on icon at bounding box center [46, 310] width 18 height 18
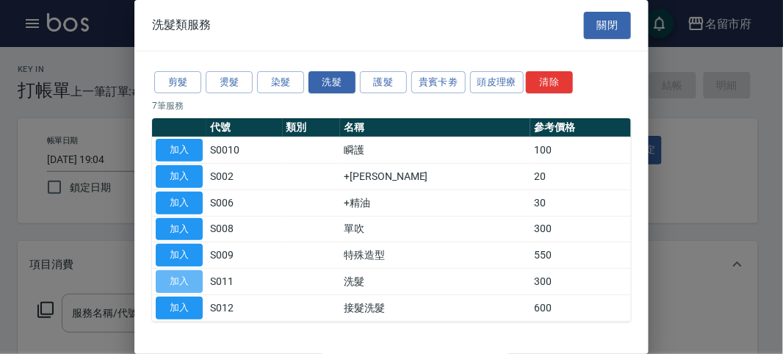
click at [197, 275] on button "加入" at bounding box center [179, 281] width 47 height 23
type input "洗髮(S011)"
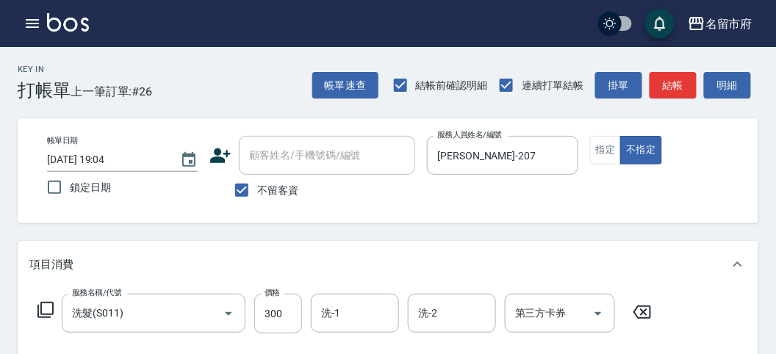
click at [51, 305] on icon at bounding box center [46, 310] width 18 height 18
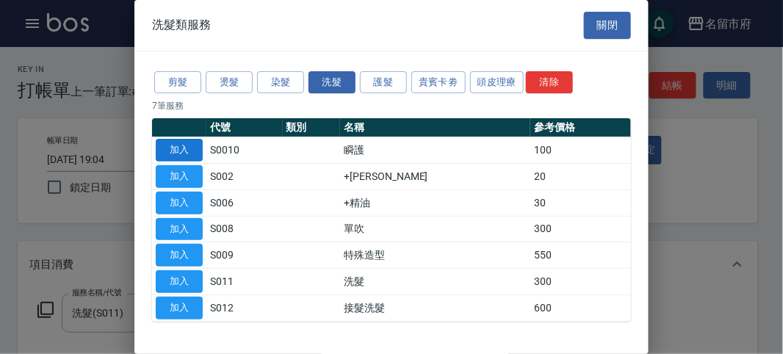
click at [192, 149] on button "加入" at bounding box center [179, 150] width 47 height 23
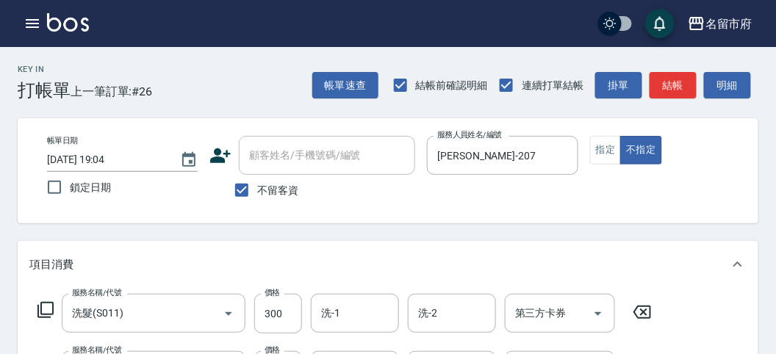
click at [47, 311] on icon at bounding box center [46, 310] width 18 height 18
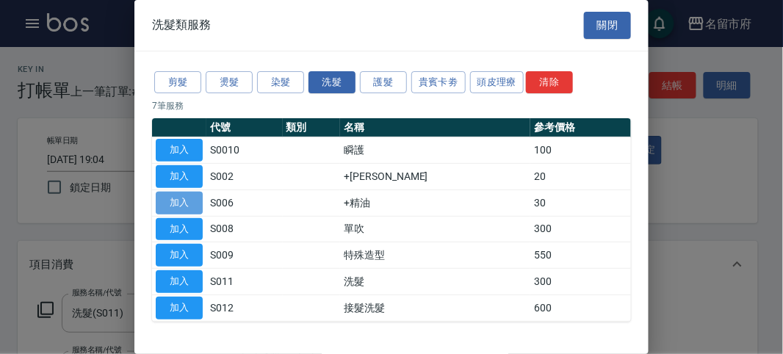
click at [181, 200] on button "加入" at bounding box center [179, 203] width 47 height 23
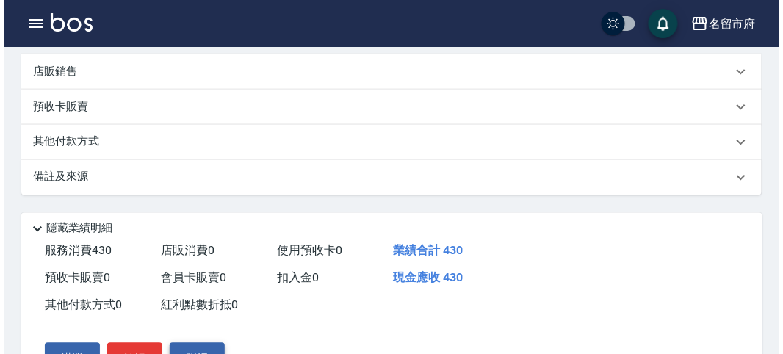
scroll to position [544, 0]
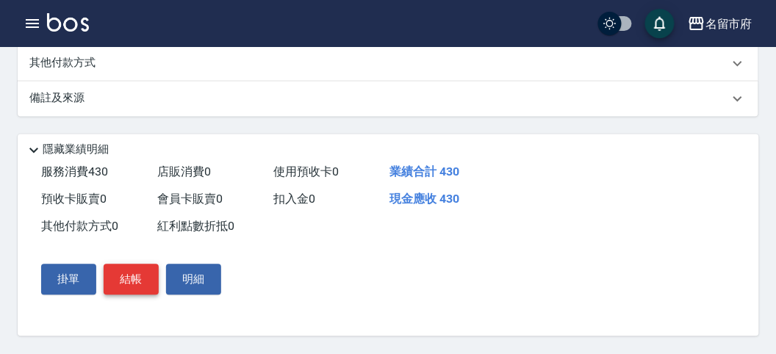
click at [138, 276] on button "結帳" at bounding box center [131, 279] width 55 height 31
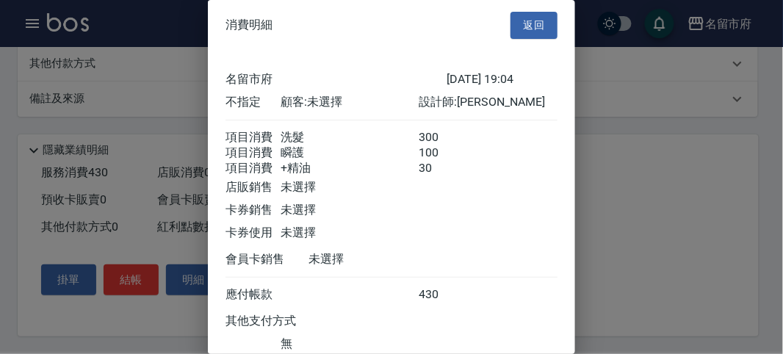
scroll to position [115, 0]
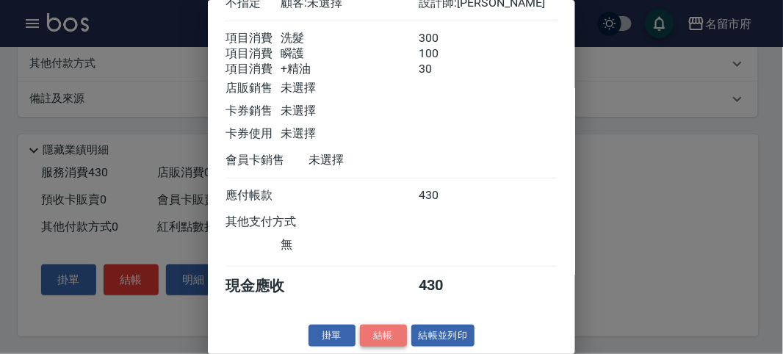
click at [372, 336] on button "結帳" at bounding box center [383, 336] width 47 height 23
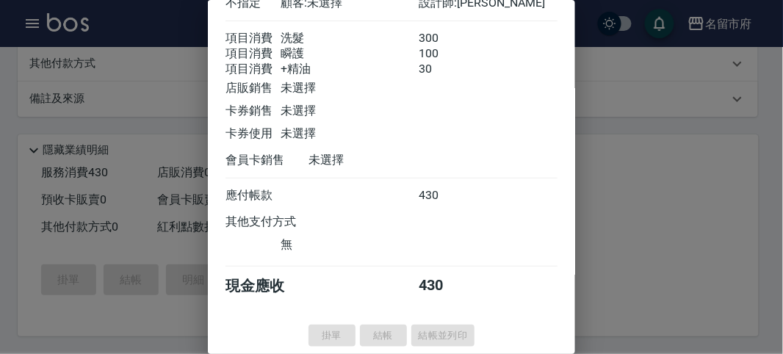
type input "[DATE] 19:10"
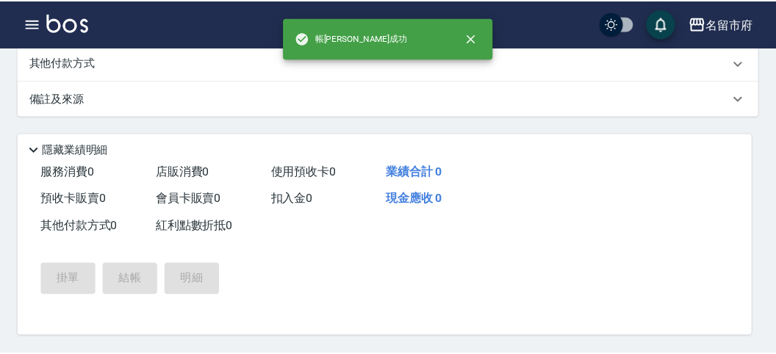
scroll to position [0, 0]
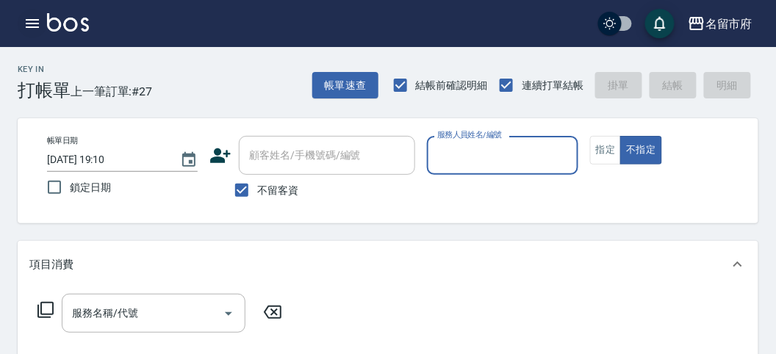
click at [40, 31] on button "button" at bounding box center [32, 23] width 29 height 29
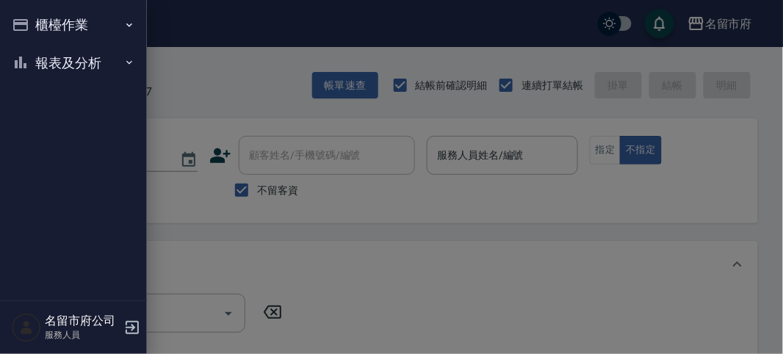
click at [43, 78] on button "報表及分析" at bounding box center [73, 63] width 135 height 38
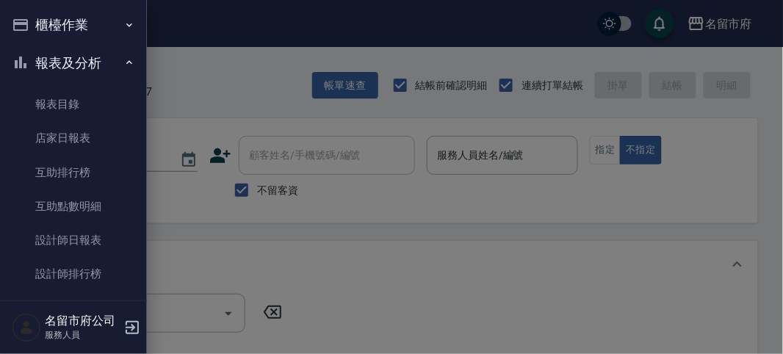
drag, startPoint x: 96, startPoint y: 267, endPoint x: 156, endPoint y: 264, distance: 60.3
click at [97, 268] on link "設計師排行榜" at bounding box center [73, 274] width 135 height 34
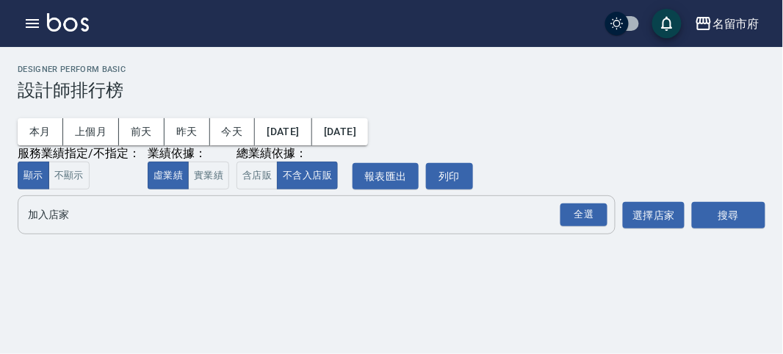
click at [574, 228] on button "全選" at bounding box center [584, 215] width 53 height 29
click at [599, 212] on div "全選" at bounding box center [584, 214] width 47 height 23
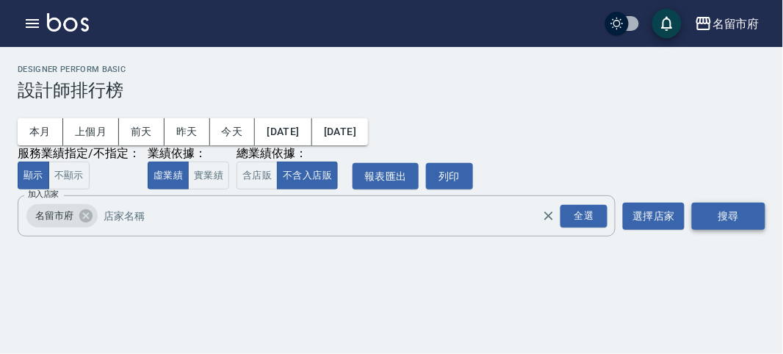
click at [711, 215] on button "搜尋" at bounding box center [728, 216] width 73 height 27
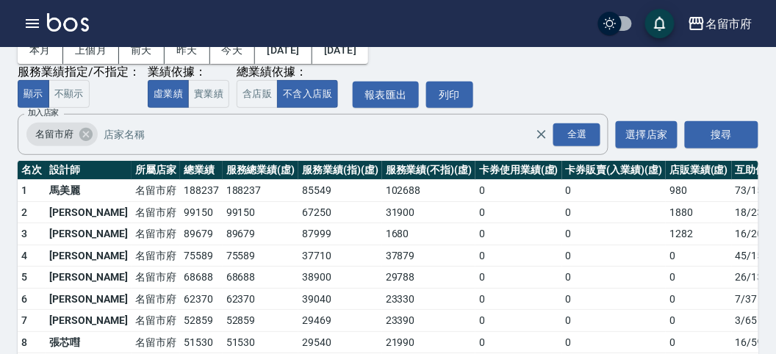
scroll to position [129, 0]
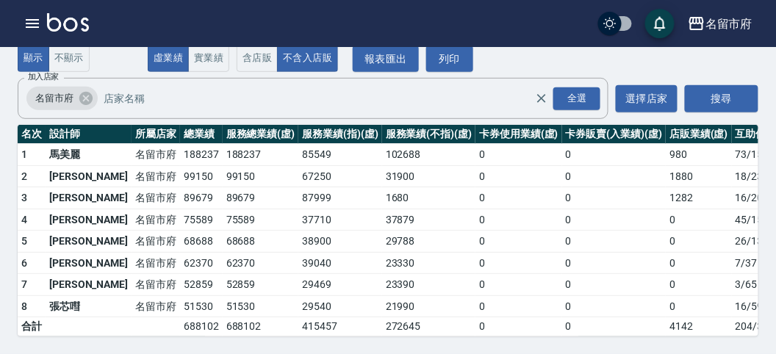
click at [81, 25] on img at bounding box center [68, 22] width 42 height 18
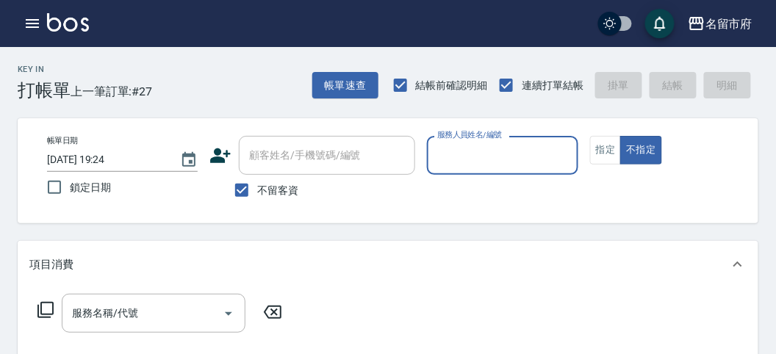
click at [464, 162] on input "服務人員姓名/編號" at bounding box center [501, 156] width 137 height 26
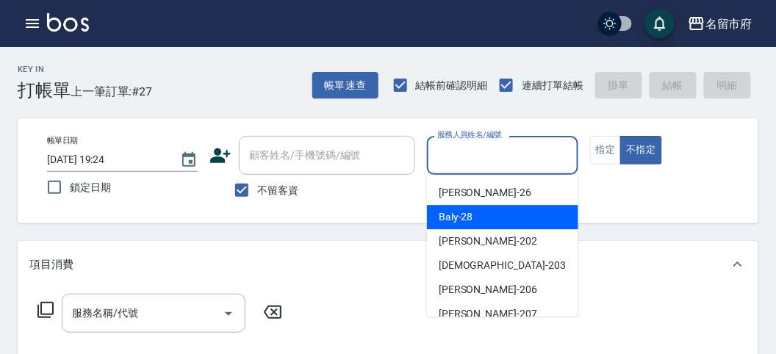
click at [469, 219] on span "Baly -28" at bounding box center [456, 216] width 35 height 15
type input "Baly-28"
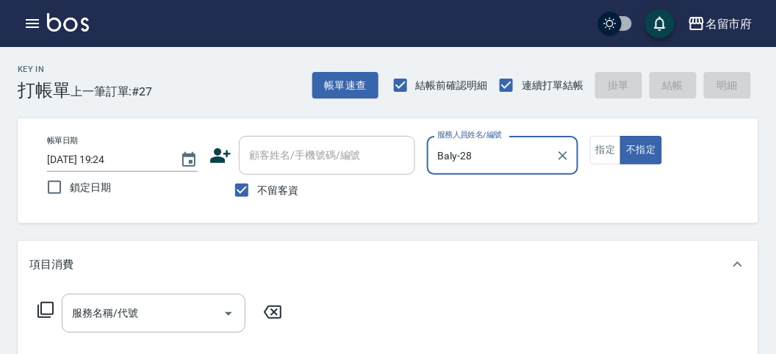
click at [40, 306] on icon at bounding box center [45, 310] width 16 height 16
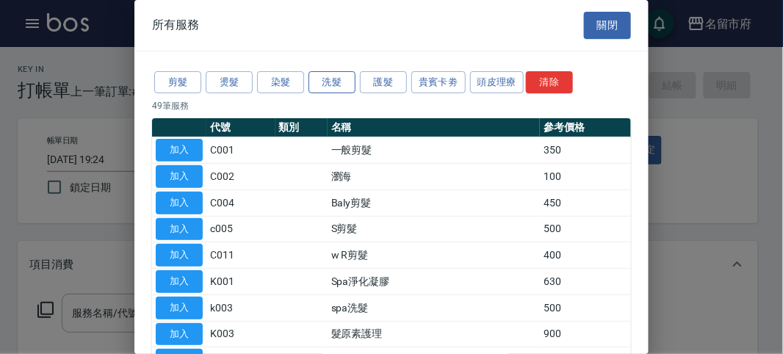
click at [330, 71] on button "洗髮" at bounding box center [332, 82] width 47 height 23
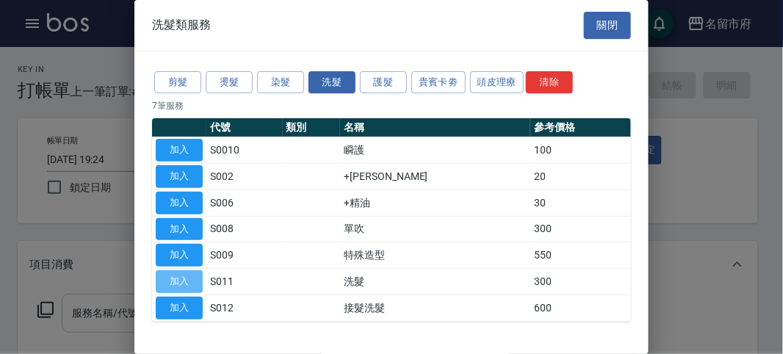
drag, startPoint x: 178, startPoint y: 277, endPoint x: 216, endPoint y: 306, distance: 48.2
click at [179, 277] on button "加入" at bounding box center [179, 281] width 47 height 23
type input "洗髮(S011)"
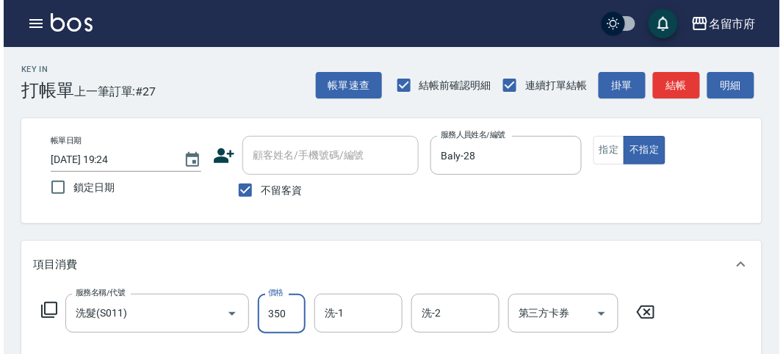
scroll to position [430, 0]
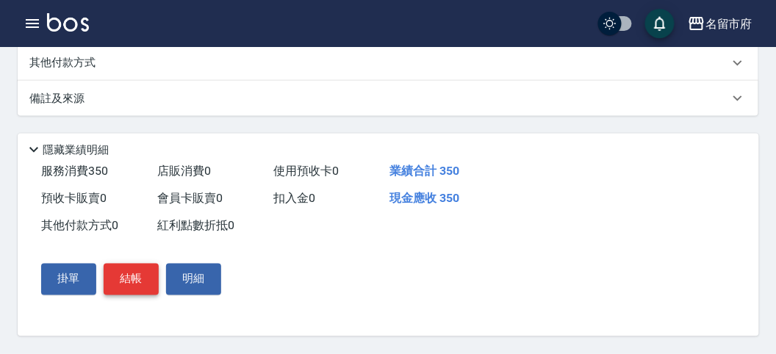
type input "350"
click at [129, 279] on button "結帳" at bounding box center [131, 279] width 55 height 31
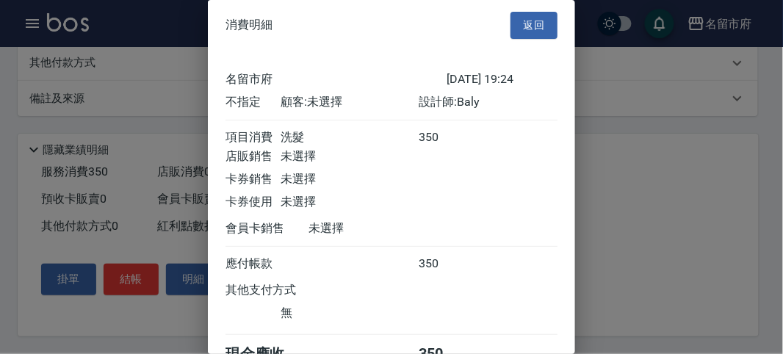
scroll to position [82, 0]
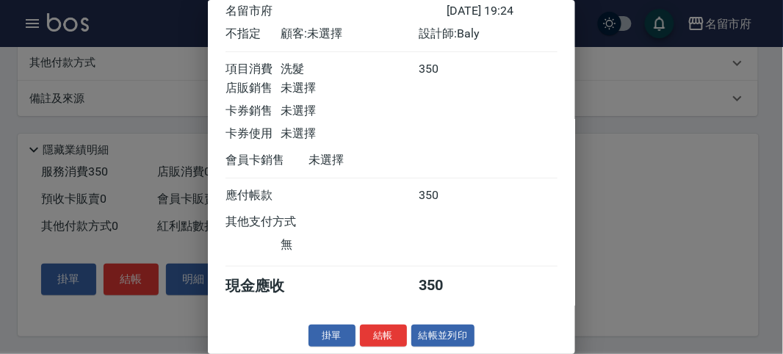
click at [375, 334] on button "結帳" at bounding box center [383, 336] width 47 height 23
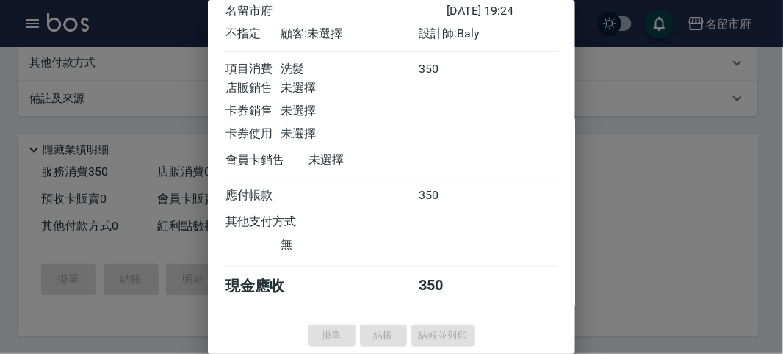
type input "[DATE] 19:51"
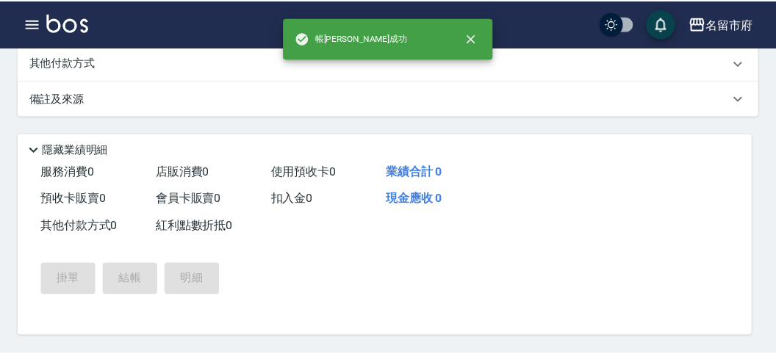
scroll to position [0, 0]
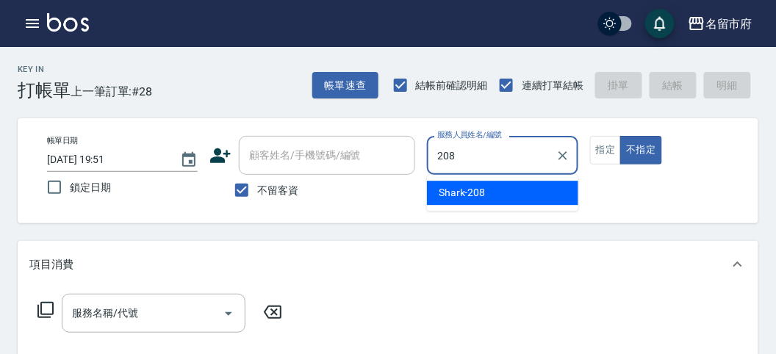
click at [455, 189] on span "Shark -208" at bounding box center [462, 192] width 47 height 15
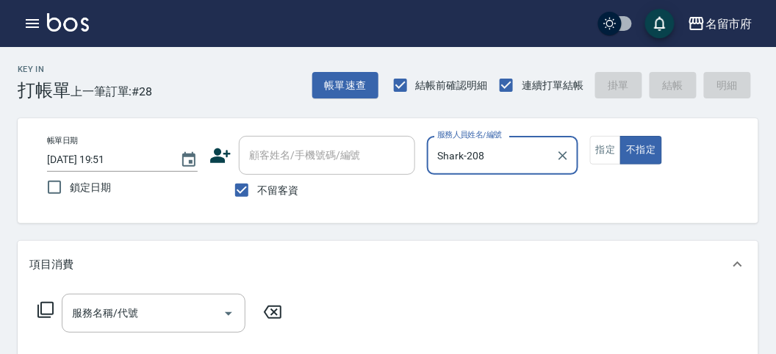
type input "Shark-208"
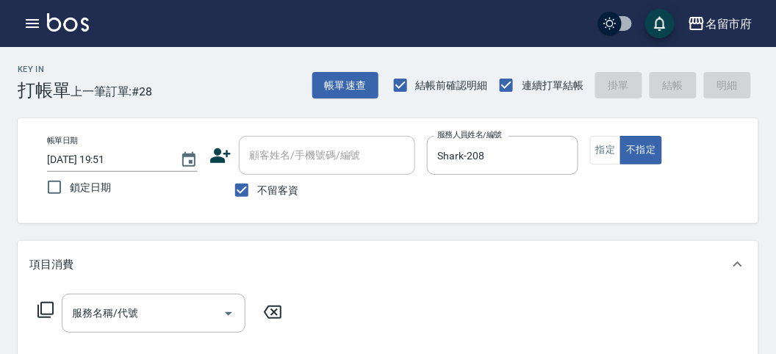
click at [40, 309] on icon at bounding box center [46, 310] width 18 height 18
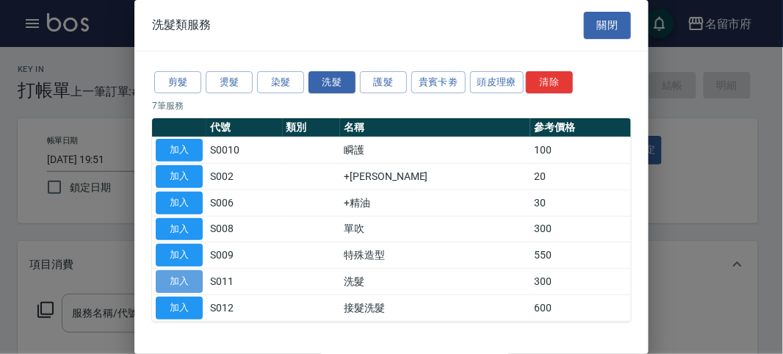
click at [181, 272] on button "加入" at bounding box center [179, 281] width 47 height 23
type input "洗髮(S011)"
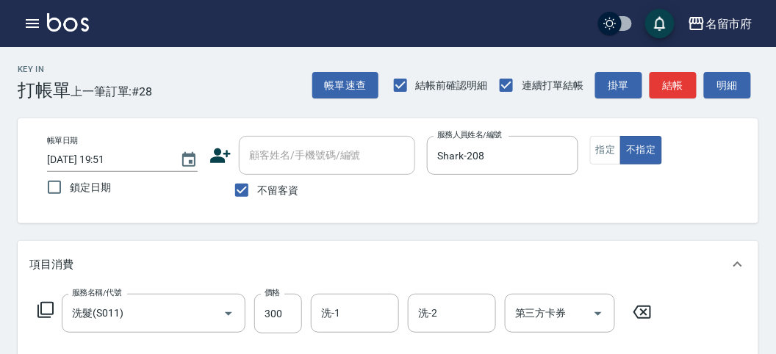
click at [44, 313] on icon at bounding box center [46, 310] width 18 height 18
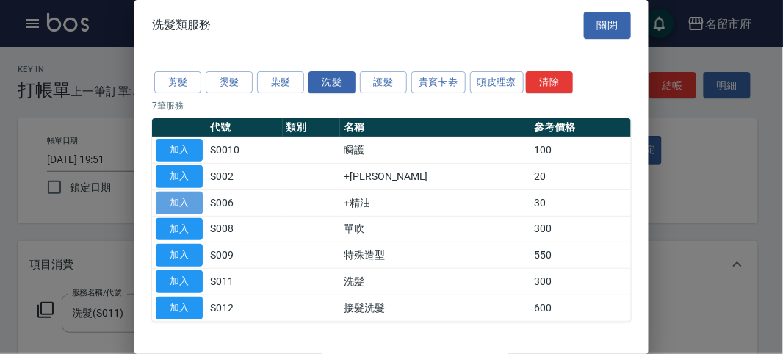
click at [176, 200] on button "加入" at bounding box center [179, 203] width 47 height 23
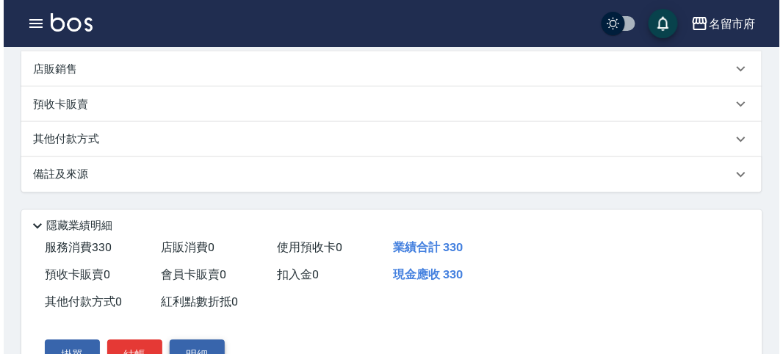
scroll to position [487, 0]
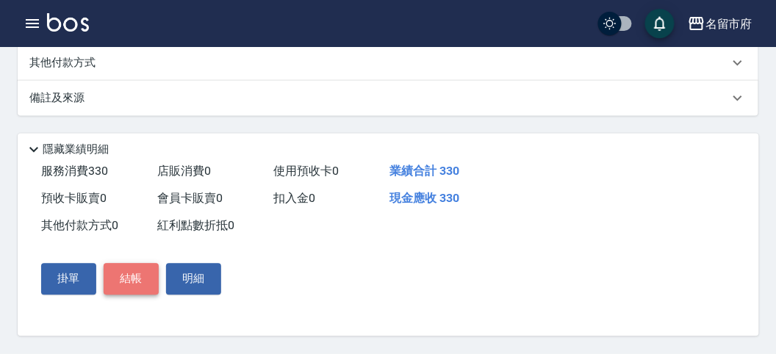
click at [137, 283] on button "結帳" at bounding box center [131, 279] width 55 height 31
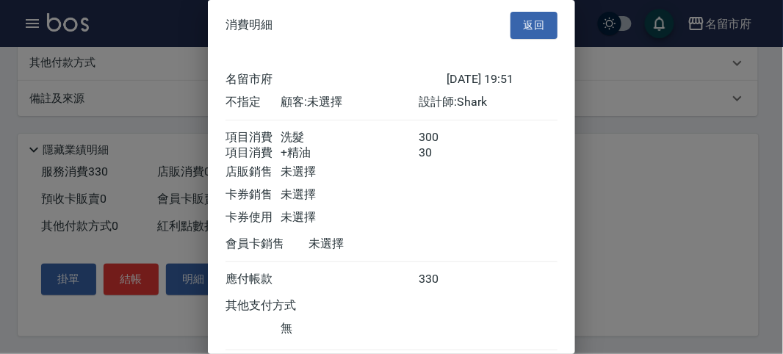
scroll to position [98, 0]
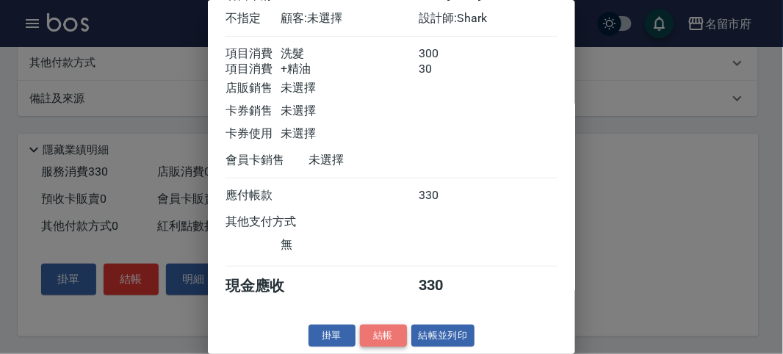
click at [386, 338] on button "結帳" at bounding box center [383, 336] width 47 height 23
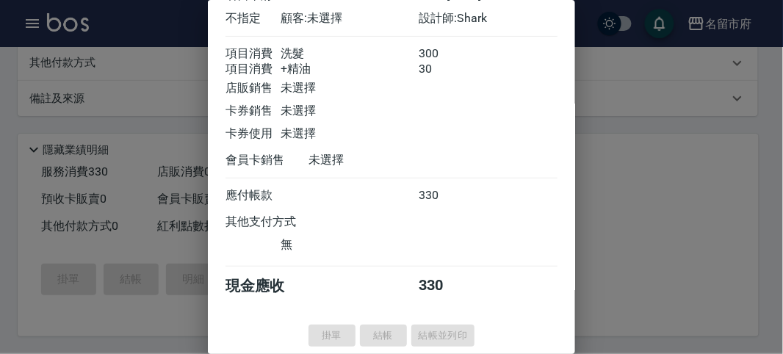
type input "[DATE] 19:52"
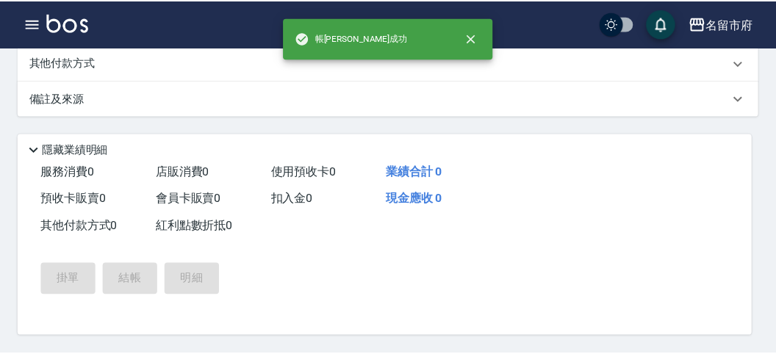
scroll to position [0, 0]
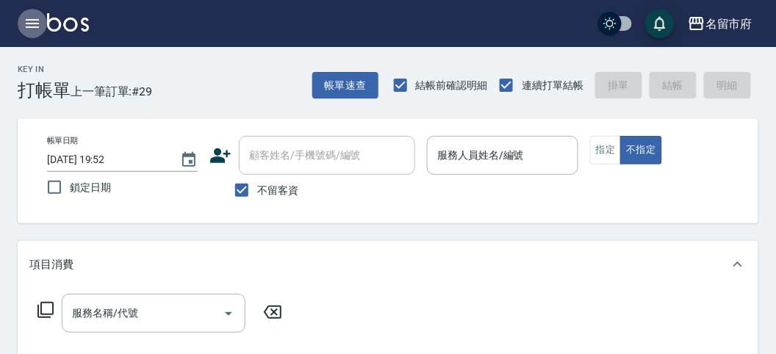
click at [36, 18] on icon "button" at bounding box center [33, 24] width 18 height 18
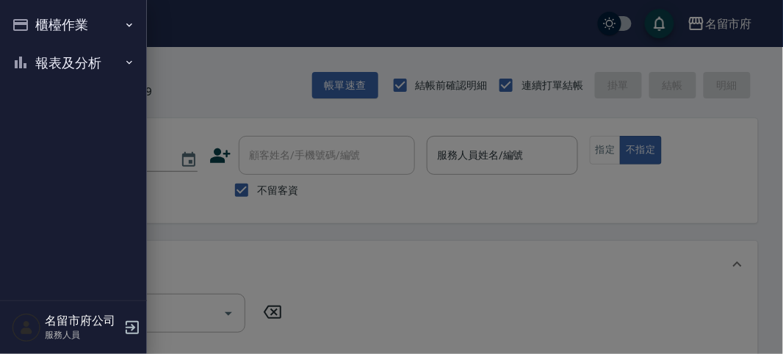
click at [43, 57] on button "報表及分析" at bounding box center [73, 63] width 135 height 38
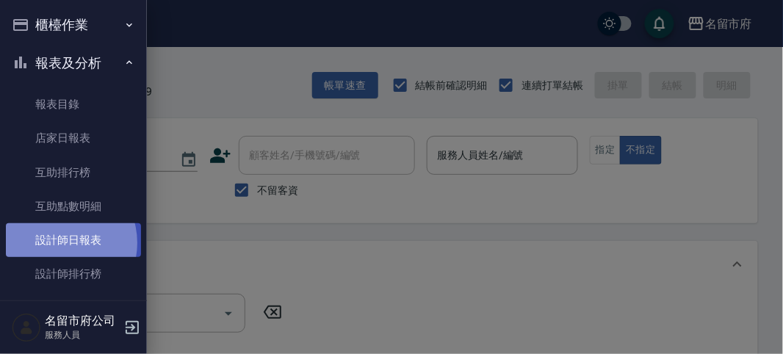
click at [58, 243] on link "設計師日報表" at bounding box center [73, 240] width 135 height 34
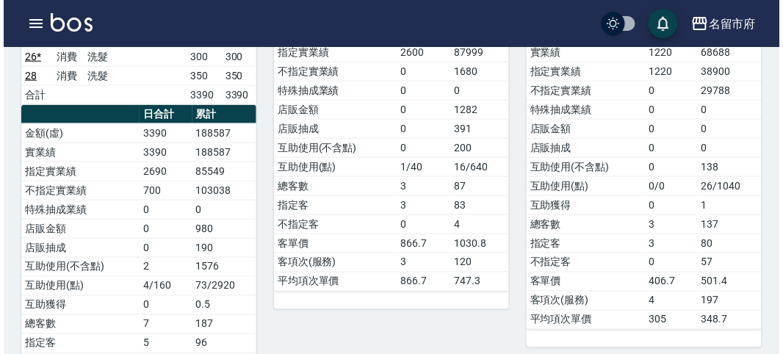
scroll to position [82, 0]
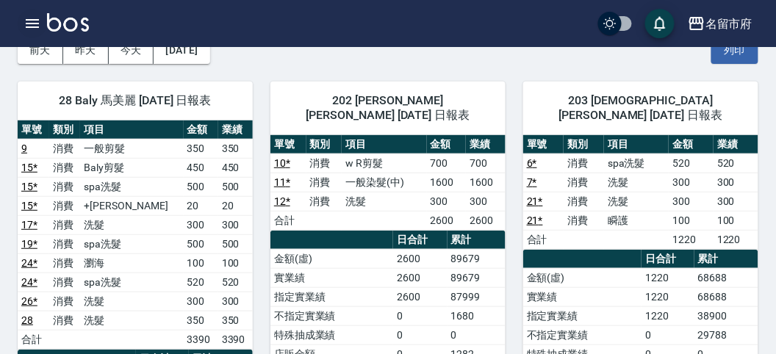
click at [27, 22] on icon "button" at bounding box center [33, 24] width 18 height 18
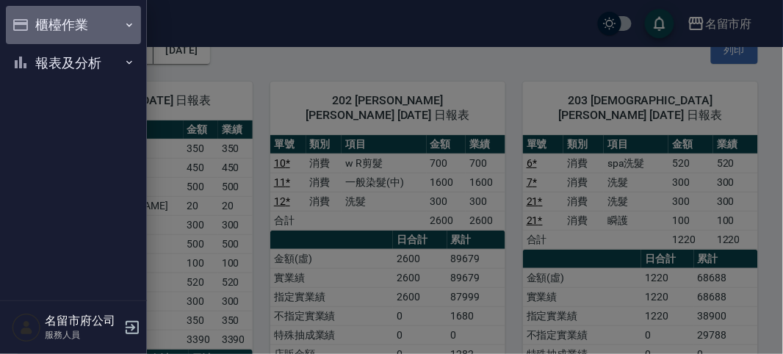
click at [44, 20] on button "櫃檯作業" at bounding box center [73, 25] width 135 height 38
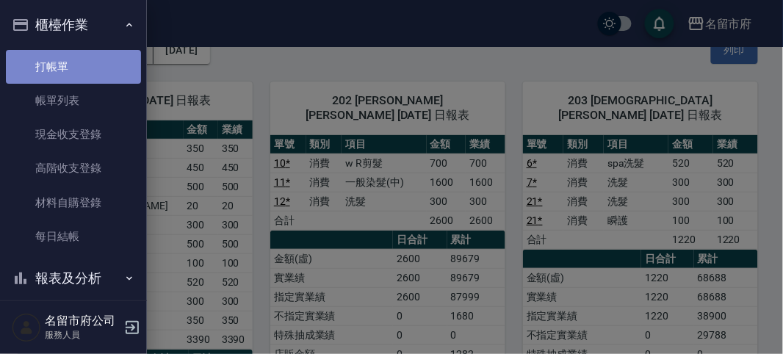
click at [75, 57] on link "打帳單" at bounding box center [73, 67] width 135 height 34
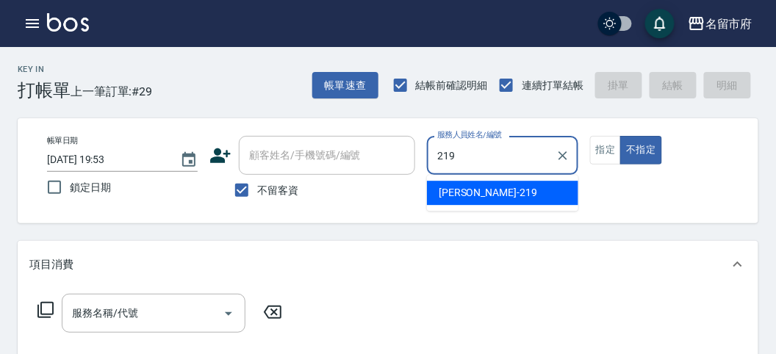
type input "[PERSON_NAME]-219"
type button "false"
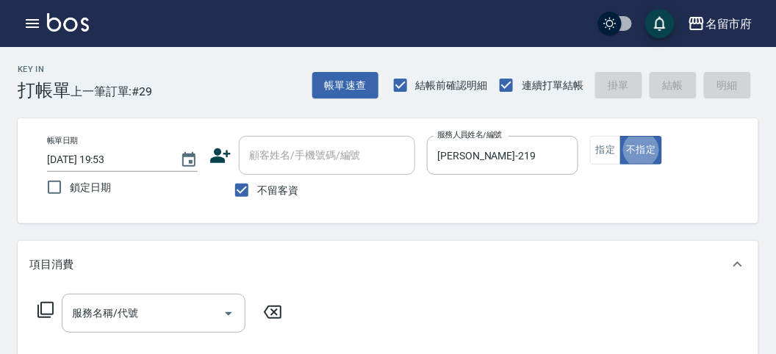
click at [49, 311] on icon at bounding box center [46, 310] width 18 height 18
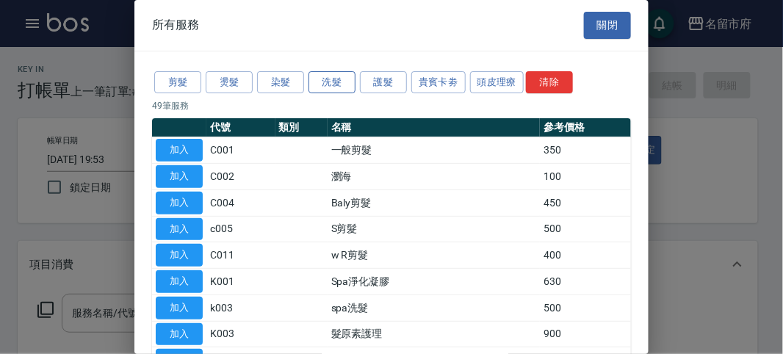
click at [335, 79] on button "洗髮" at bounding box center [332, 82] width 47 height 23
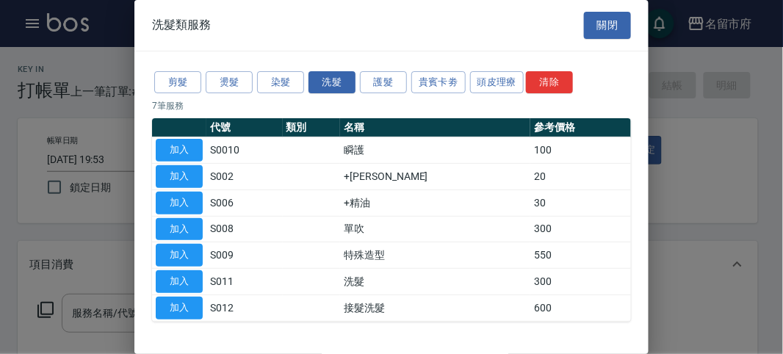
scroll to position [45, 0]
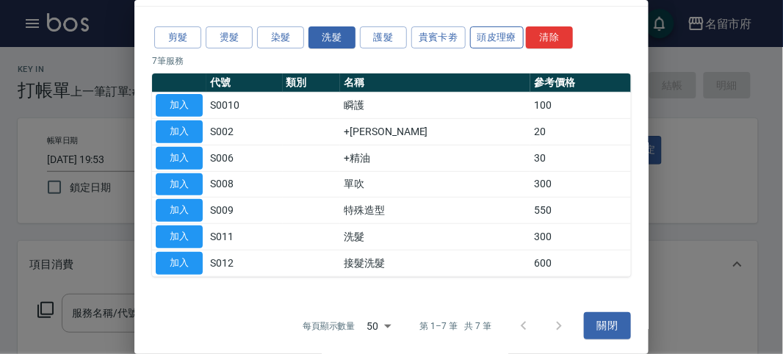
click at [502, 32] on button "頭皮理療" at bounding box center [497, 37] width 54 height 23
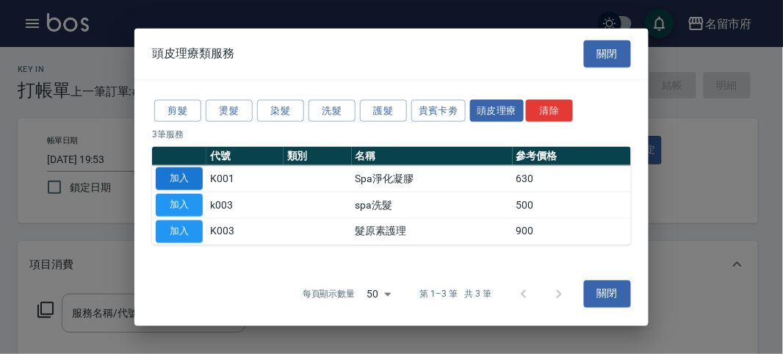
click at [198, 184] on button "加入" at bounding box center [179, 178] width 47 height 23
type input "Spa淨化凝膠(K001)"
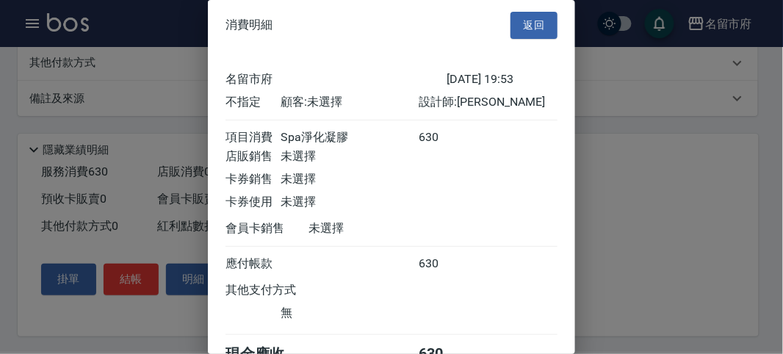
scroll to position [82, 0]
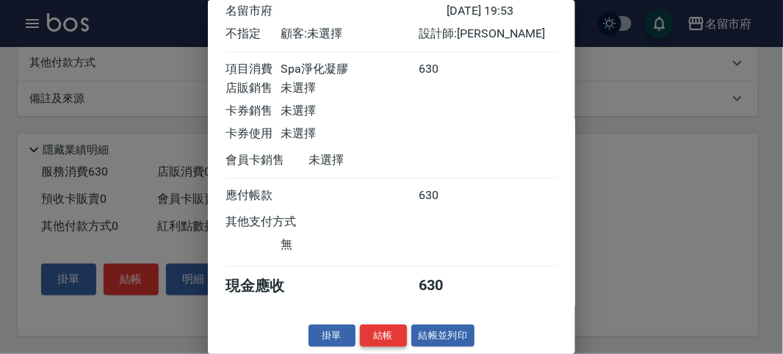
click at [399, 334] on button "結帳" at bounding box center [383, 336] width 47 height 23
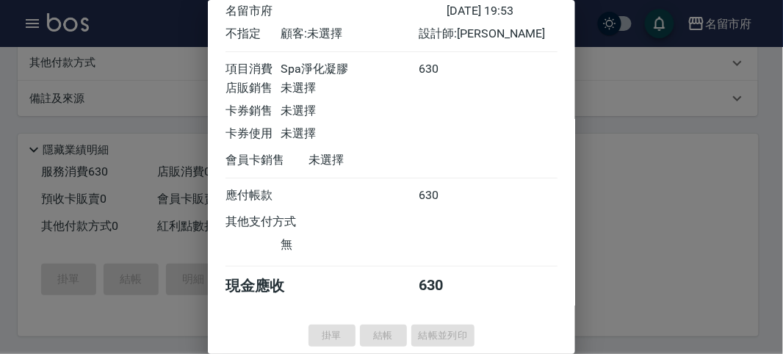
type input "[DATE] 20:12"
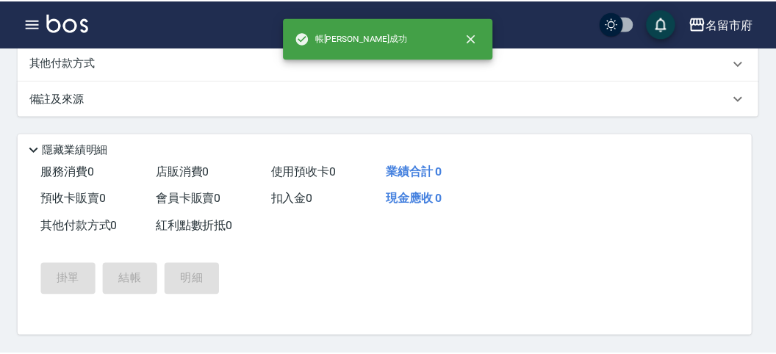
scroll to position [0, 0]
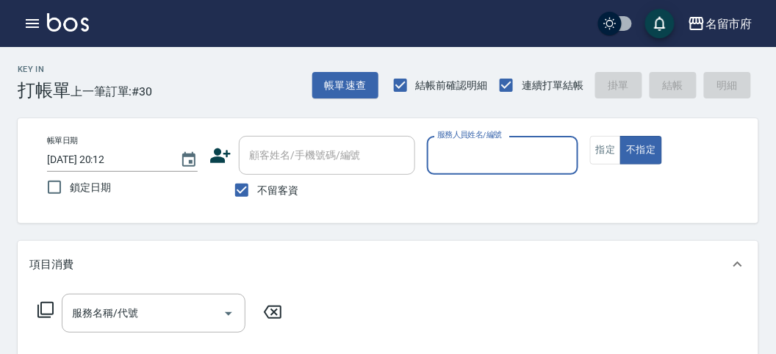
click at [522, 148] on input "服務人員姓名/編號" at bounding box center [501, 156] width 137 height 26
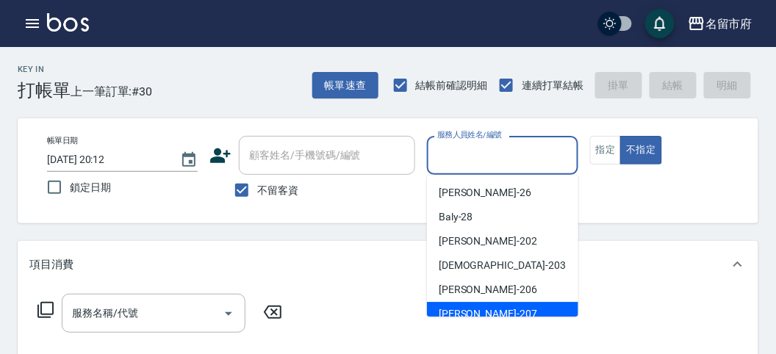
click at [453, 314] on span "[PERSON_NAME] -207" at bounding box center [488, 313] width 98 height 15
type input "[PERSON_NAME]-207"
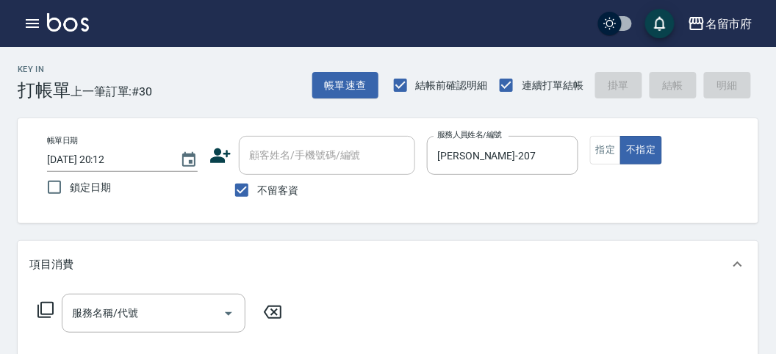
click at [50, 311] on icon at bounding box center [46, 310] width 18 height 18
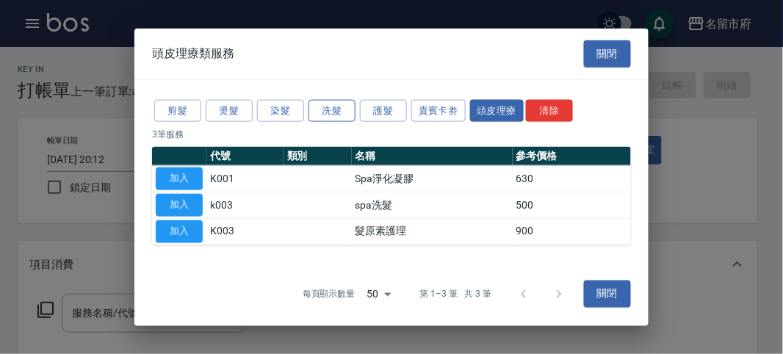
click at [347, 109] on button "洗髮" at bounding box center [332, 110] width 47 height 23
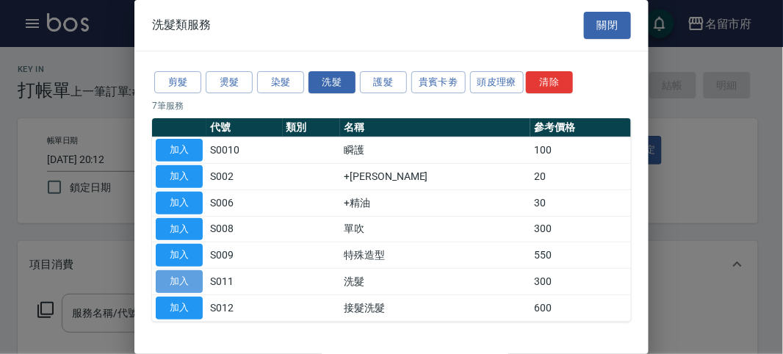
click at [194, 281] on button "加入" at bounding box center [179, 281] width 47 height 23
type input "洗髮(S011)"
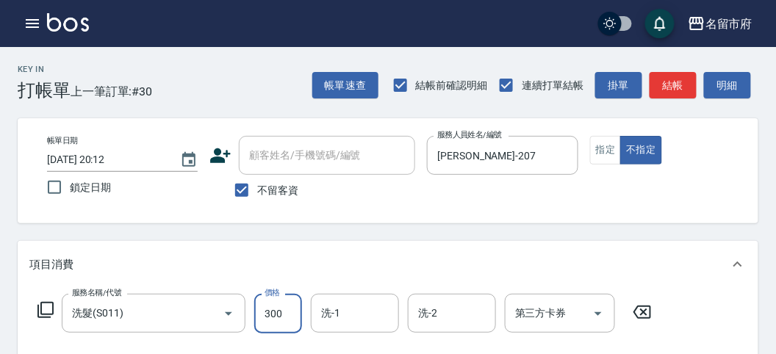
click at [275, 309] on input "300" at bounding box center [278, 314] width 48 height 40
type input "350"
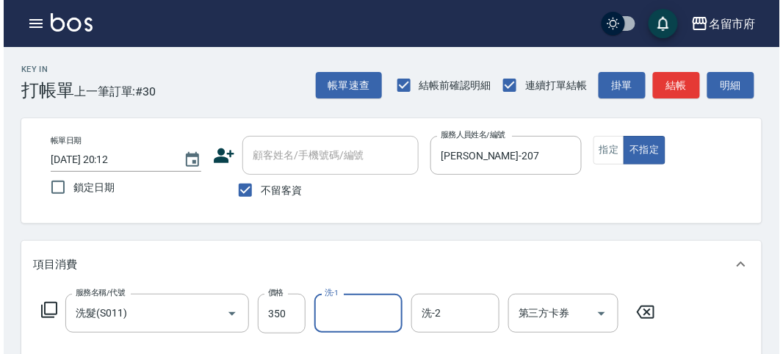
scroll to position [430, 0]
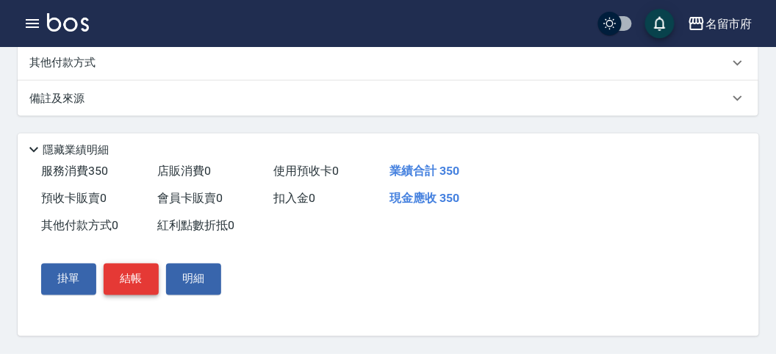
click at [146, 281] on button "結帳" at bounding box center [131, 279] width 55 height 31
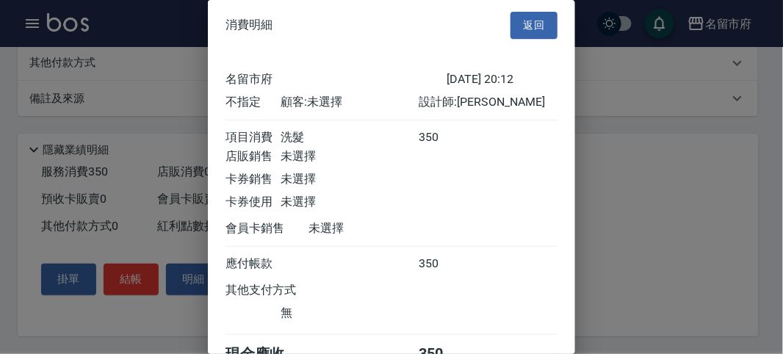
scroll to position [82, 0]
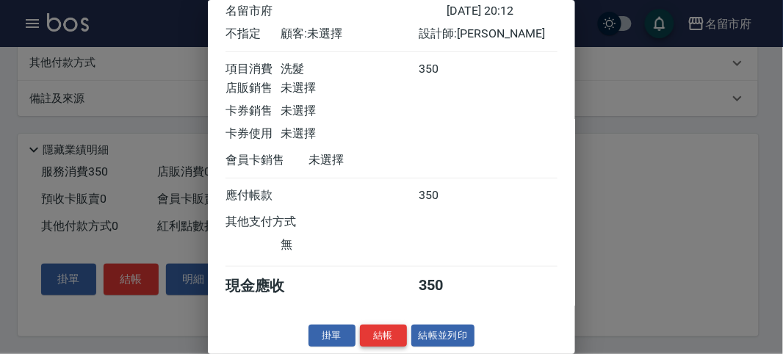
click at [395, 340] on button "結帳" at bounding box center [383, 336] width 47 height 23
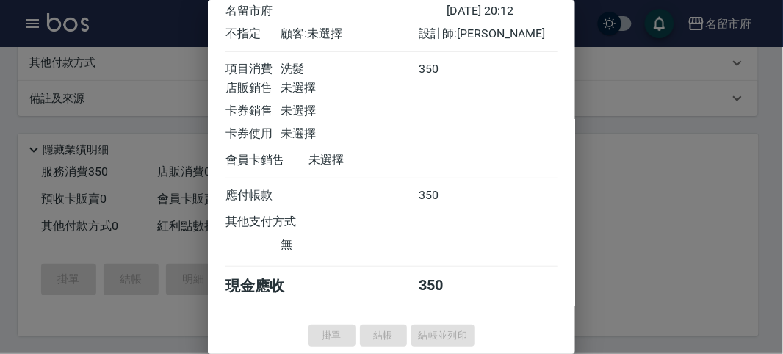
type input "[DATE] 20:19"
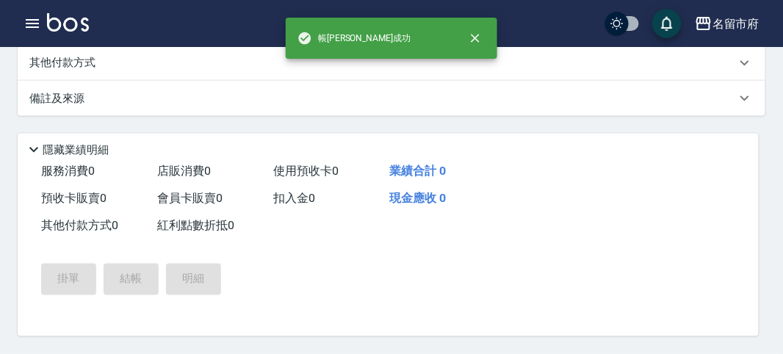
scroll to position [0, 0]
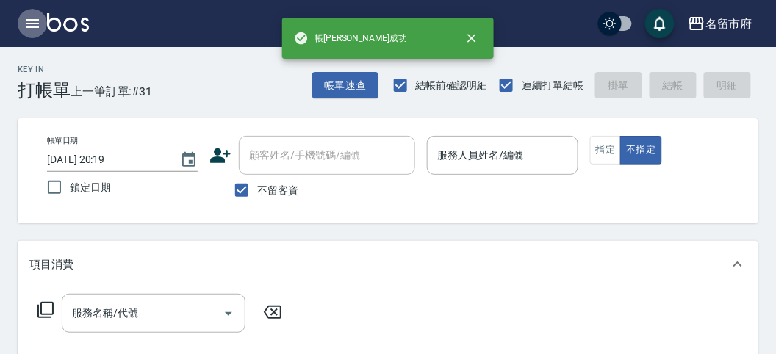
click at [38, 15] on icon "button" at bounding box center [33, 24] width 18 height 18
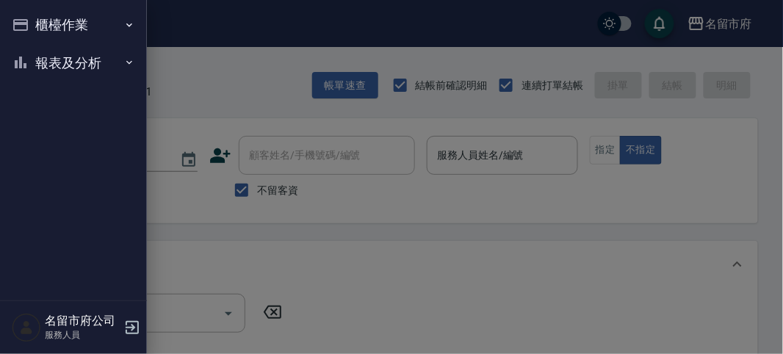
click at [54, 48] on button "報表及分析" at bounding box center [73, 63] width 135 height 38
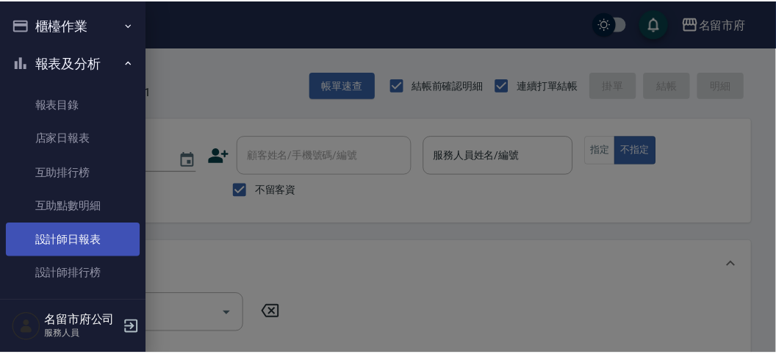
scroll to position [48, 0]
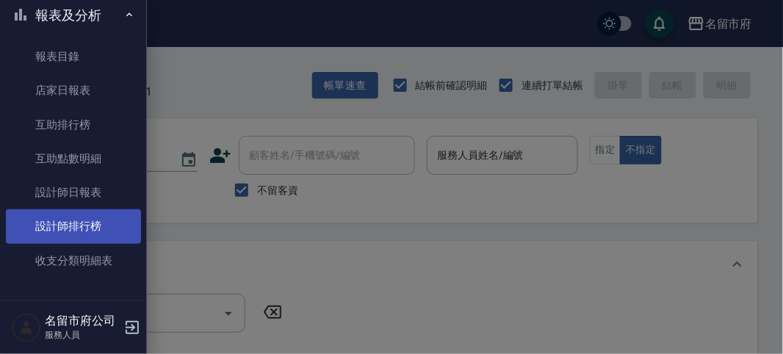
click at [71, 222] on link "設計師排行榜" at bounding box center [73, 226] width 135 height 34
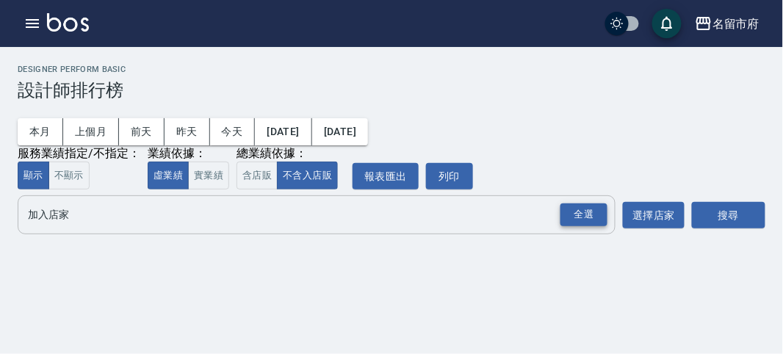
drag, startPoint x: 574, startPoint y: 200, endPoint x: 582, endPoint y: 212, distance: 14.3
click at [582, 212] on div "全選" at bounding box center [583, 214] width 51 height 39
drag, startPoint x: 582, startPoint y: 212, endPoint x: 641, endPoint y: 209, distance: 59.5
click at [582, 212] on div "全選" at bounding box center [584, 214] width 47 height 23
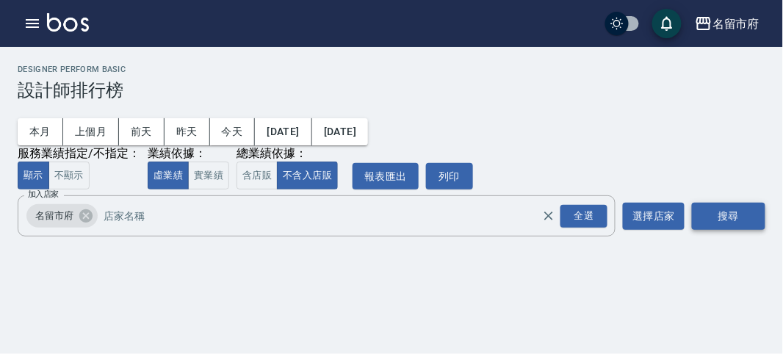
click at [732, 208] on button "搜尋" at bounding box center [728, 216] width 73 height 27
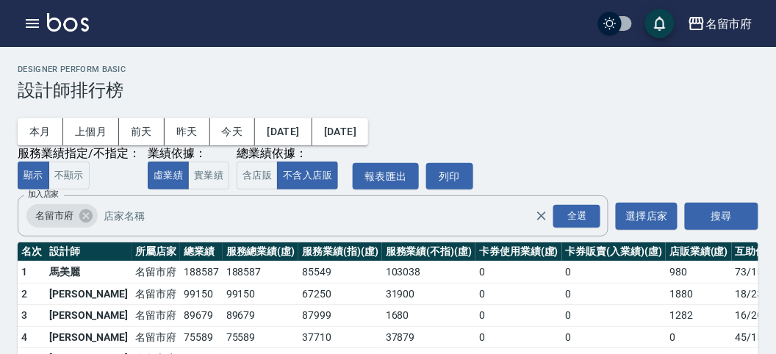
scroll to position [129, 0]
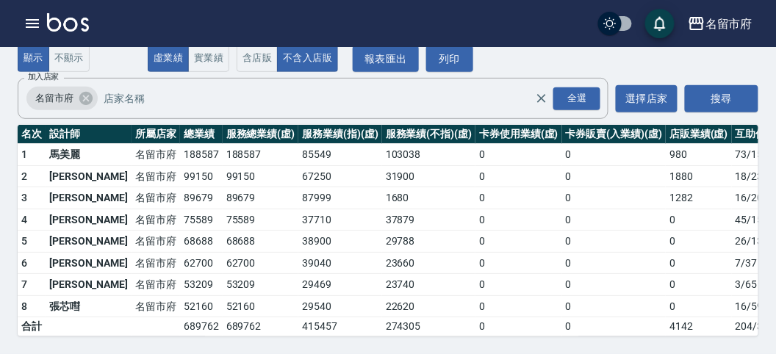
click at [68, 23] on img at bounding box center [68, 22] width 42 height 18
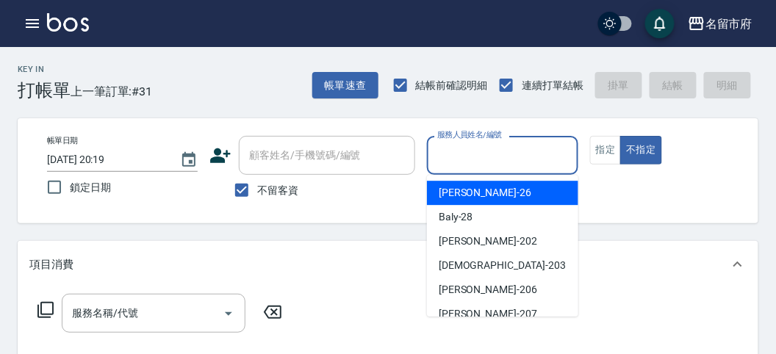
click at [475, 154] on input "服務人員姓名/編號" at bounding box center [501, 156] width 137 height 26
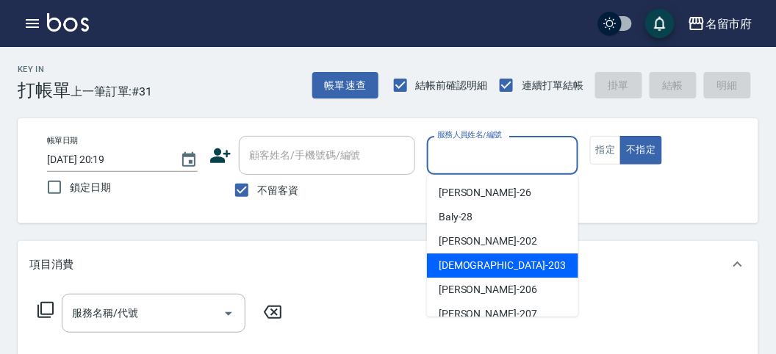
click at [458, 266] on span "聖德 -203" at bounding box center [502, 265] width 127 height 15
type input "聖德-203"
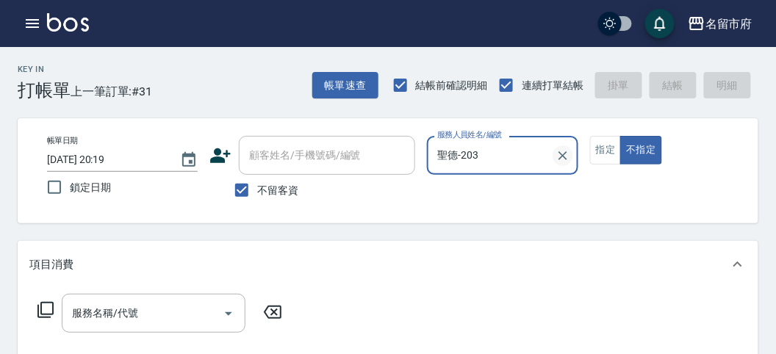
click at [566, 157] on icon "Clear" at bounding box center [562, 155] width 9 height 9
click at [37, 30] on icon "button" at bounding box center [33, 24] width 18 height 18
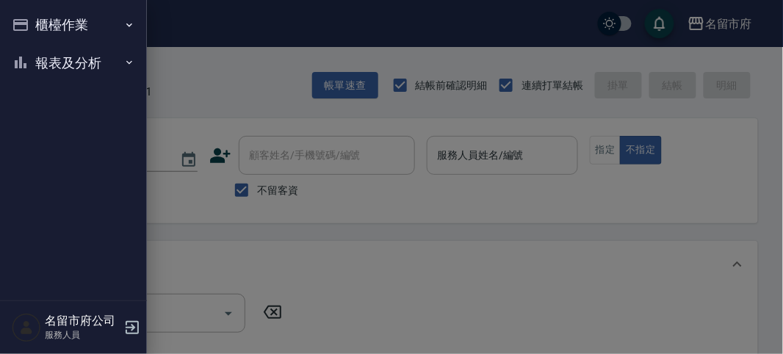
click at [24, 72] on button "報表及分析" at bounding box center [73, 63] width 135 height 38
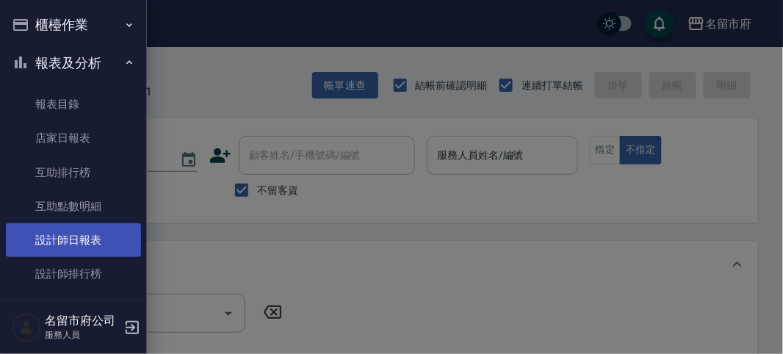
click at [109, 233] on link "設計師日報表" at bounding box center [73, 240] width 135 height 34
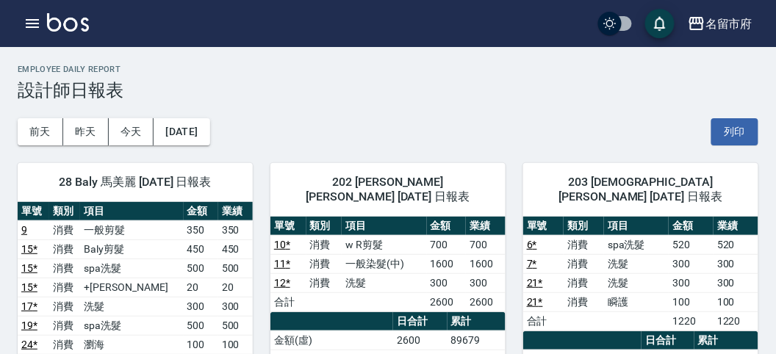
click at [372, 87] on h3 "設計師日報表" at bounding box center [388, 90] width 741 height 21
click at [35, 24] on icon "button" at bounding box center [32, 23] width 13 height 9
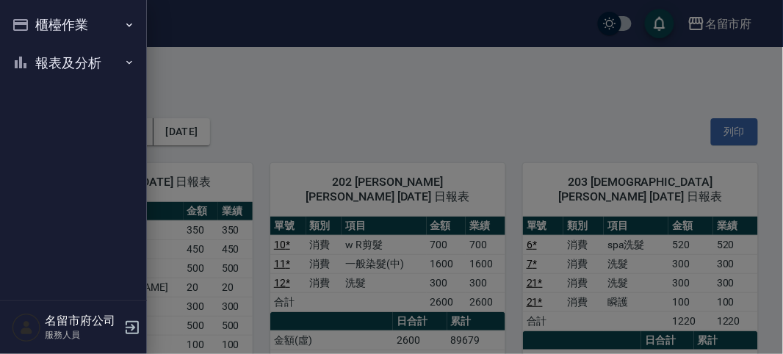
click at [35, 24] on button "櫃檯作業" at bounding box center [73, 25] width 135 height 38
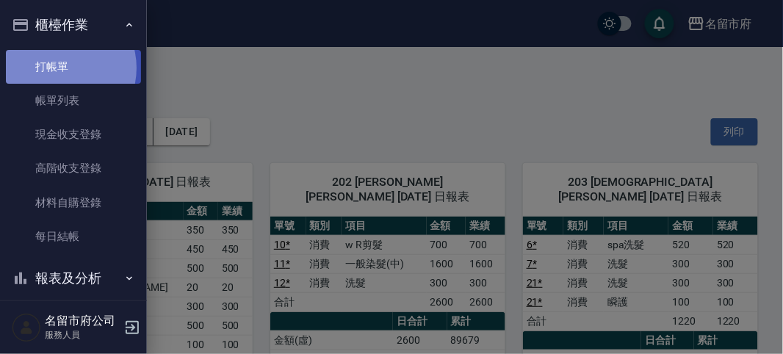
click at [60, 68] on link "打帳單" at bounding box center [73, 67] width 135 height 34
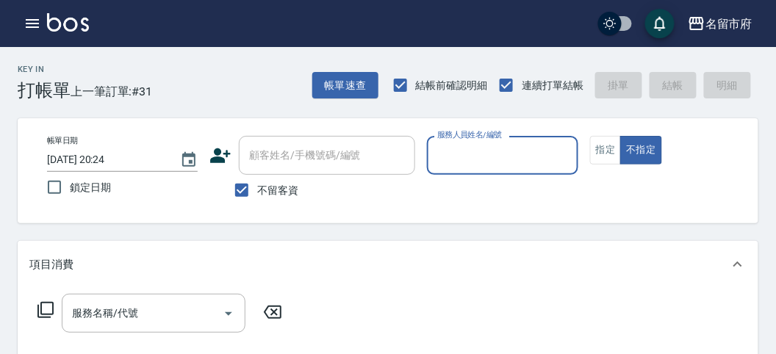
click at [498, 166] on input "服務人員姓名/編號" at bounding box center [501, 156] width 137 height 26
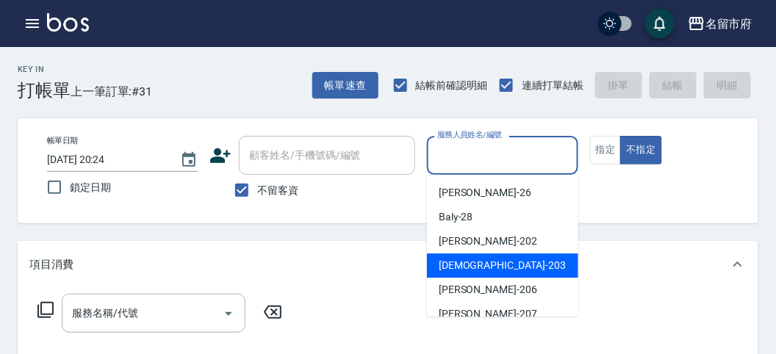
click at [480, 262] on div "聖德 -203" at bounding box center [502, 265] width 151 height 24
type input "聖德-203"
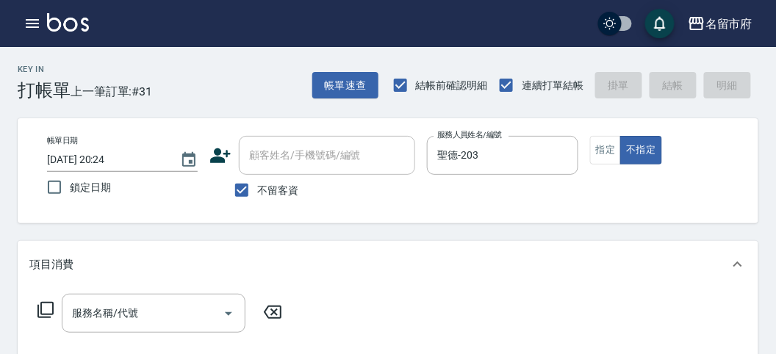
click at [53, 310] on icon at bounding box center [45, 310] width 16 height 16
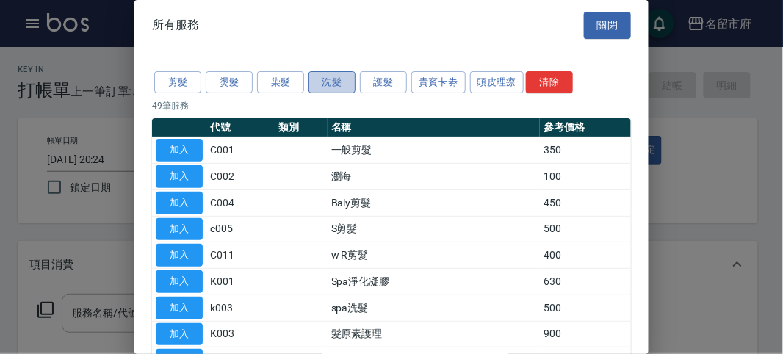
click at [334, 77] on button "洗髮" at bounding box center [332, 82] width 47 height 23
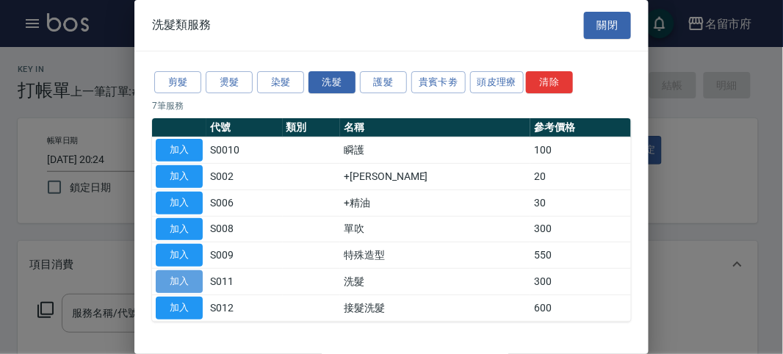
click at [180, 279] on button "加入" at bounding box center [179, 281] width 47 height 23
type input "洗髮(S011)"
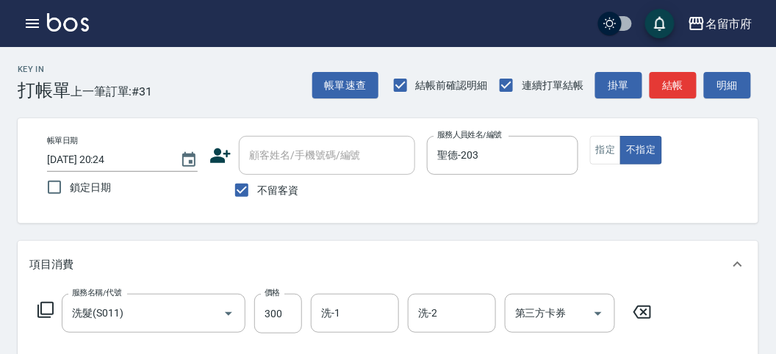
click at [42, 311] on icon at bounding box center [46, 310] width 18 height 18
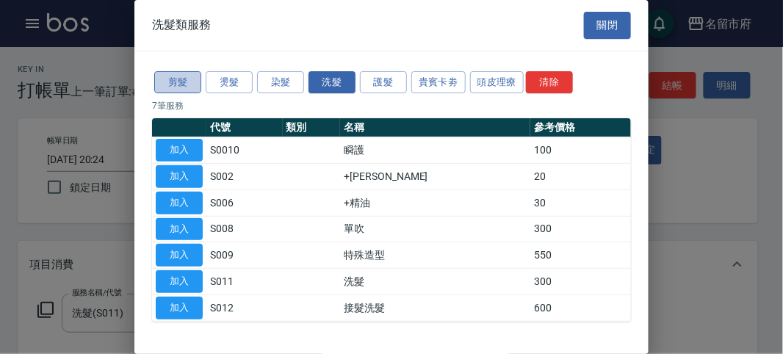
click at [177, 83] on button "剪髮" at bounding box center [177, 82] width 47 height 23
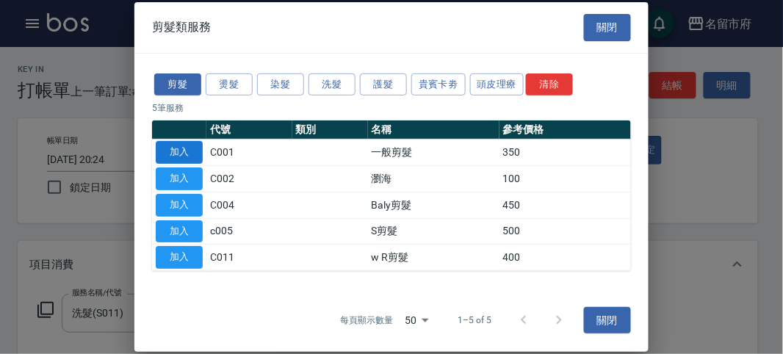
click at [184, 145] on button "加入" at bounding box center [179, 152] width 47 height 23
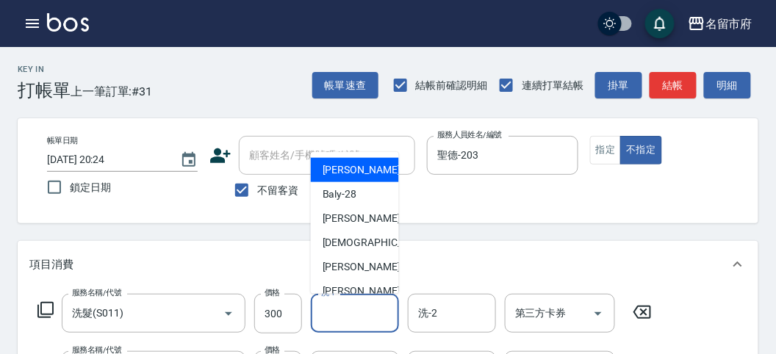
click at [376, 309] on input "洗-1" at bounding box center [354, 313] width 75 height 26
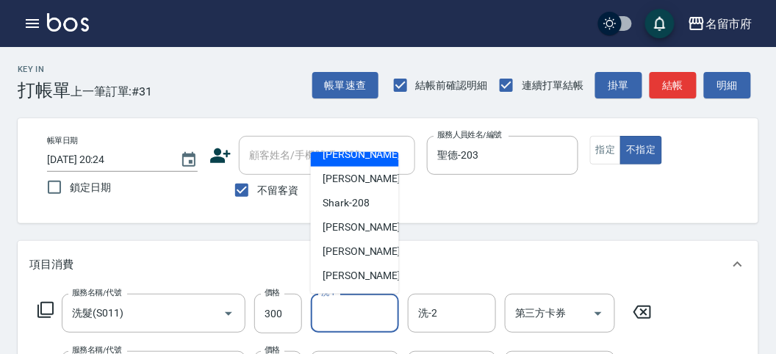
scroll to position [82, 0]
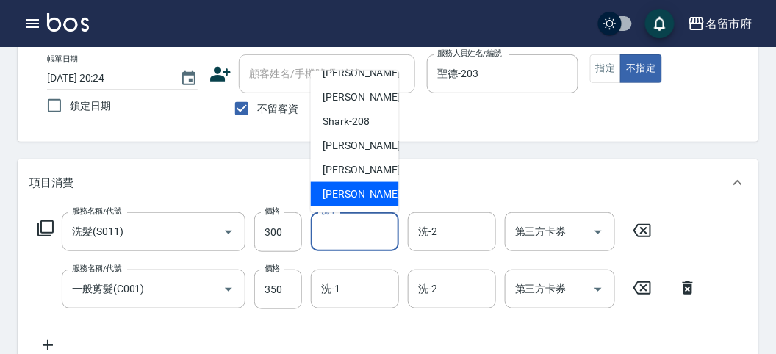
click at [334, 193] on span "[PERSON_NAME] -222" at bounding box center [372, 194] width 98 height 15
type input "[PERSON_NAME]-222"
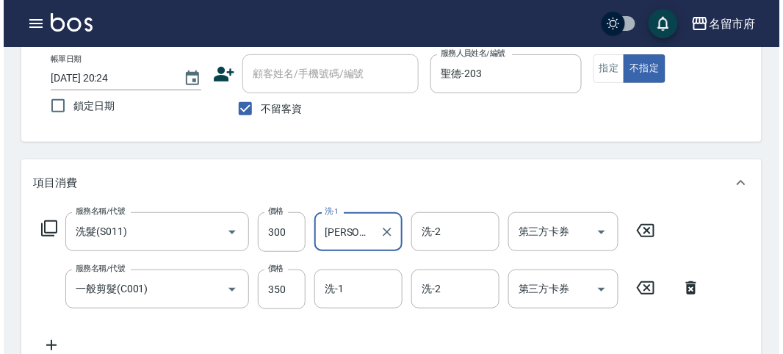
scroll to position [0, 0]
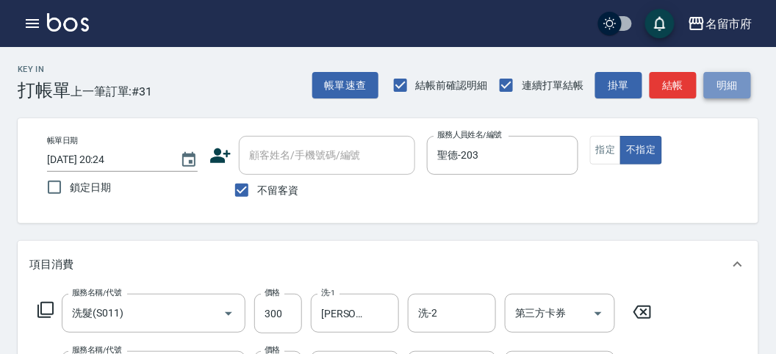
click at [733, 78] on button "明細" at bounding box center [727, 85] width 47 height 27
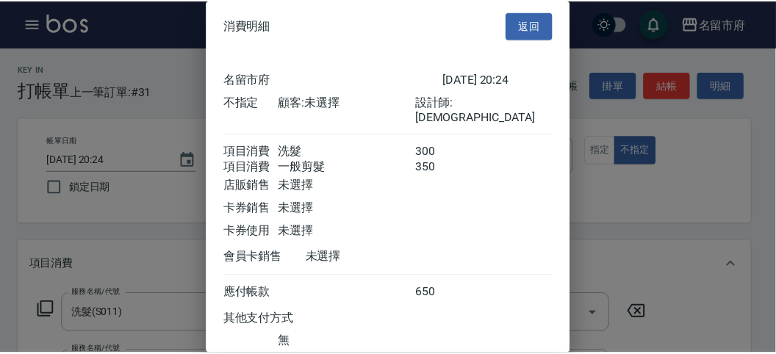
scroll to position [98, 0]
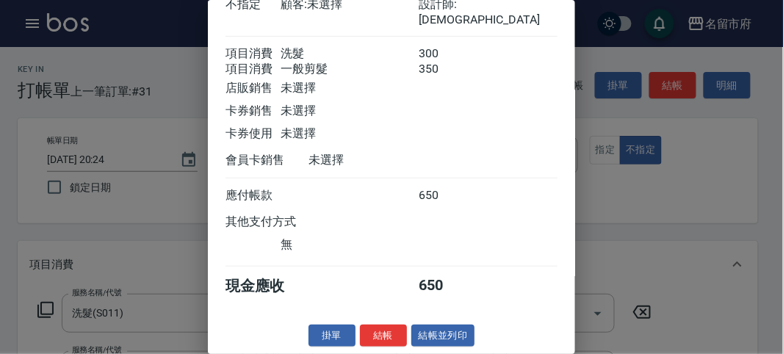
click at [388, 338] on button "結帳" at bounding box center [383, 336] width 47 height 23
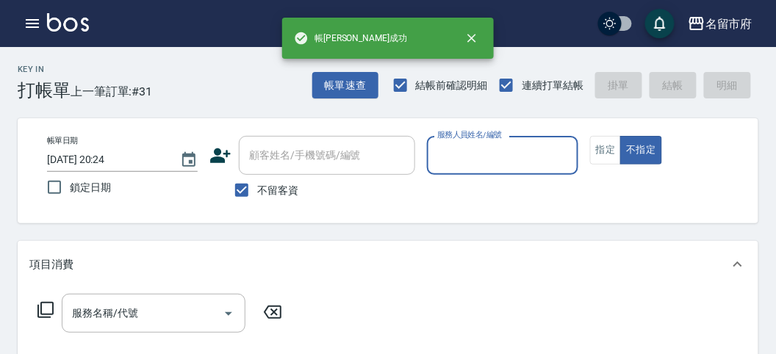
click at [467, 162] on input "服務人員姓名/編號" at bounding box center [501, 156] width 137 height 26
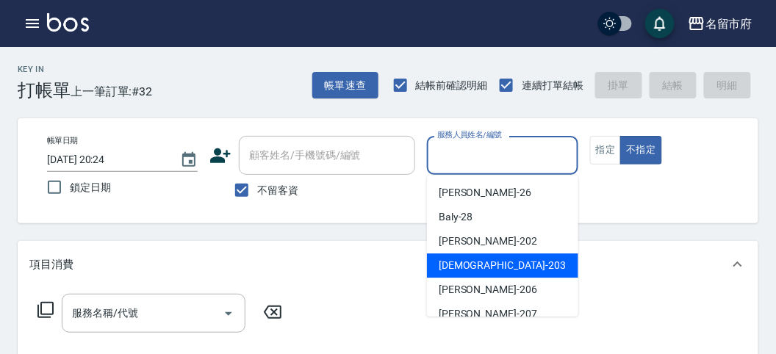
click at [475, 265] on span "聖德 -203" at bounding box center [502, 265] width 127 height 15
type input "聖德-203"
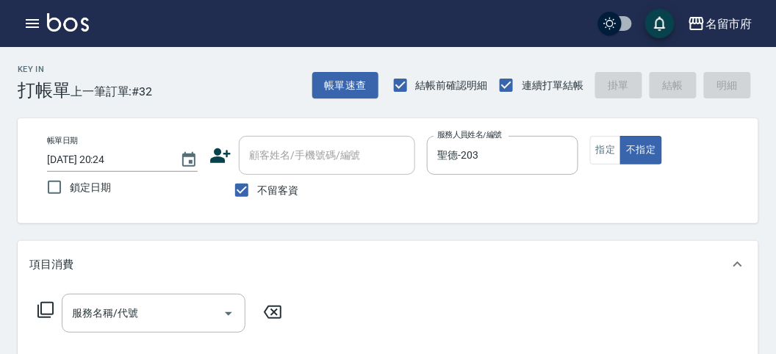
click at [49, 303] on icon at bounding box center [45, 310] width 16 height 16
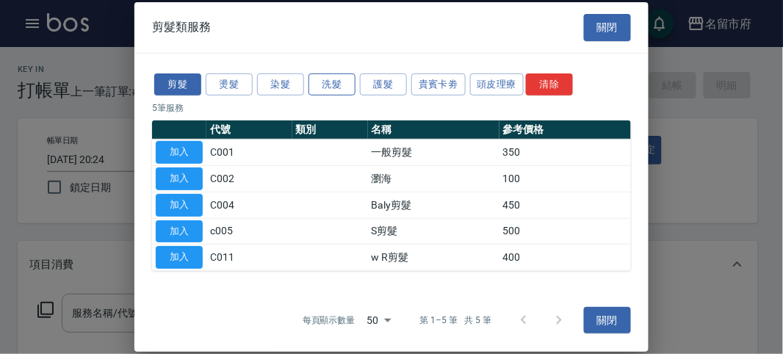
click at [346, 93] on button "洗髮" at bounding box center [332, 84] width 47 height 23
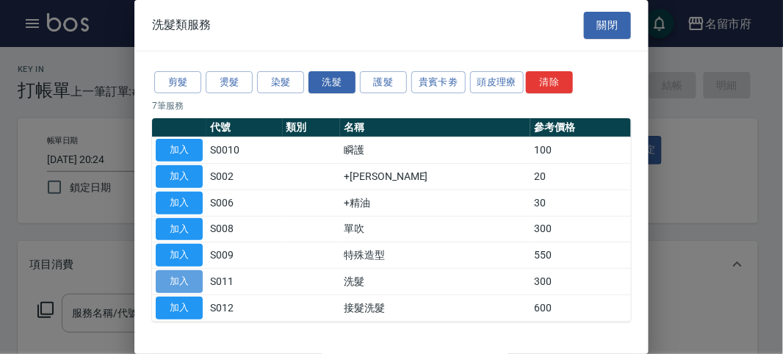
click at [195, 283] on button "加入" at bounding box center [179, 281] width 47 height 23
type input "洗髮(S011)"
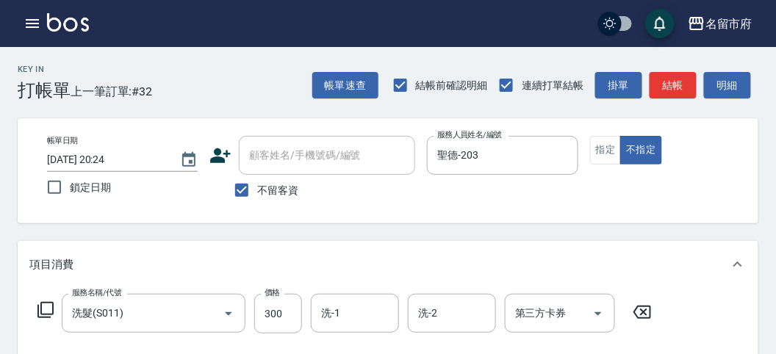
click at [37, 309] on icon at bounding box center [45, 310] width 16 height 16
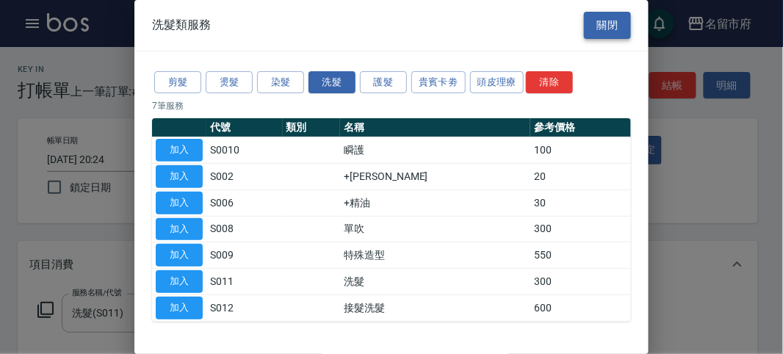
click at [597, 17] on button "關閉" at bounding box center [607, 25] width 47 height 27
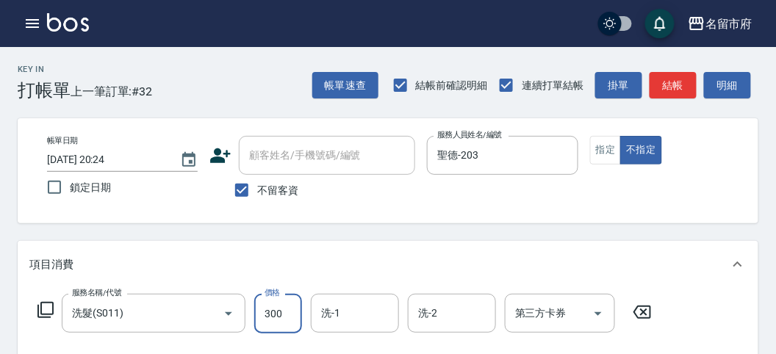
click at [287, 322] on input "300" at bounding box center [278, 314] width 48 height 40
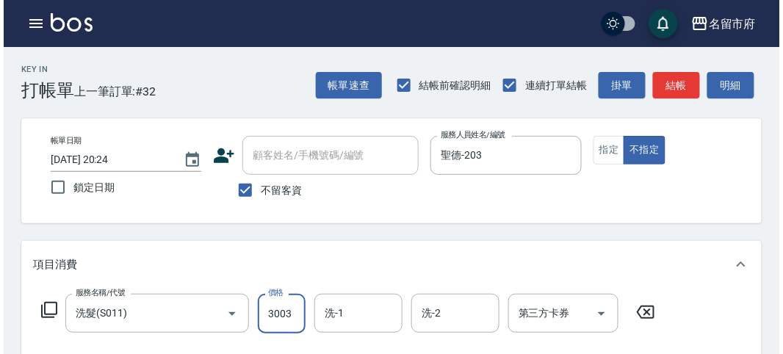
scroll to position [0, 0]
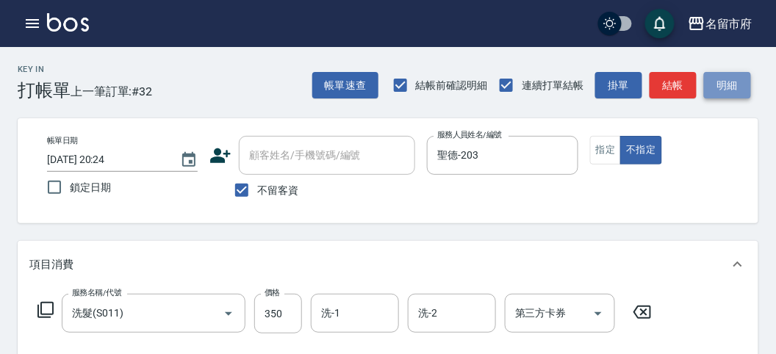
click at [732, 78] on button "明細" at bounding box center [727, 85] width 47 height 27
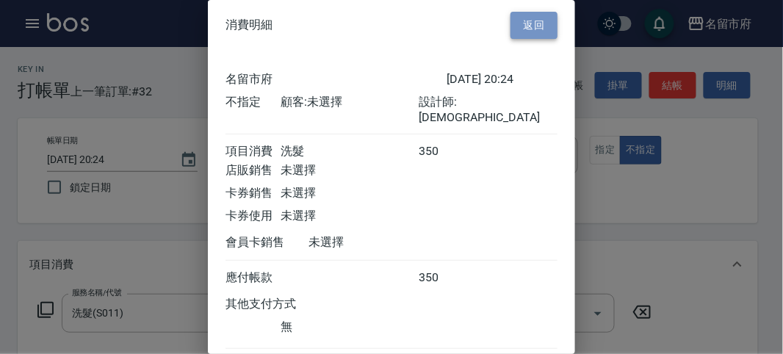
click at [522, 24] on button "返回" at bounding box center [534, 25] width 47 height 27
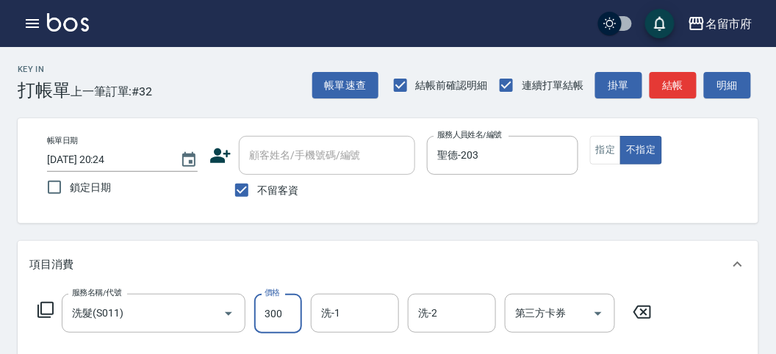
type input "300"
click at [46, 303] on icon at bounding box center [46, 310] width 18 height 18
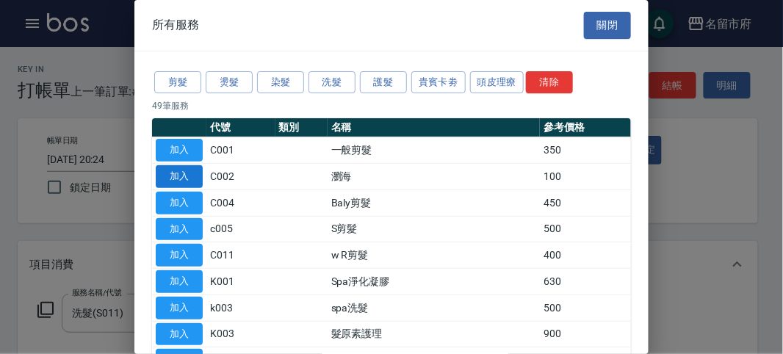
click at [179, 165] on button "加入" at bounding box center [179, 176] width 47 height 23
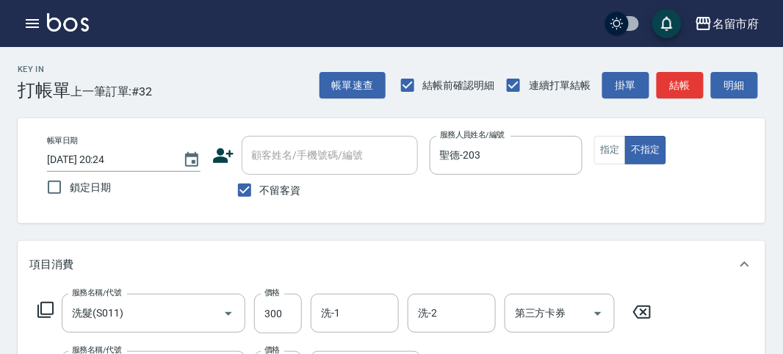
scroll to position [37, 0]
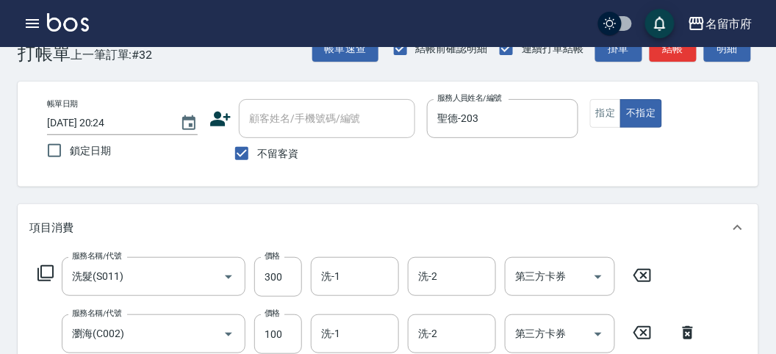
click at [682, 330] on icon at bounding box center [687, 333] width 37 height 18
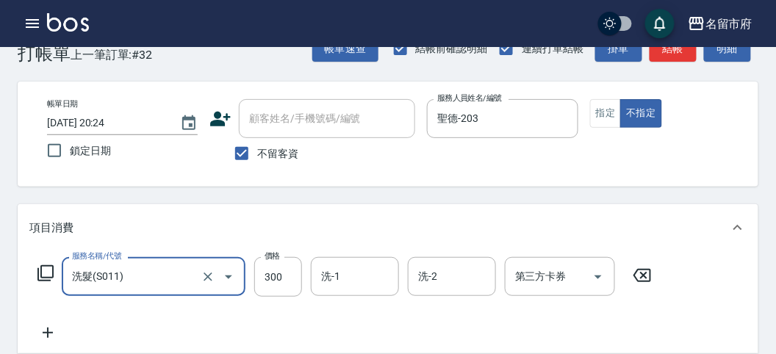
click at [50, 274] on icon at bounding box center [46, 273] width 18 height 18
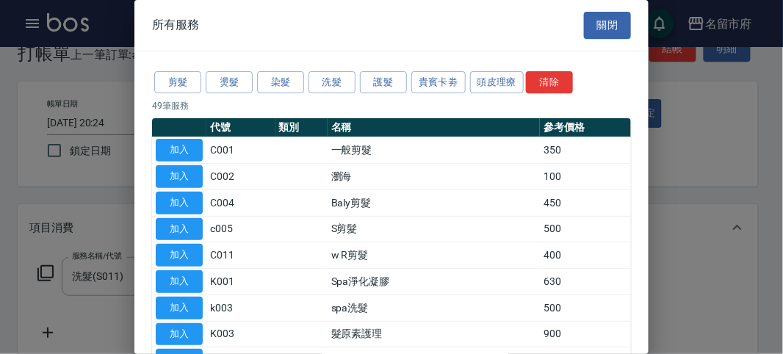
click at [316, 94] on div "剪髮 燙髮 染髮 洗髮 護髮 貴賓卡劵 頭皮理療 清除" at bounding box center [391, 82] width 479 height 27
click at [316, 89] on button "洗髮" at bounding box center [332, 82] width 47 height 23
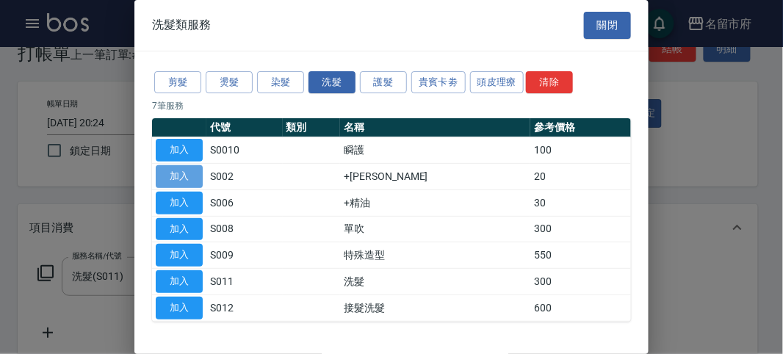
click at [186, 183] on button "加入" at bounding box center [179, 176] width 47 height 23
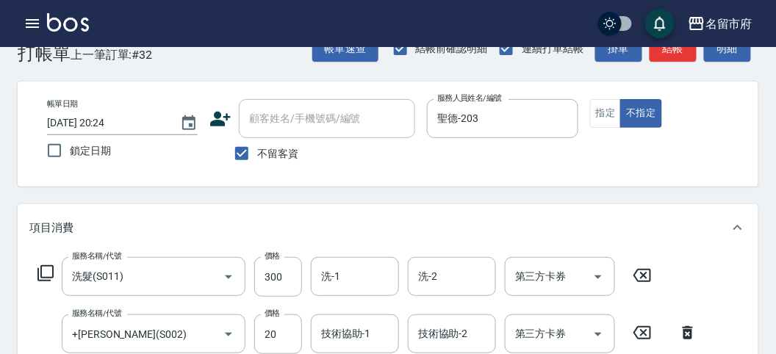
click at [52, 277] on icon at bounding box center [45, 273] width 16 height 16
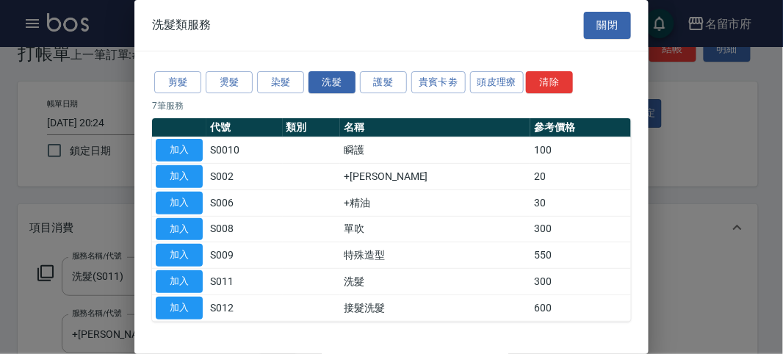
click at [186, 190] on td "加入" at bounding box center [179, 203] width 54 height 26
drag, startPoint x: 197, startPoint y: 198, endPoint x: 323, endPoint y: 251, distance: 136.7
click at [195, 198] on button "加入" at bounding box center [179, 203] width 47 height 23
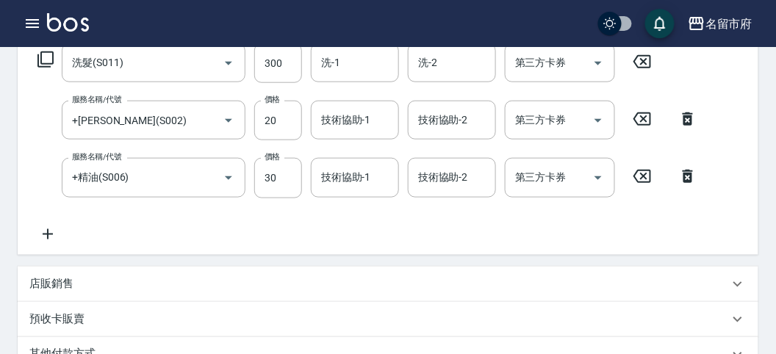
scroll to position [169, 0]
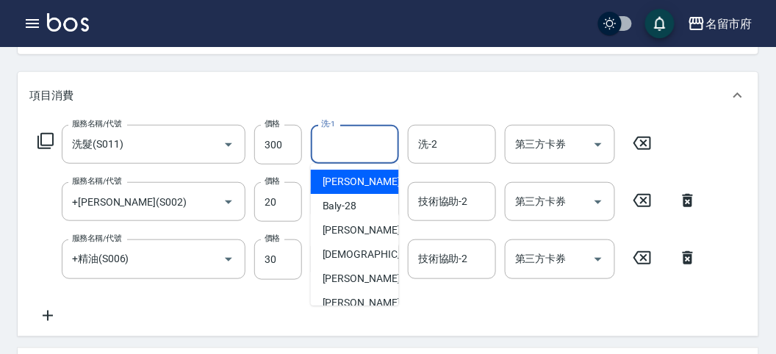
click at [358, 144] on input "洗-1" at bounding box center [354, 144] width 75 height 26
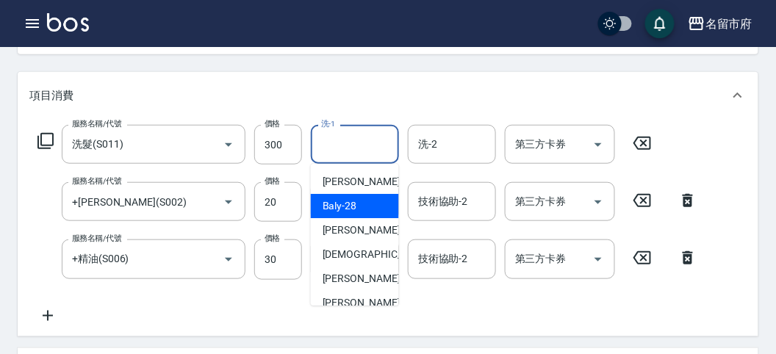
scroll to position [112, 0]
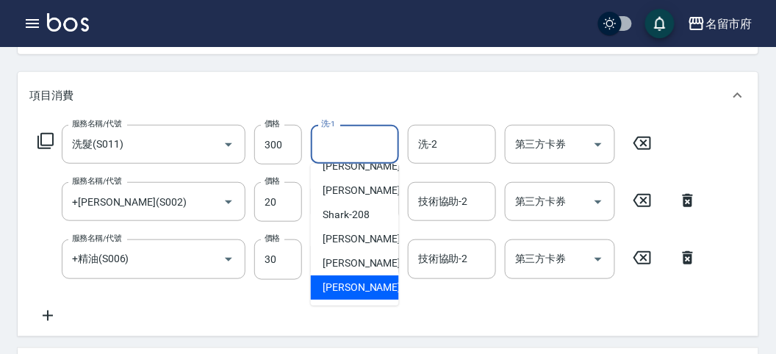
click at [350, 280] on span "[PERSON_NAME] -222" at bounding box center [372, 287] width 98 height 15
type input "[PERSON_NAME]-222"
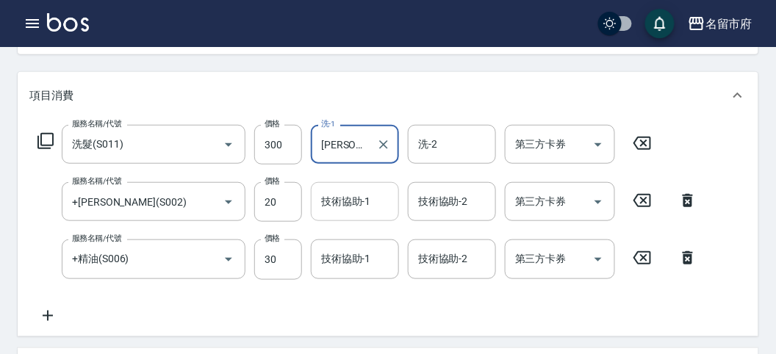
drag, startPoint x: 347, startPoint y: 209, endPoint x: 353, endPoint y: 202, distance: 9.4
click at [349, 209] on input "技術協助-1" at bounding box center [354, 202] width 75 height 26
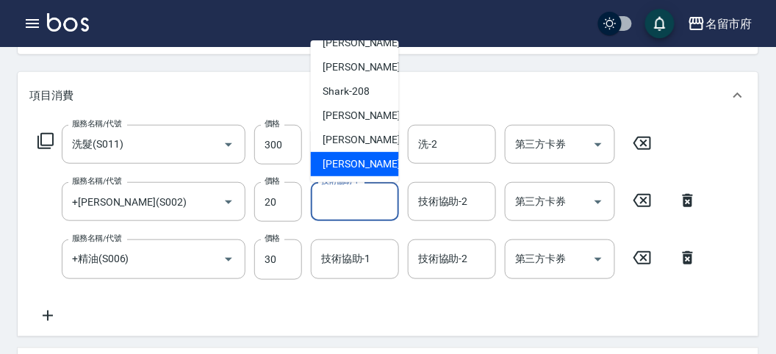
drag, startPoint x: 345, startPoint y: 154, endPoint x: 364, endPoint y: 215, distance: 64.4
click at [345, 154] on div "[PERSON_NAME] -222" at bounding box center [355, 164] width 88 height 24
type input "[PERSON_NAME]-222"
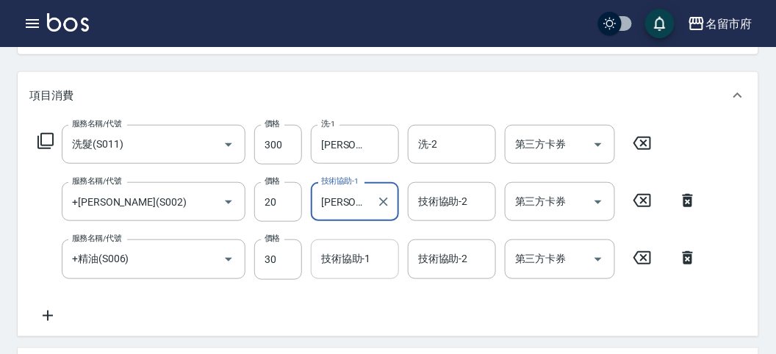
click at [358, 256] on input "技術協助-1" at bounding box center [354, 259] width 75 height 26
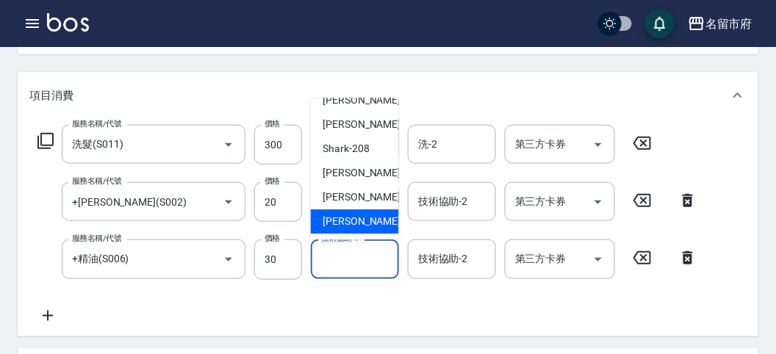
click at [353, 210] on div "[PERSON_NAME] -222" at bounding box center [355, 222] width 88 height 24
type input "[PERSON_NAME]-222"
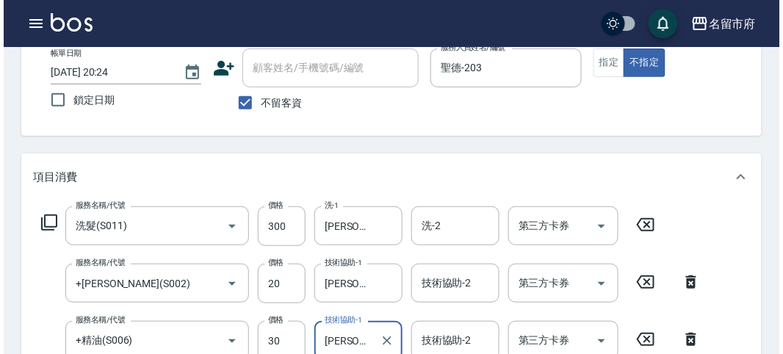
scroll to position [0, 0]
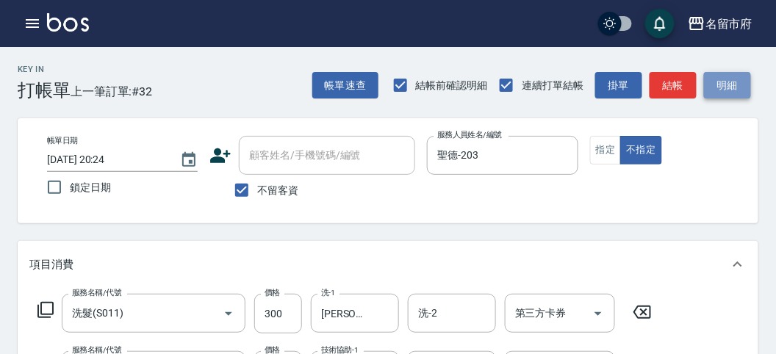
click at [726, 93] on button "明細" at bounding box center [727, 85] width 47 height 27
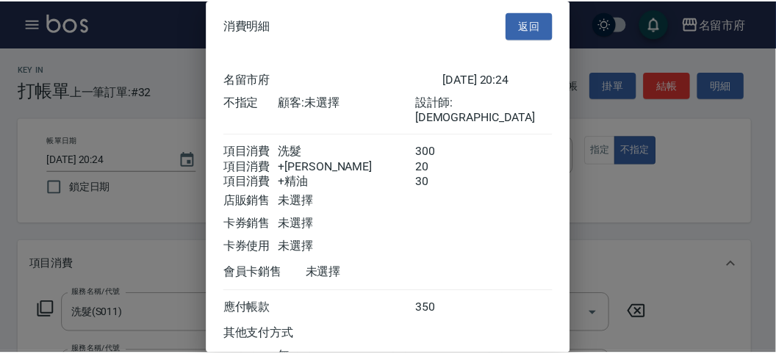
scroll to position [115, 0]
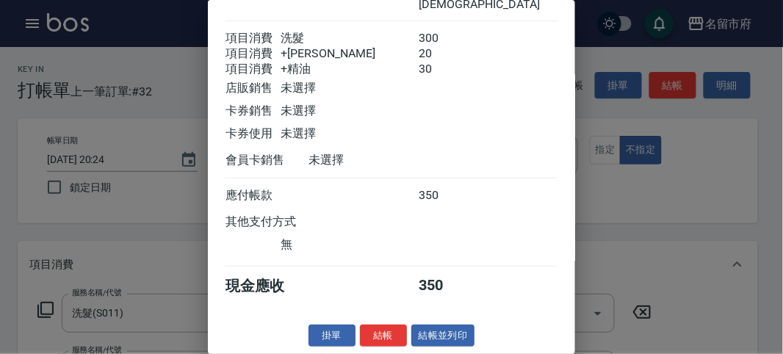
click at [382, 334] on button "結帳" at bounding box center [383, 336] width 47 height 23
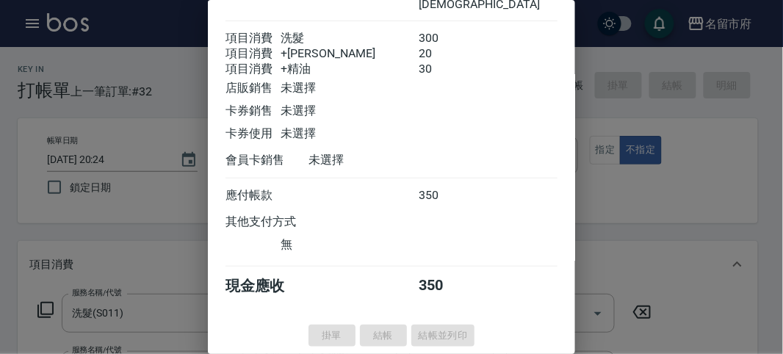
type input "[DATE] 20:25"
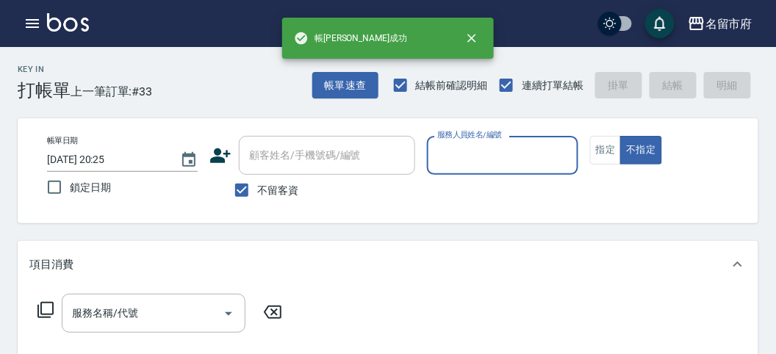
click at [487, 153] on input "服務人員姓名/編號" at bounding box center [501, 156] width 137 height 26
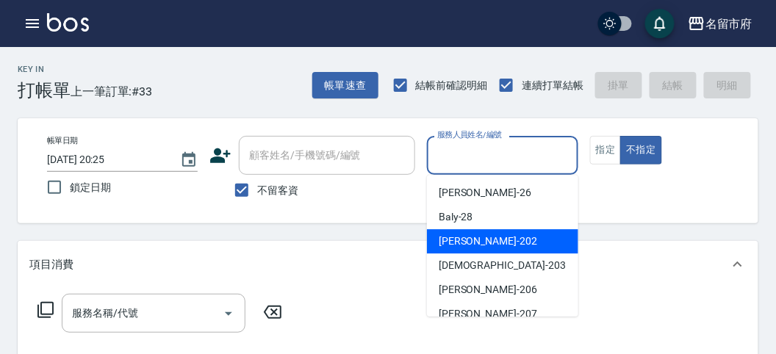
click at [464, 251] on div "[PERSON_NAME] -202" at bounding box center [502, 241] width 151 height 24
type input "[PERSON_NAME]-202"
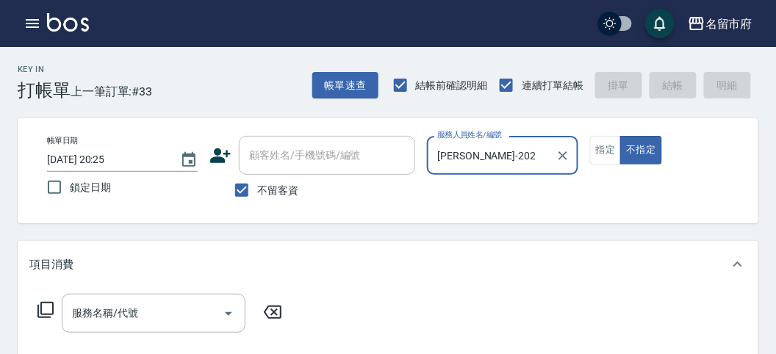
click at [569, 154] on icon "Clear" at bounding box center [562, 155] width 15 height 15
click at [486, 151] on input "服務人員姓名/編號" at bounding box center [501, 156] width 137 height 26
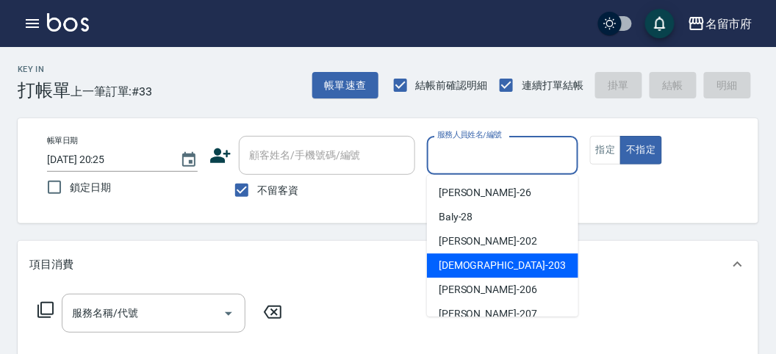
click at [443, 263] on span "聖德 -203" at bounding box center [502, 265] width 127 height 15
type input "聖德-203"
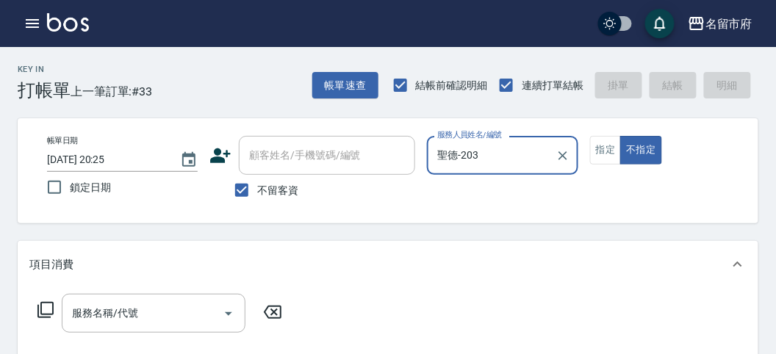
click at [46, 304] on icon at bounding box center [46, 310] width 18 height 18
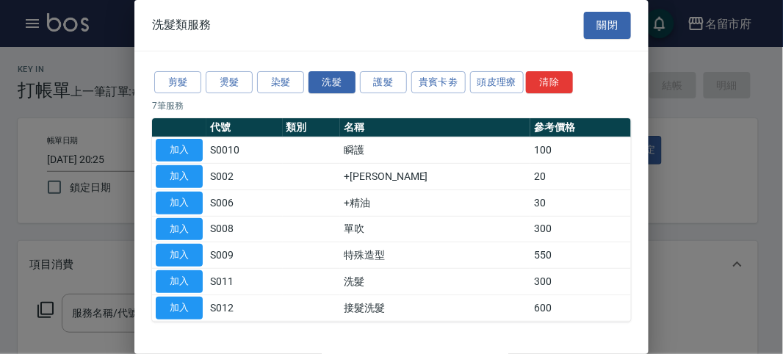
drag, startPoint x: 178, startPoint y: 276, endPoint x: 307, endPoint y: 306, distance: 132.6
click at [184, 278] on button "加入" at bounding box center [179, 281] width 47 height 23
type input "洗髮(S011)"
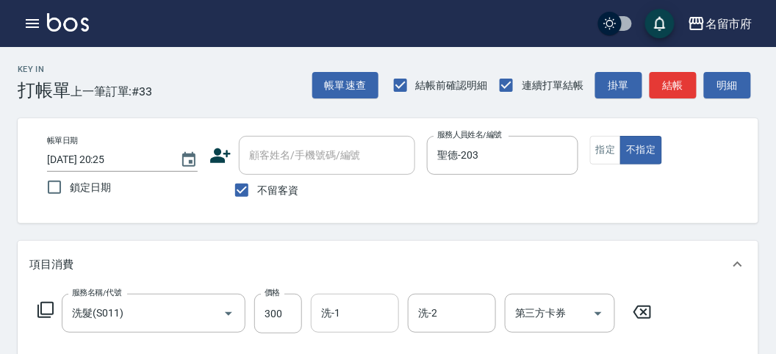
drag, startPoint x: 318, startPoint y: 313, endPoint x: 338, endPoint y: 313, distance: 19.8
click at [322, 313] on input "洗-1" at bounding box center [354, 313] width 75 height 26
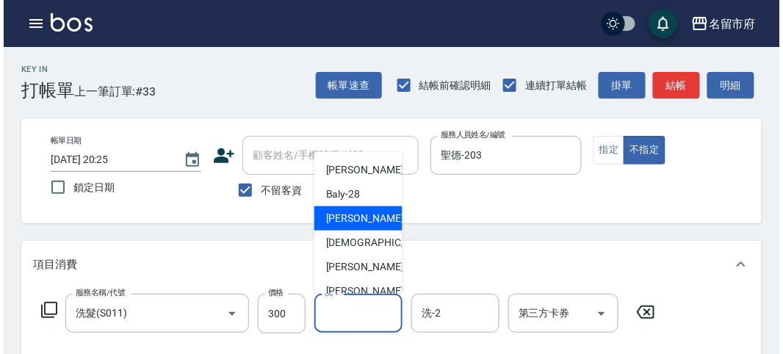
scroll to position [112, 0]
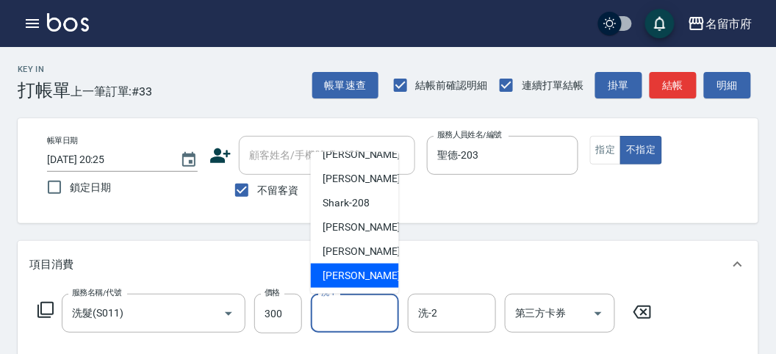
click at [345, 280] on span "[PERSON_NAME] -222" at bounding box center [372, 275] width 98 height 15
type input "[PERSON_NAME]-222"
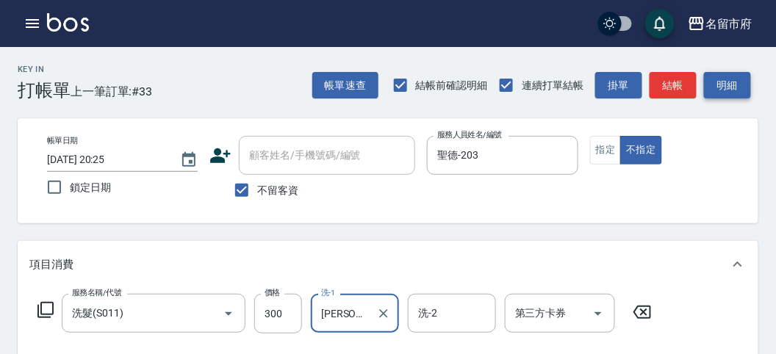
click at [727, 90] on button "明細" at bounding box center [727, 85] width 47 height 27
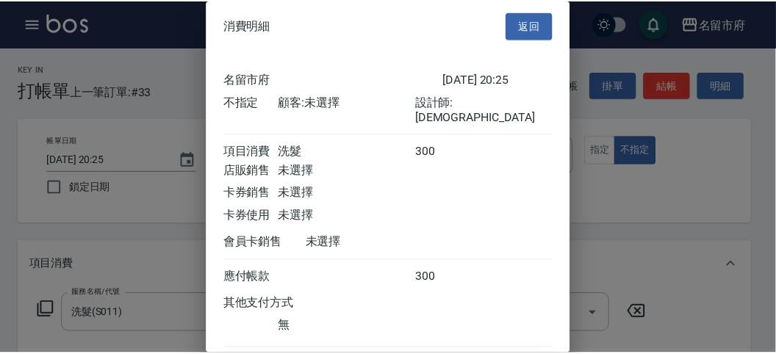
scroll to position [82, 0]
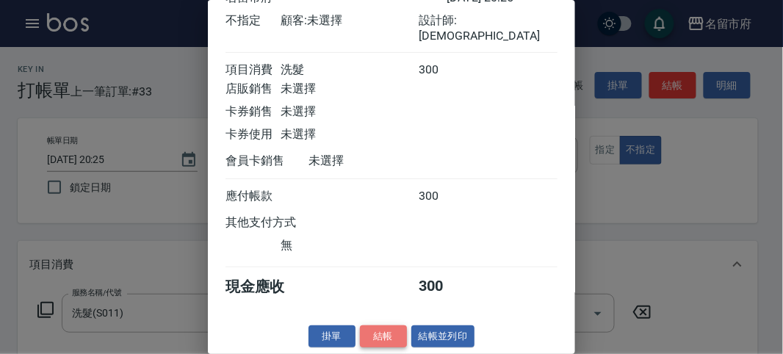
click at [392, 334] on button "結帳" at bounding box center [383, 336] width 47 height 23
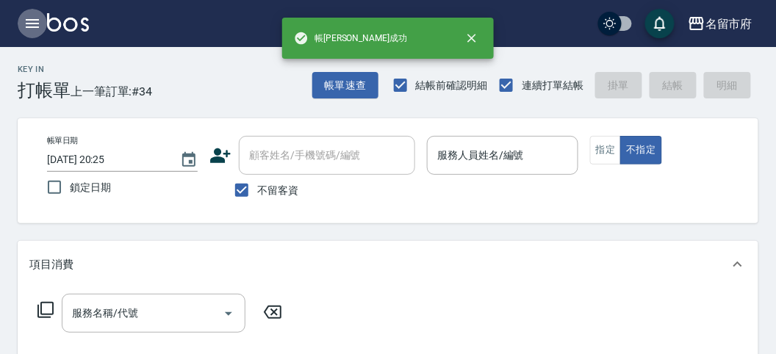
click at [27, 21] on icon "button" at bounding box center [33, 24] width 18 height 18
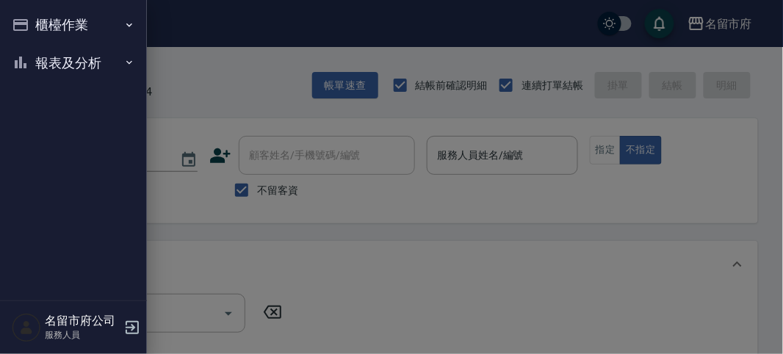
drag, startPoint x: 27, startPoint y: 21, endPoint x: 37, endPoint y: 251, distance: 230.2
click at [45, 60] on button "報表及分析" at bounding box center [73, 63] width 135 height 38
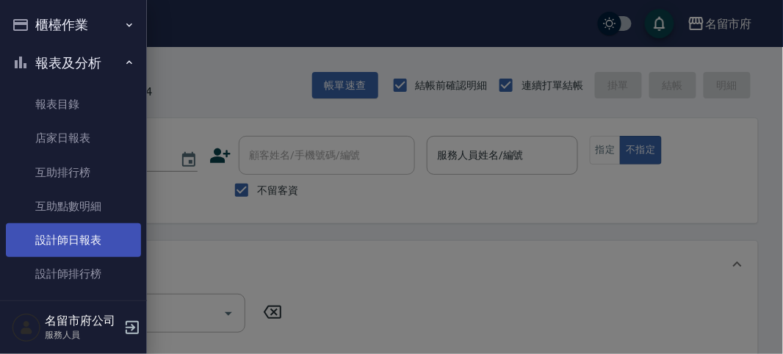
click at [46, 251] on link "設計師日報表" at bounding box center [73, 240] width 135 height 34
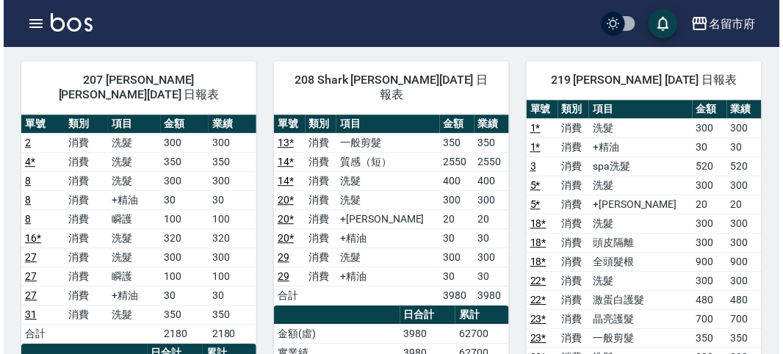
scroll to position [663, 0]
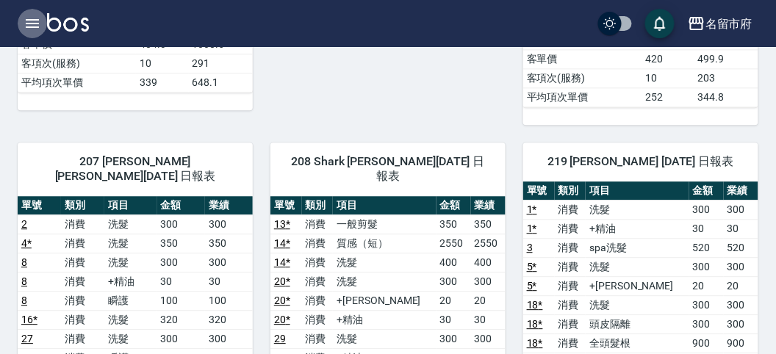
click at [37, 19] on icon "button" at bounding box center [32, 23] width 13 height 9
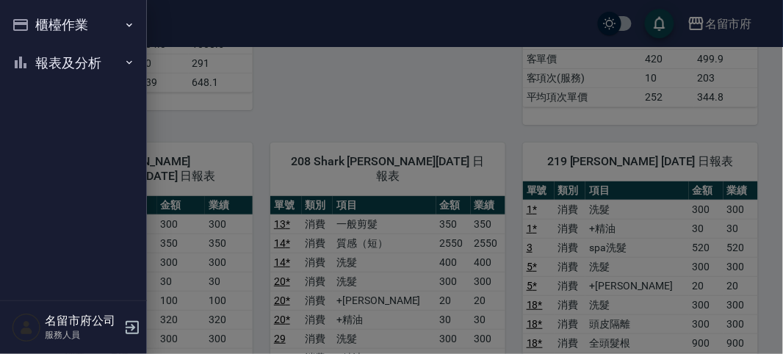
click at [29, 64] on button "報表及分析" at bounding box center [73, 63] width 135 height 38
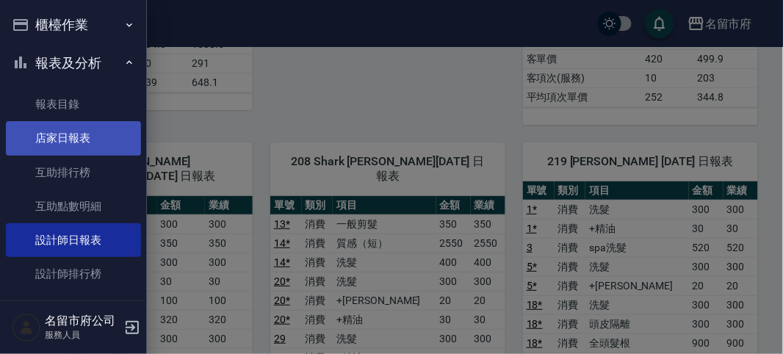
scroll to position [48, 0]
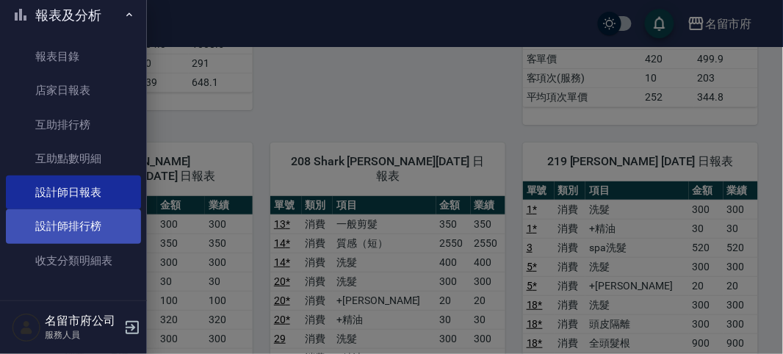
click at [60, 231] on link "設計師排行榜" at bounding box center [73, 226] width 135 height 34
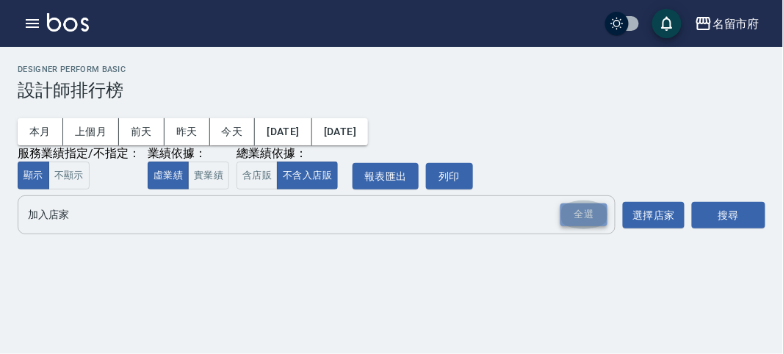
click at [597, 212] on div "全選" at bounding box center [584, 214] width 47 height 23
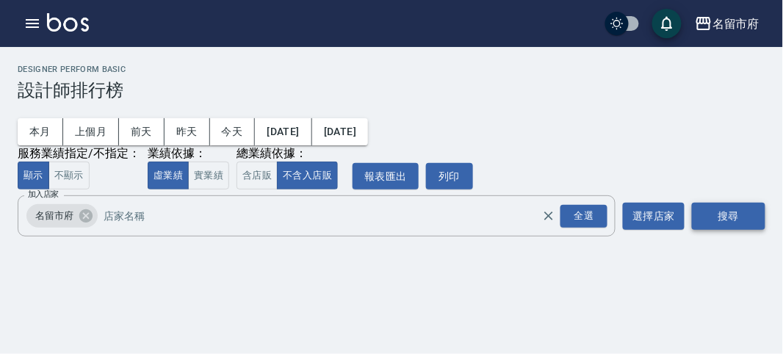
click at [745, 224] on button "搜尋" at bounding box center [728, 216] width 73 height 27
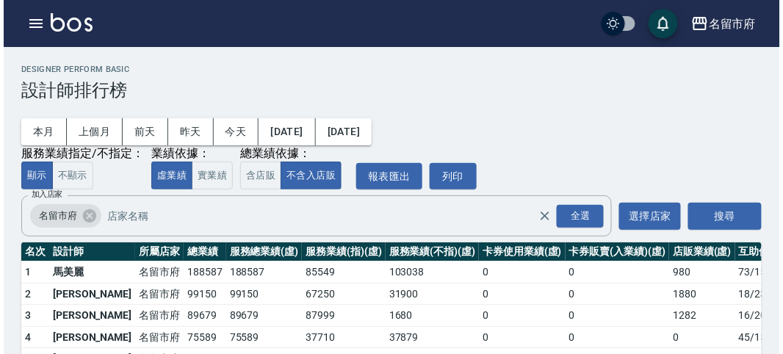
scroll to position [129, 0]
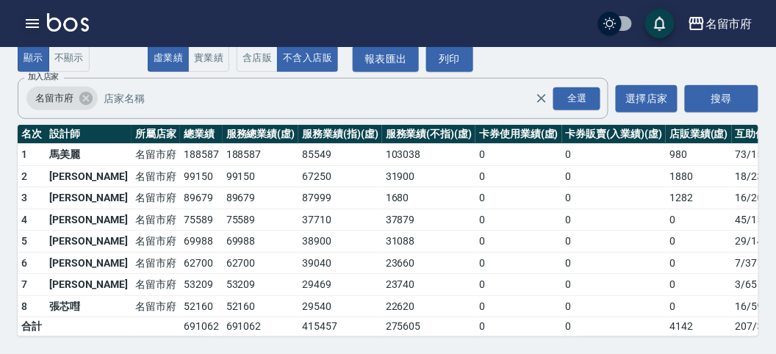
click at [23, 18] on button "button" at bounding box center [32, 23] width 29 height 29
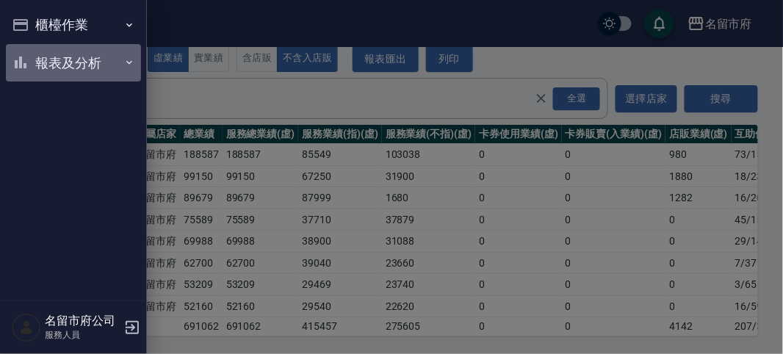
click at [37, 55] on button "報表及分析" at bounding box center [73, 63] width 135 height 38
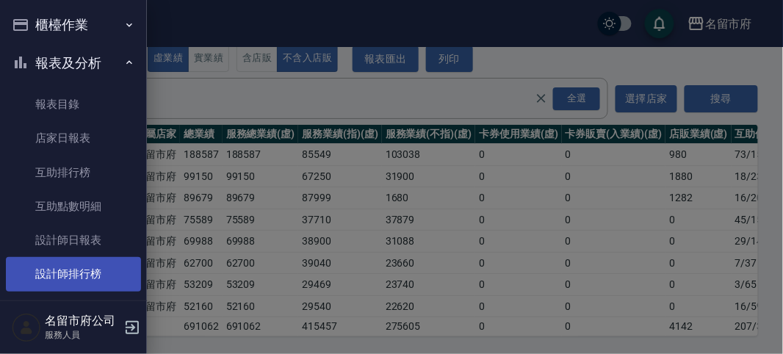
scroll to position [48, 0]
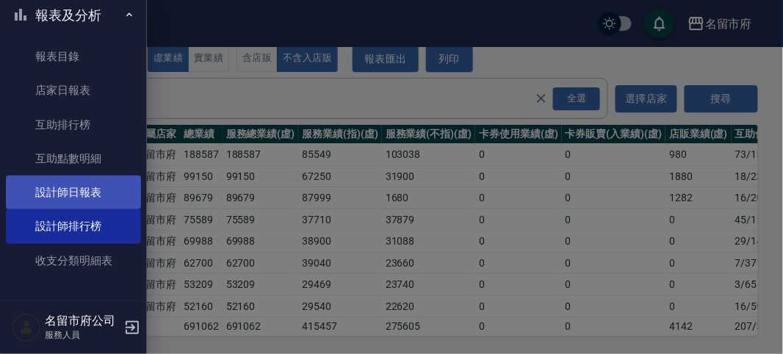
click at [102, 179] on link "設計師日報表" at bounding box center [73, 193] width 135 height 34
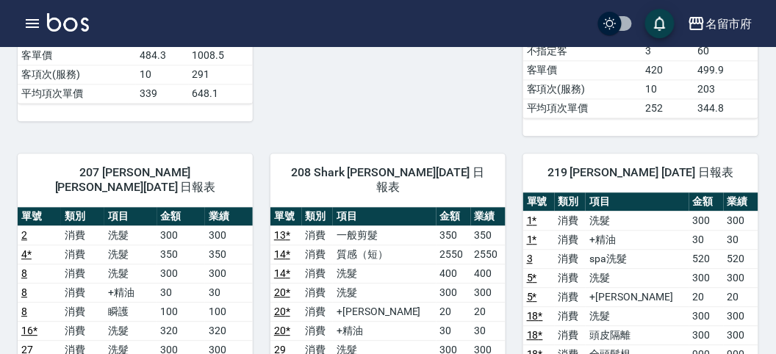
scroll to position [816, 0]
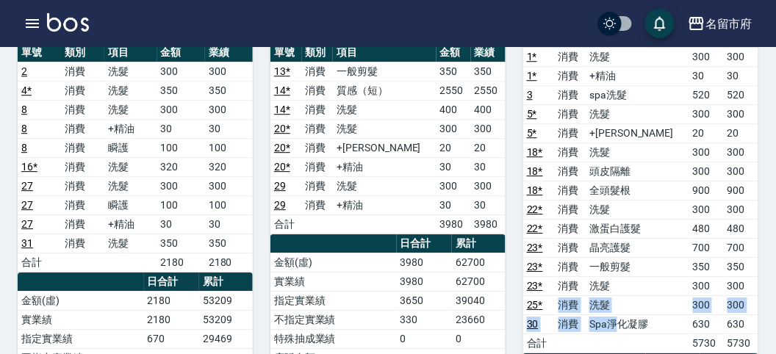
drag, startPoint x: 552, startPoint y: 285, endPoint x: 625, endPoint y: 307, distance: 76.0
click at [625, 307] on tbody "1 * 消費 洗髮 300 300 1 * 消費 +精油 30 30 3 消費 spa洗髮 520 520 5 * 消費 洗髮 300 300 5 * 消費 …" at bounding box center [640, 200] width 235 height 306
click at [660, 278] on td "洗髮" at bounding box center [636, 285] width 103 height 19
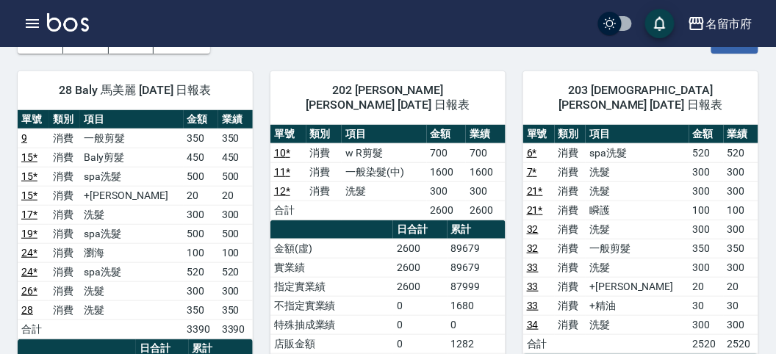
scroll to position [0, 0]
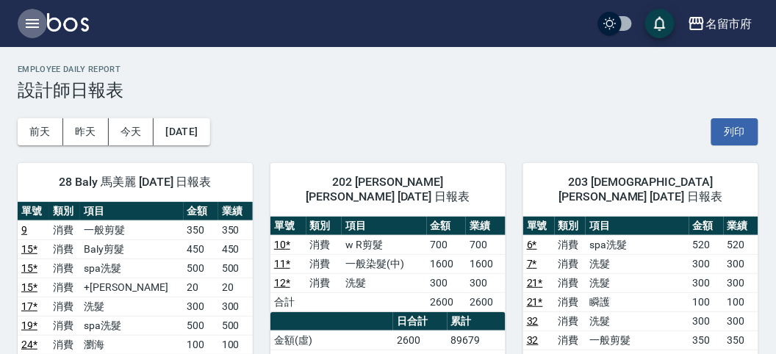
click at [32, 20] on icon "button" at bounding box center [32, 23] width 13 height 9
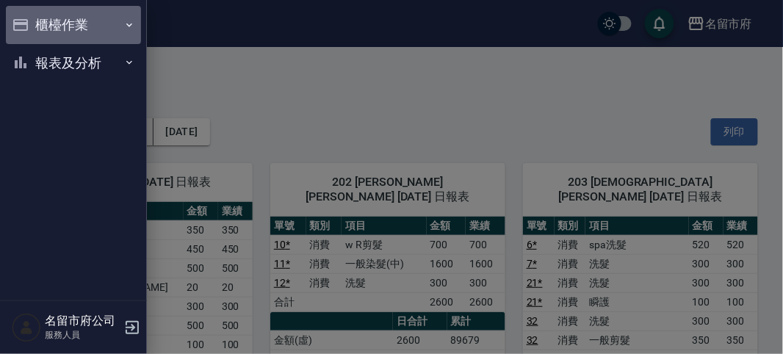
click at [32, 20] on button "櫃檯作業" at bounding box center [73, 25] width 135 height 38
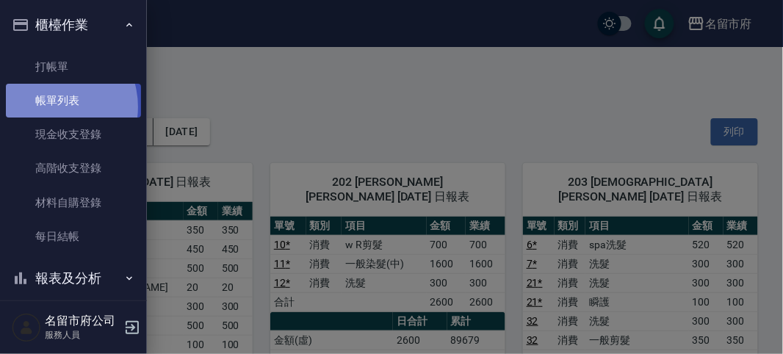
click at [48, 107] on link "帳單列表" at bounding box center [73, 101] width 135 height 34
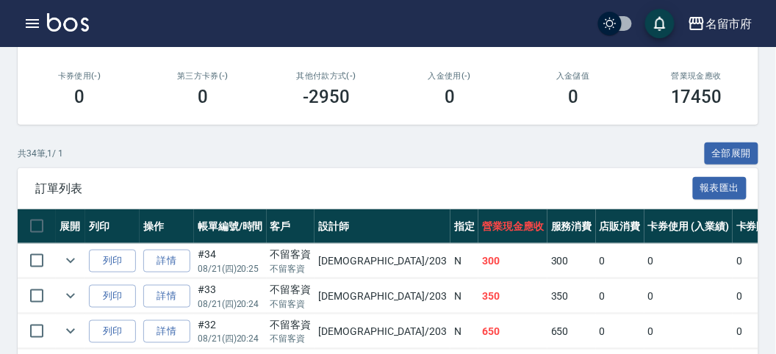
scroll to position [82, 0]
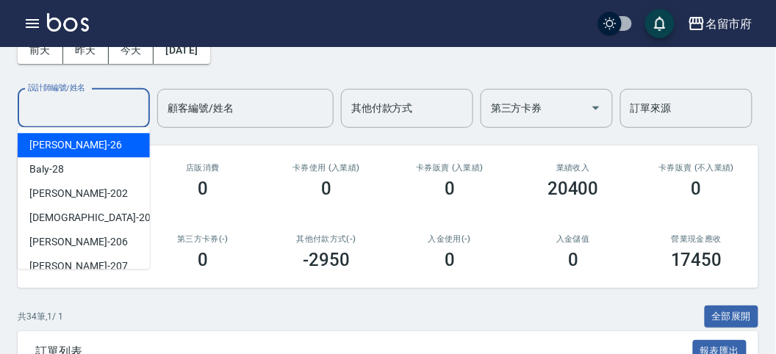
click at [103, 112] on input "設計師編號/姓名" at bounding box center [83, 109] width 119 height 26
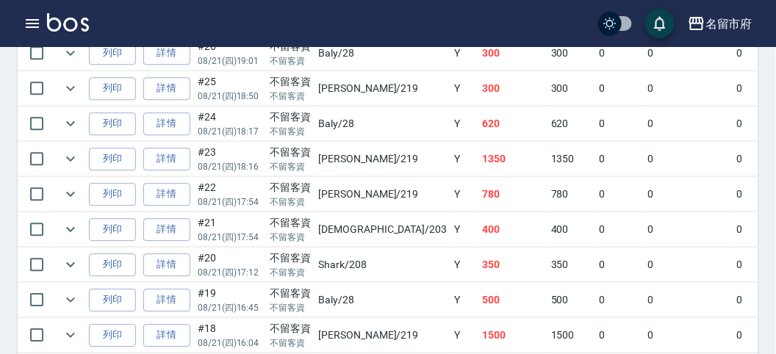
scroll to position [652, 0]
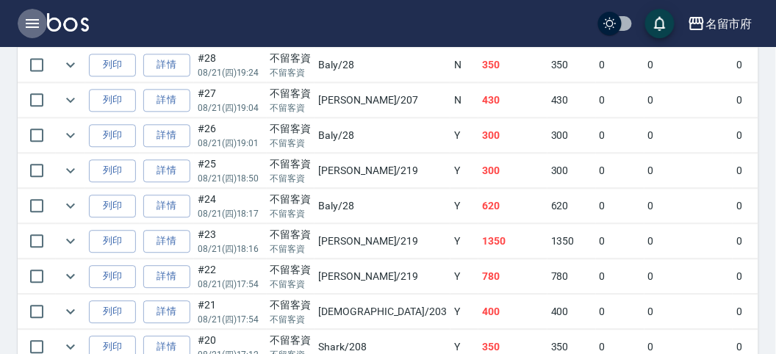
click at [33, 19] on icon "button" at bounding box center [32, 23] width 13 height 9
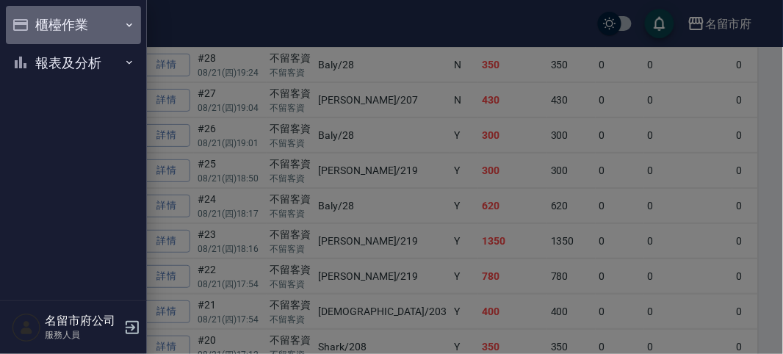
click at [76, 39] on button "櫃檯作業" at bounding box center [73, 25] width 135 height 38
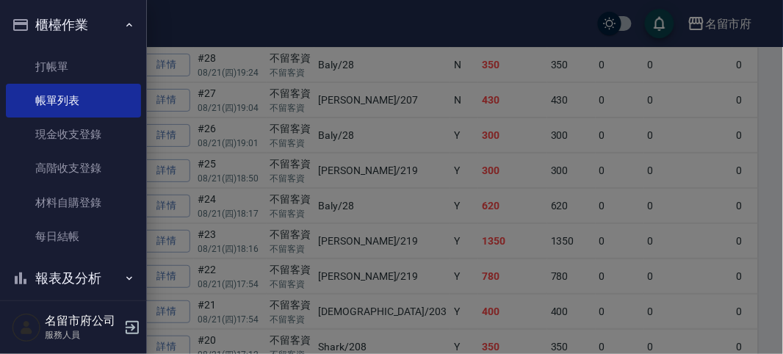
click at [234, 162] on div at bounding box center [391, 177] width 783 height 354
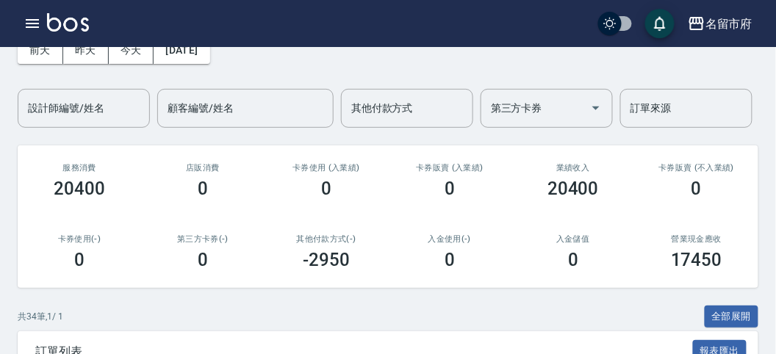
scroll to position [0, 0]
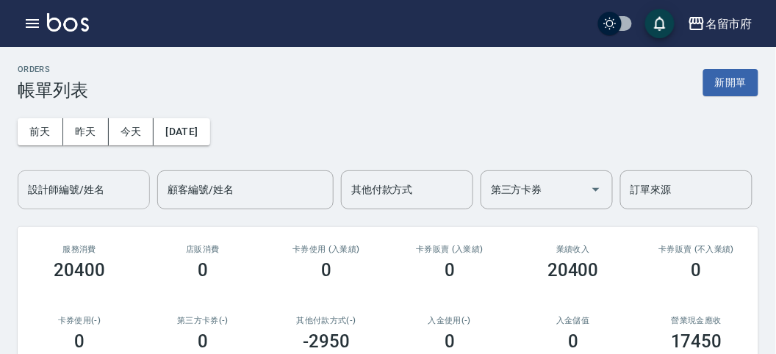
click at [101, 190] on input "設計師編號/姓名" at bounding box center [83, 190] width 119 height 26
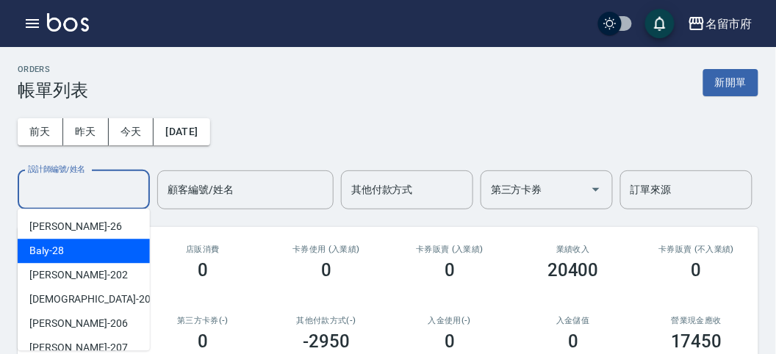
click at [82, 259] on div "Baly -28" at bounding box center [84, 251] width 132 height 24
type input "Baly-28"
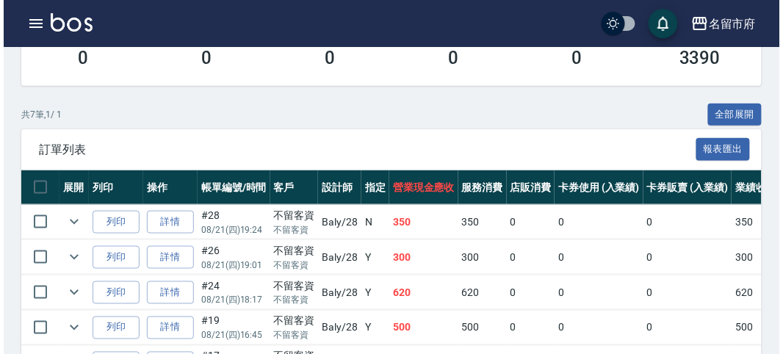
scroll to position [365, 0]
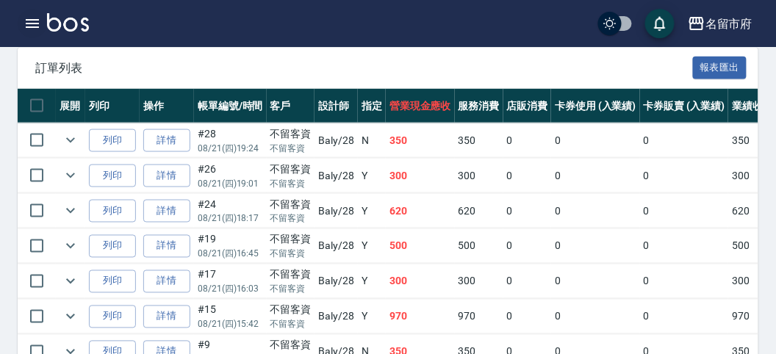
click at [24, 20] on icon "button" at bounding box center [33, 24] width 18 height 18
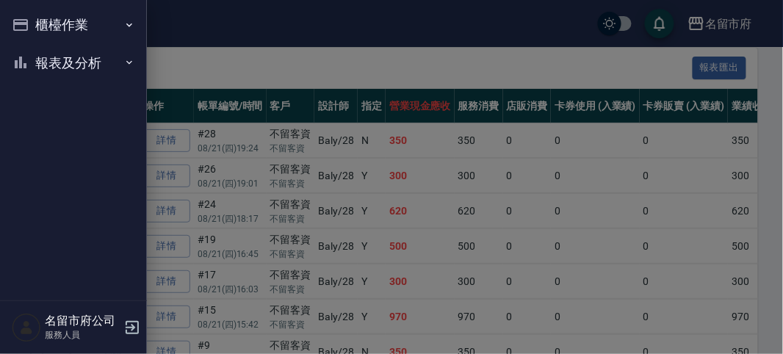
click at [24, 22] on button "櫃檯作業" at bounding box center [73, 25] width 135 height 38
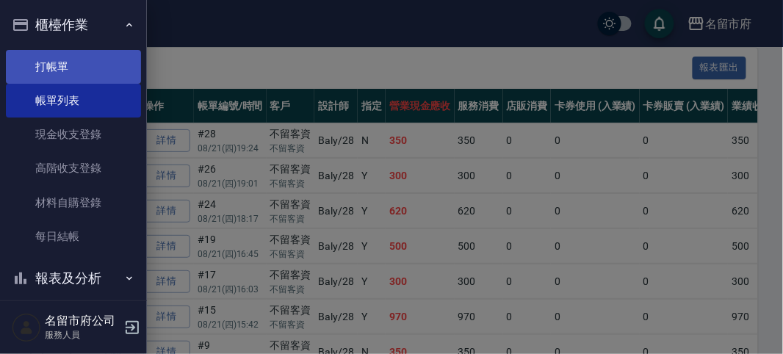
click at [79, 74] on link "打帳單" at bounding box center [73, 67] width 135 height 34
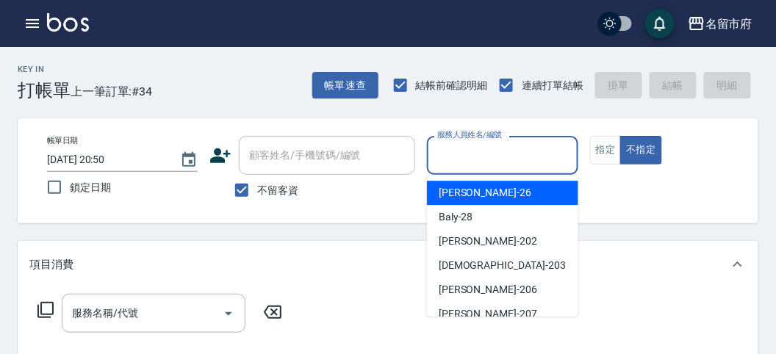
click at [551, 147] on input "服務人員姓名/編號" at bounding box center [501, 156] width 137 height 26
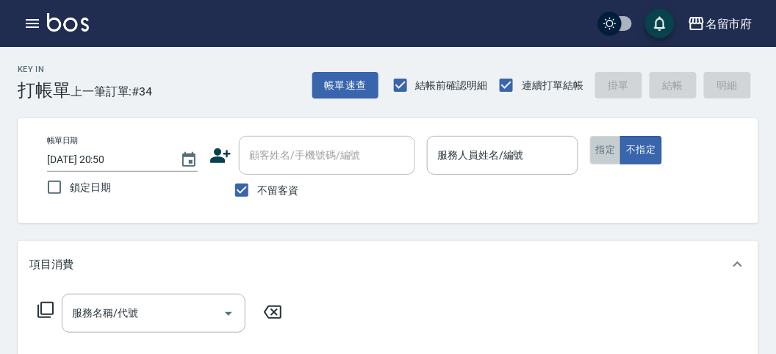
click at [600, 153] on button "指定" at bounding box center [606, 150] width 32 height 29
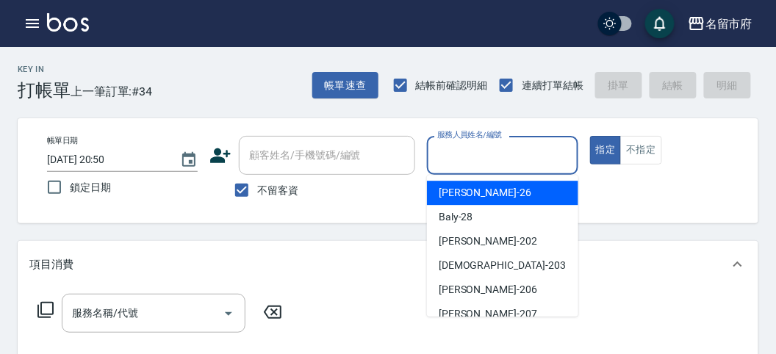
click at [474, 162] on input "服務人員姓名/編號" at bounding box center [501, 156] width 137 height 26
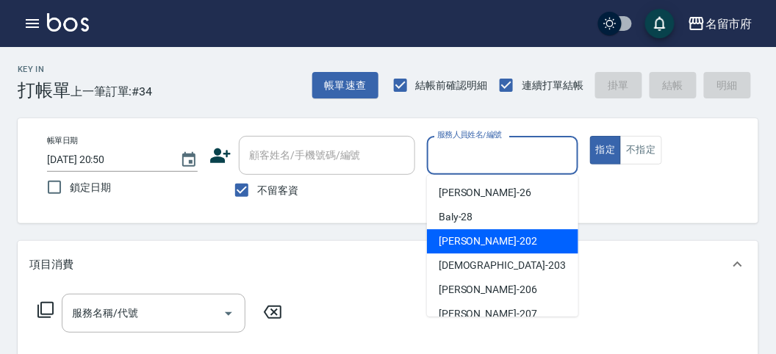
click at [481, 231] on div "[PERSON_NAME] -202" at bounding box center [502, 241] width 151 height 24
type input "[PERSON_NAME]-202"
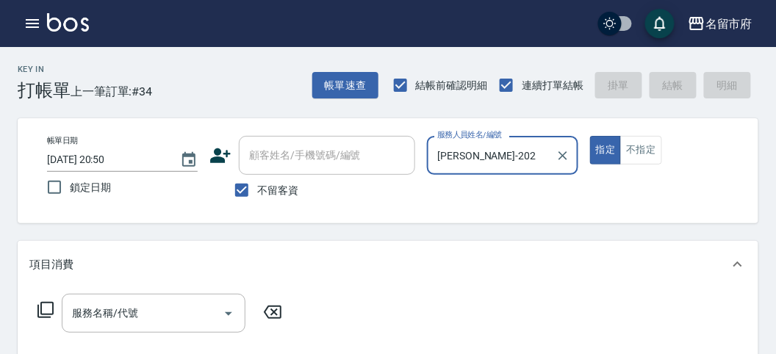
click at [53, 305] on icon at bounding box center [45, 310] width 16 height 16
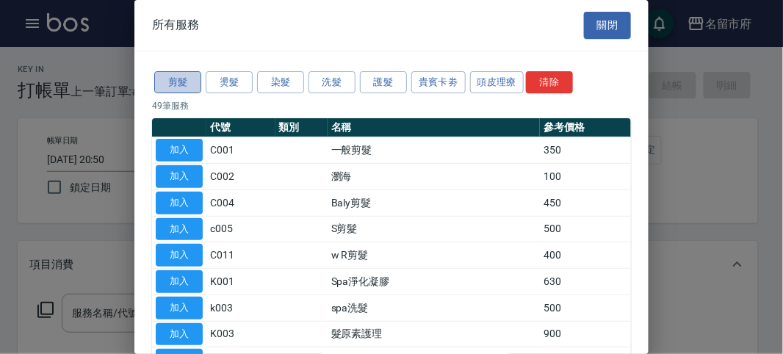
click at [176, 79] on button "剪髮" at bounding box center [177, 82] width 47 height 23
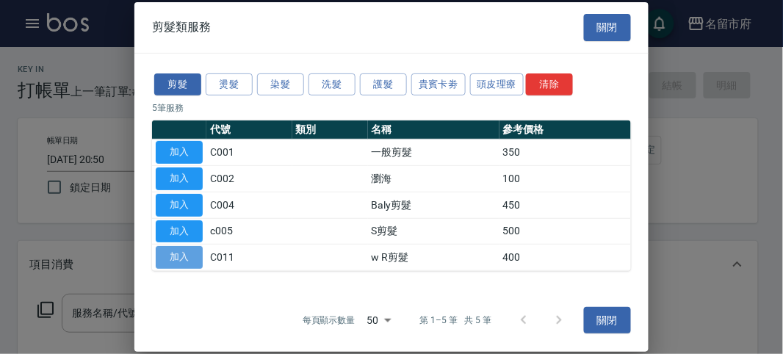
drag, startPoint x: 195, startPoint y: 253, endPoint x: 450, endPoint y: 129, distance: 282.6
click at [195, 253] on button "加入" at bounding box center [179, 257] width 47 height 23
type input "w R剪髮(C011)"
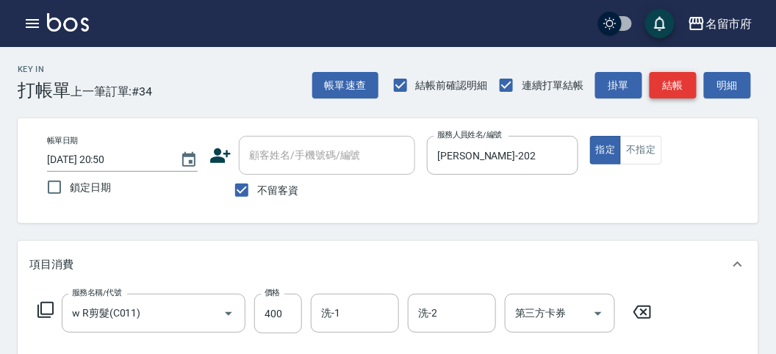
click at [663, 75] on button "結帳" at bounding box center [672, 85] width 47 height 27
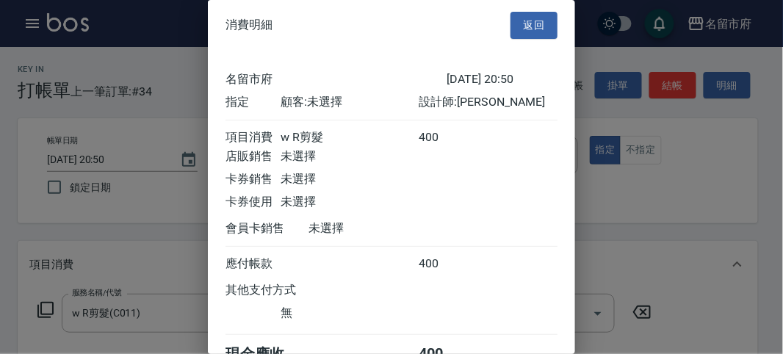
scroll to position [82, 0]
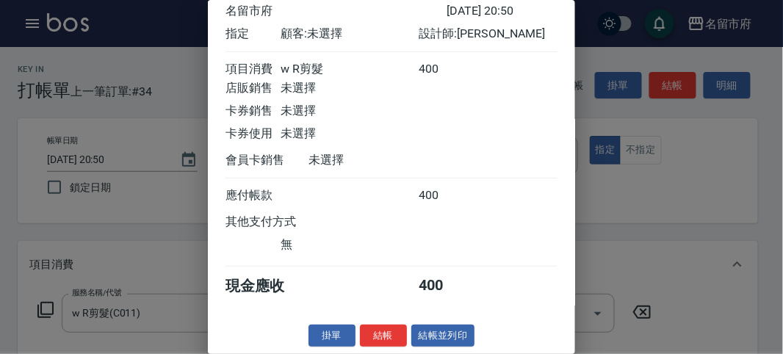
drag, startPoint x: 389, startPoint y: 338, endPoint x: 449, endPoint y: 261, distance: 97.9
click at [397, 327] on button "結帳" at bounding box center [383, 336] width 47 height 23
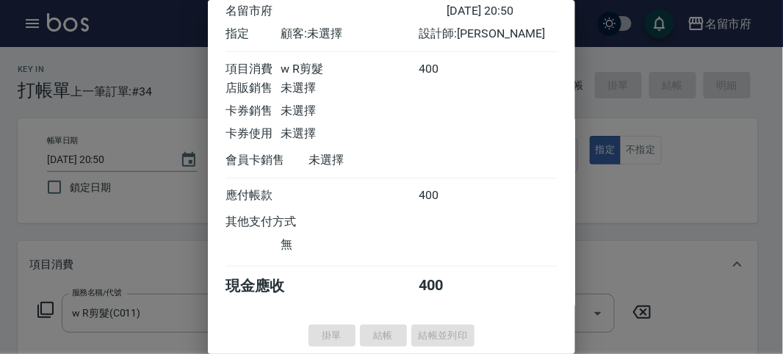
type input "[DATE] 20:52"
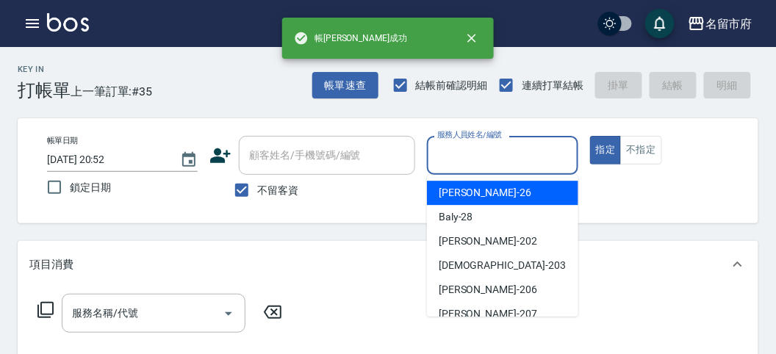
click at [483, 153] on input "服務人員姓名/編號" at bounding box center [501, 156] width 137 height 26
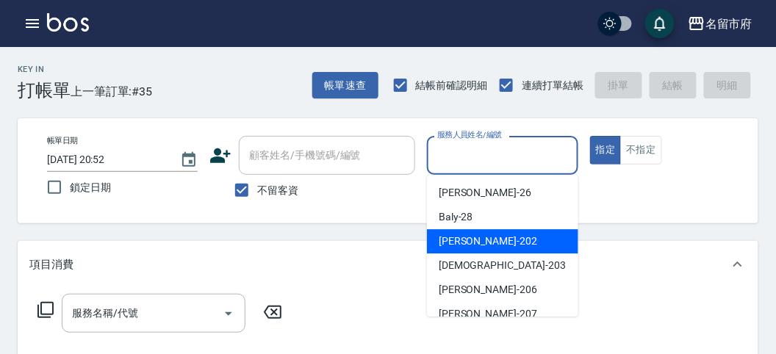
drag, startPoint x: 492, startPoint y: 244, endPoint x: 262, endPoint y: 311, distance: 240.2
click at [490, 244] on div "[PERSON_NAME] -202" at bounding box center [502, 241] width 151 height 24
type input "[PERSON_NAME]-202"
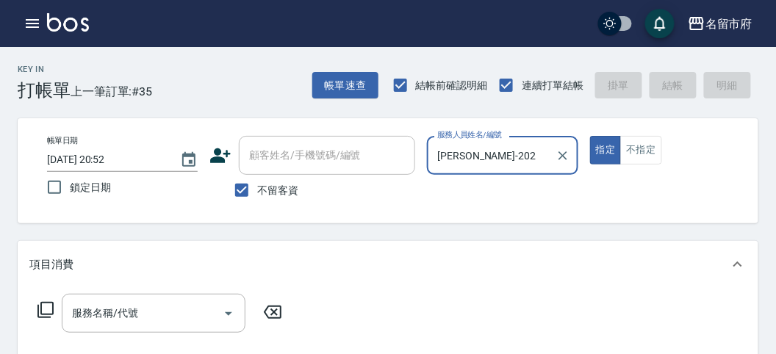
drag, startPoint x: 46, startPoint y: 302, endPoint x: 101, endPoint y: 240, distance: 82.2
click at [47, 300] on div "服務名稱/代號 服務名稱/代號" at bounding box center [160, 313] width 262 height 39
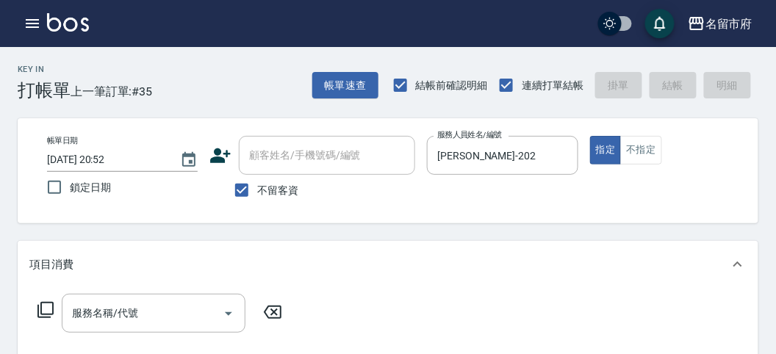
click at [52, 309] on icon at bounding box center [45, 310] width 16 height 16
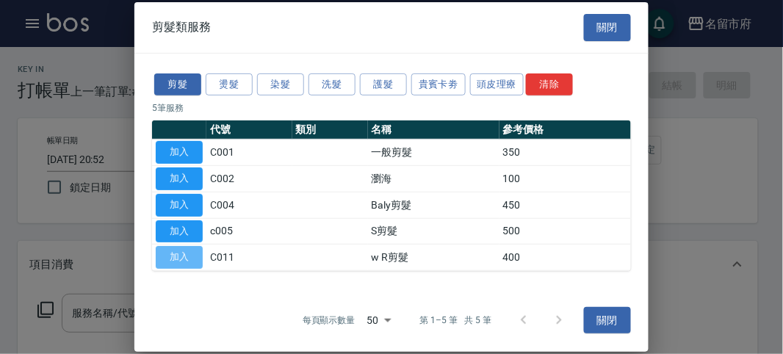
drag, startPoint x: 188, startPoint y: 255, endPoint x: 555, endPoint y: 123, distance: 389.5
click at [190, 245] on td "加入" at bounding box center [179, 258] width 54 height 26
click at [187, 254] on button "加入" at bounding box center [179, 257] width 47 height 23
type input "w R剪髮(C011)"
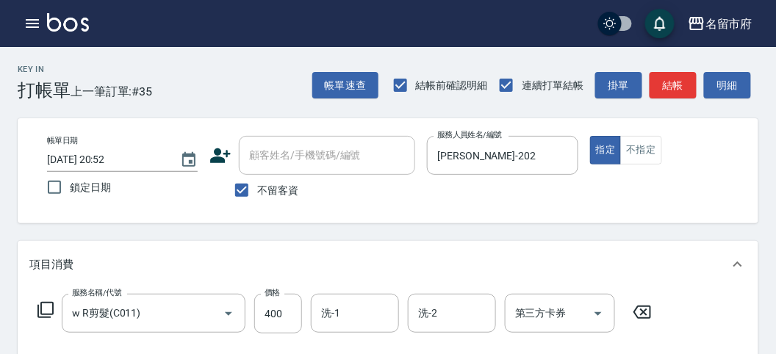
drag, startPoint x: 667, startPoint y: 87, endPoint x: 638, endPoint y: 100, distance: 32.2
click at [667, 87] on button "結帳" at bounding box center [672, 85] width 47 height 27
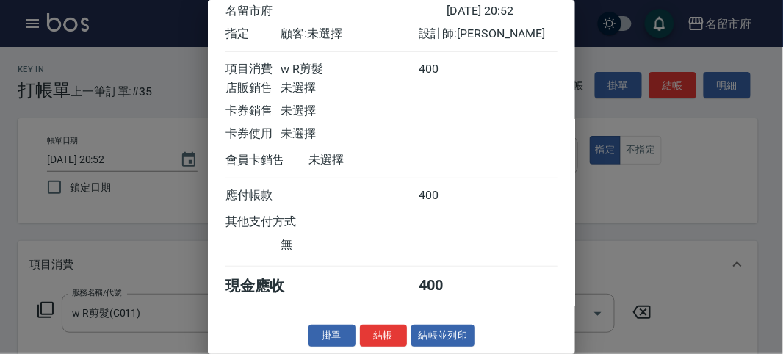
drag, startPoint x: 375, startPoint y: 339, endPoint x: 412, endPoint y: 325, distance: 39.3
click at [377, 337] on button "結帳" at bounding box center [383, 336] width 47 height 23
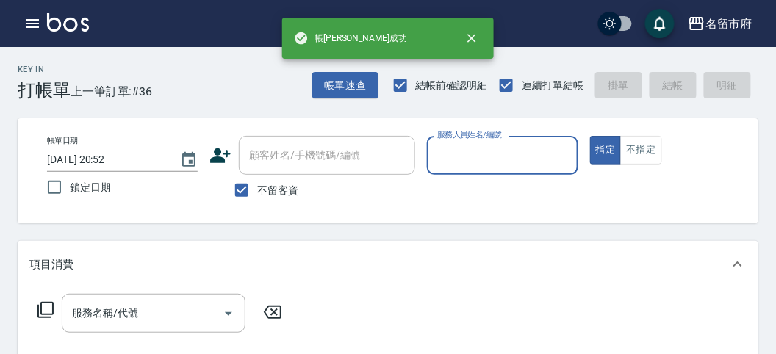
click at [483, 152] on input "服務人員姓名/編號" at bounding box center [501, 156] width 137 height 26
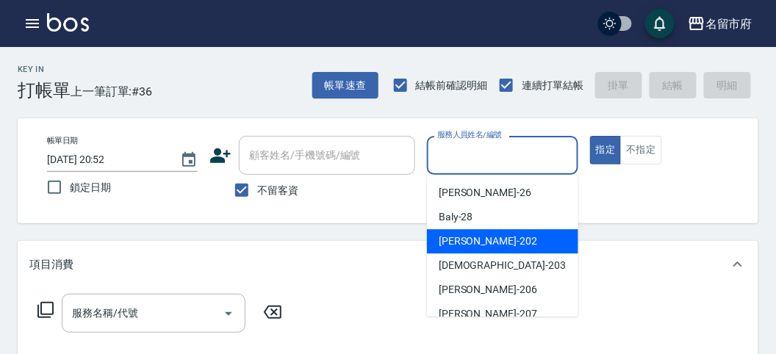
click at [483, 240] on div "[PERSON_NAME] -202" at bounding box center [502, 241] width 151 height 24
type input "[PERSON_NAME]-202"
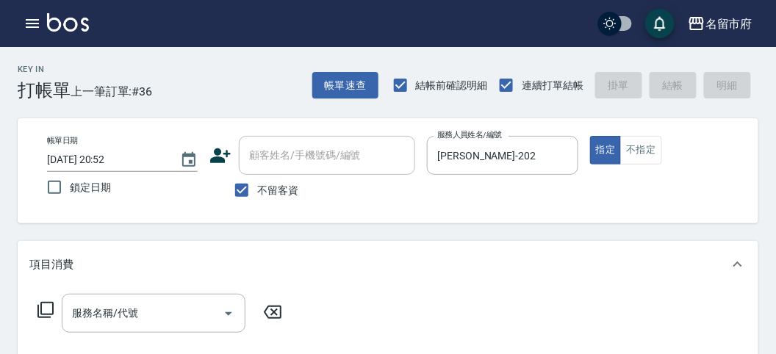
click at [42, 307] on icon at bounding box center [46, 310] width 18 height 18
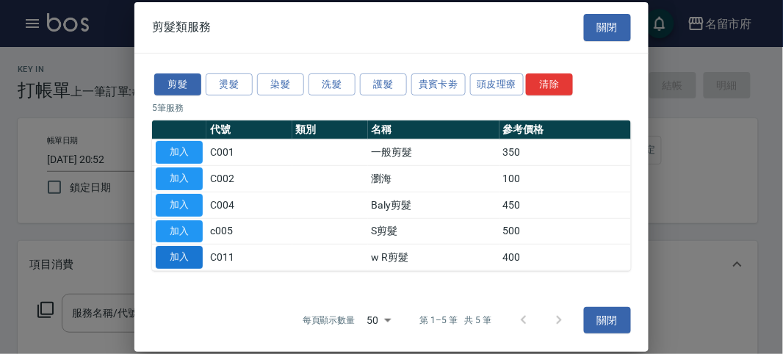
click at [161, 251] on button "加入" at bounding box center [179, 257] width 47 height 23
type input "w R剪髮(C011)"
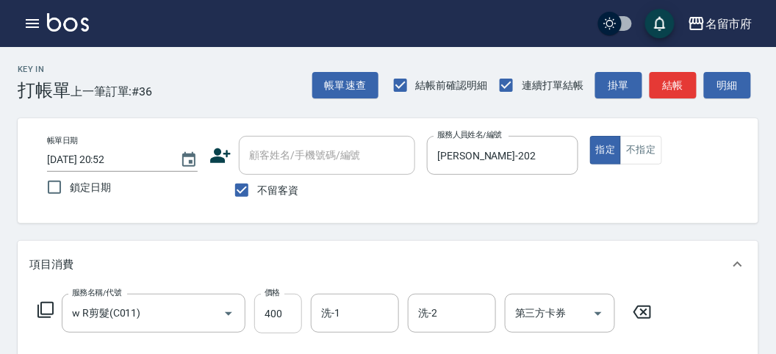
click at [270, 309] on input "400" at bounding box center [278, 314] width 48 height 40
type input "350"
click at [669, 81] on button "結帳" at bounding box center [672, 85] width 47 height 27
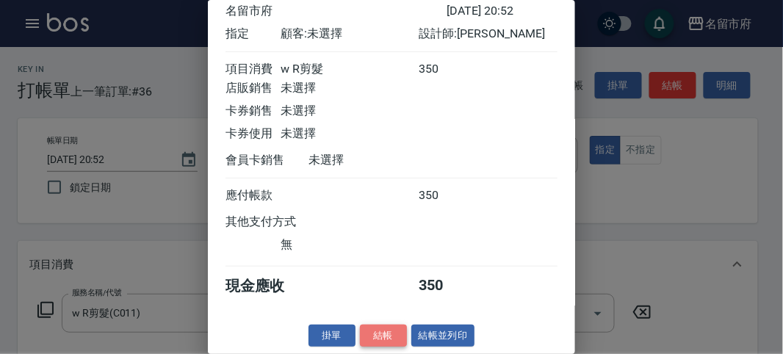
drag, startPoint x: 383, startPoint y: 337, endPoint x: 166, endPoint y: 10, distance: 392.8
click at [382, 336] on button "結帳" at bounding box center [383, 336] width 47 height 23
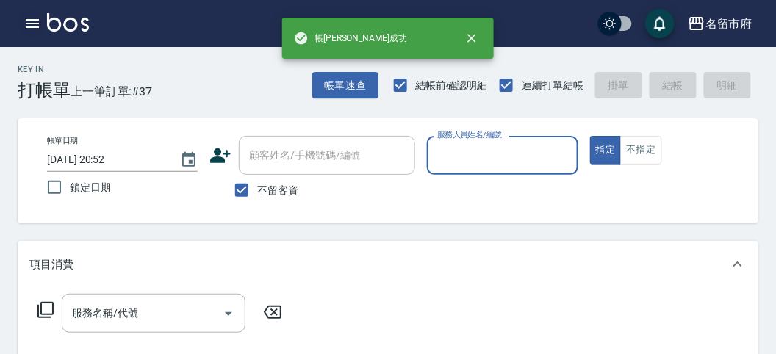
click at [26, 28] on icon "button" at bounding box center [33, 24] width 18 height 18
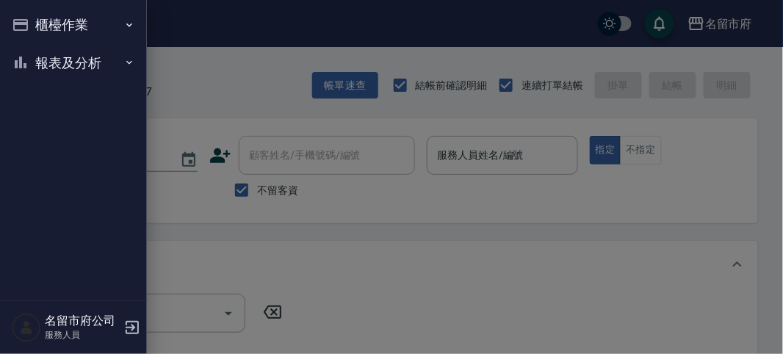
click at [37, 21] on button "櫃檯作業" at bounding box center [73, 25] width 135 height 38
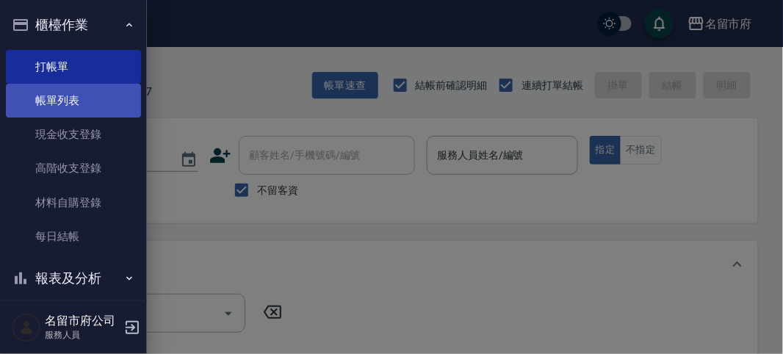
click at [60, 98] on link "帳單列表" at bounding box center [73, 101] width 135 height 34
click at [57, 99] on link "帳單列表" at bounding box center [73, 101] width 135 height 34
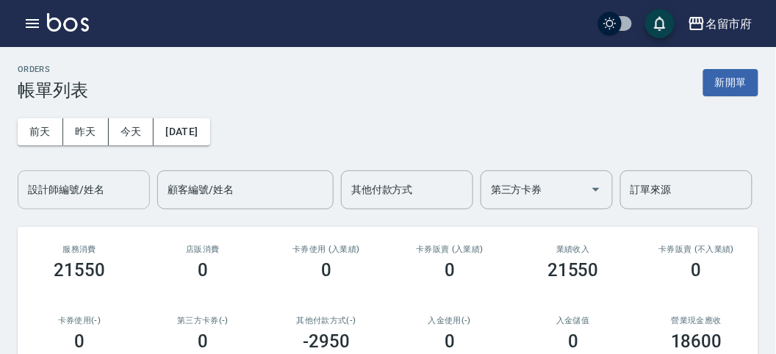
click at [104, 188] on input "設計師編號/姓名" at bounding box center [83, 190] width 119 height 26
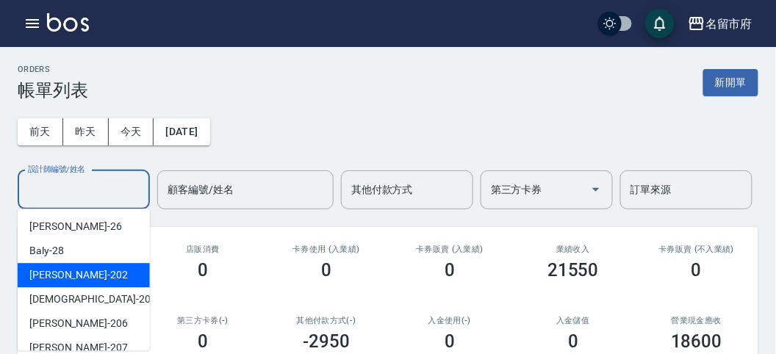
click at [78, 267] on div "[PERSON_NAME] -202" at bounding box center [84, 275] width 132 height 24
type input "[PERSON_NAME]-202"
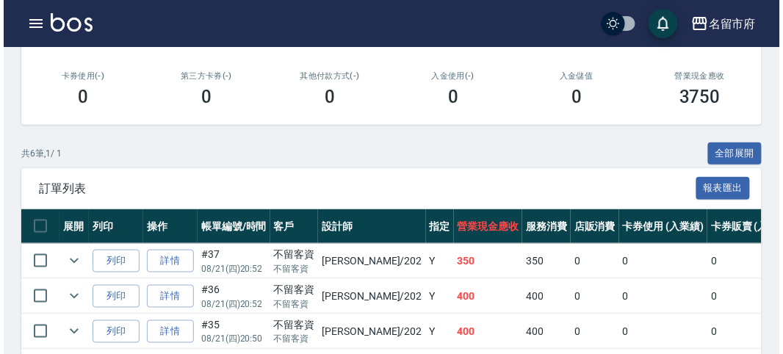
scroll to position [408, 0]
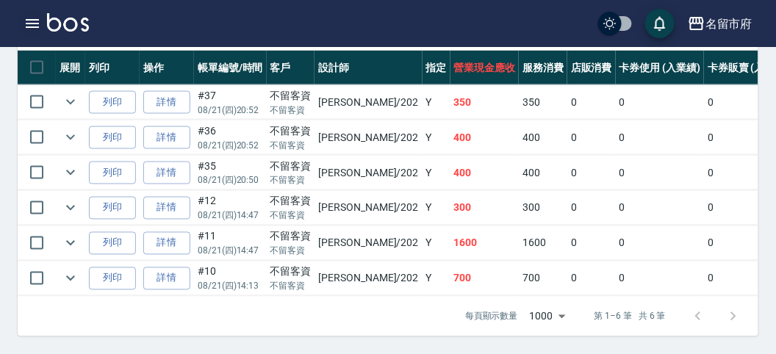
click at [33, 22] on icon "button" at bounding box center [33, 24] width 18 height 18
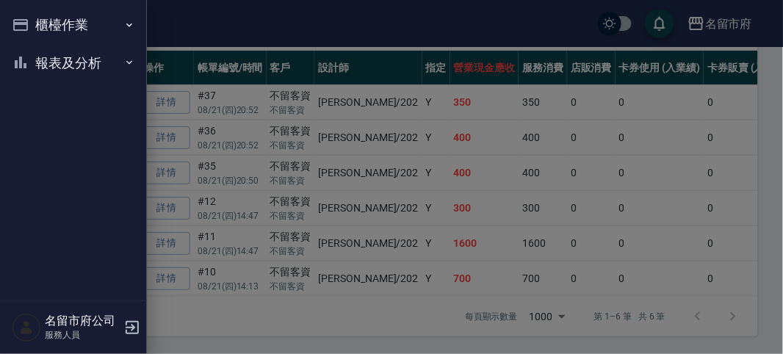
click at [34, 19] on button "櫃檯作業" at bounding box center [73, 25] width 135 height 38
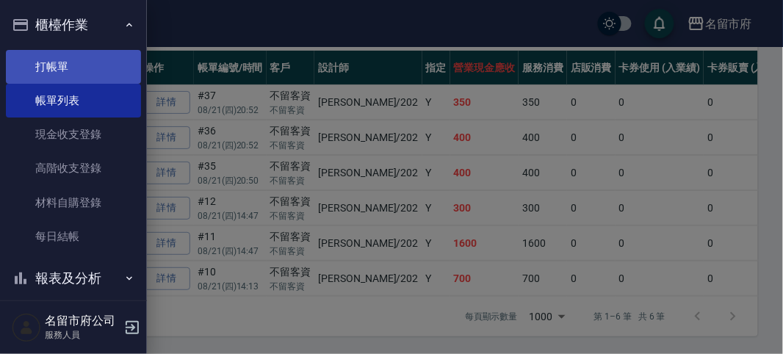
click at [90, 71] on link "打帳單" at bounding box center [73, 67] width 135 height 34
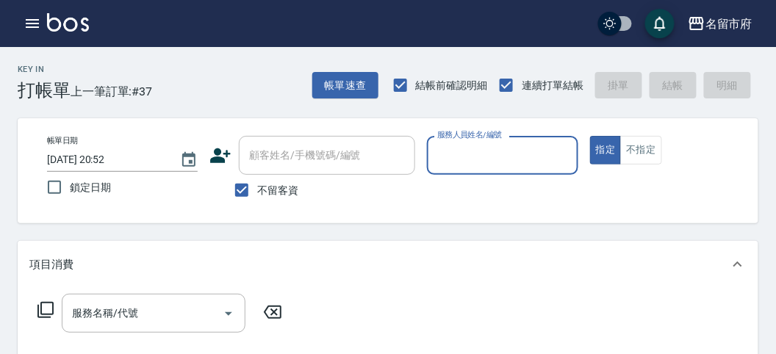
click at [486, 153] on input "服務人員姓名/編號" at bounding box center [501, 156] width 137 height 26
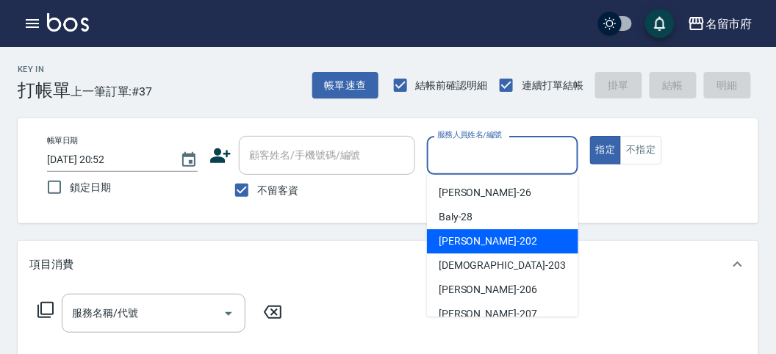
drag, startPoint x: 483, startPoint y: 246, endPoint x: 405, endPoint y: 246, distance: 78.6
click at [483, 246] on div "[PERSON_NAME] -202" at bounding box center [502, 241] width 151 height 24
type input "[PERSON_NAME]-202"
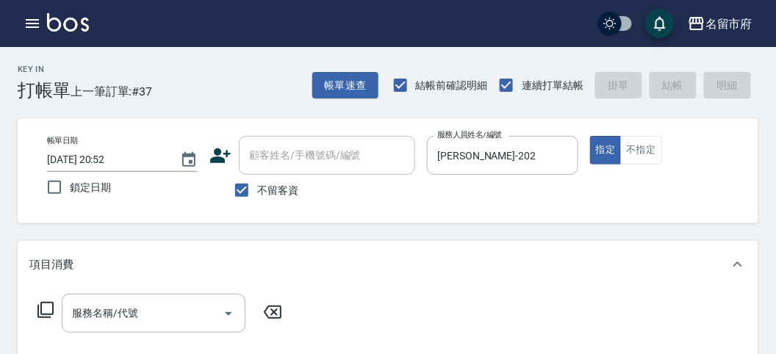
click at [49, 306] on icon at bounding box center [46, 310] width 18 height 18
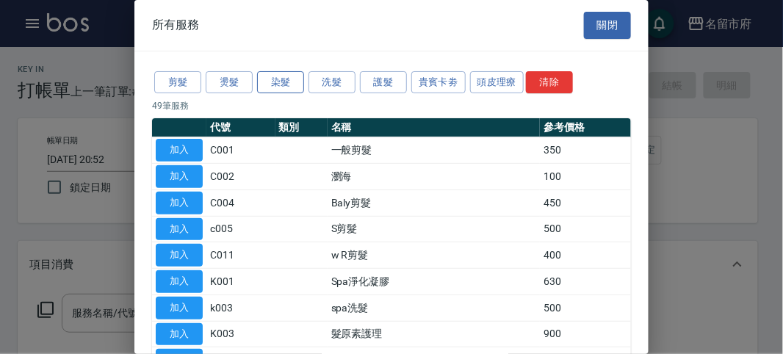
drag, startPoint x: 285, startPoint y: 80, endPoint x: 262, endPoint y: 93, distance: 26.6
click at [284, 79] on button "染髮" at bounding box center [280, 82] width 47 height 23
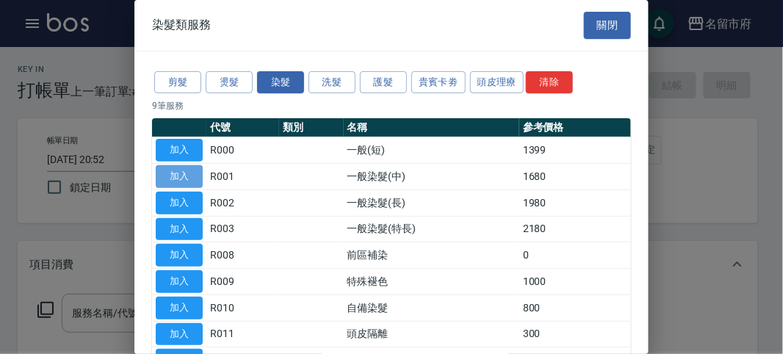
click at [173, 175] on button "加入" at bounding box center [179, 176] width 47 height 23
type input "一般染髮(中)(R001)"
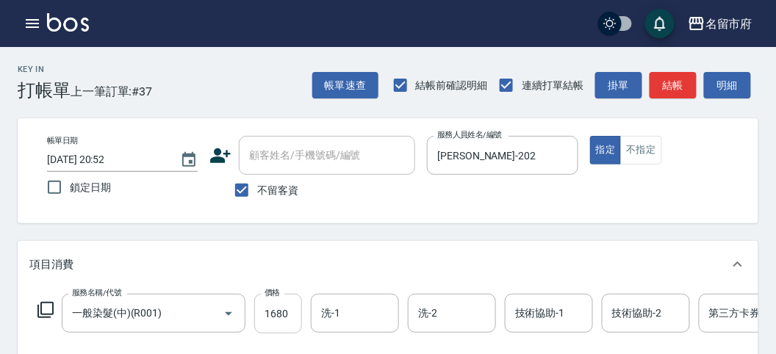
click at [292, 303] on input "1680" at bounding box center [278, 314] width 48 height 40
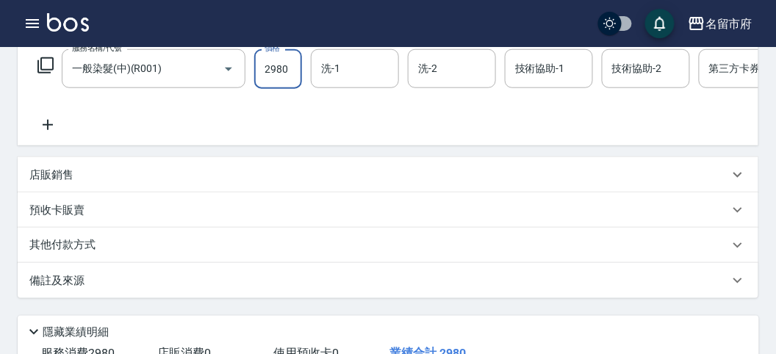
scroll to position [163, 0]
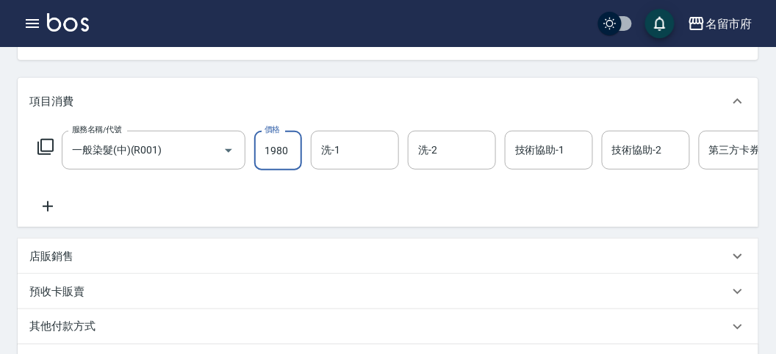
type input "1980"
click at [46, 145] on icon at bounding box center [46, 147] width 18 height 18
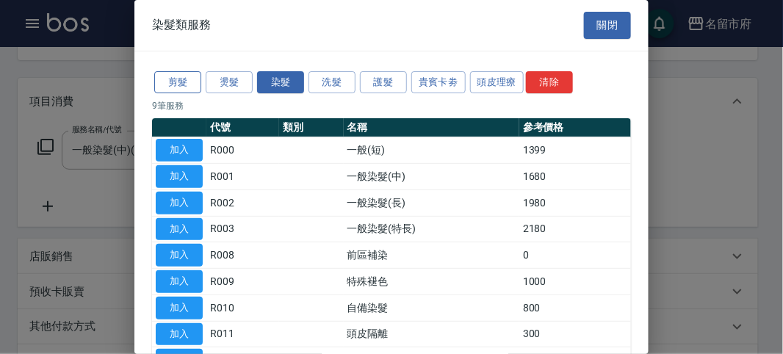
click at [182, 81] on button "剪髮" at bounding box center [177, 82] width 47 height 23
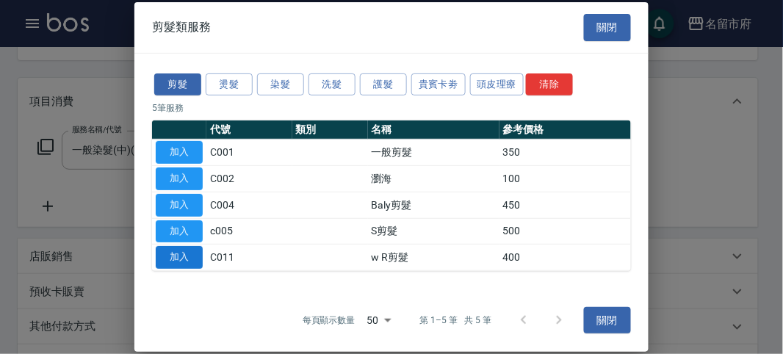
click at [182, 251] on button "加入" at bounding box center [179, 257] width 47 height 23
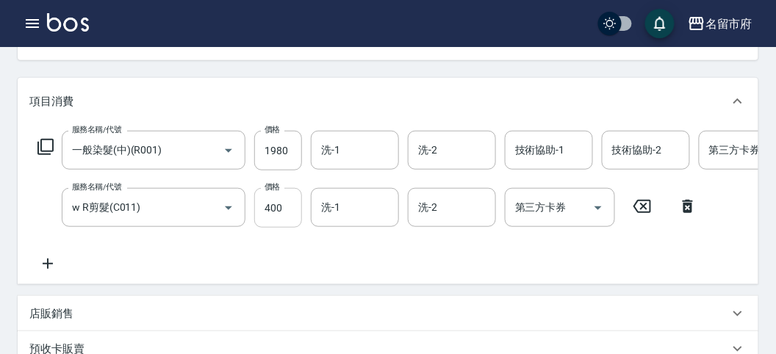
click at [289, 221] on input "400" at bounding box center [278, 208] width 48 height 40
click at [52, 147] on icon at bounding box center [45, 147] width 16 height 16
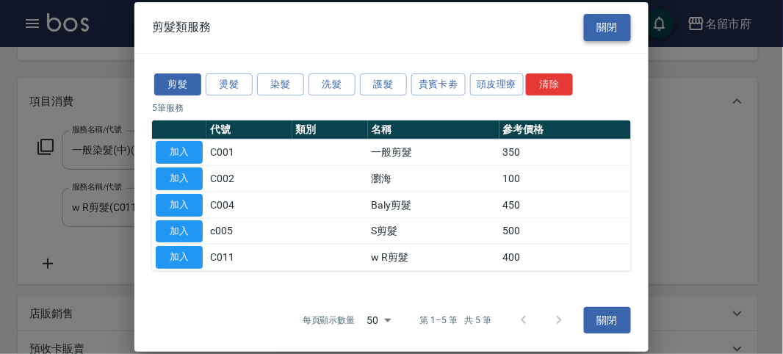
click at [610, 30] on button "關閉" at bounding box center [607, 27] width 47 height 27
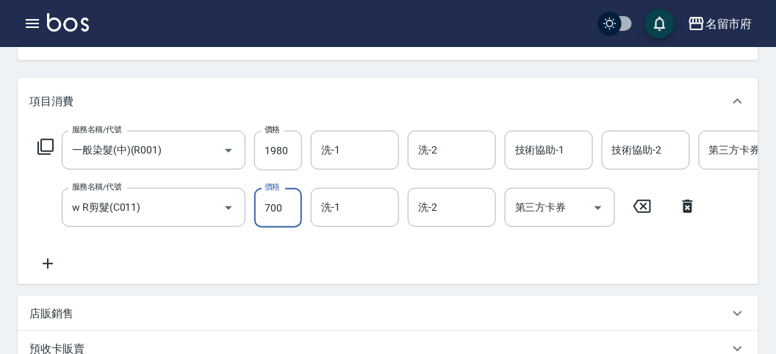
click at [284, 206] on input "700" at bounding box center [278, 208] width 48 height 40
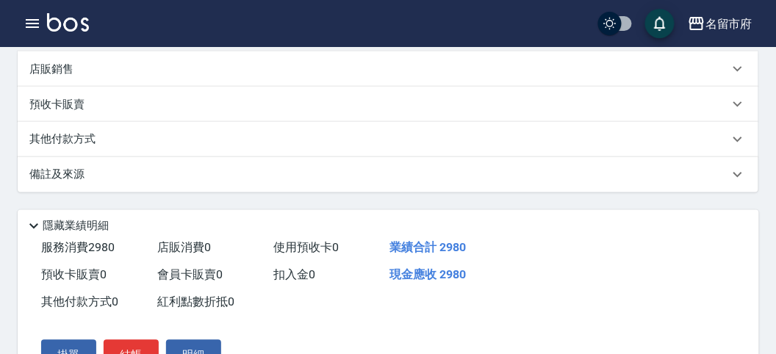
type input "1000"
click at [119, 145] on div "其他付款方式" at bounding box center [378, 139] width 699 height 16
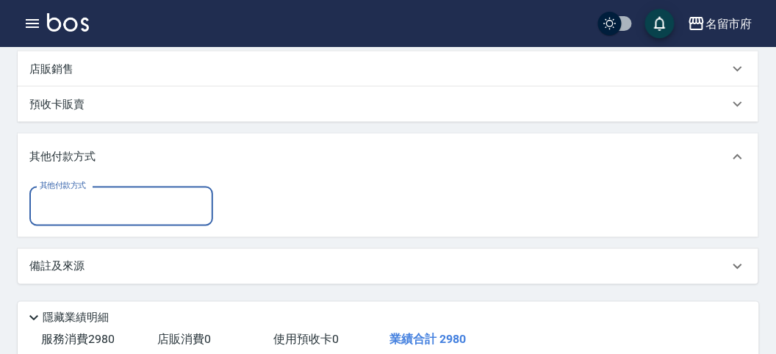
scroll to position [0, 0]
click at [132, 208] on input "其他付款方式" at bounding box center [121, 206] width 170 height 26
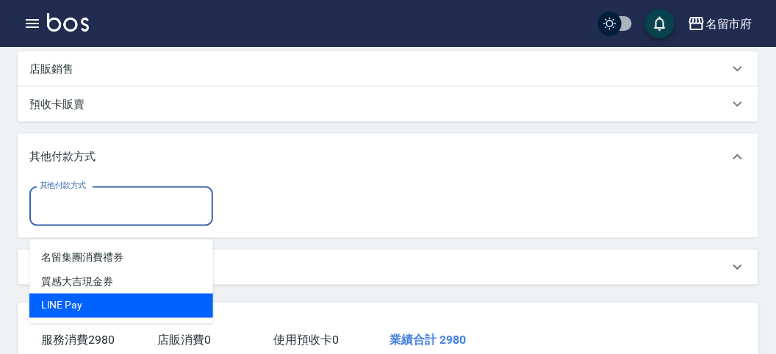
drag, startPoint x: 114, startPoint y: 297, endPoint x: 422, endPoint y: 270, distance: 309.7
click at [132, 289] on ul "名留集團消費禮券 質感大吉現金券 LlNE Pay" at bounding box center [121, 281] width 184 height 84
click at [144, 318] on ul "名留集團消費禮券 質感大吉現金券 LlNE Pay" at bounding box center [121, 281] width 184 height 84
click at [152, 298] on span "LlNE Pay" at bounding box center [121, 306] width 184 height 24
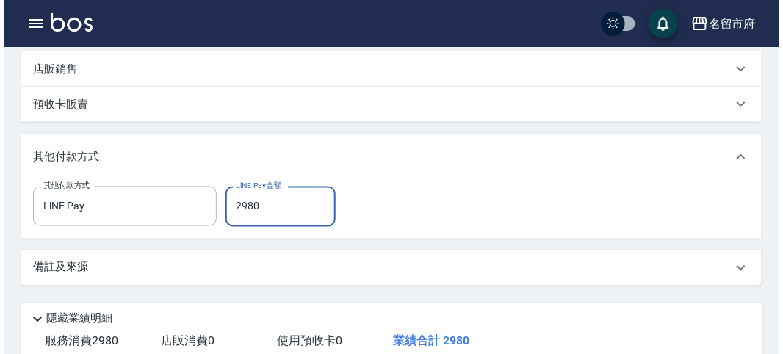
scroll to position [594, 0]
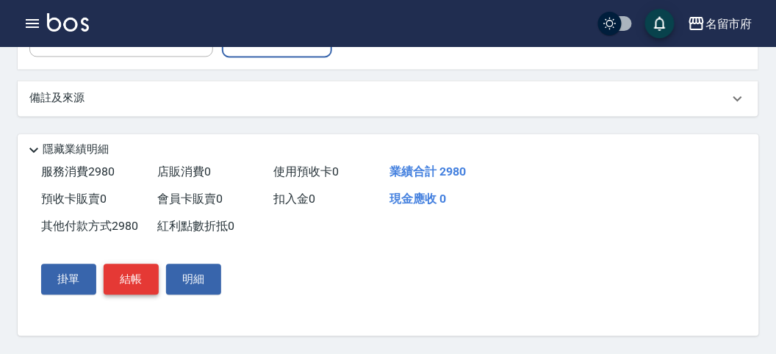
click at [124, 277] on button "結帳" at bounding box center [131, 279] width 55 height 31
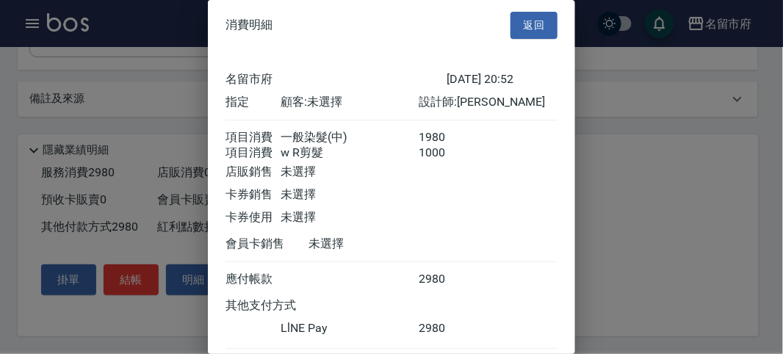
scroll to position [96, 0]
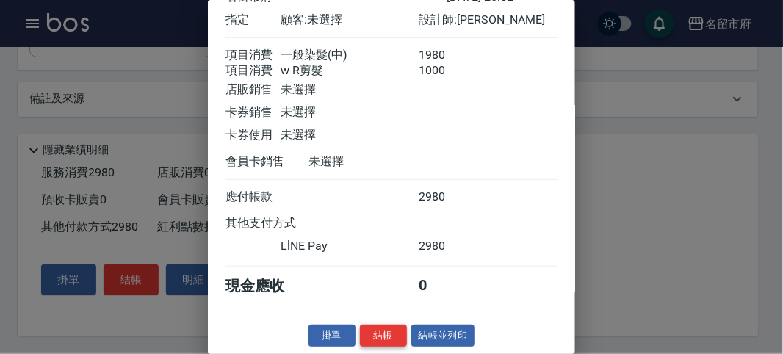
click at [368, 338] on button "結帳" at bounding box center [383, 336] width 47 height 23
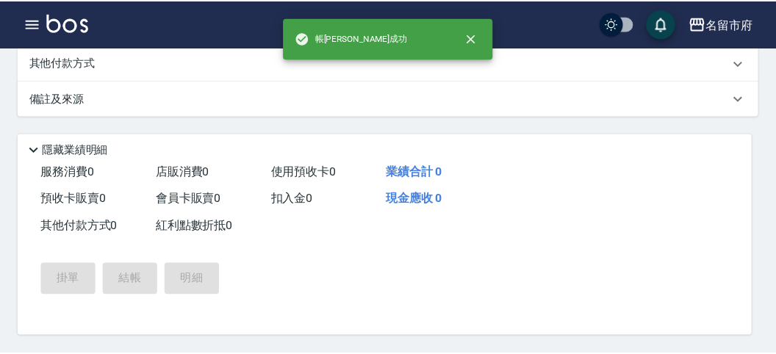
scroll to position [0, 0]
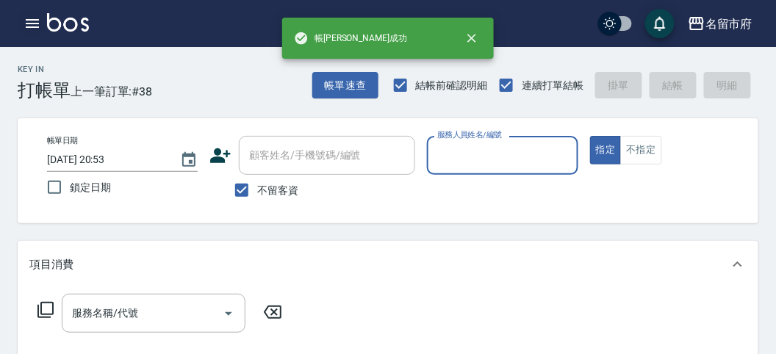
click at [33, 23] on icon "button" at bounding box center [32, 23] width 13 height 9
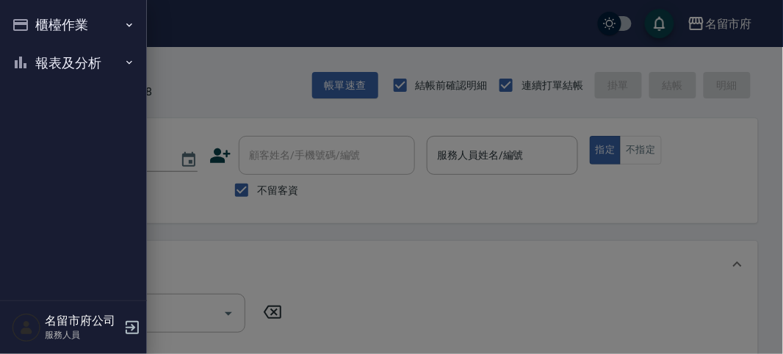
click at [33, 21] on button "櫃檯作業" at bounding box center [73, 25] width 135 height 38
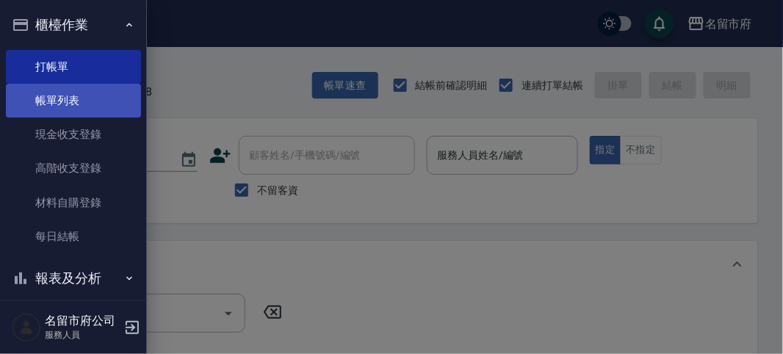
click at [63, 98] on link "帳單列表" at bounding box center [73, 101] width 135 height 34
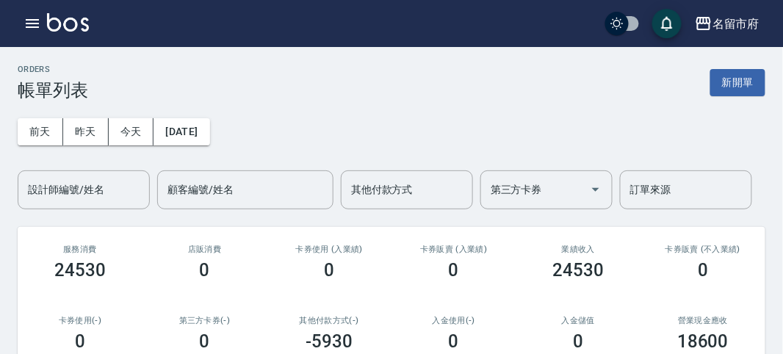
click at [85, 189] on input "設計師編號/姓名" at bounding box center [83, 190] width 119 height 26
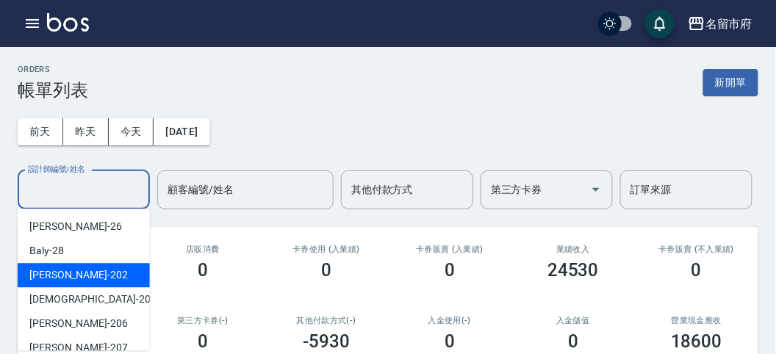
click at [75, 268] on div "[PERSON_NAME] -202" at bounding box center [84, 275] width 132 height 24
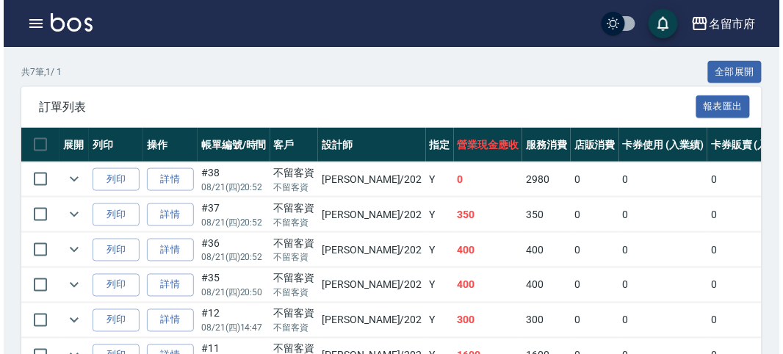
scroll to position [82, 0]
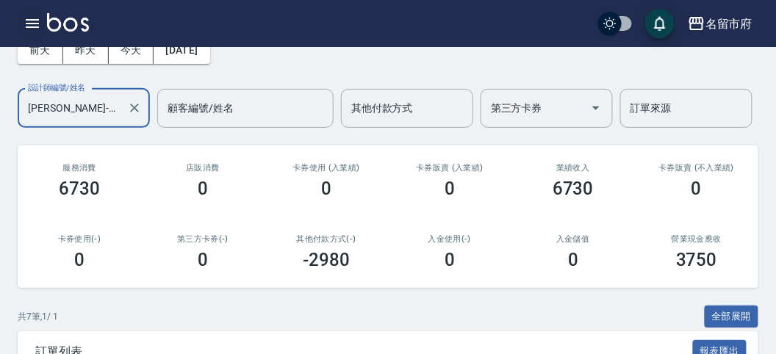
click at [26, 21] on icon "button" at bounding box center [33, 24] width 18 height 18
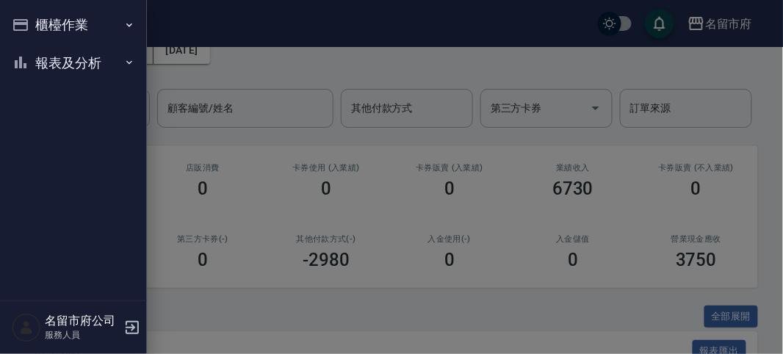
click at [48, 60] on button "報表及分析" at bounding box center [73, 63] width 135 height 38
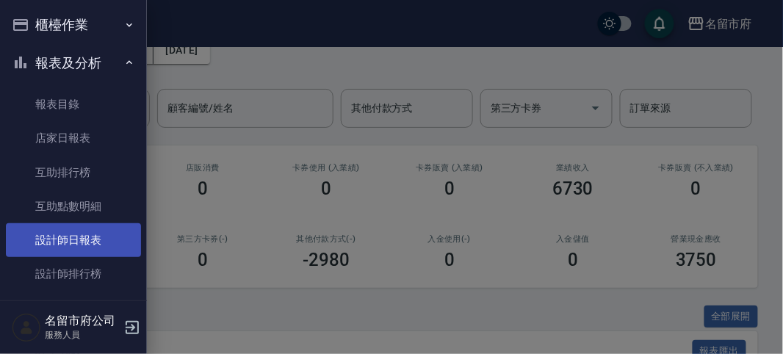
click at [87, 235] on link "設計師日報表" at bounding box center [73, 240] width 135 height 34
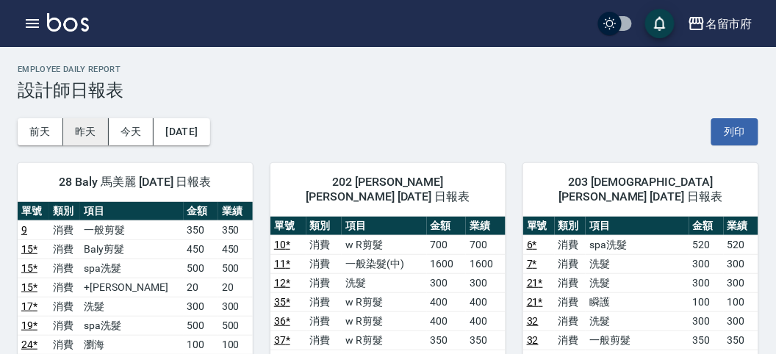
click at [87, 132] on button "昨天" at bounding box center [86, 131] width 46 height 27
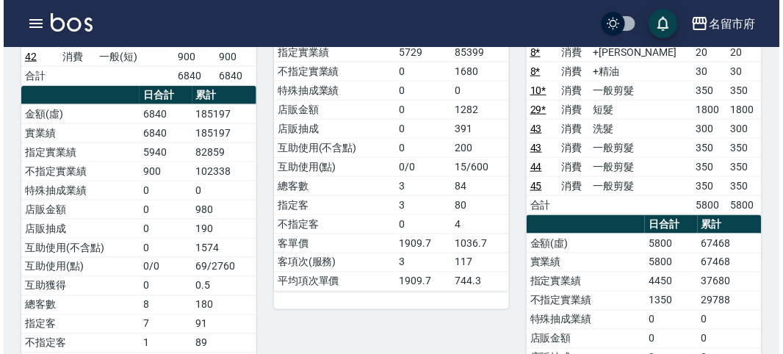
scroll to position [816, 0]
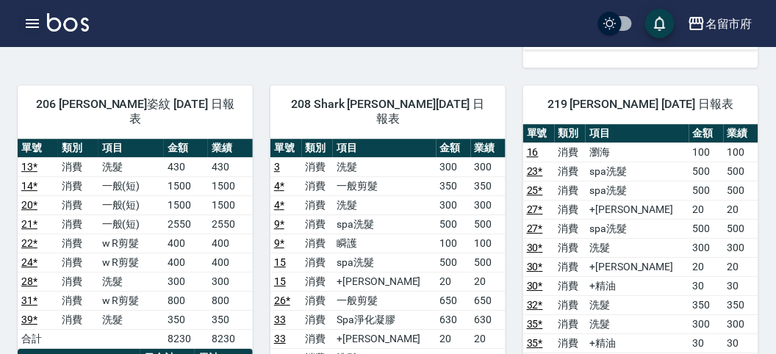
click at [25, 24] on icon "button" at bounding box center [33, 24] width 18 height 18
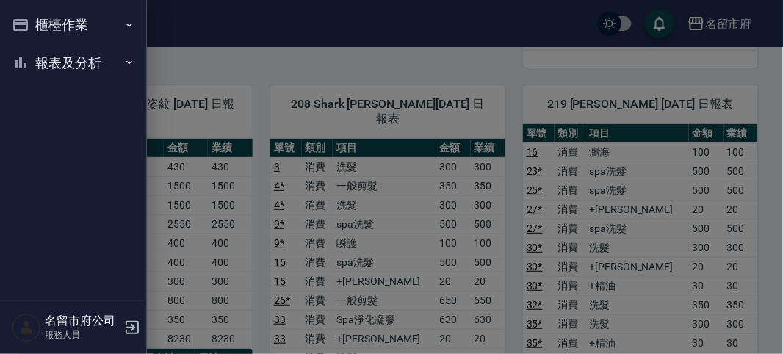
click at [28, 19] on button "櫃檯作業" at bounding box center [73, 25] width 135 height 38
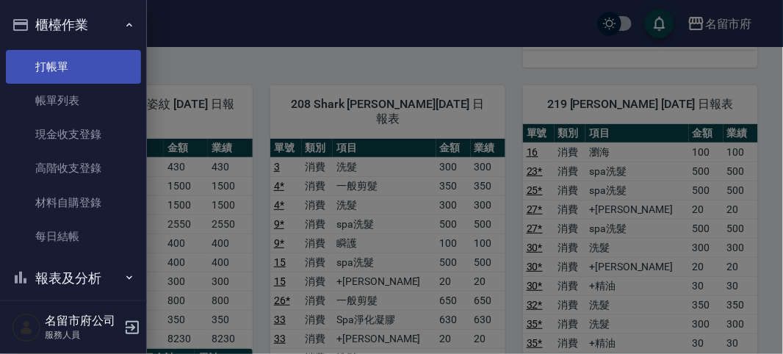
click at [49, 60] on link "打帳單" at bounding box center [73, 67] width 135 height 34
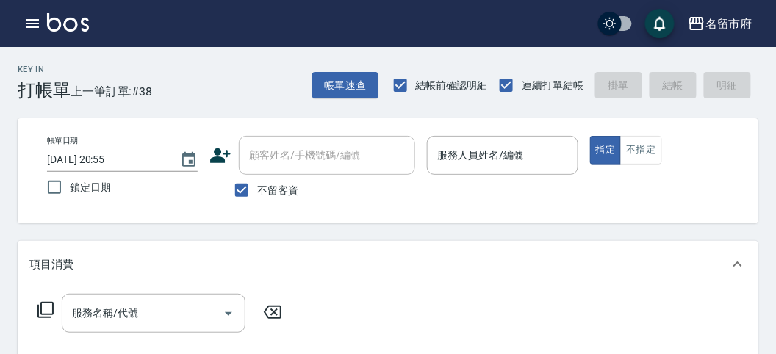
click at [18, 30] on div "名留市府 登出" at bounding box center [388, 23] width 776 height 47
click at [30, 22] on icon "button" at bounding box center [33, 24] width 18 height 18
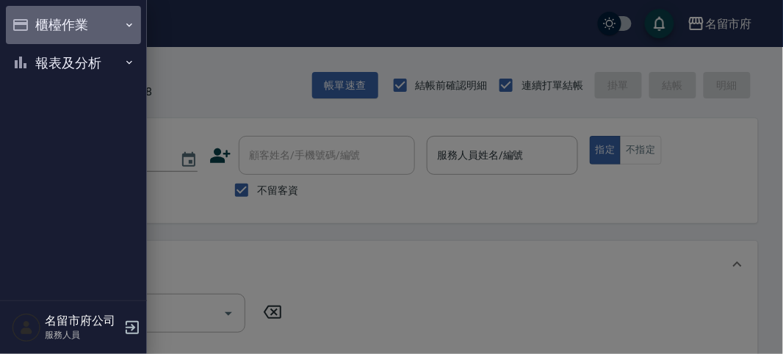
click at [61, 40] on button "櫃檯作業" at bounding box center [73, 25] width 135 height 38
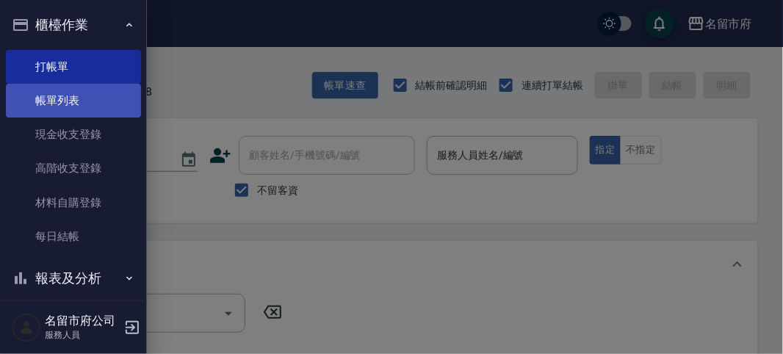
click at [84, 101] on link "帳單列表" at bounding box center [73, 101] width 135 height 34
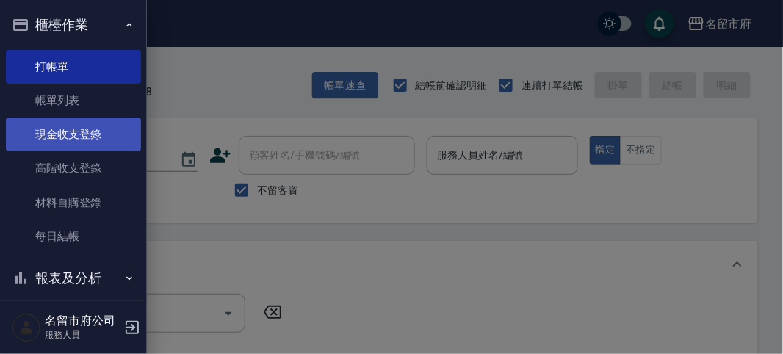
click at [82, 103] on link "帳單列表" at bounding box center [73, 101] width 135 height 34
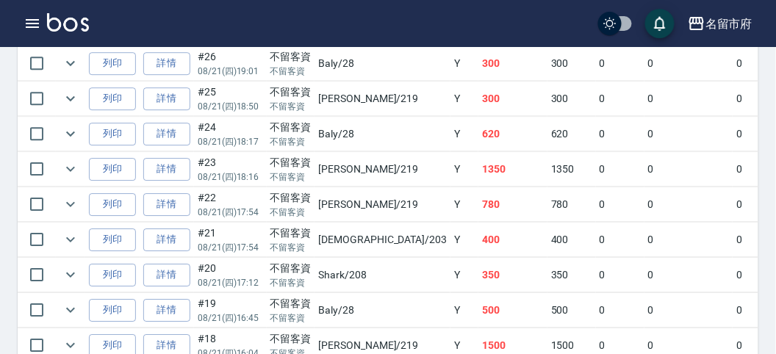
scroll to position [621, 0]
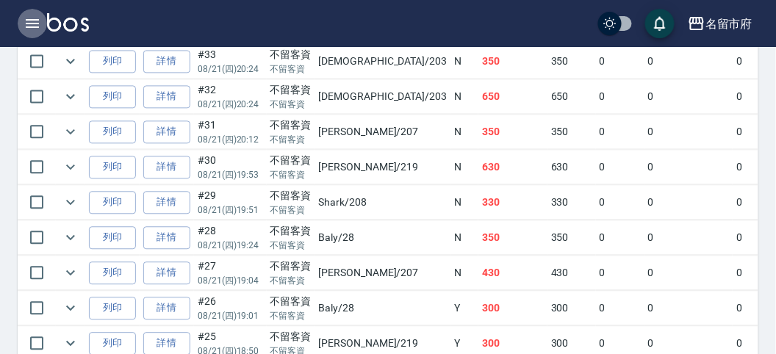
click at [30, 24] on icon "button" at bounding box center [32, 23] width 13 height 9
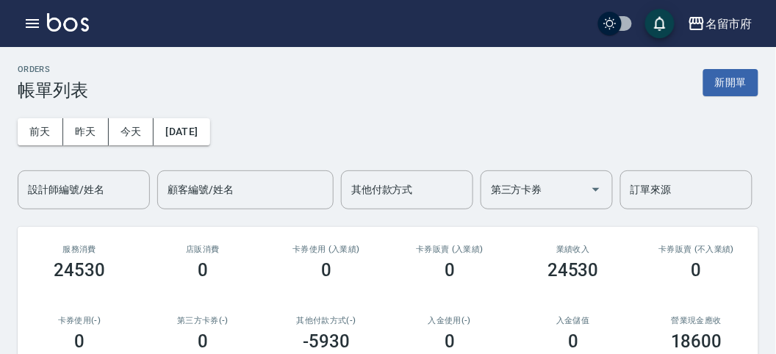
click at [89, 181] on input "設計師編號/姓名" at bounding box center [83, 190] width 119 height 26
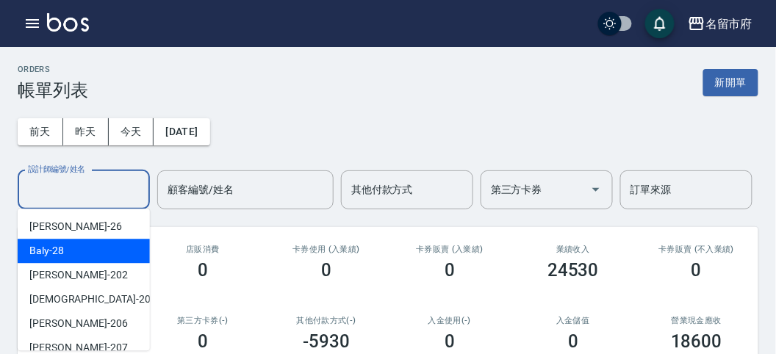
click at [90, 242] on div "Baly -28" at bounding box center [84, 251] width 132 height 24
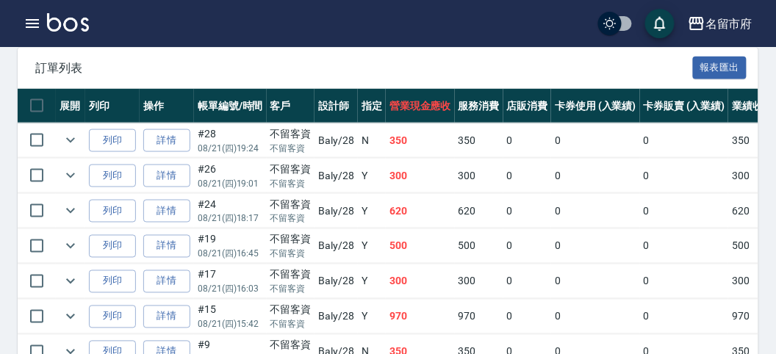
scroll to position [38, 0]
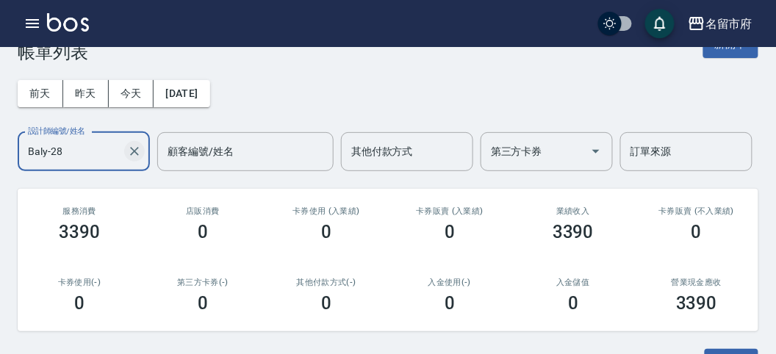
click at [131, 149] on icon "Clear" at bounding box center [134, 151] width 15 height 15
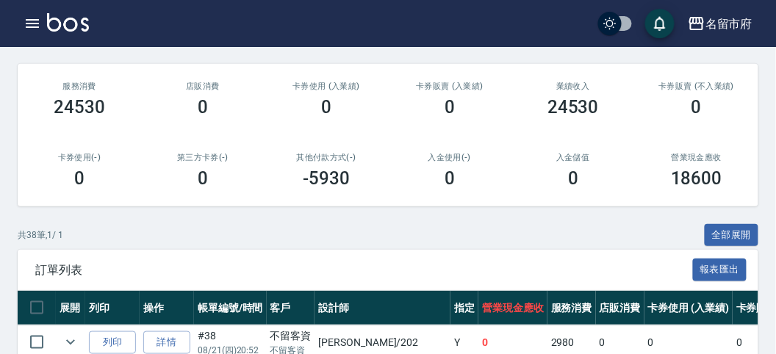
scroll to position [0, 0]
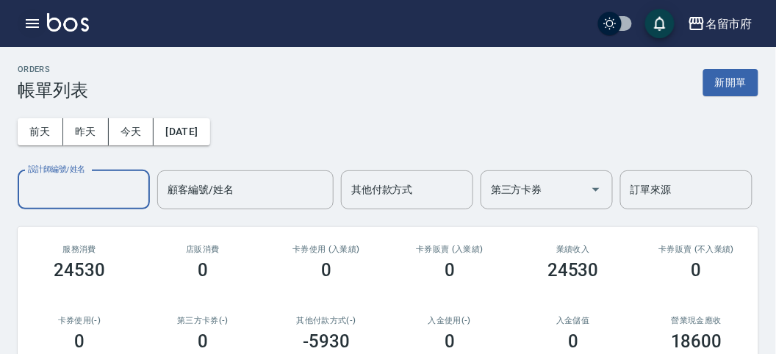
click at [27, 15] on icon "button" at bounding box center [33, 24] width 18 height 18
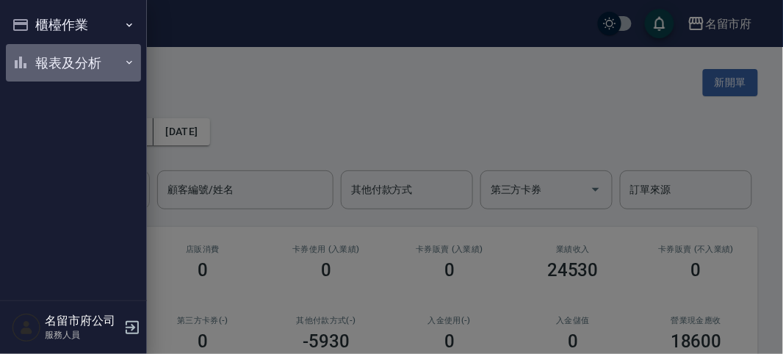
click at [46, 55] on button "報表及分析" at bounding box center [73, 63] width 135 height 38
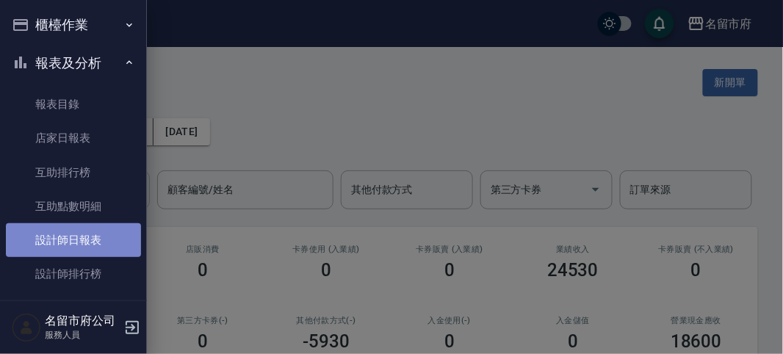
click at [84, 243] on link "設計師日報表" at bounding box center [73, 240] width 135 height 34
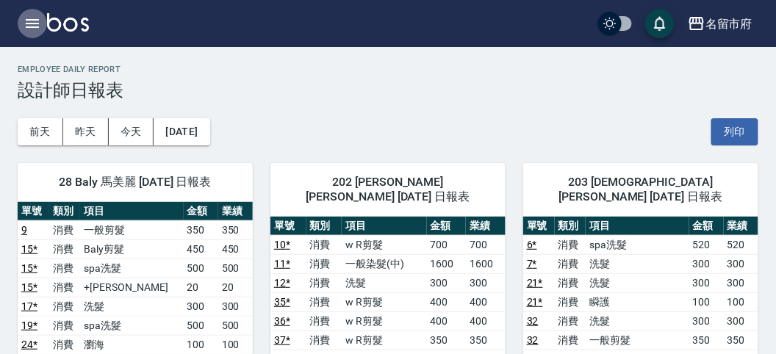
click at [37, 21] on icon "button" at bounding box center [33, 24] width 18 height 18
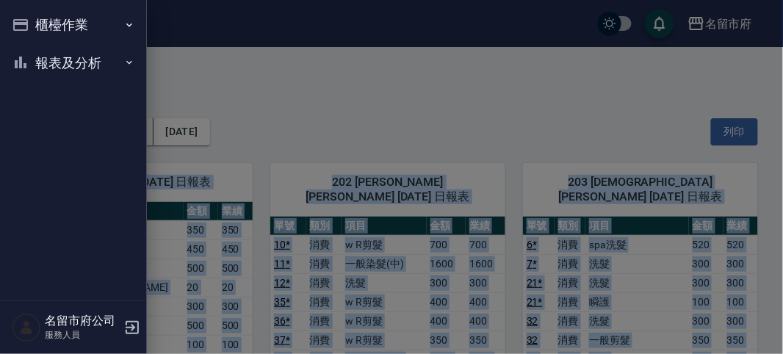
click at [37, 21] on div "櫃檯作業 打帳單 帳單列表 現金收支登錄 高階收支登錄 材料自購登錄 每日結帳 報表及分析 報表目錄 店家日報表 互助排行榜 互助點數明細 設計師日報表 設計…" at bounding box center [73, 177] width 147 height 354
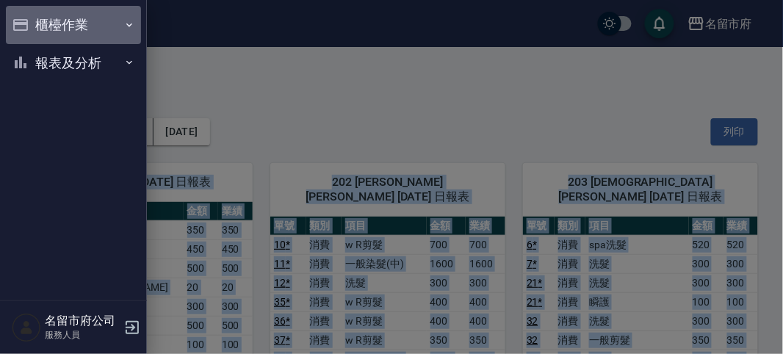
click at [37, 21] on button "櫃檯作業" at bounding box center [73, 25] width 135 height 38
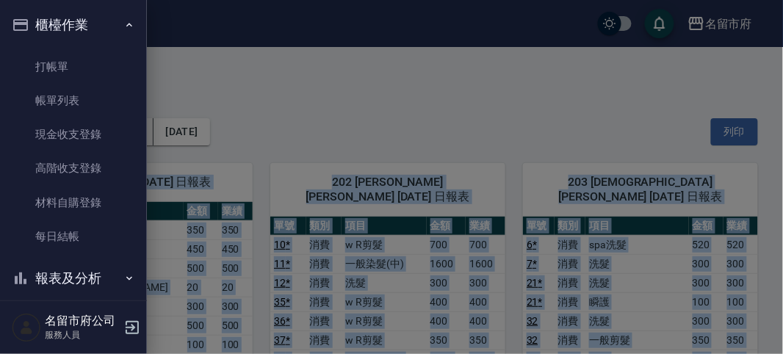
click at [73, 44] on ul "打帳單 帳單列表 現金收支登錄 高階收支登錄 材料自購登錄 每日結帳" at bounding box center [73, 152] width 135 height 216
